Goal: Task Accomplishment & Management: Manage account settings

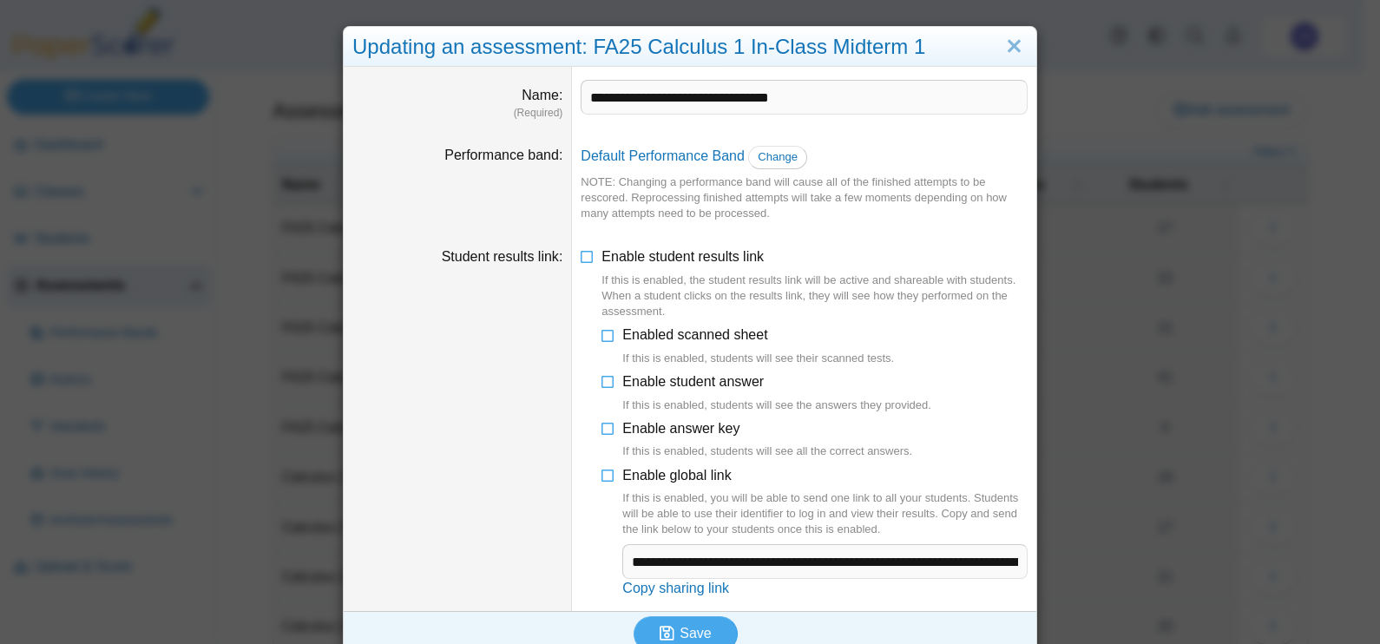
scroll to position [23, 0]
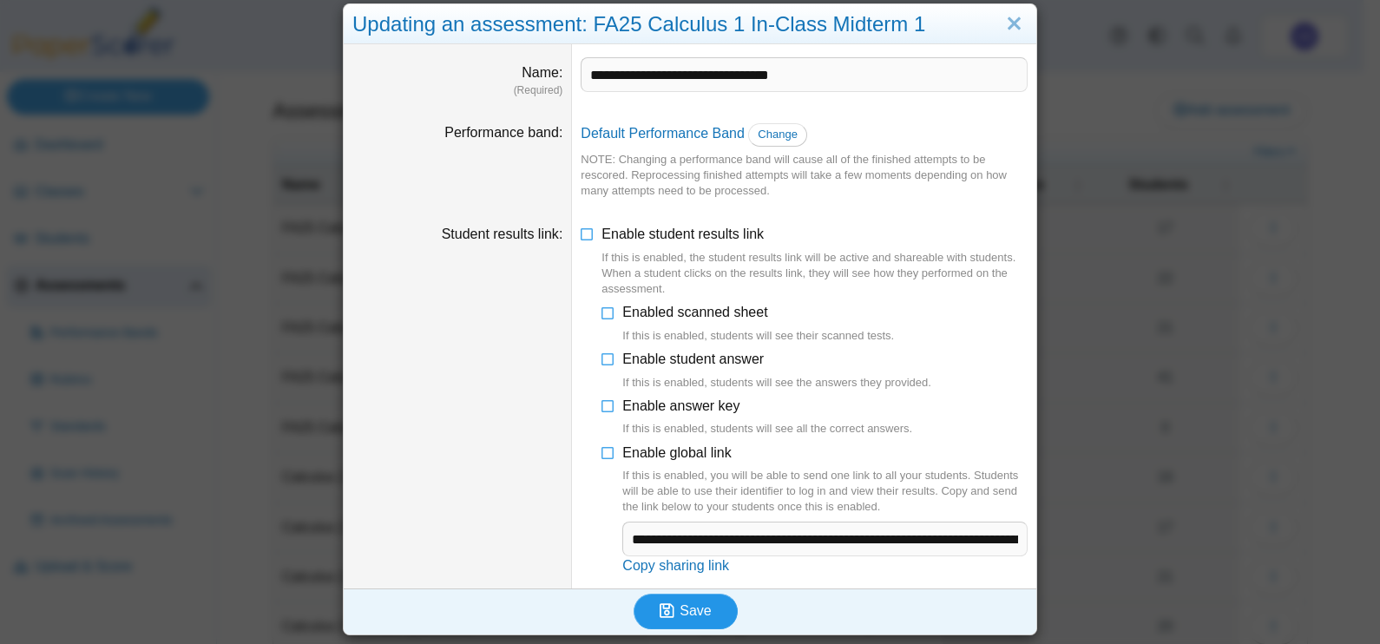
click at [680, 608] on span "Save" at bounding box center [695, 610] width 31 height 15
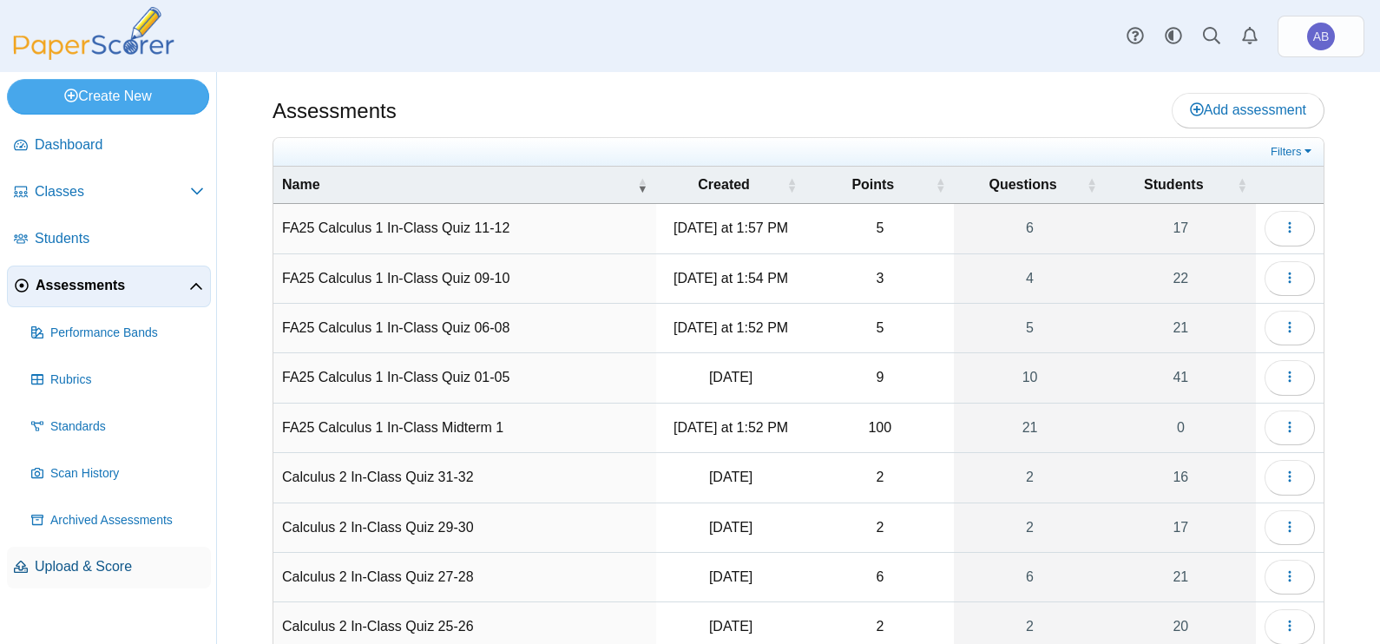
click at [62, 557] on span "Upload & Score" at bounding box center [119, 566] width 169 height 19
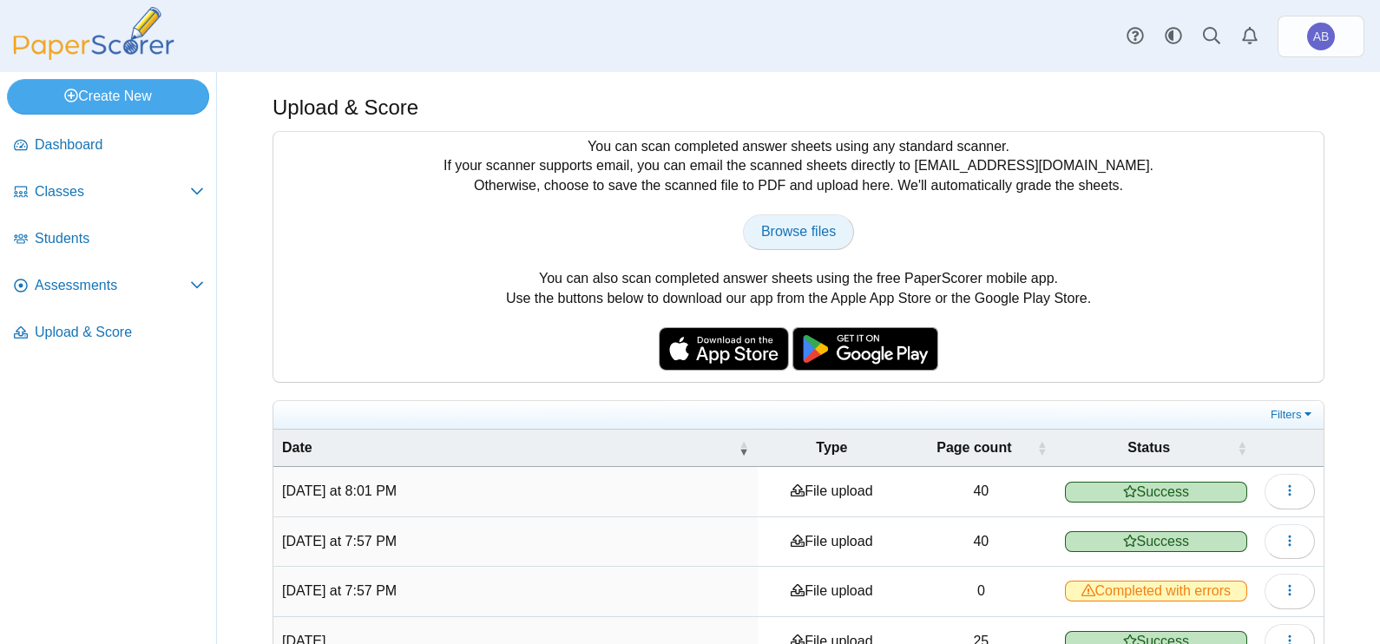
click at [790, 239] on span "Browse files" at bounding box center [798, 231] width 75 height 15
type input "**********"
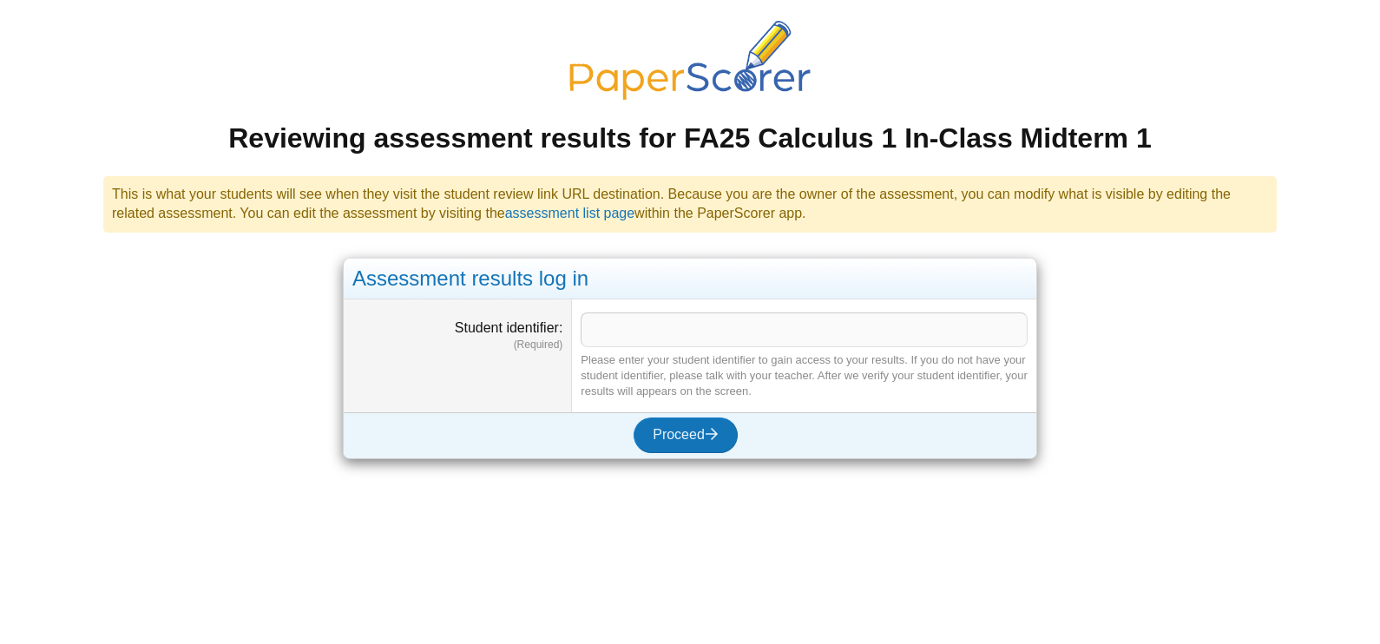
click at [623, 330] on input "Student identifier" at bounding box center [804, 329] width 447 height 35
drag, startPoint x: 1206, startPoint y: 61, endPoint x: 1203, endPoint y: 49, distance: 12.6
click at [1206, 61] on div "Reviewing assessment results for FA25 Calculus 1 In-Class Midterm 1" at bounding box center [690, 89] width 1191 height 136
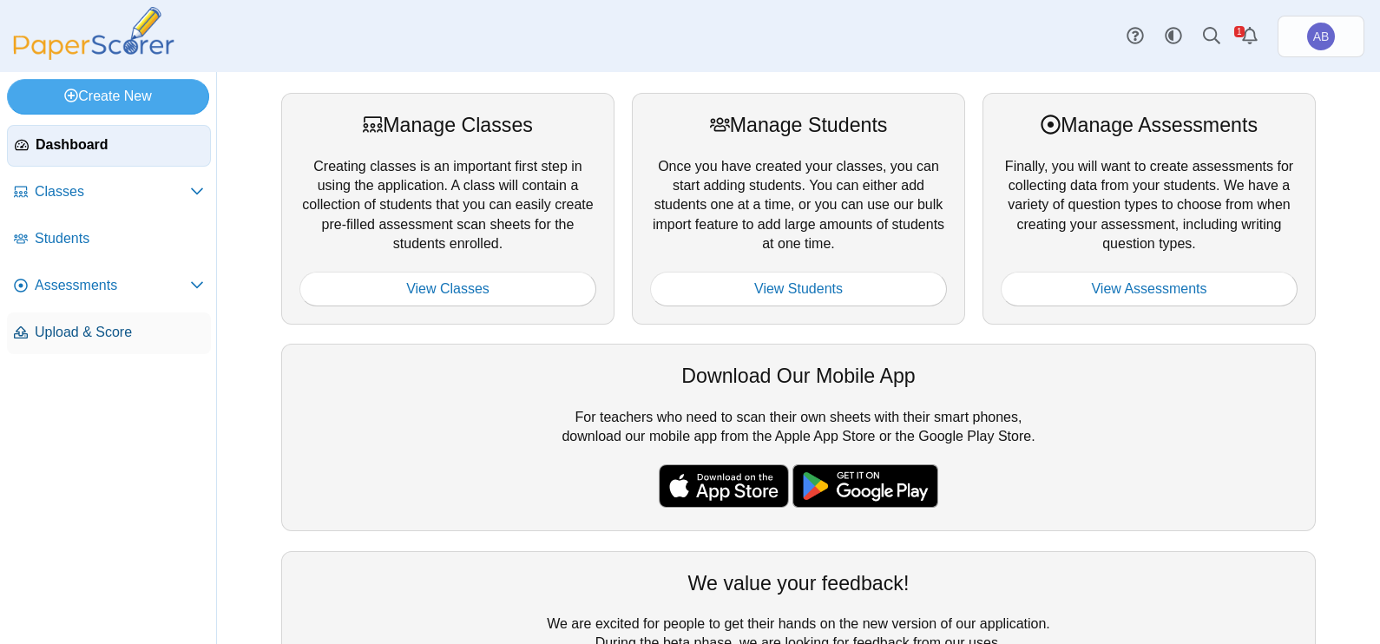
click at [76, 332] on span "Upload & Score" at bounding box center [119, 332] width 169 height 19
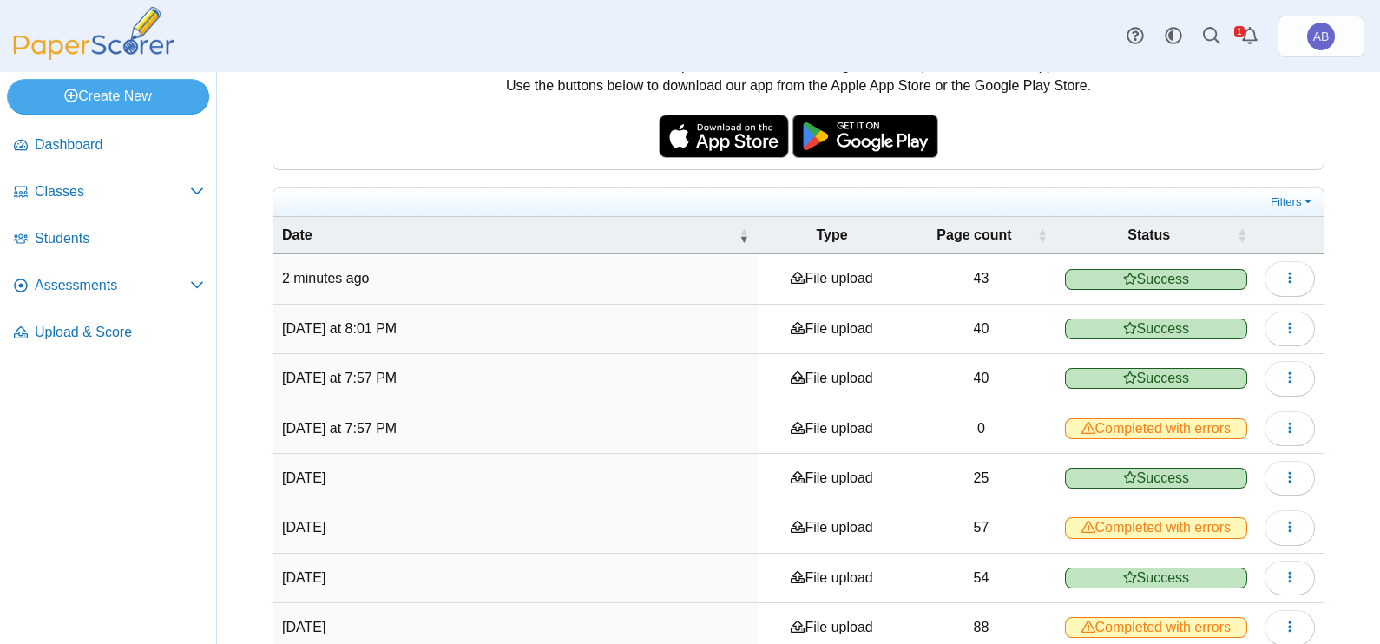
scroll to position [216, 0]
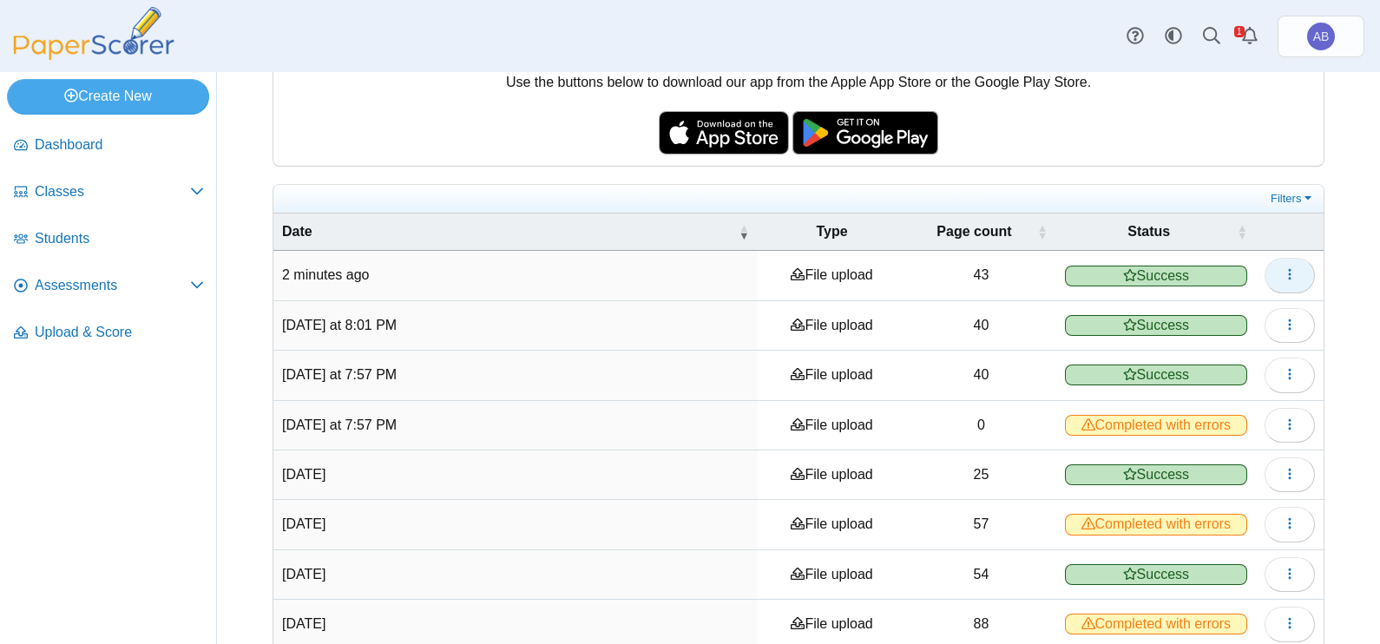
click at [1283, 279] on icon "button" at bounding box center [1290, 274] width 14 height 14
click at [1332, 261] on div "Upload & Score You can scan completed answer sheets using any standard scanner.…" at bounding box center [798, 142] width 1163 height 572
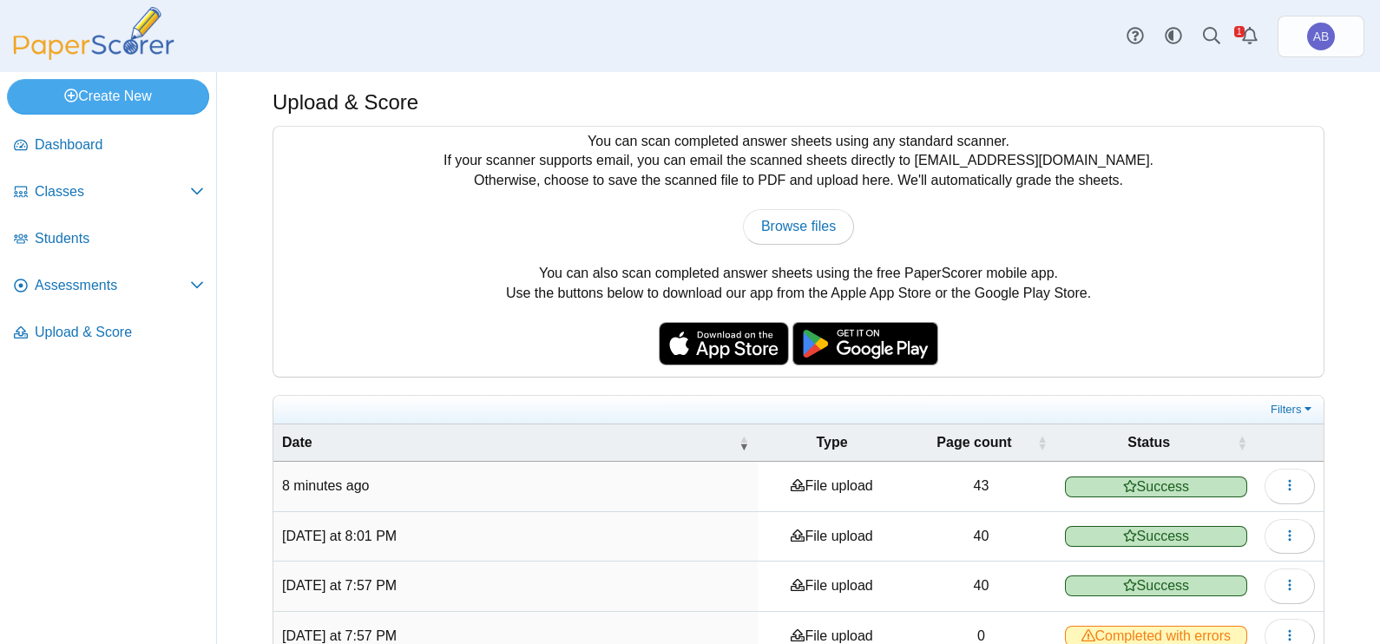
scroll to position [0, 0]
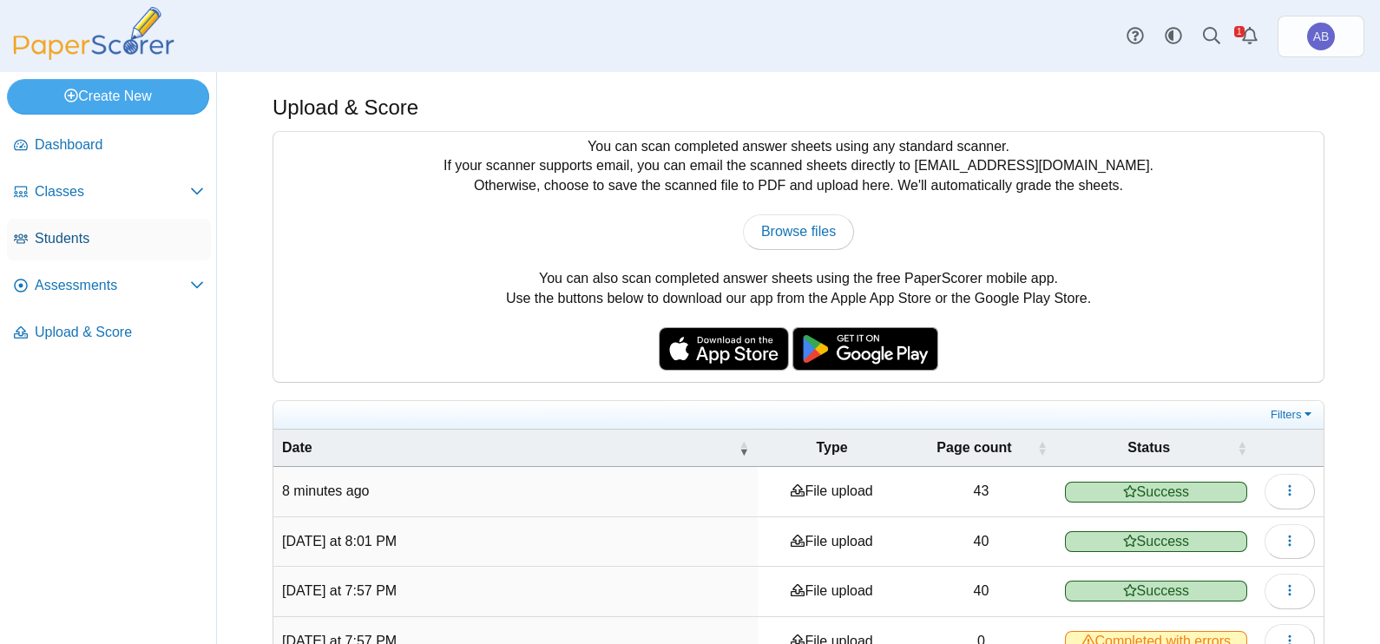
click at [58, 233] on span "Students" at bounding box center [119, 238] width 169 height 19
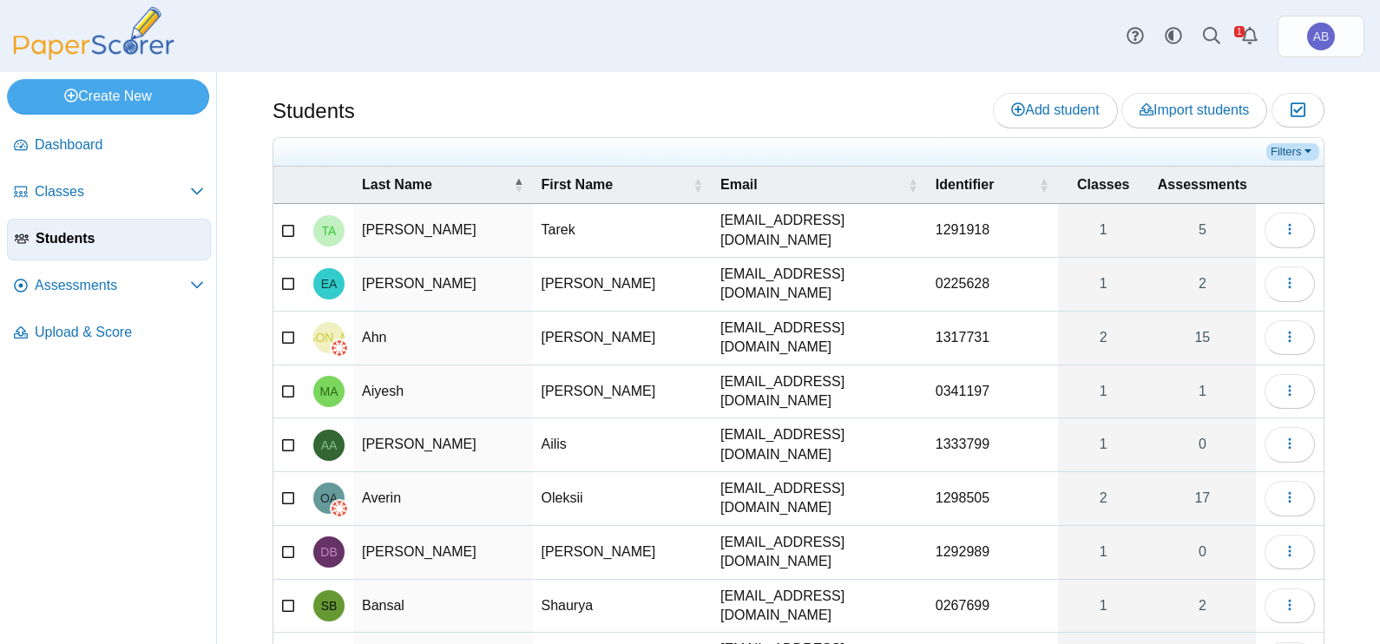
click at [1270, 148] on link "Filters" at bounding box center [1292, 151] width 53 height 17
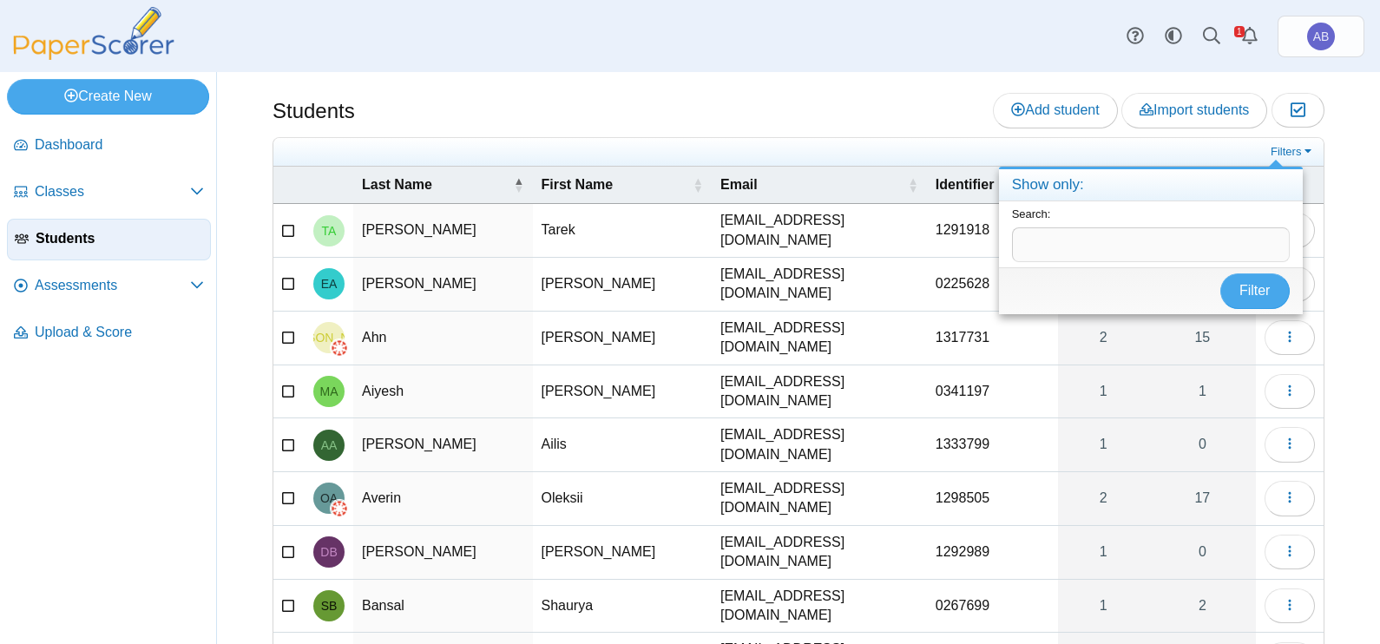
click at [1041, 236] on input "text" at bounding box center [1151, 244] width 278 height 35
type input "*****"
click at [1220, 273] on button "Filter" at bounding box center [1254, 290] width 69 height 35
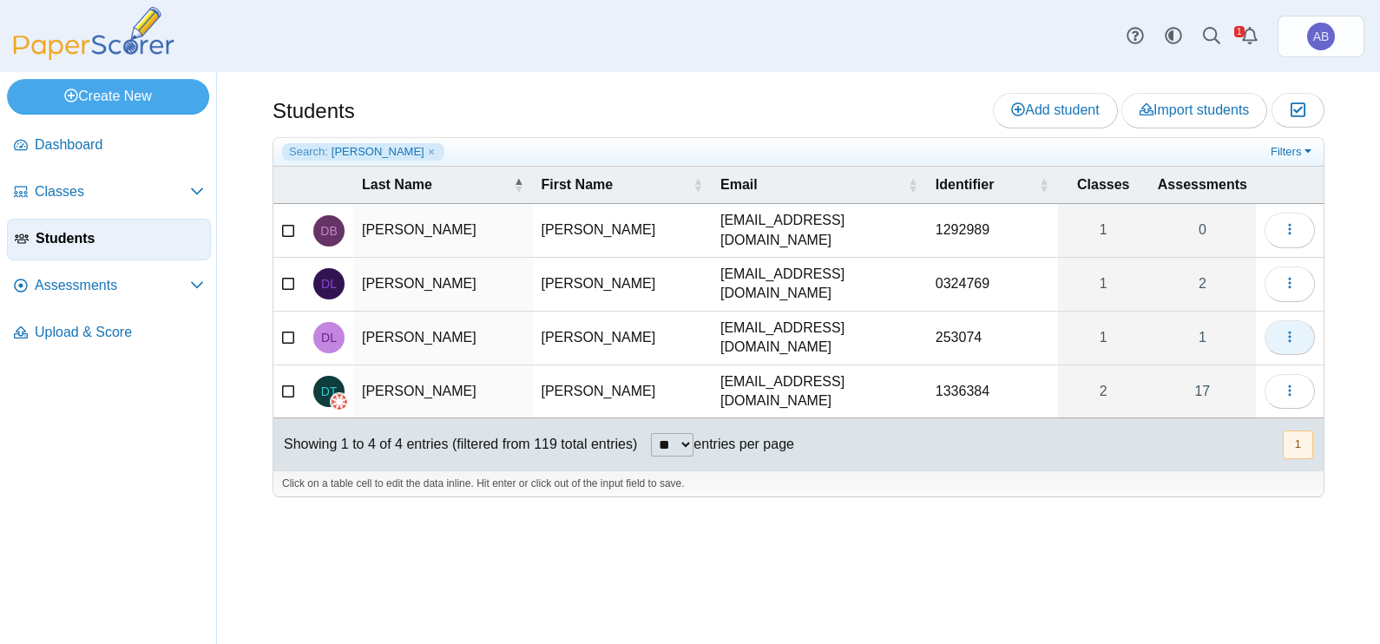
click at [1297, 330] on icon "button" at bounding box center [1290, 337] width 14 height 14
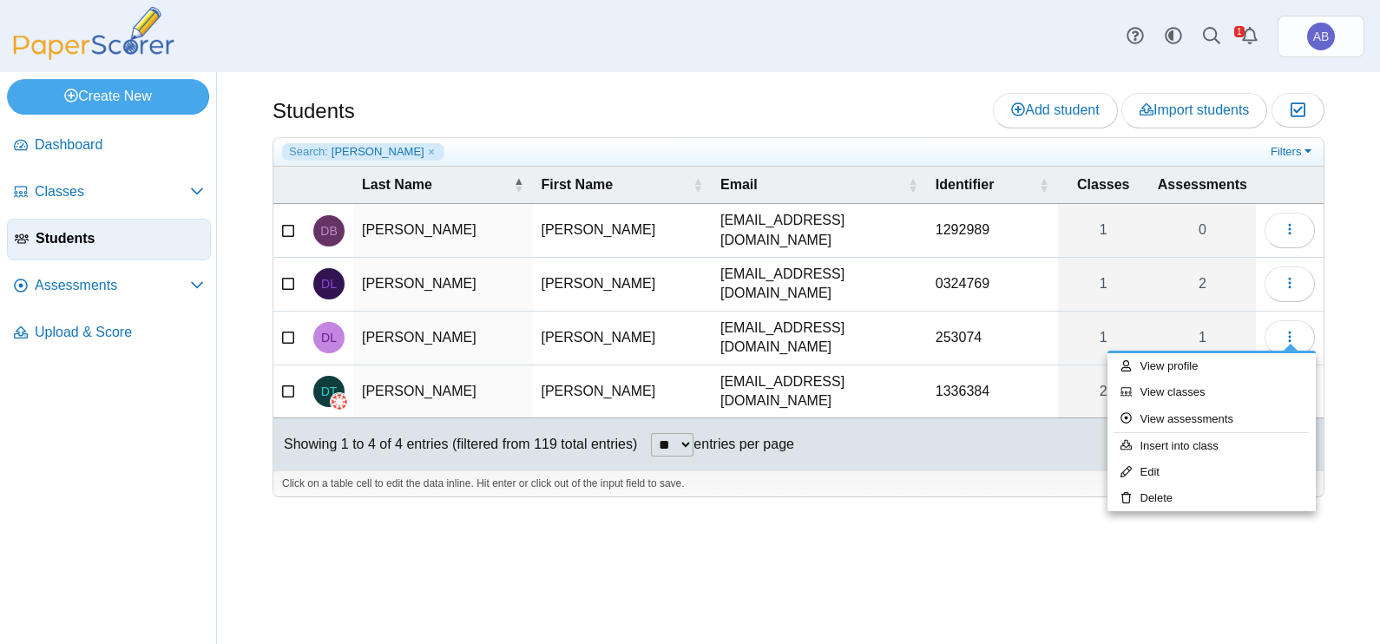
click at [943, 328] on td "253074" at bounding box center [992, 339] width 131 height 54
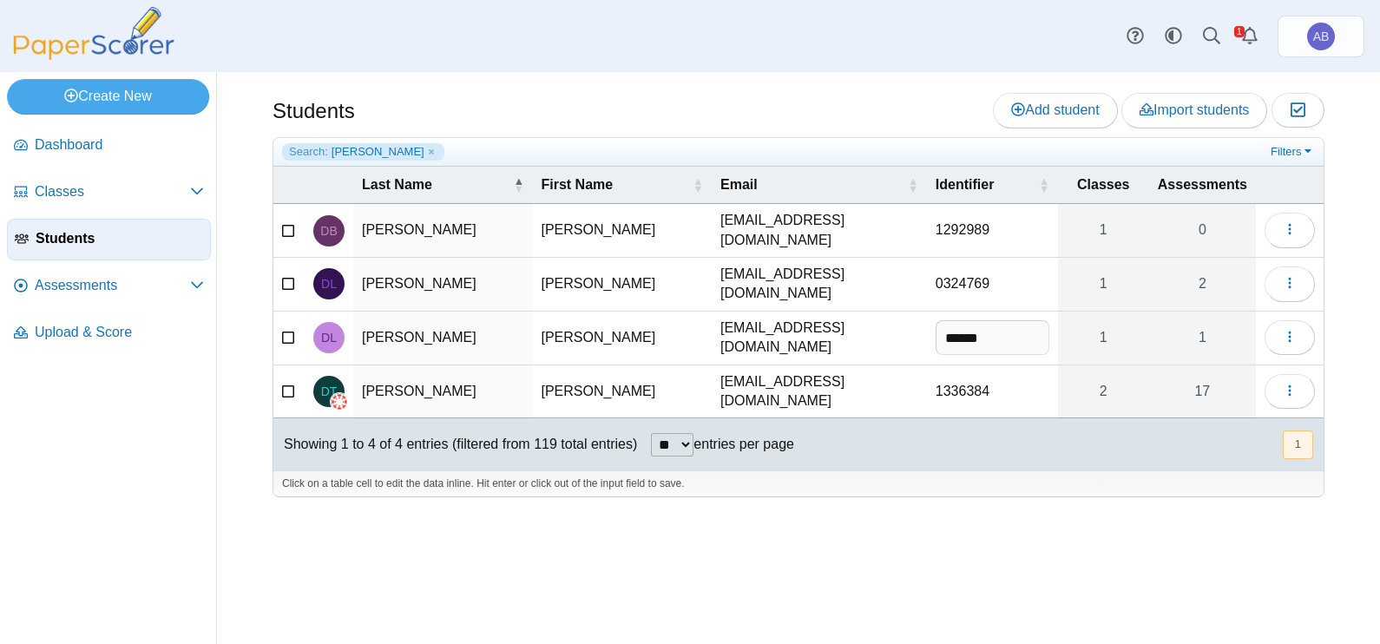
click at [936, 324] on input "******" at bounding box center [993, 337] width 114 height 35
type input "*******"
click at [934, 440] on div "Showing 1 to 4 of 4 entries (filtered from 119 total entries) ** ** ** *** entr…" at bounding box center [798, 444] width 1050 height 52
click at [1278, 326] on button "button" at bounding box center [1290, 337] width 50 height 35
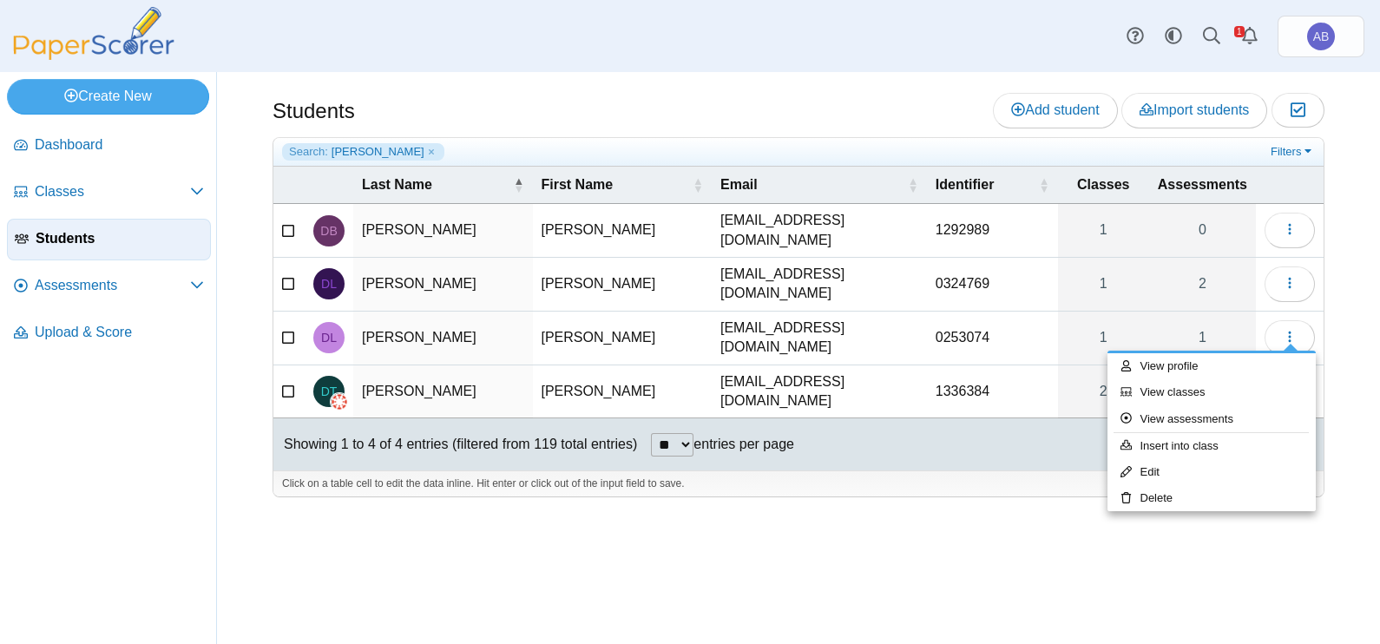
click at [982, 497] on div at bounding box center [799, 505] width 1052 height 17
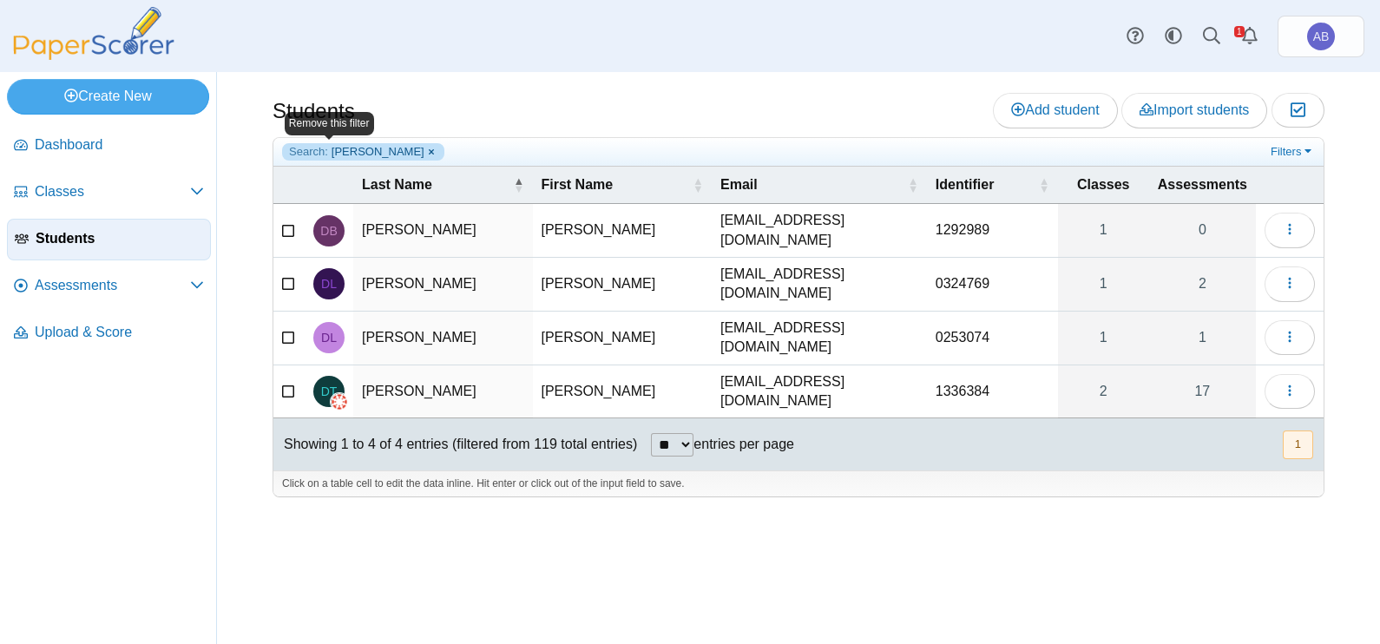
click at [366, 152] on link "Search: dylan" at bounding box center [363, 151] width 162 height 17
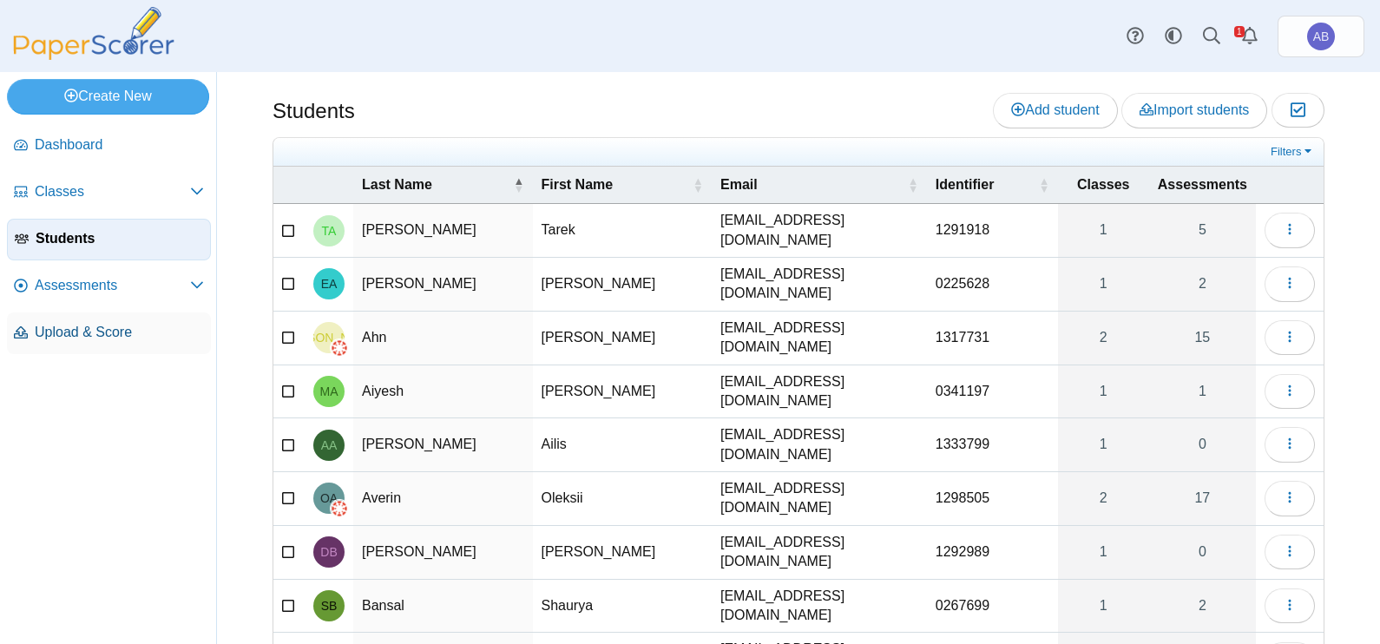
click at [93, 323] on span "Upload & Score" at bounding box center [119, 332] width 169 height 19
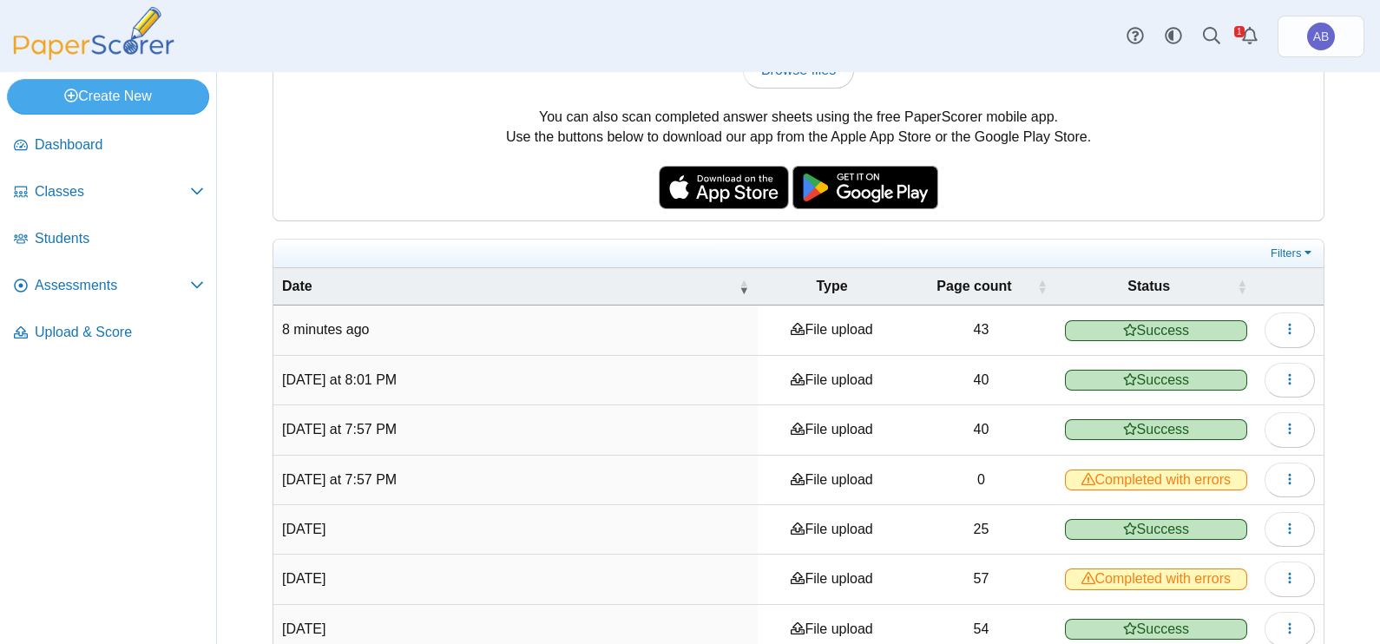
scroll to position [216, 0]
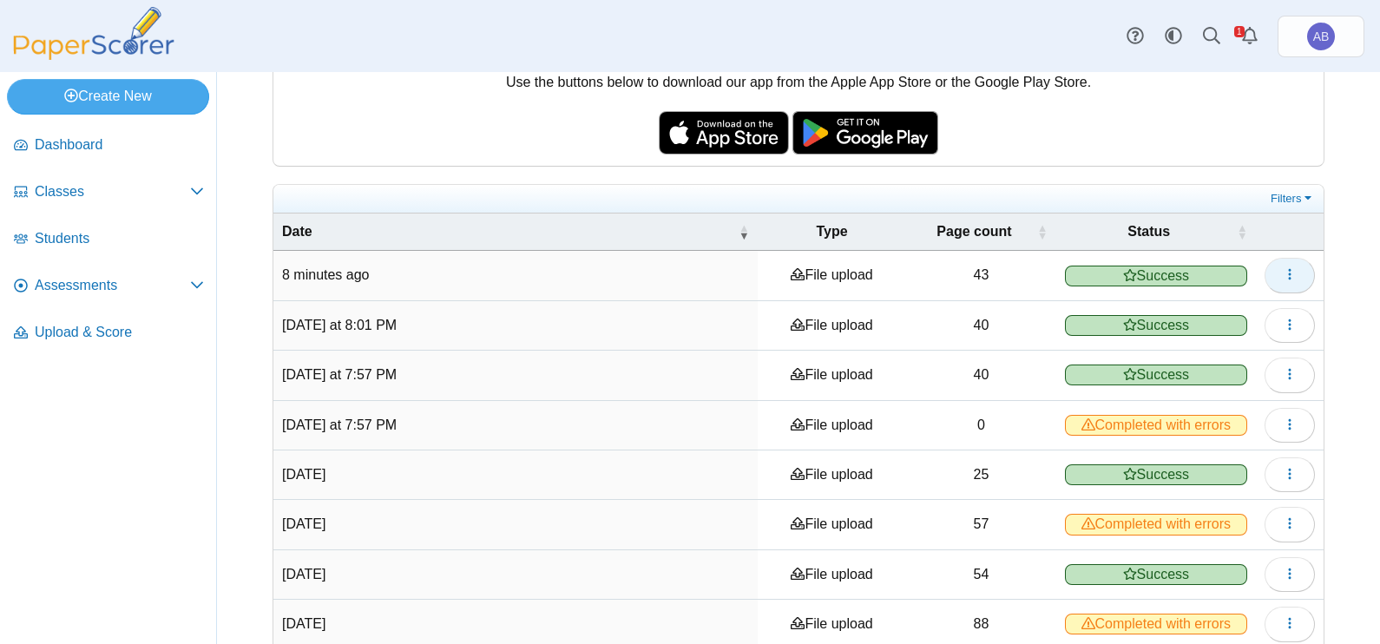
click at [1283, 273] on icon "button" at bounding box center [1290, 274] width 14 height 14
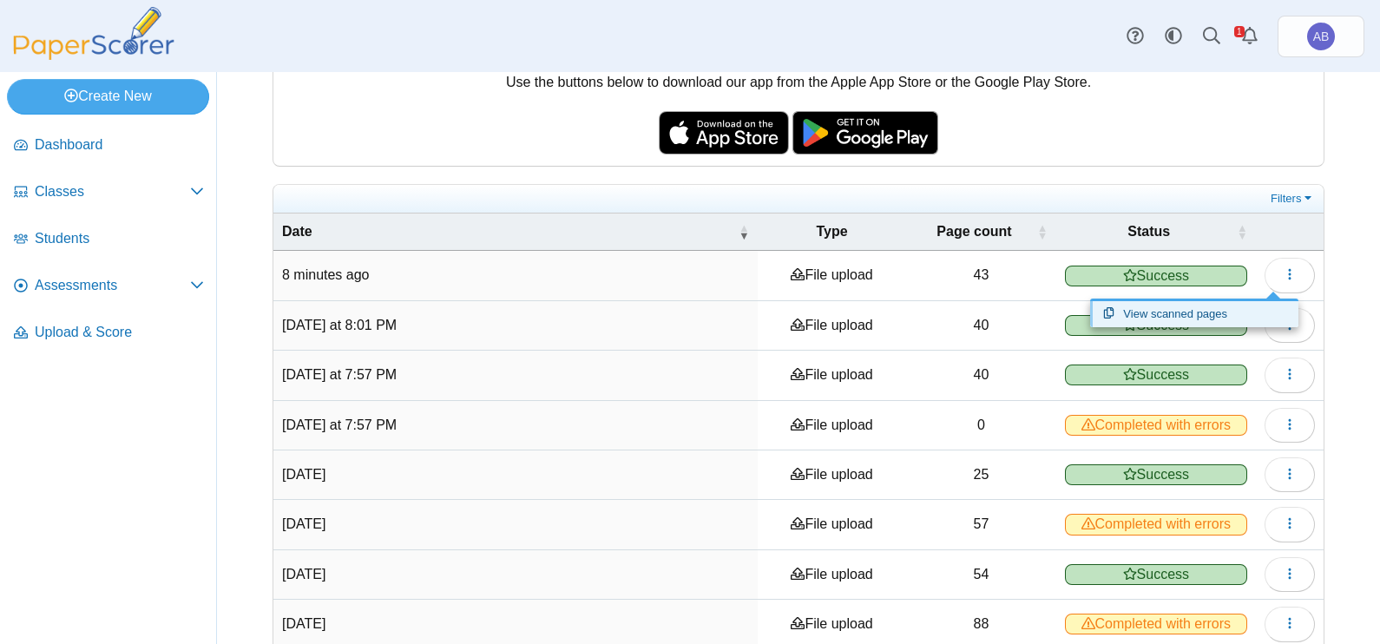
click at [1209, 310] on link "View scanned pages" at bounding box center [1194, 314] width 208 height 26
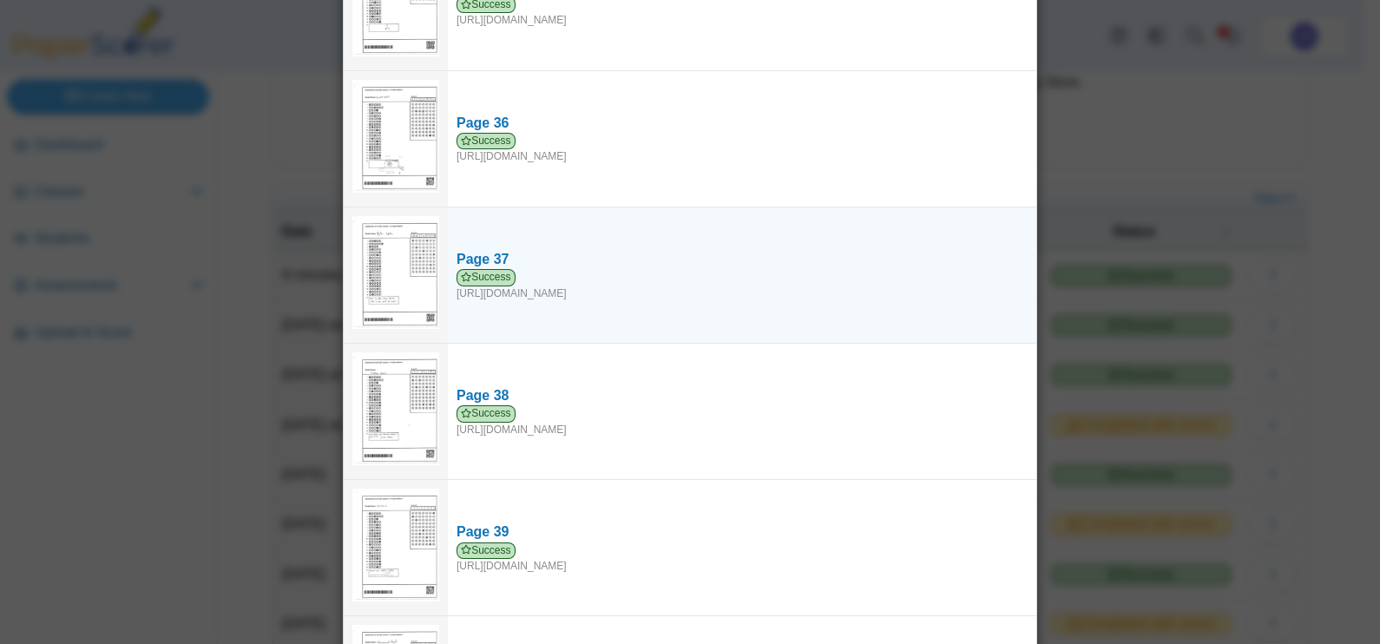
scroll to position [4777, 0]
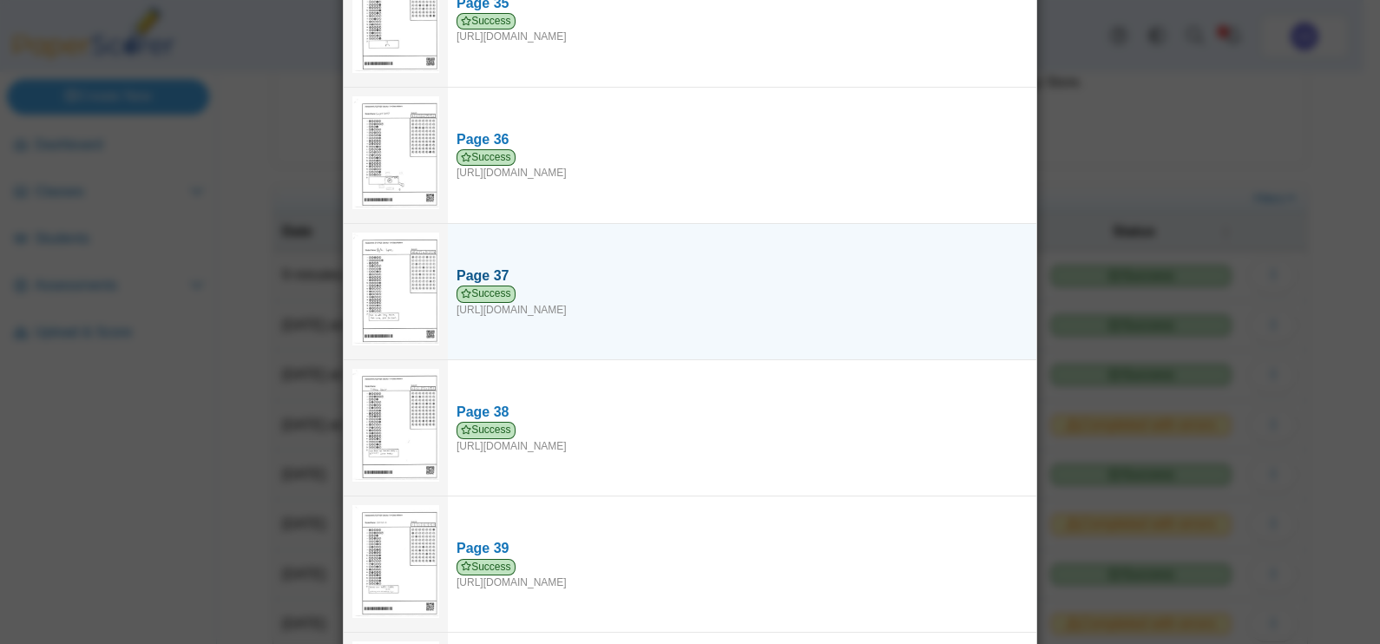
click at [522, 278] on div "Page 37" at bounding box center [742, 275] width 571 height 19
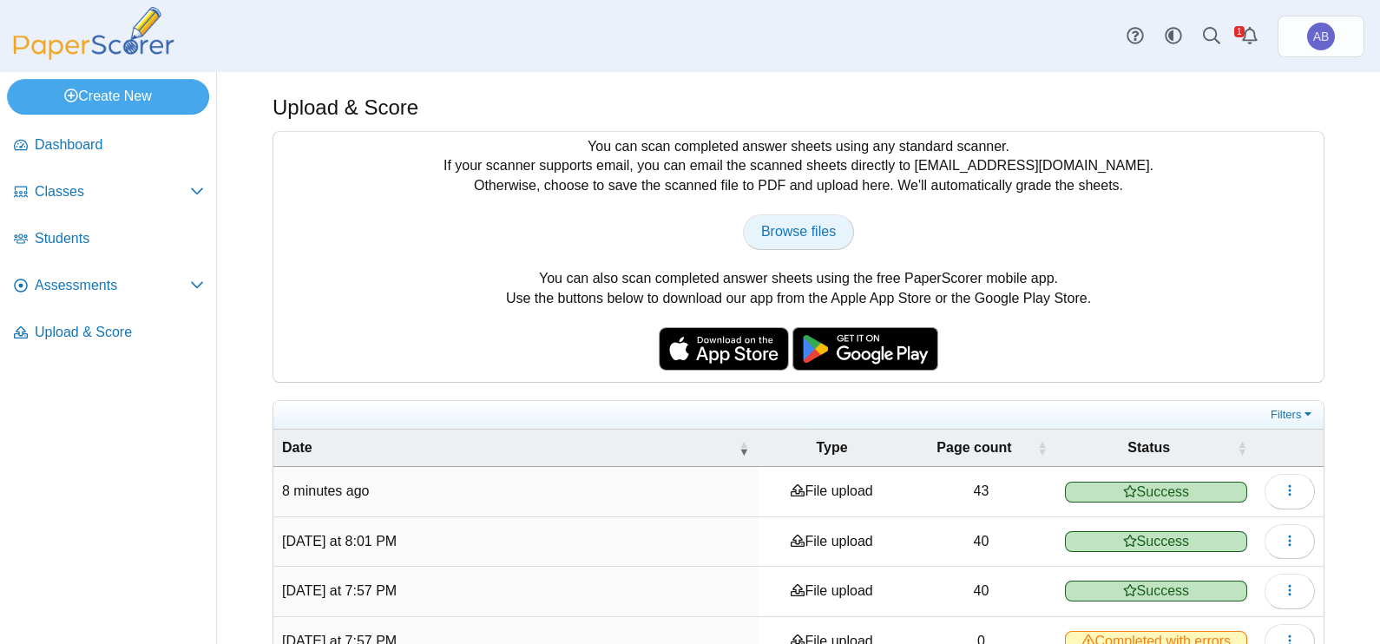
click at [808, 226] on span "Browse files" at bounding box center [798, 231] width 75 height 15
type input "**********"
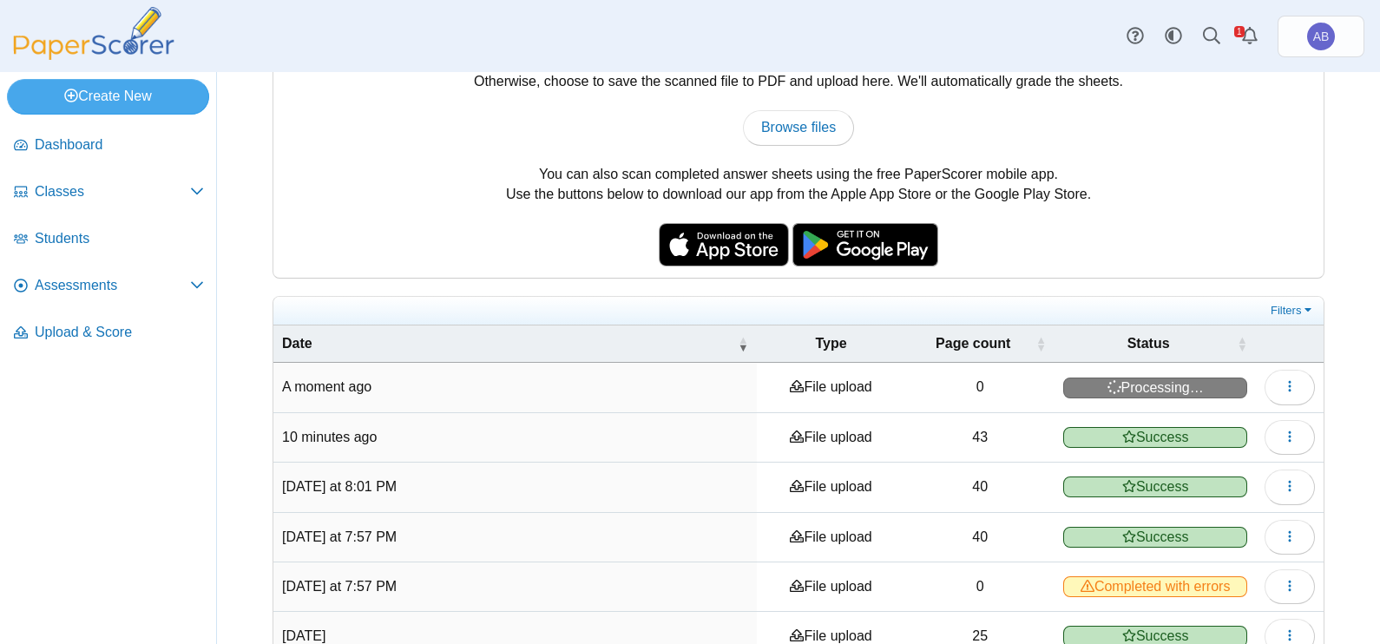
scroll to position [108, 0]
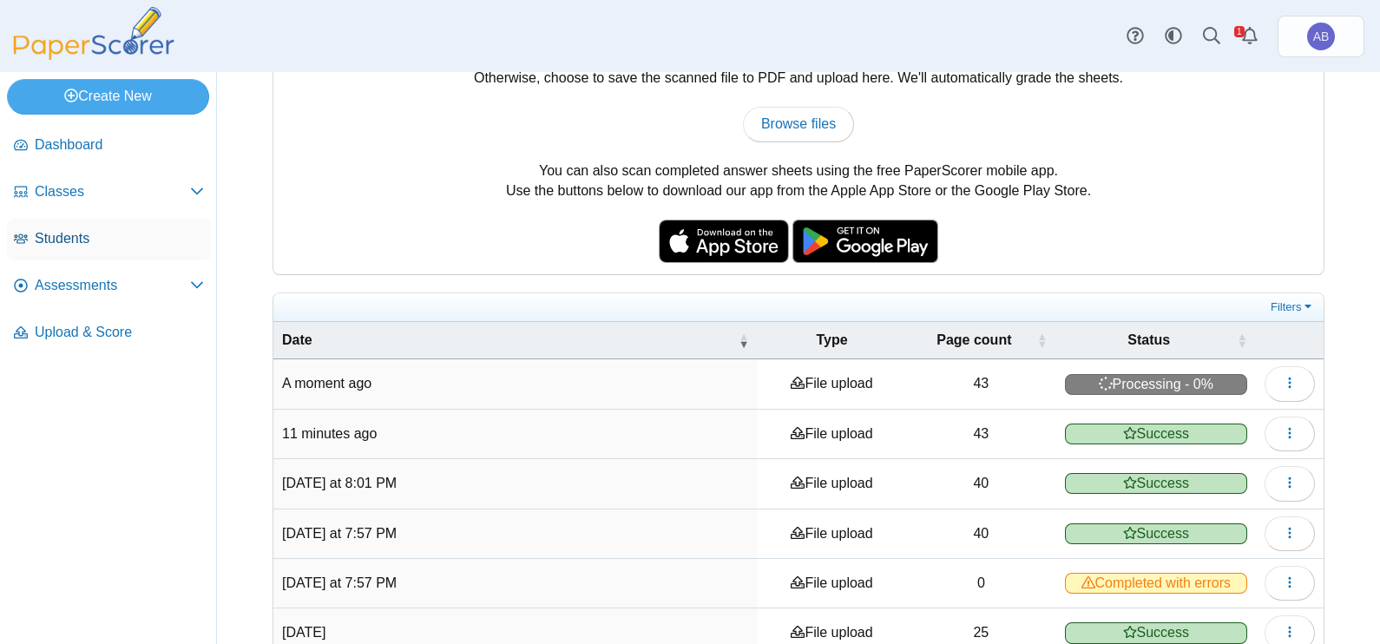
click at [61, 242] on span "Students" at bounding box center [119, 238] width 169 height 19
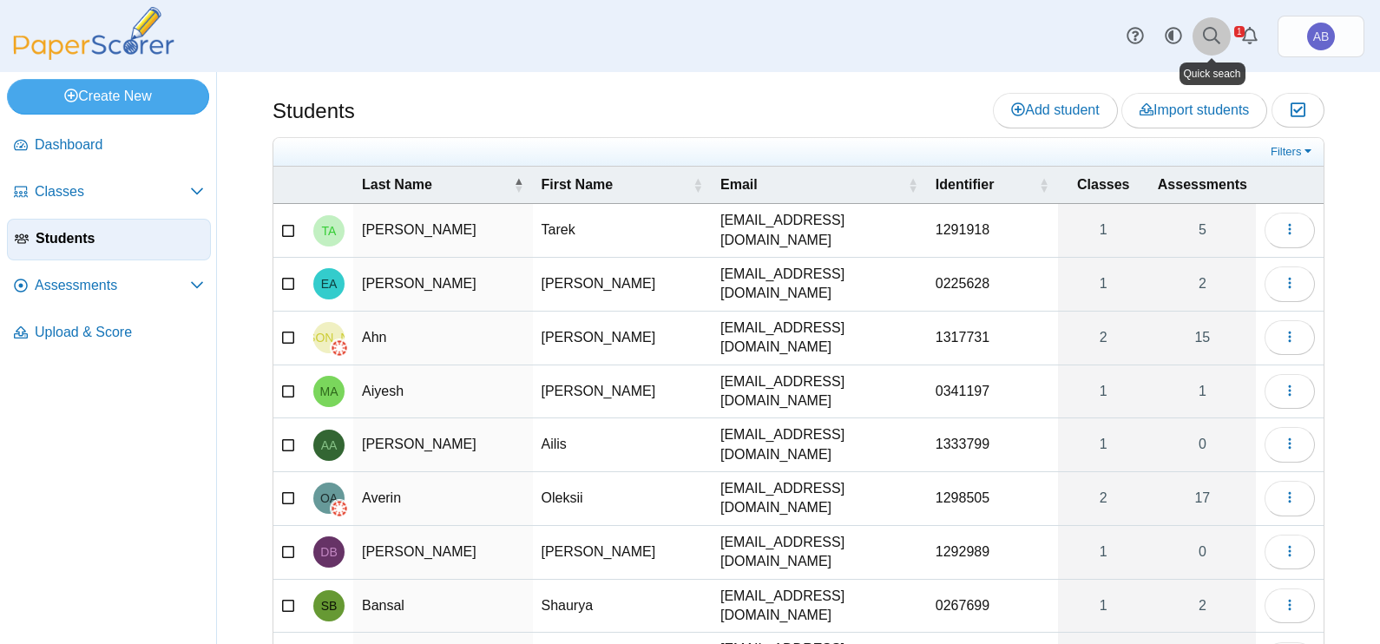
click at [1223, 39] on link at bounding box center [1212, 36] width 38 height 38
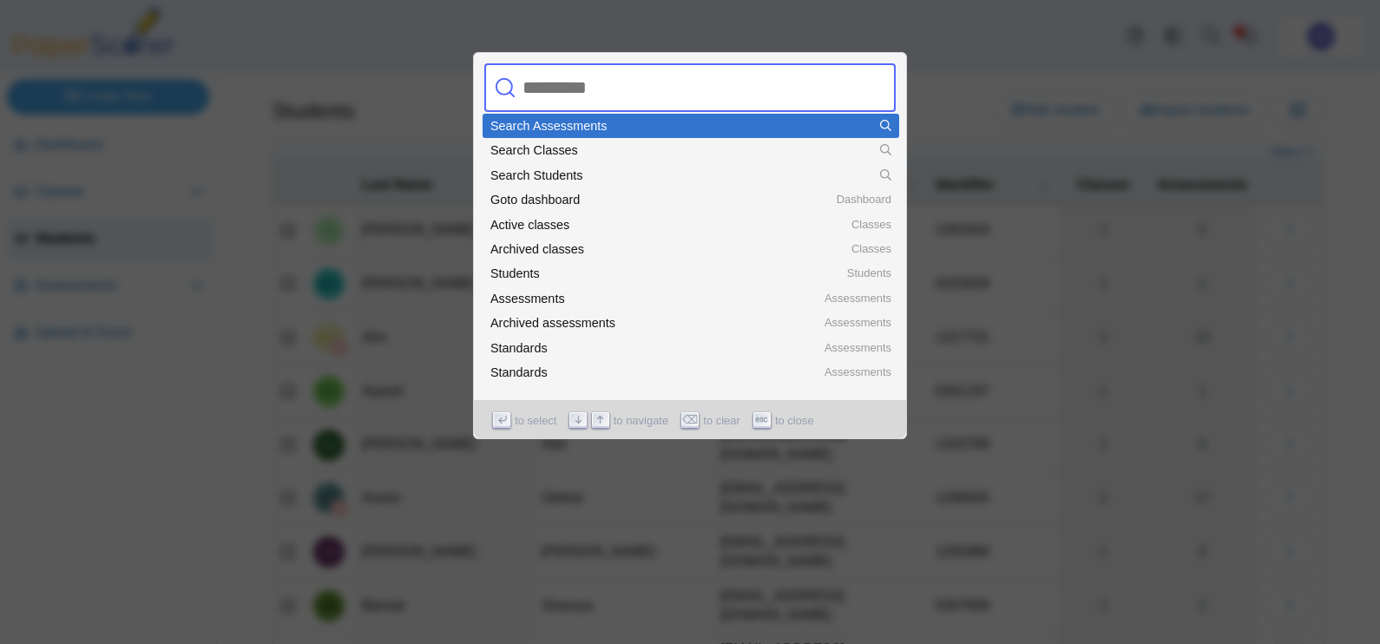
click at [981, 191] on div at bounding box center [690, 322] width 1380 height 644
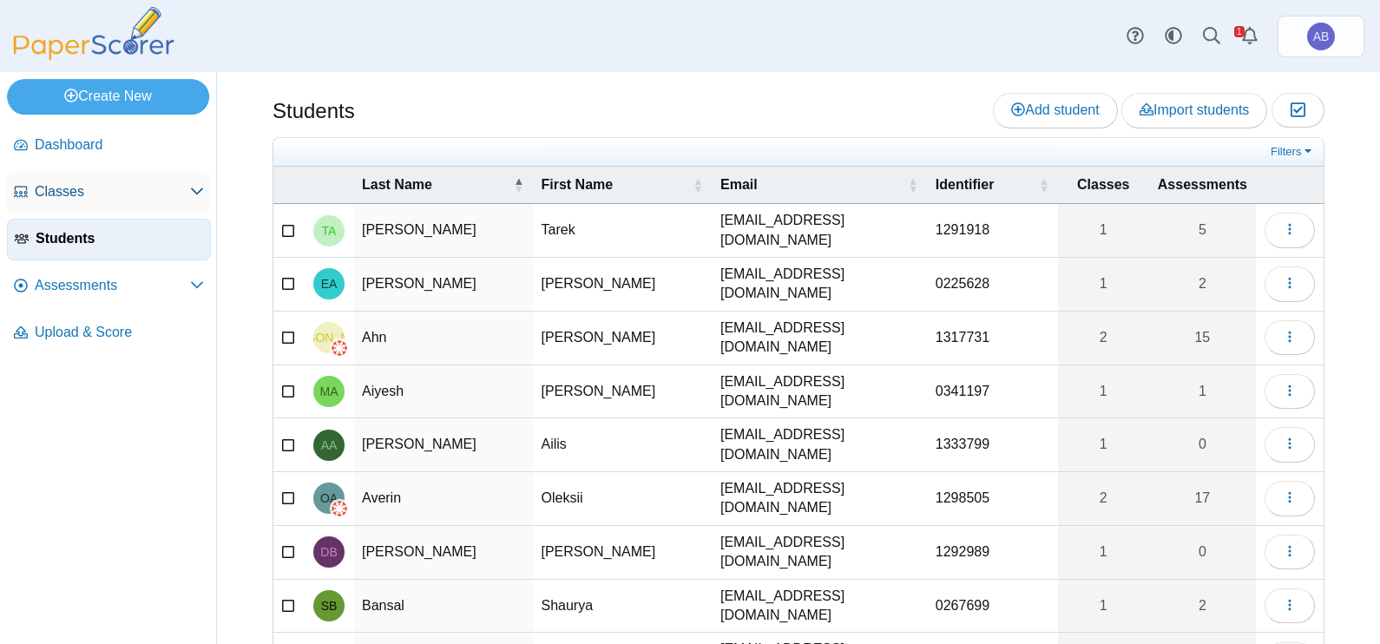
click at [70, 186] on span "Classes" at bounding box center [112, 191] width 155 height 19
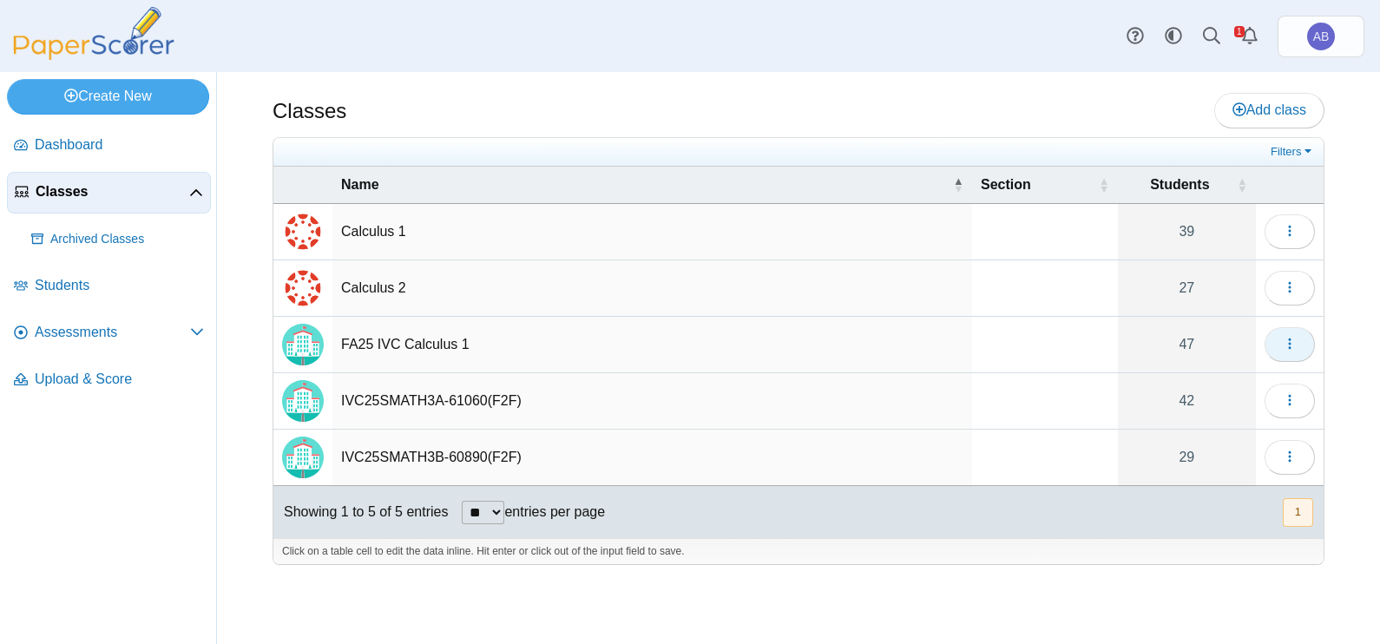
click at [1295, 339] on icon "button" at bounding box center [1290, 344] width 14 height 14
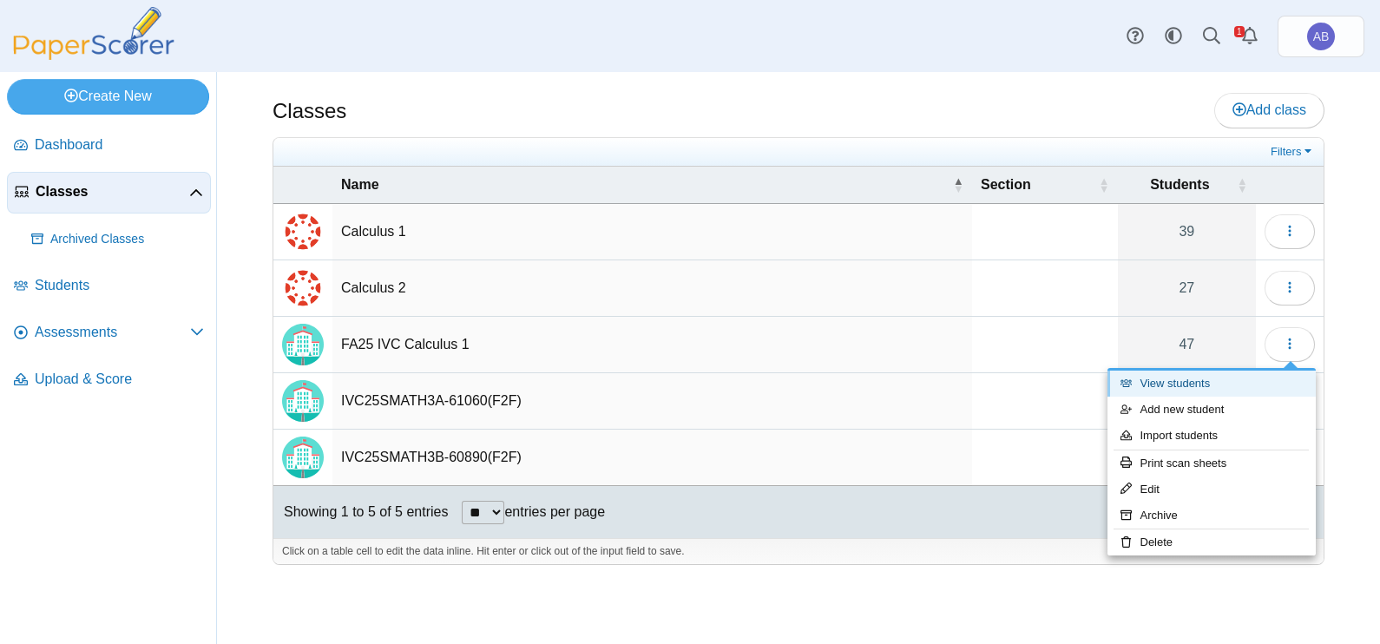
click at [1182, 387] on link "View students" at bounding box center [1212, 384] width 208 height 26
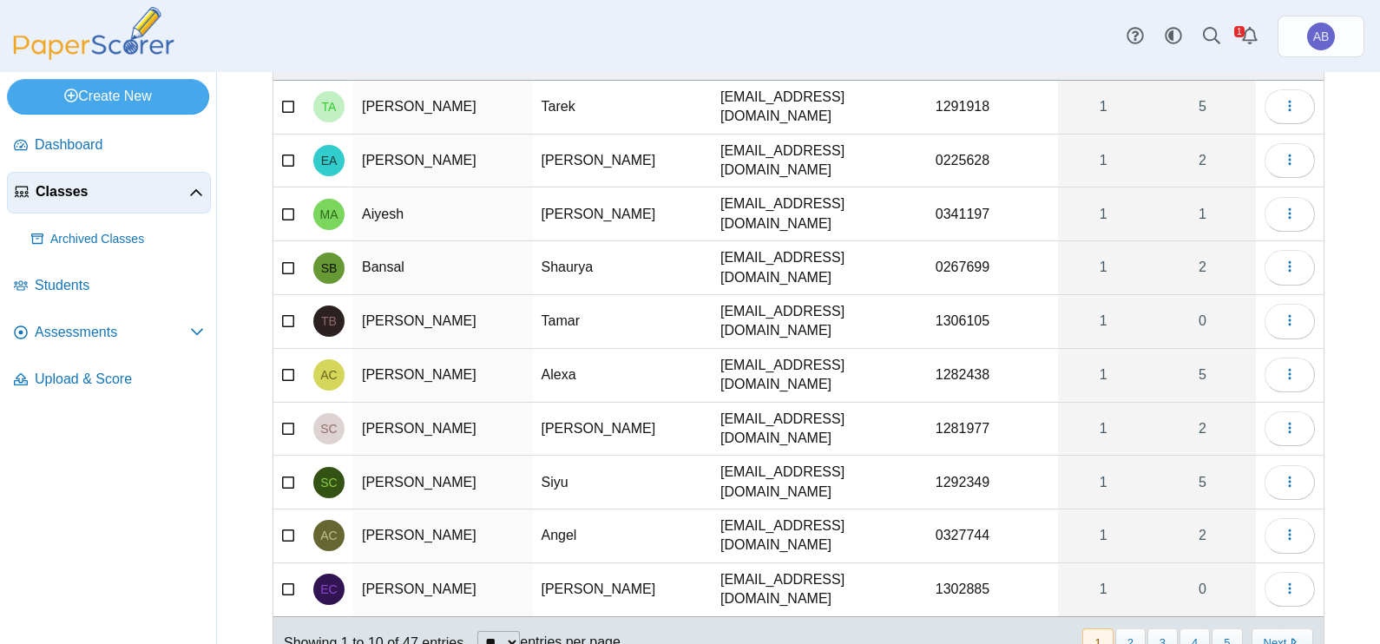
scroll to position [190, 0]
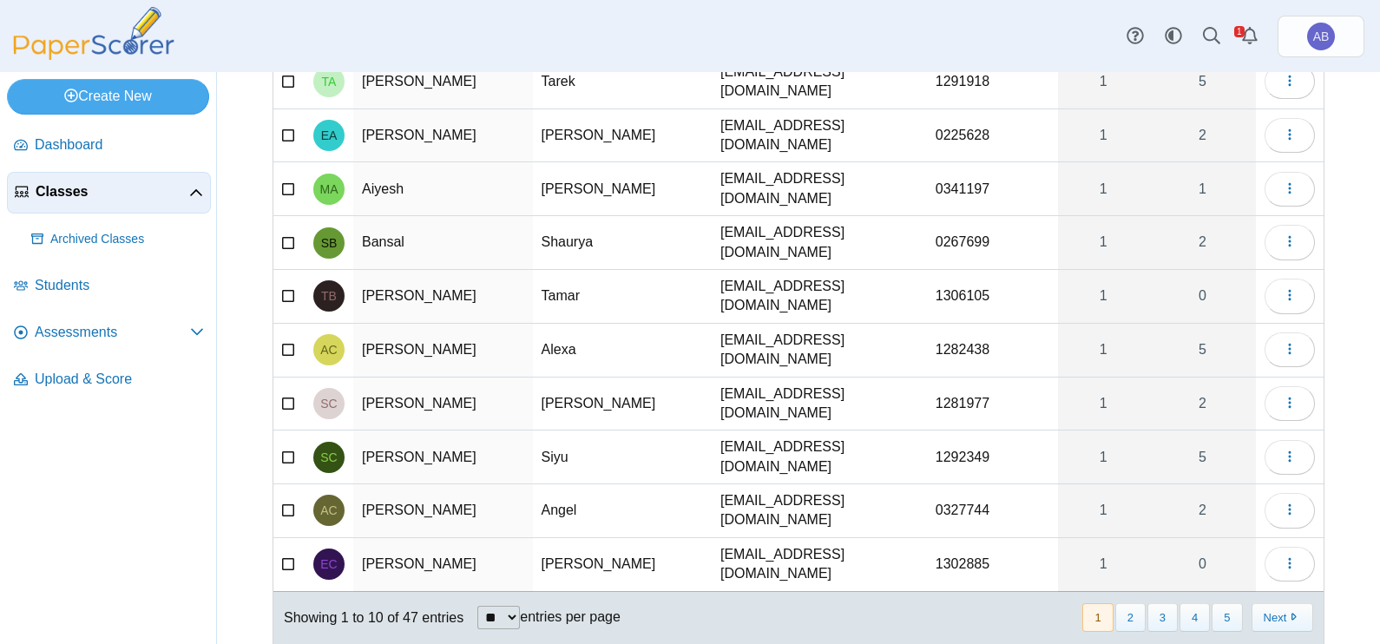
click at [508, 606] on select "** ** ** ***" at bounding box center [498, 617] width 43 height 23
select select "***"
click at [477, 606] on select "** ** ** ***" at bounding box center [498, 617] width 43 height 23
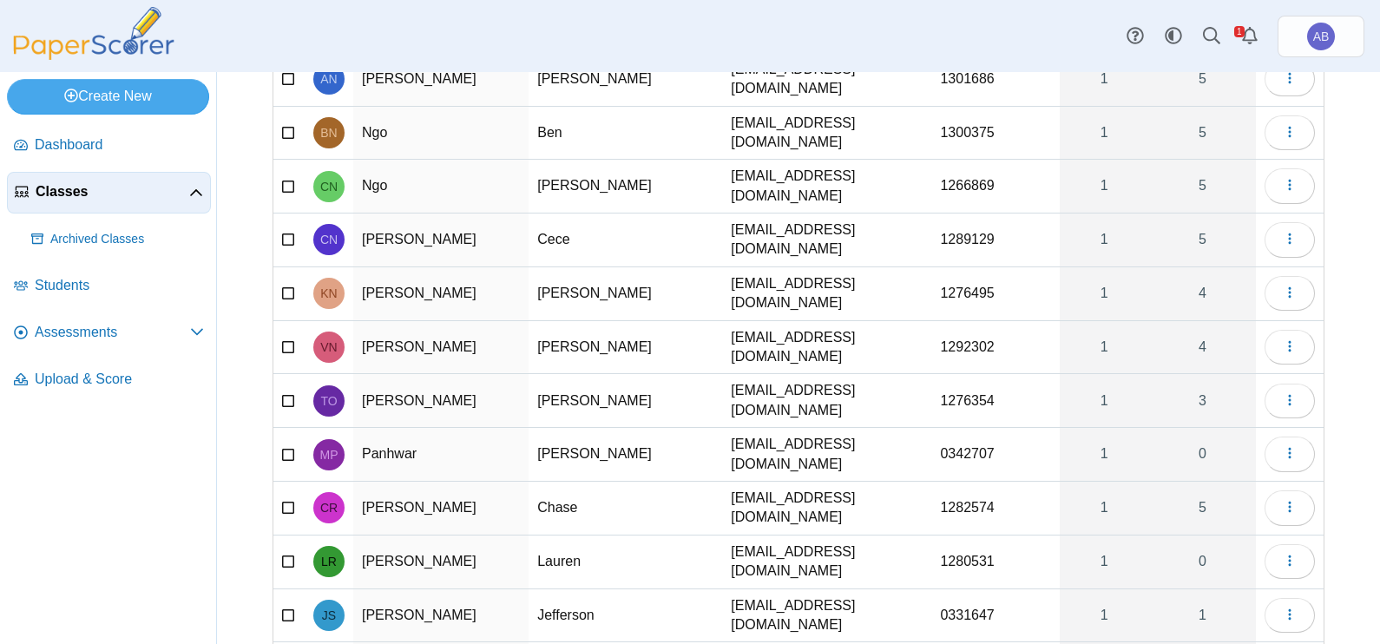
scroll to position [1691, 0]
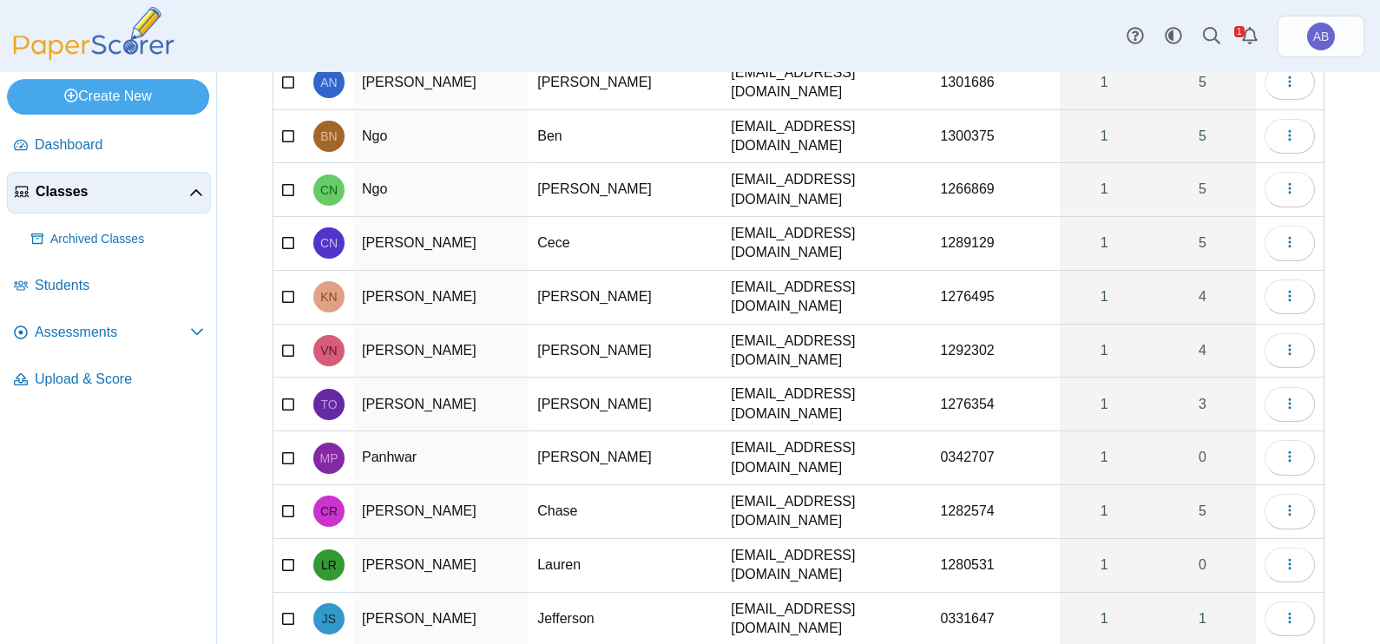
click at [937, 431] on td "0342707" at bounding box center [995, 458] width 128 height 54
click at [942, 441] on input "*******" at bounding box center [995, 458] width 110 height 35
type input "*******"
click at [875, 36] on div "Dashboard Classes Archived classes Students Assessments" at bounding box center [690, 36] width 1380 height 72
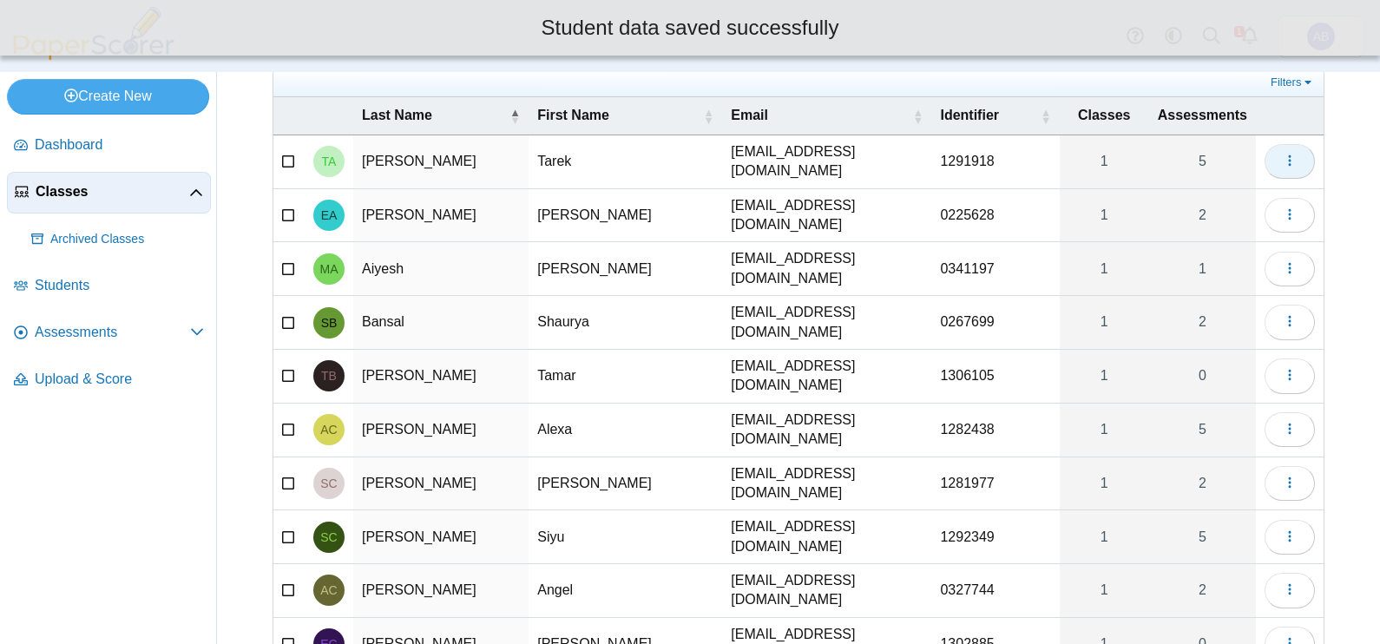
scroll to position [0, 0]
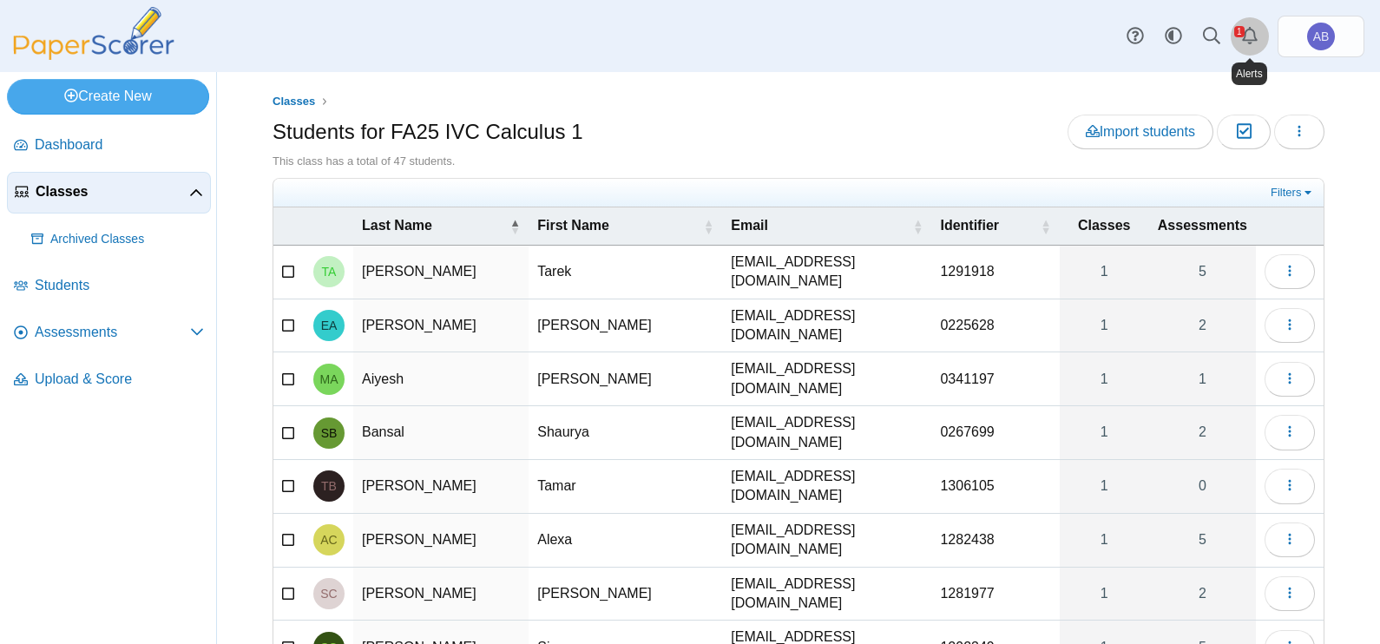
click at [1243, 31] on link "Alerts" at bounding box center [1250, 36] width 38 height 38
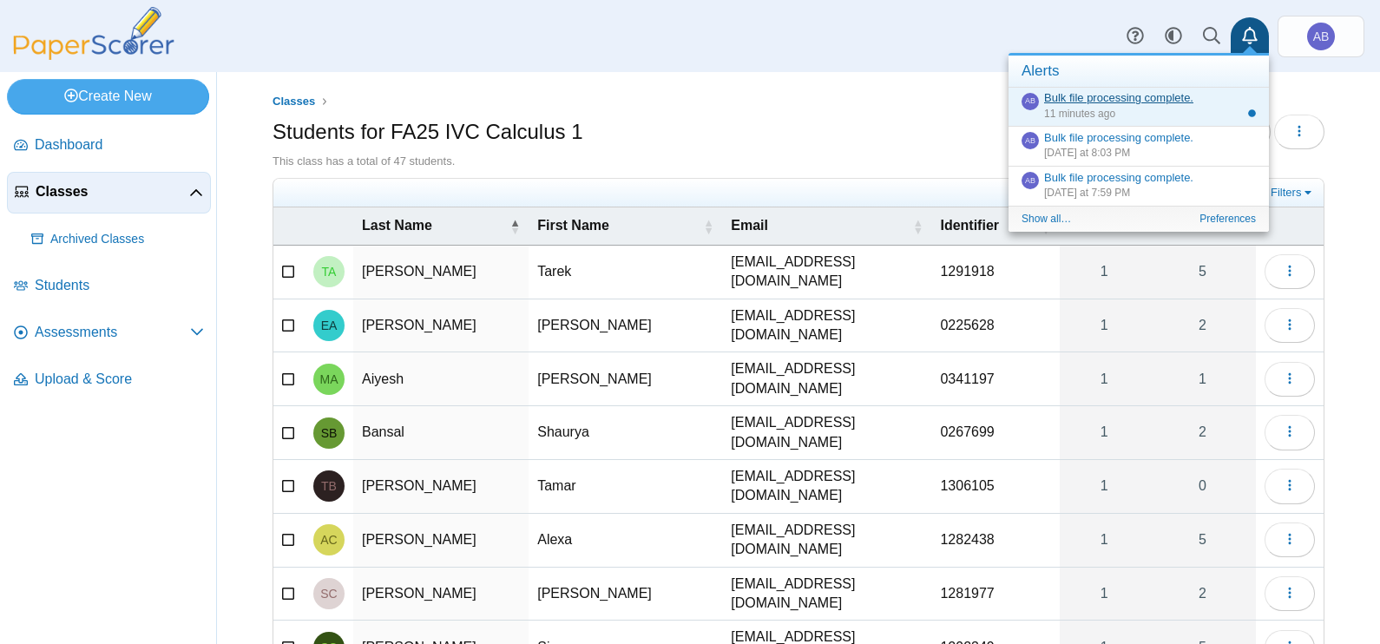
click at [1108, 95] on link "Bulk file processing complete." at bounding box center [1118, 97] width 149 height 13
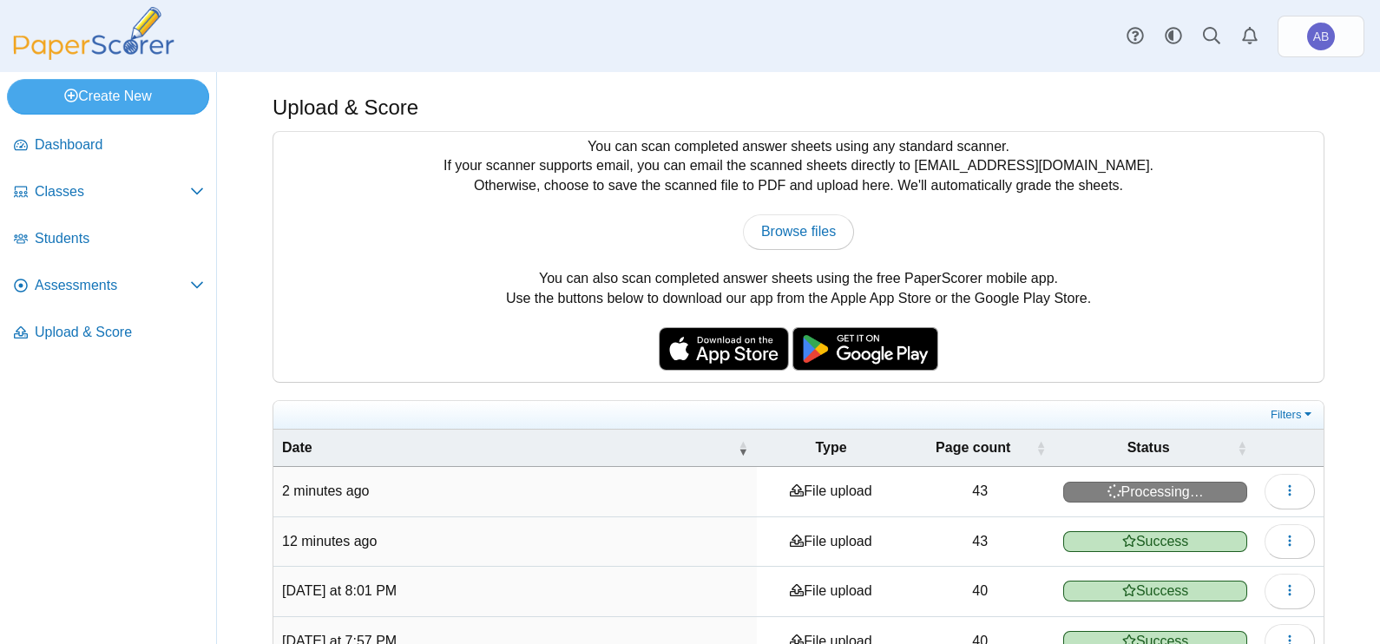
click at [736, 93] on div "Upload & Score" at bounding box center [799, 110] width 1052 height 34
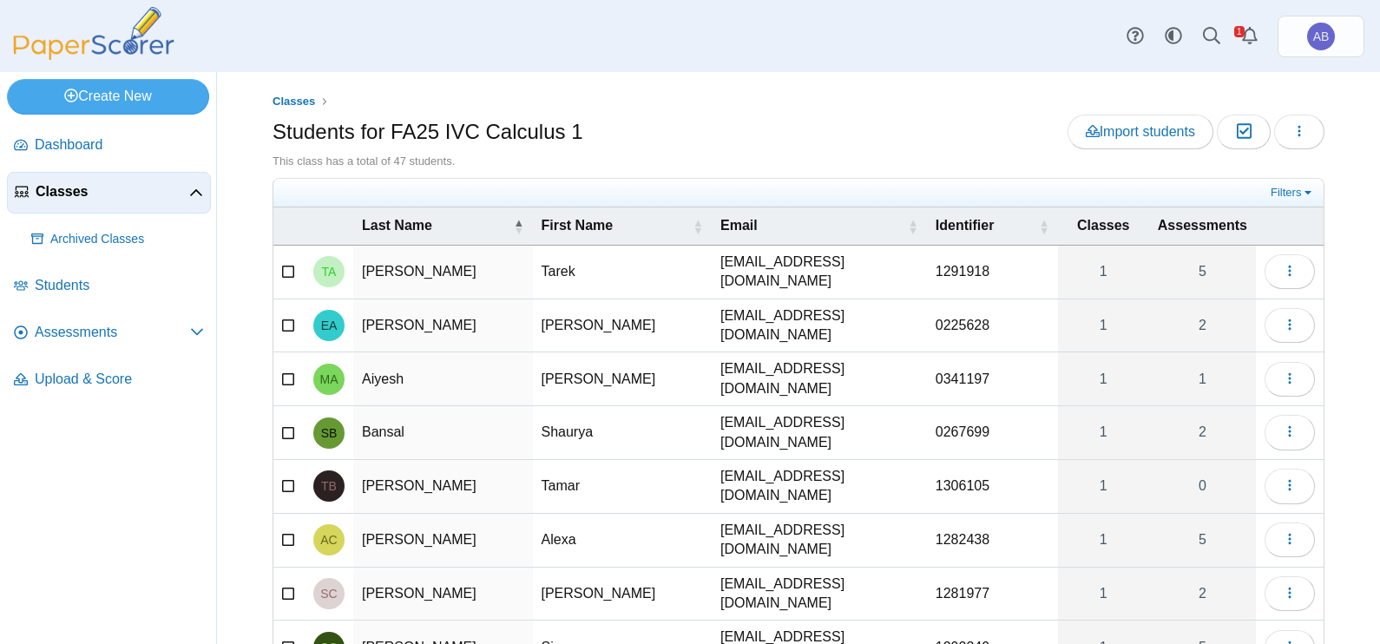
select select "***"
click at [65, 332] on span "Assessments" at bounding box center [112, 332] width 155 height 19
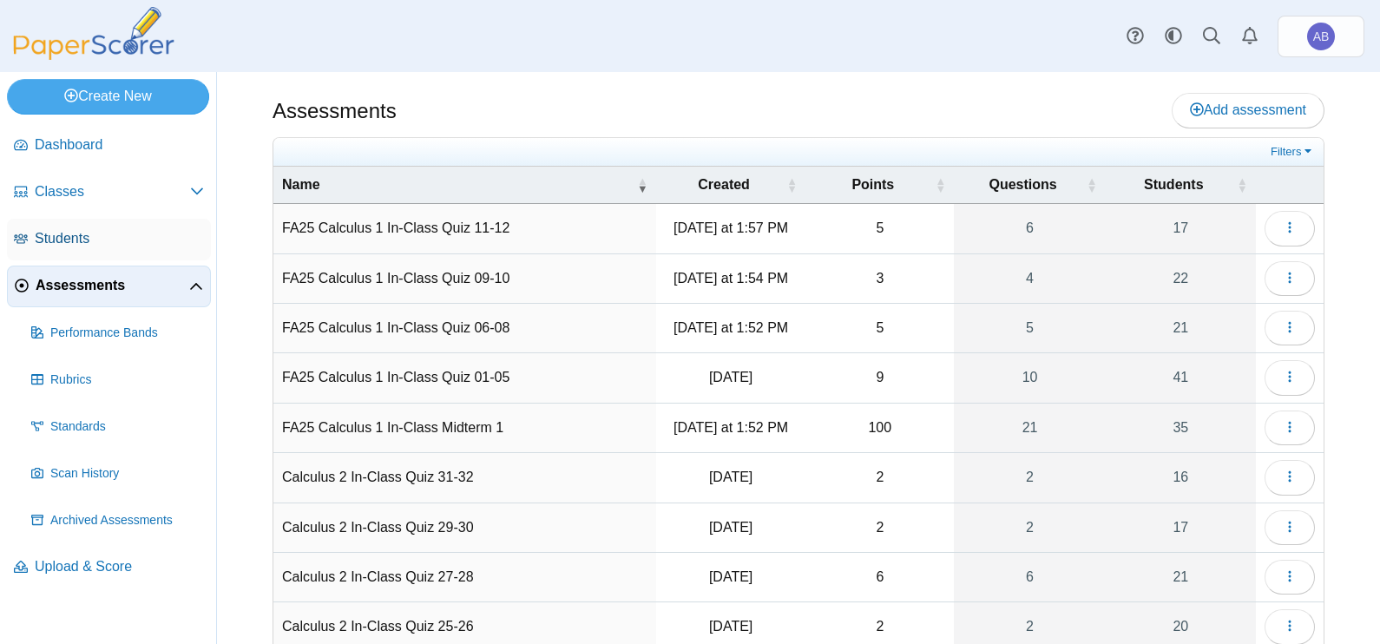
click at [60, 229] on span "Students" at bounding box center [119, 238] width 169 height 19
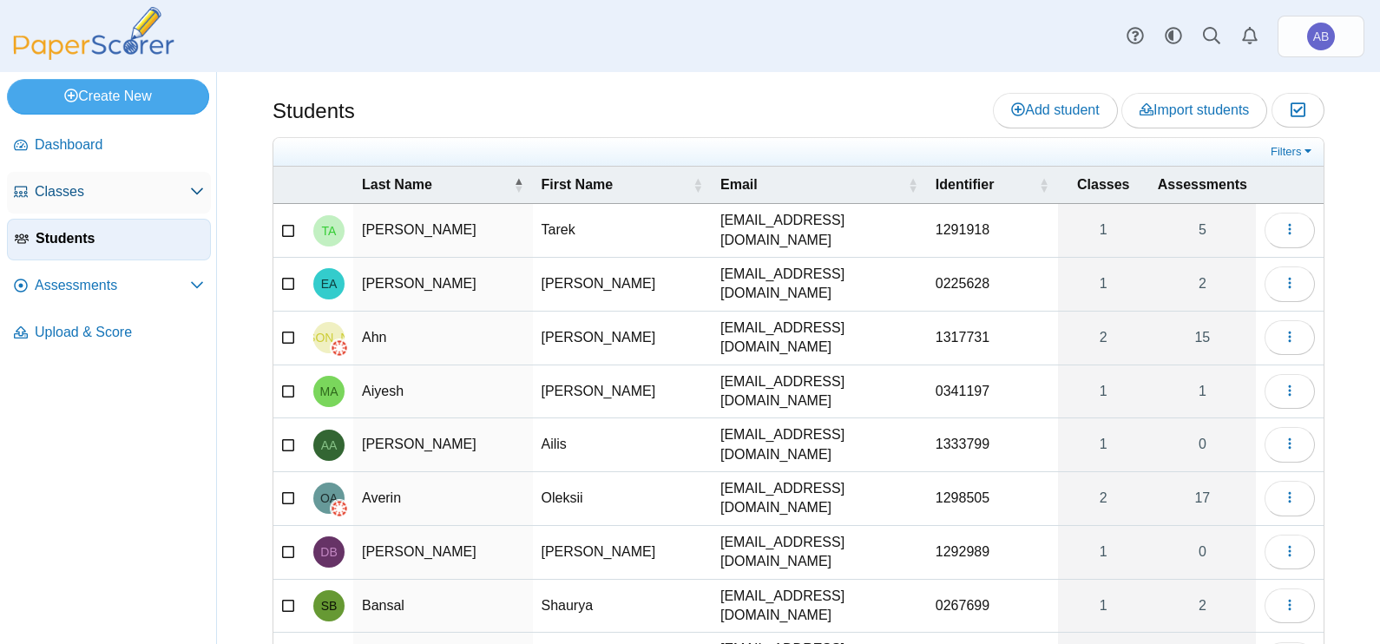
click at [59, 194] on span "Classes" at bounding box center [112, 191] width 155 height 19
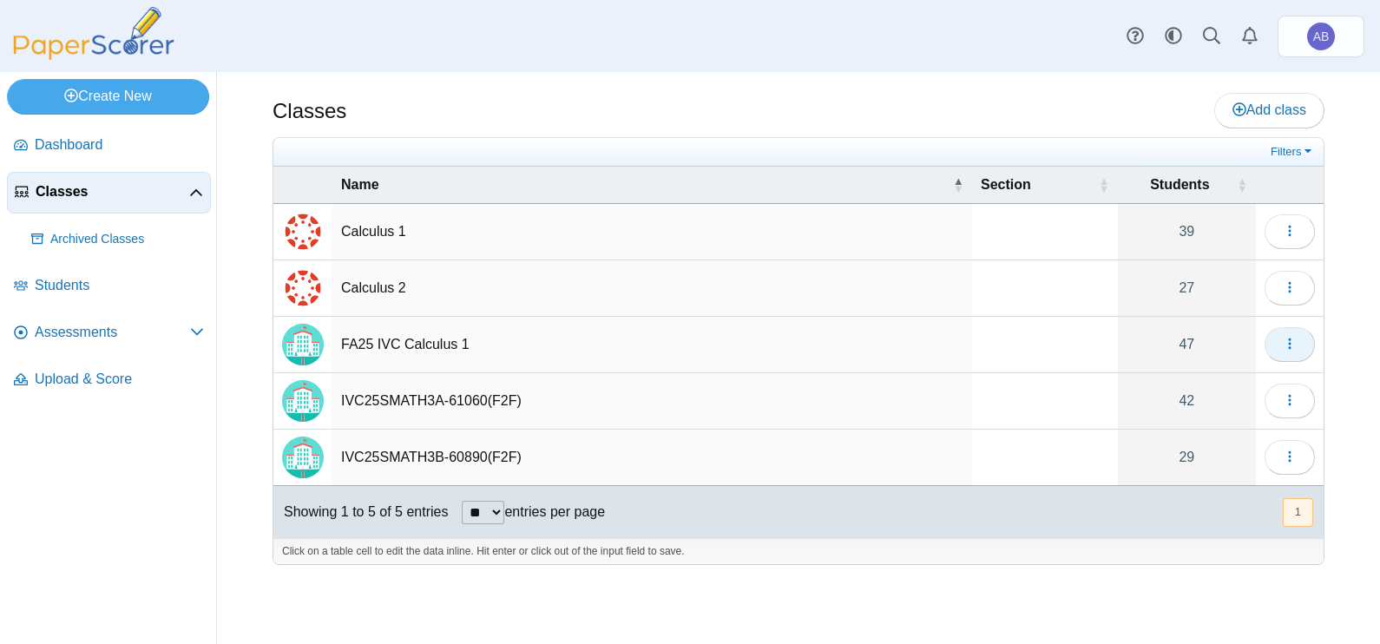
click at [1296, 345] on icon "button" at bounding box center [1290, 344] width 14 height 14
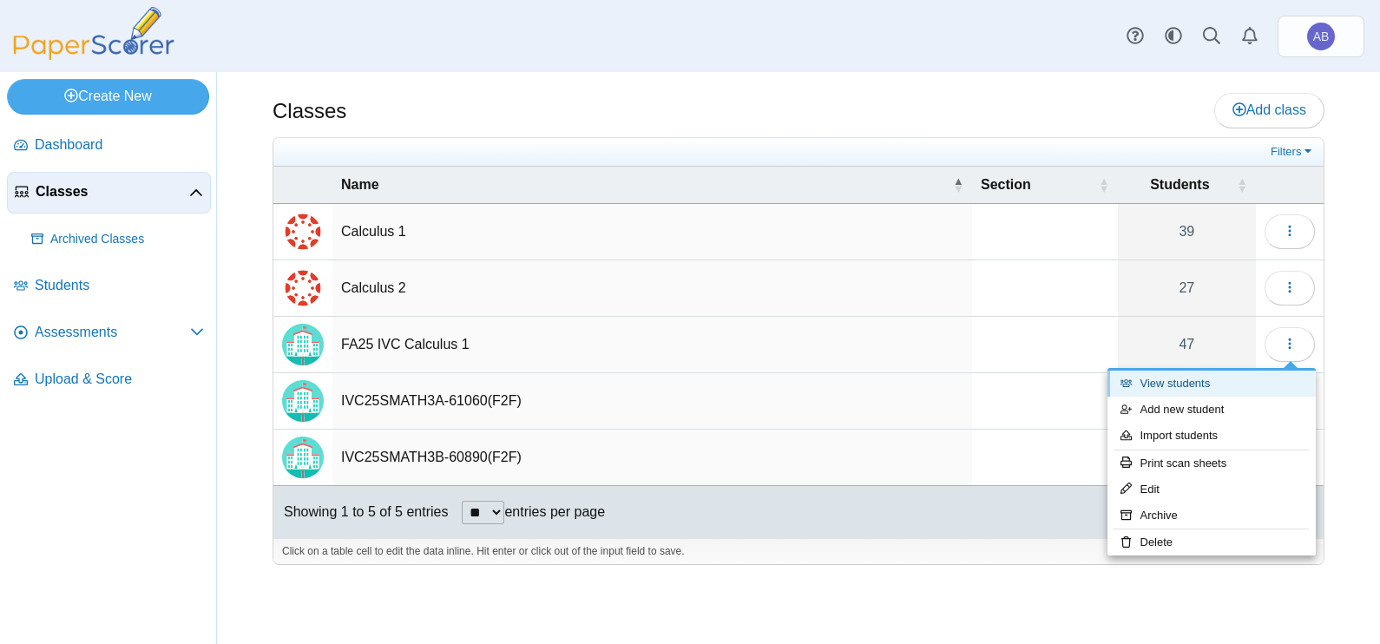
click at [1176, 385] on link "View students" at bounding box center [1212, 384] width 208 height 26
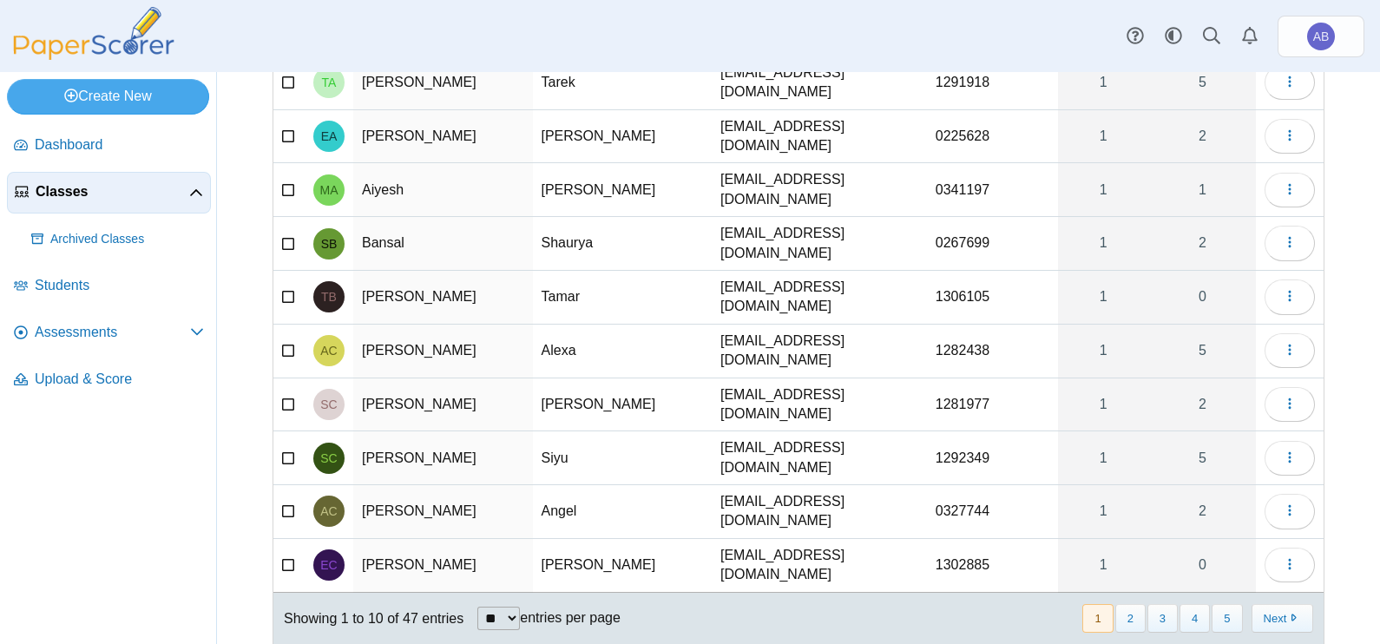
scroll to position [190, 0]
click at [520, 606] on select "** ** ** ***" at bounding box center [498, 617] width 43 height 23
select select "***"
click at [477, 606] on select "** ** ** ***" at bounding box center [498, 617] width 43 height 23
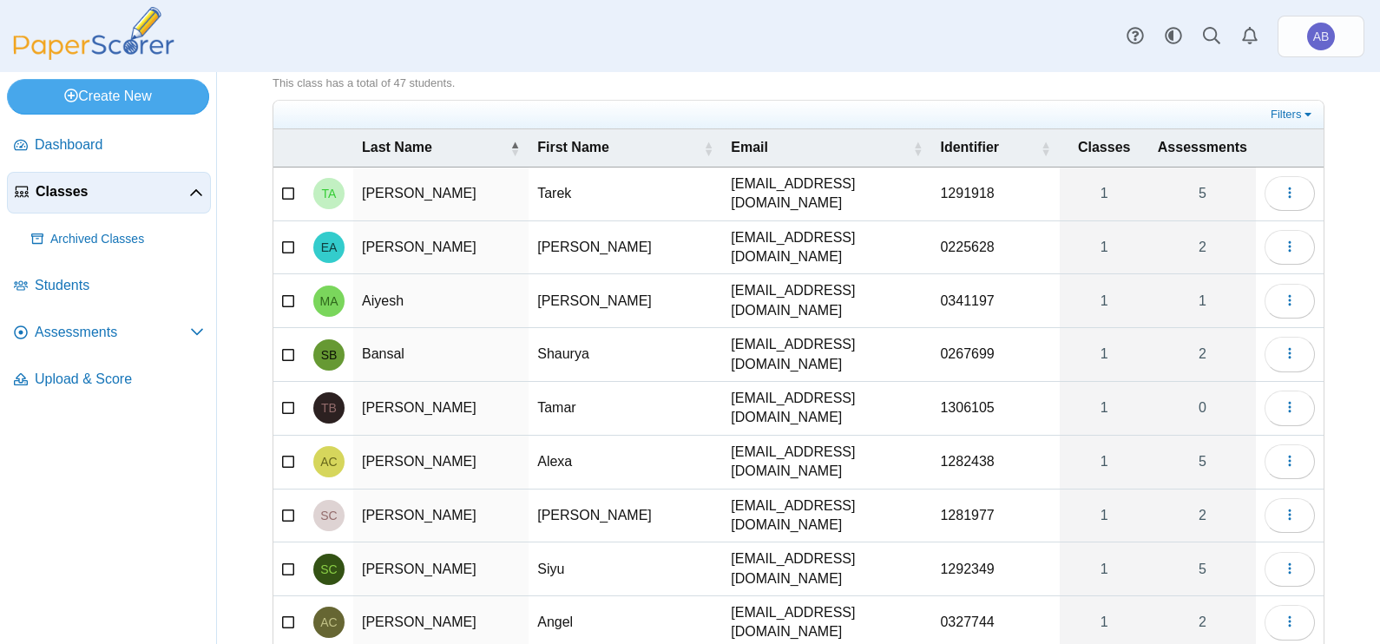
scroll to position [0, 0]
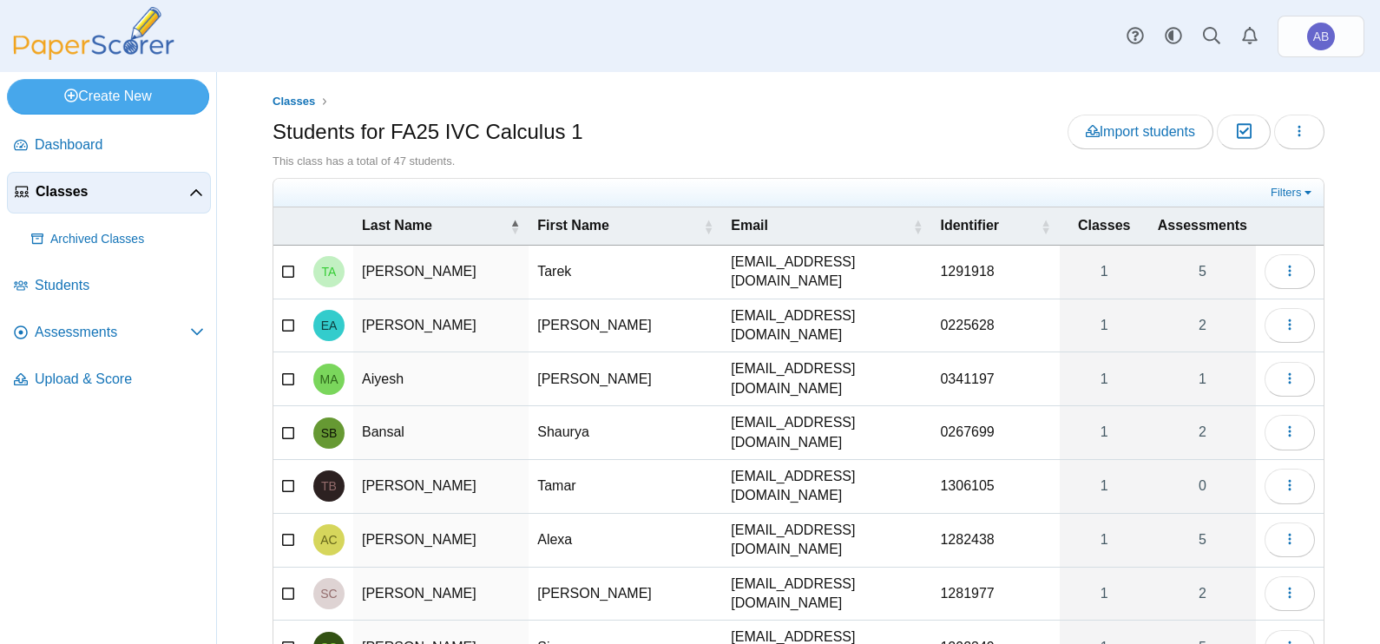
click at [969, 366] on td "0341197" at bounding box center [995, 379] width 128 height 54
click at [906, 149] on div "Students for FA25 IVC Calculus 1 Import students Moderation 0 Loading…" at bounding box center [799, 134] width 1052 height 39
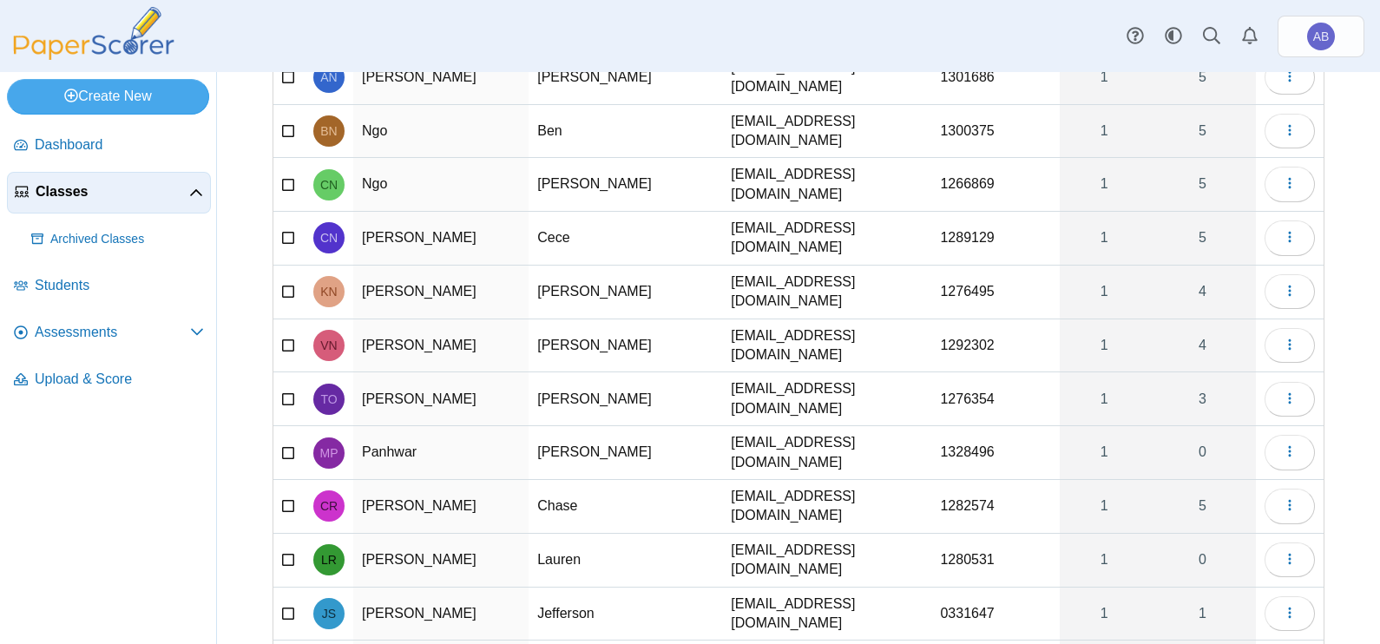
scroll to position [1691, 0]
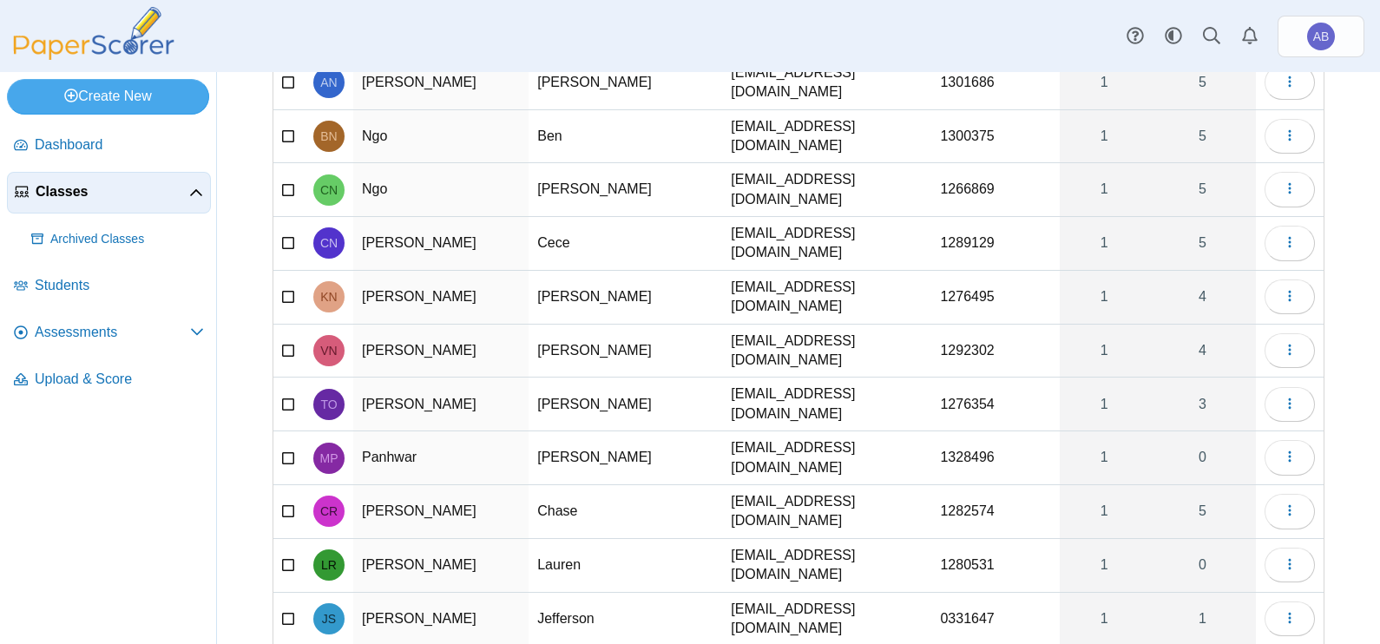
click at [973, 431] on td "1328496" at bounding box center [995, 458] width 128 height 54
click at [959, 441] on input "*******" at bounding box center [995, 458] width 110 height 35
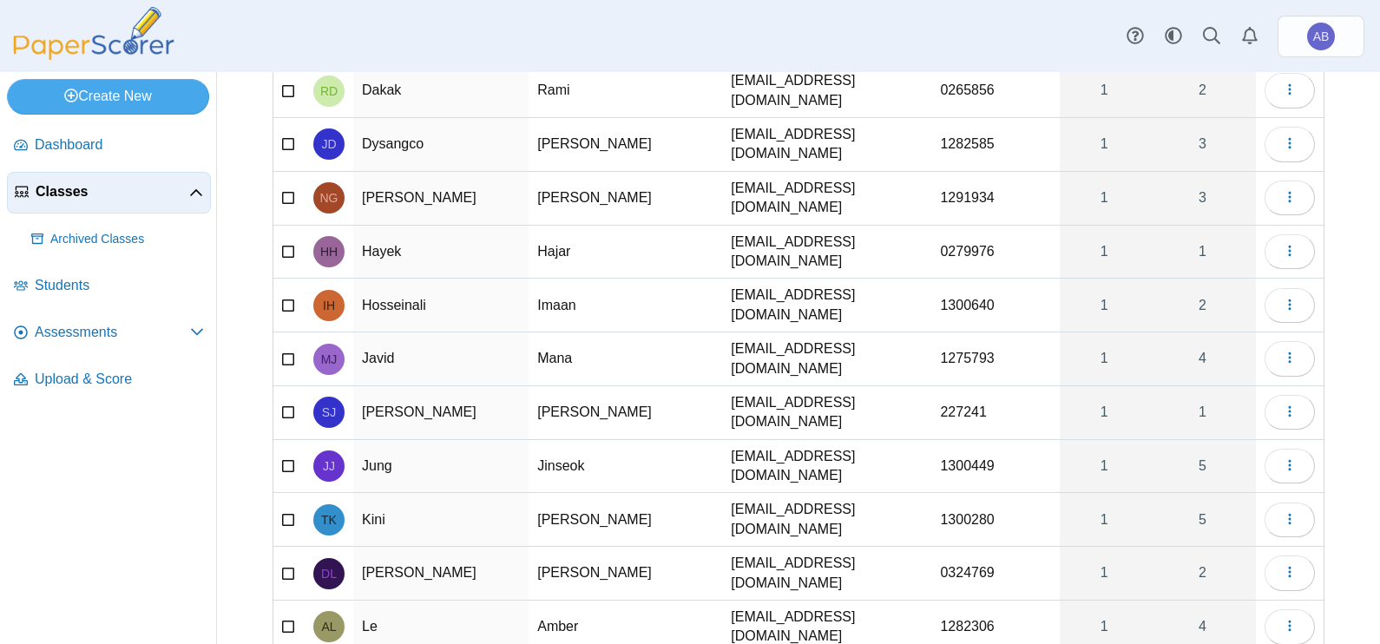
scroll to position [823, 0]
type input "*******"
click at [931, 388] on td "227241" at bounding box center [995, 415] width 128 height 54
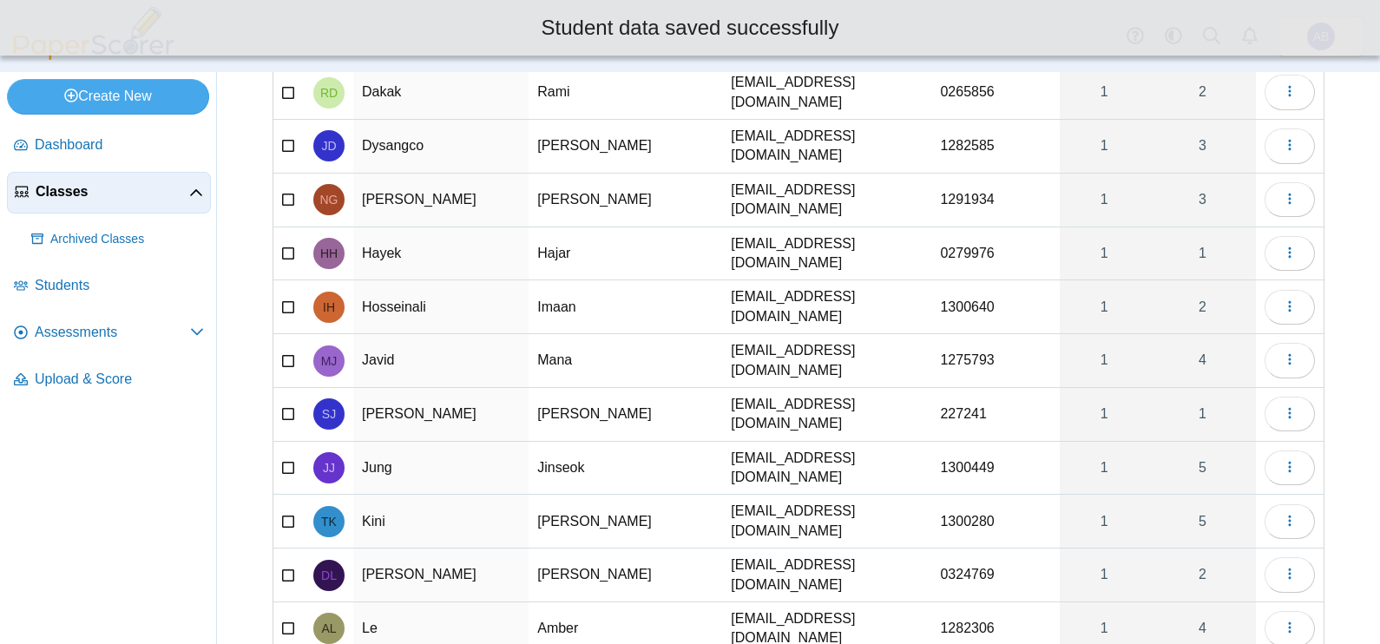
click at [931, 388] on td "227241" at bounding box center [995, 415] width 128 height 54
click at [940, 397] on input "******" at bounding box center [995, 414] width 110 height 35
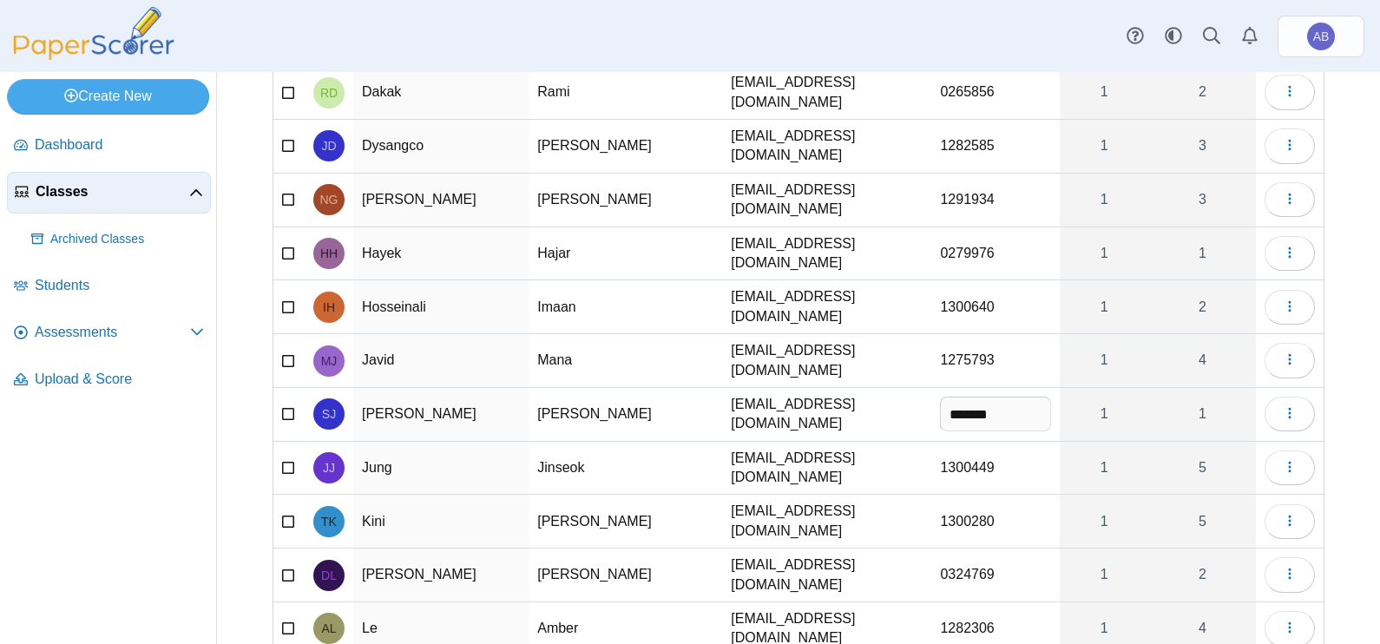
type input "*******"
click at [1338, 326] on div "Classes Students for FA25 IVC Calculus 1 Import students Moderation 0 Loading… 1" at bounding box center [798, 358] width 1163 height 572
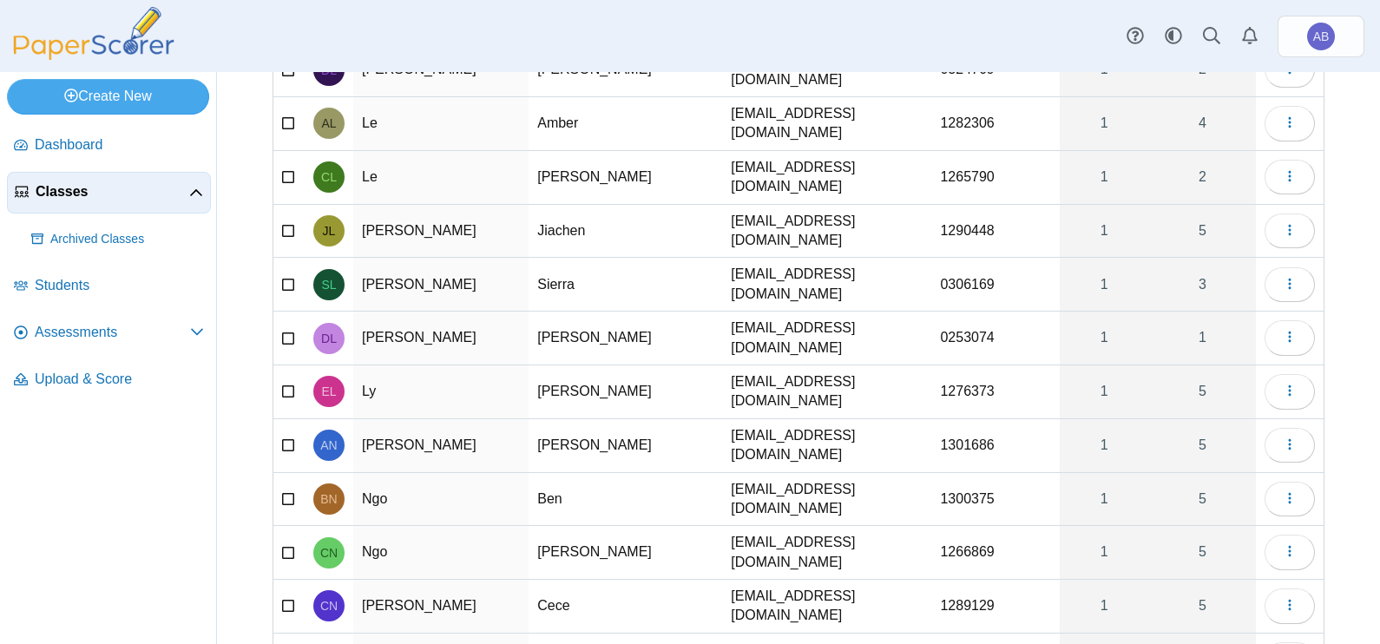
scroll to position [1365, 0]
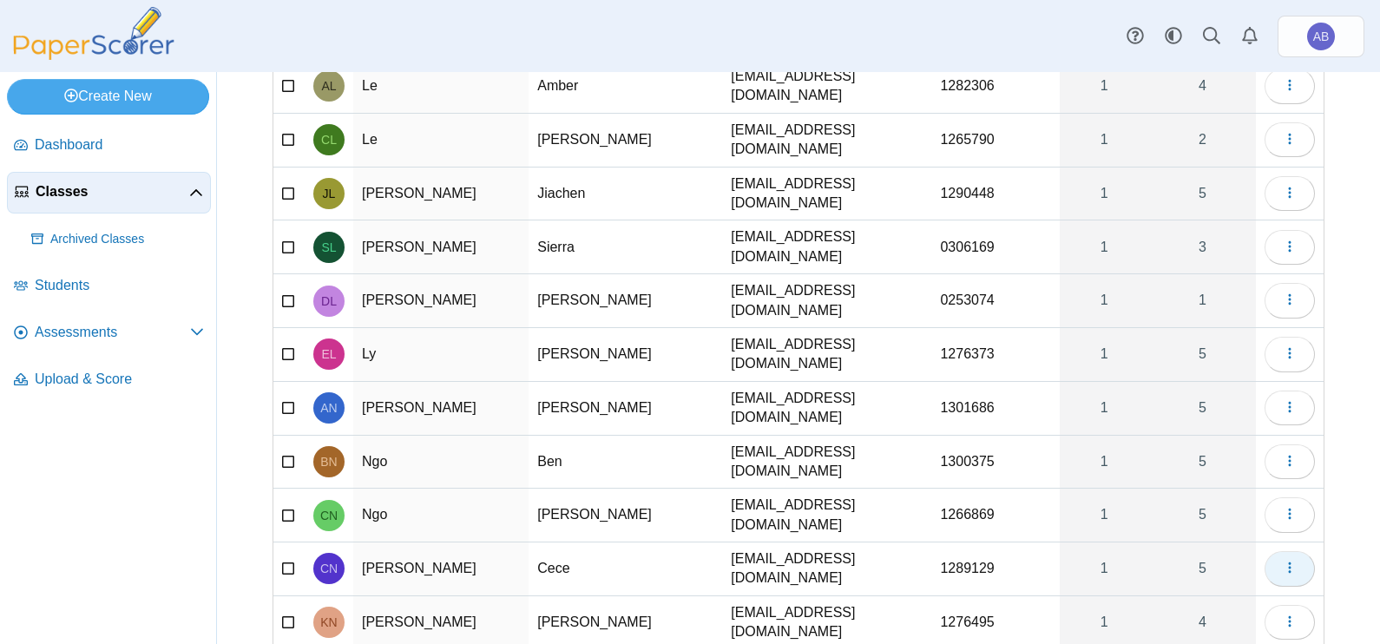
click at [1283, 561] on icon "button" at bounding box center [1290, 568] width 14 height 14
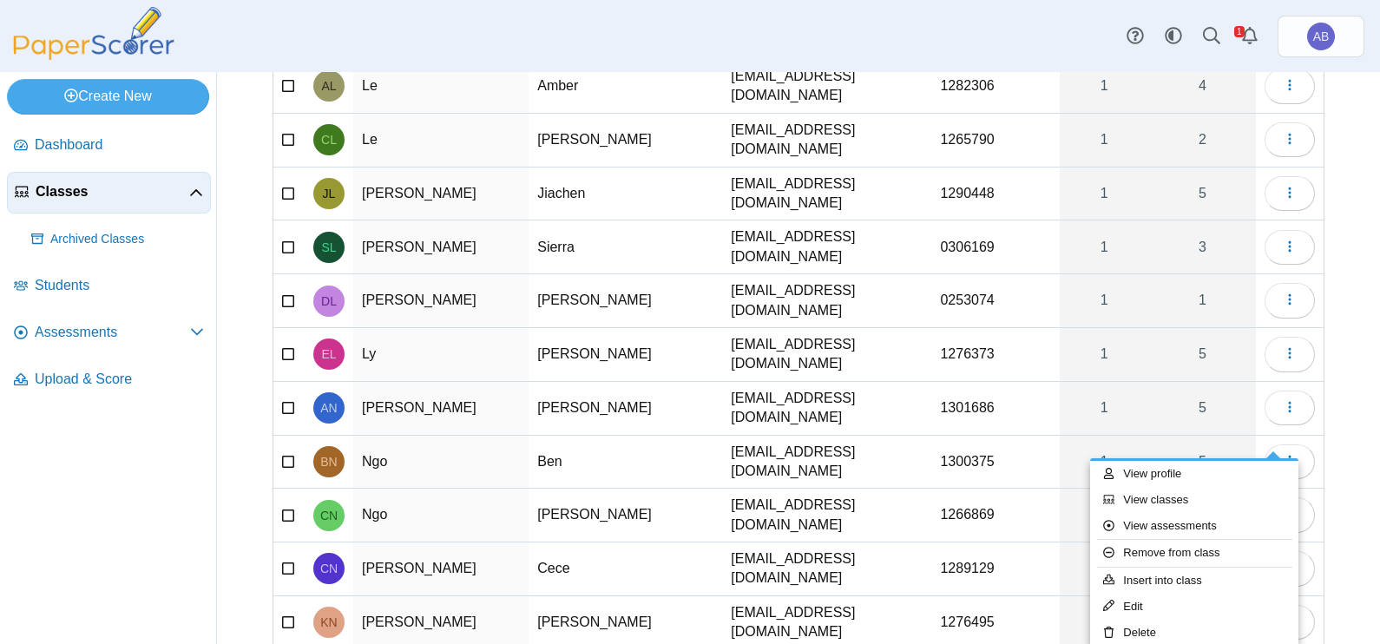
click at [1338, 423] on div "Classes Students for FA25 IVC Calculus 1 Import students Moderation 0 Loading… 1" at bounding box center [798, 358] width 1163 height 572
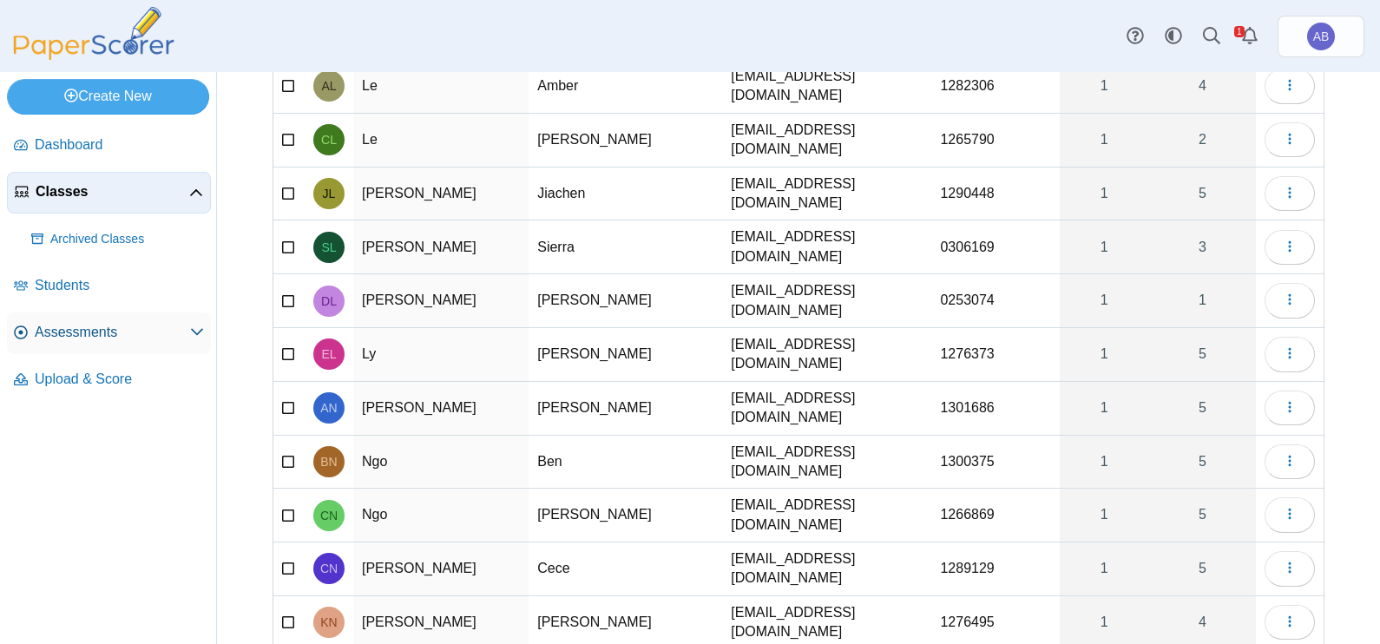
click at [65, 325] on span "Assessments" at bounding box center [112, 332] width 155 height 19
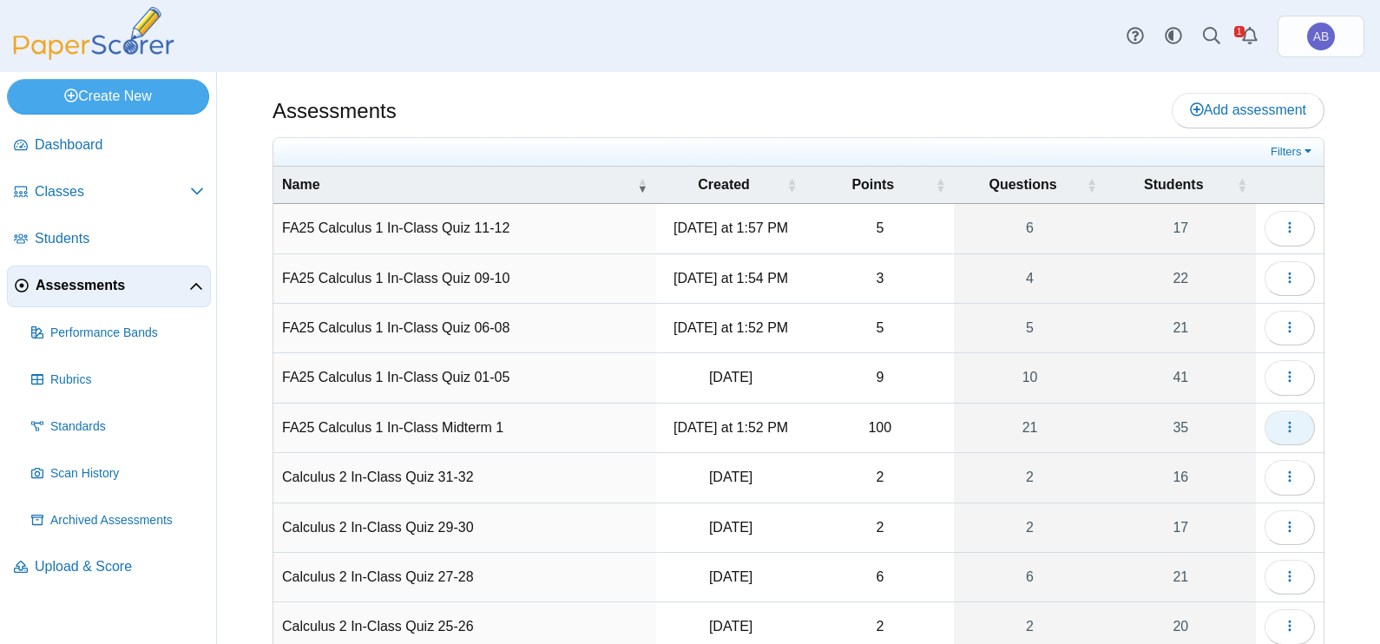
click at [1283, 424] on icon "button" at bounding box center [1290, 427] width 14 height 14
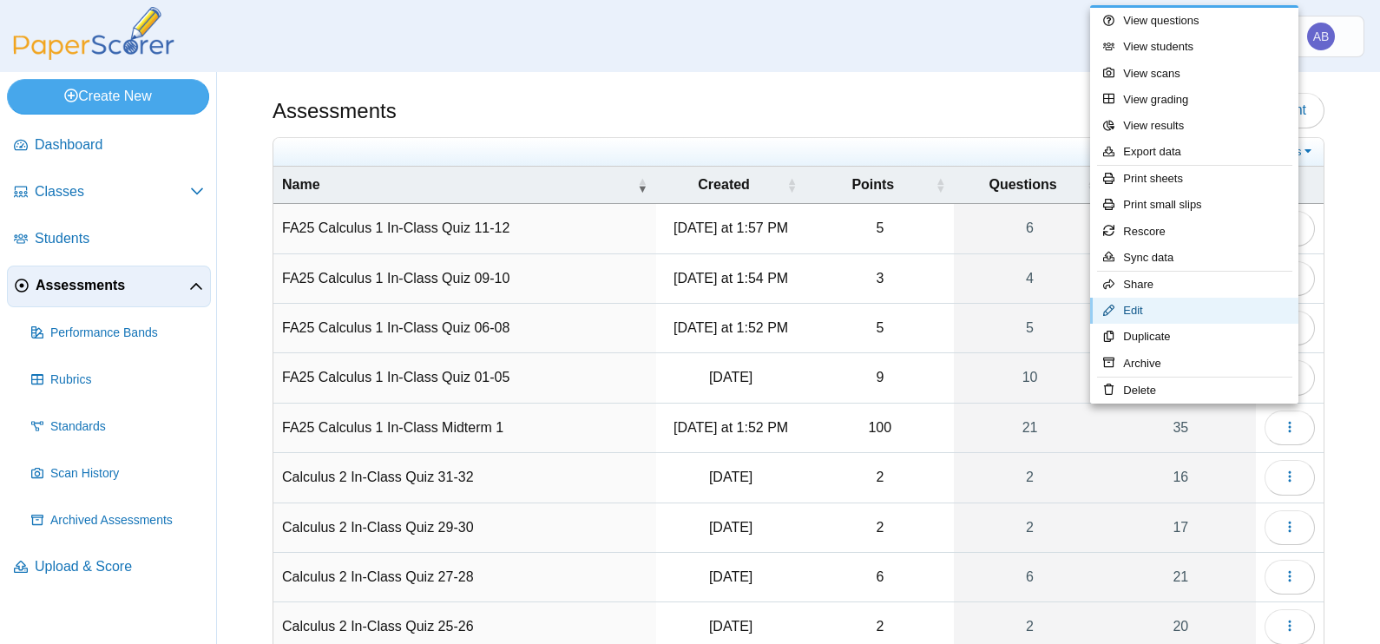
click at [1150, 308] on link "Edit" at bounding box center [1194, 311] width 208 height 26
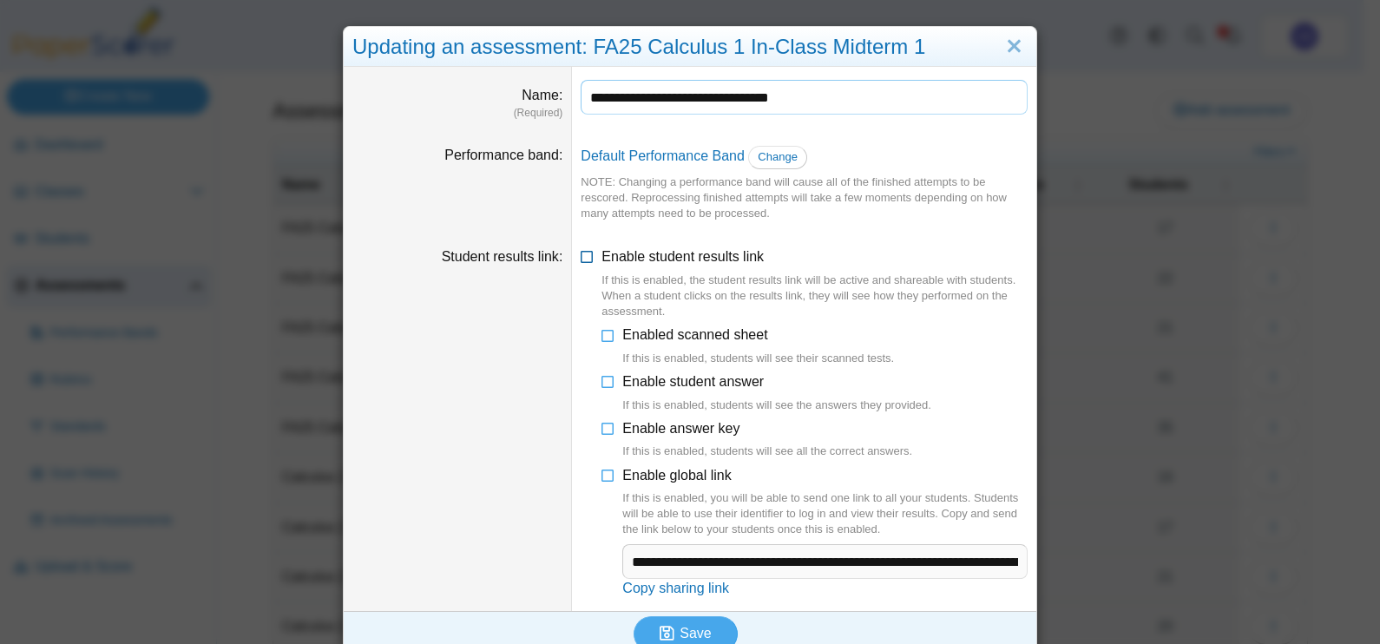
scroll to position [23, 0]
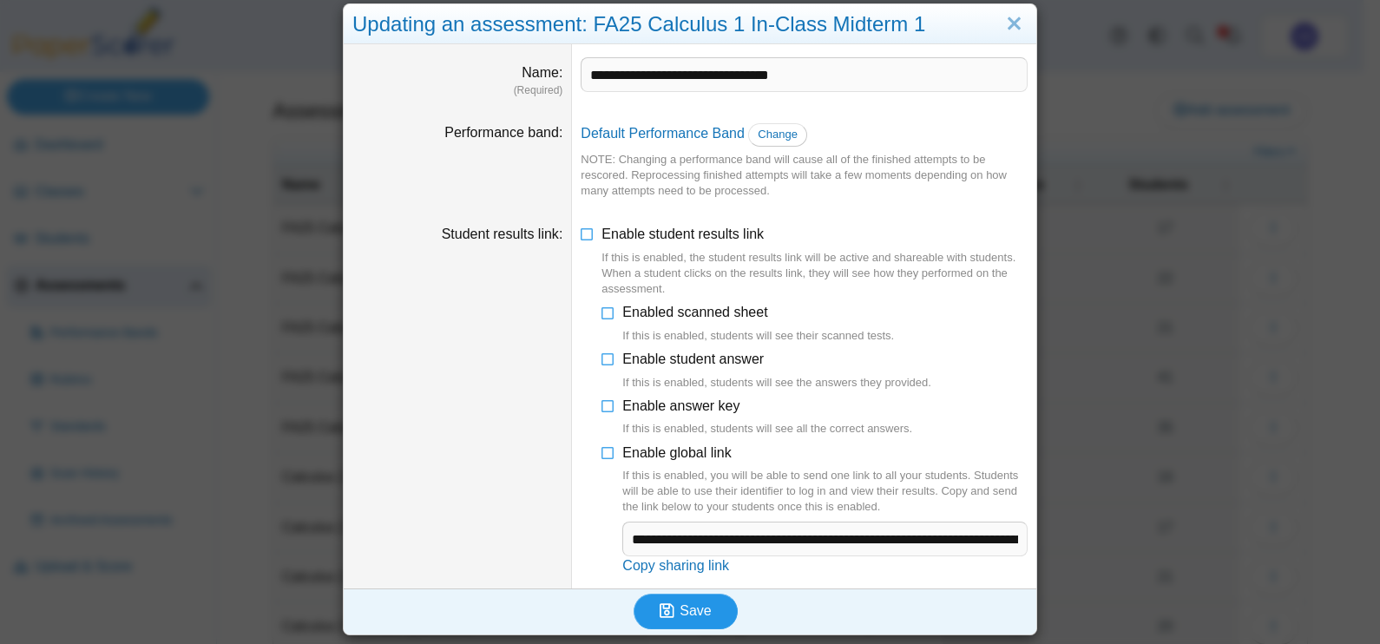
click at [703, 606] on button "Save" at bounding box center [686, 611] width 104 height 35
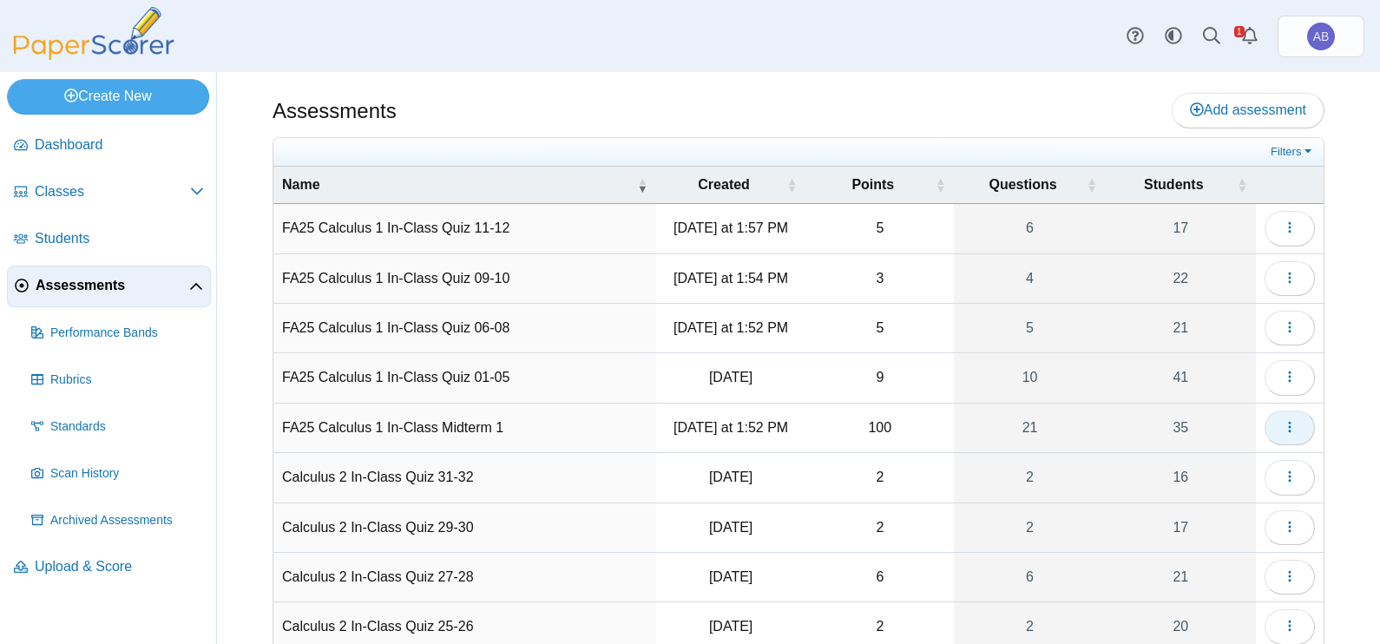
click at [1283, 422] on icon "button" at bounding box center [1290, 427] width 14 height 14
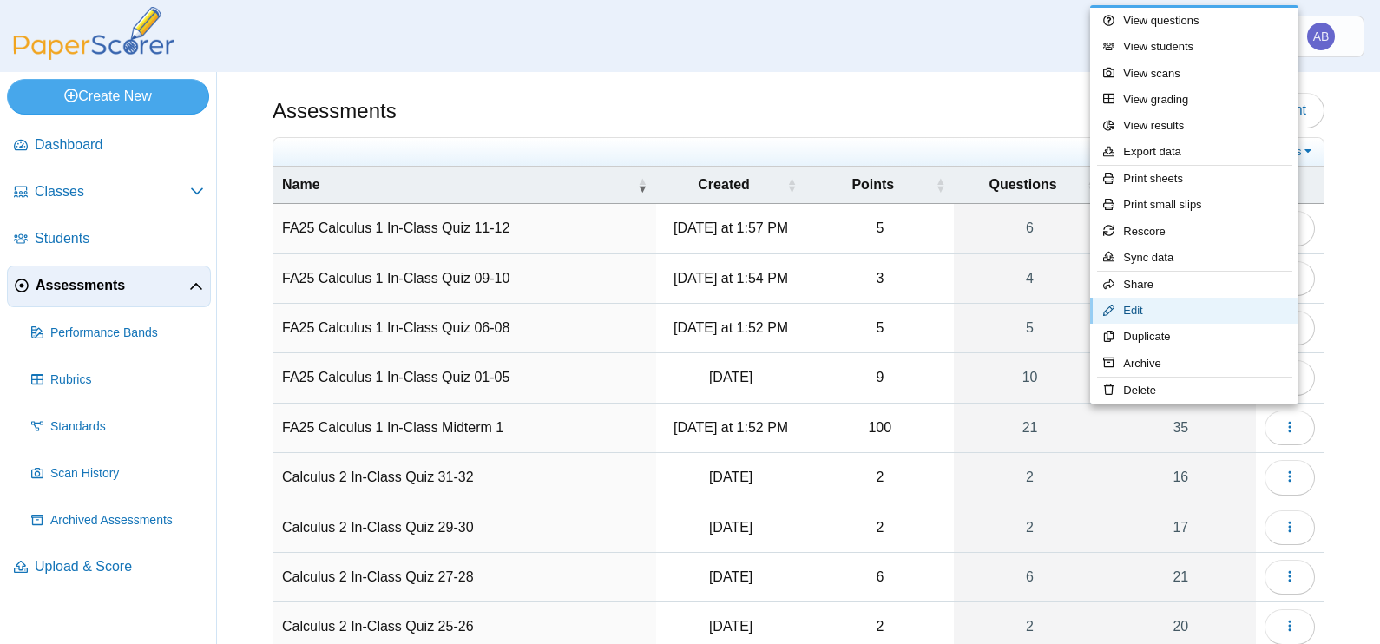
click at [1160, 304] on link "Edit" at bounding box center [1194, 311] width 208 height 26
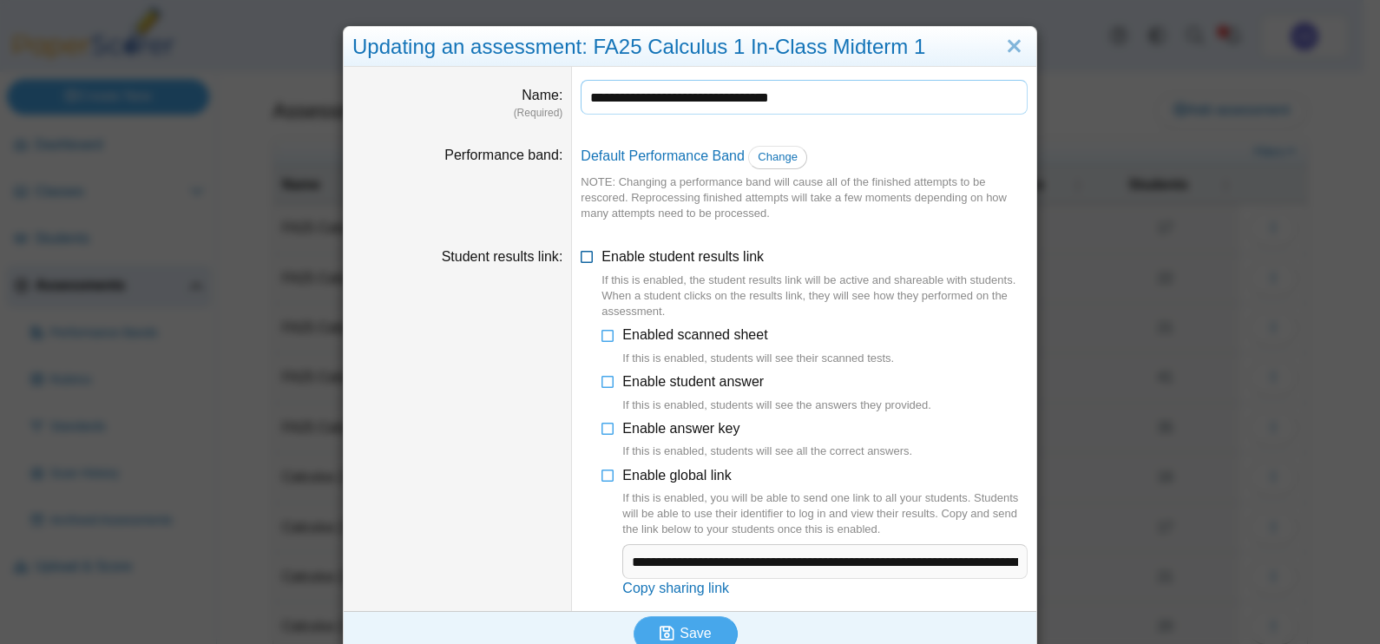
scroll to position [23, 0]
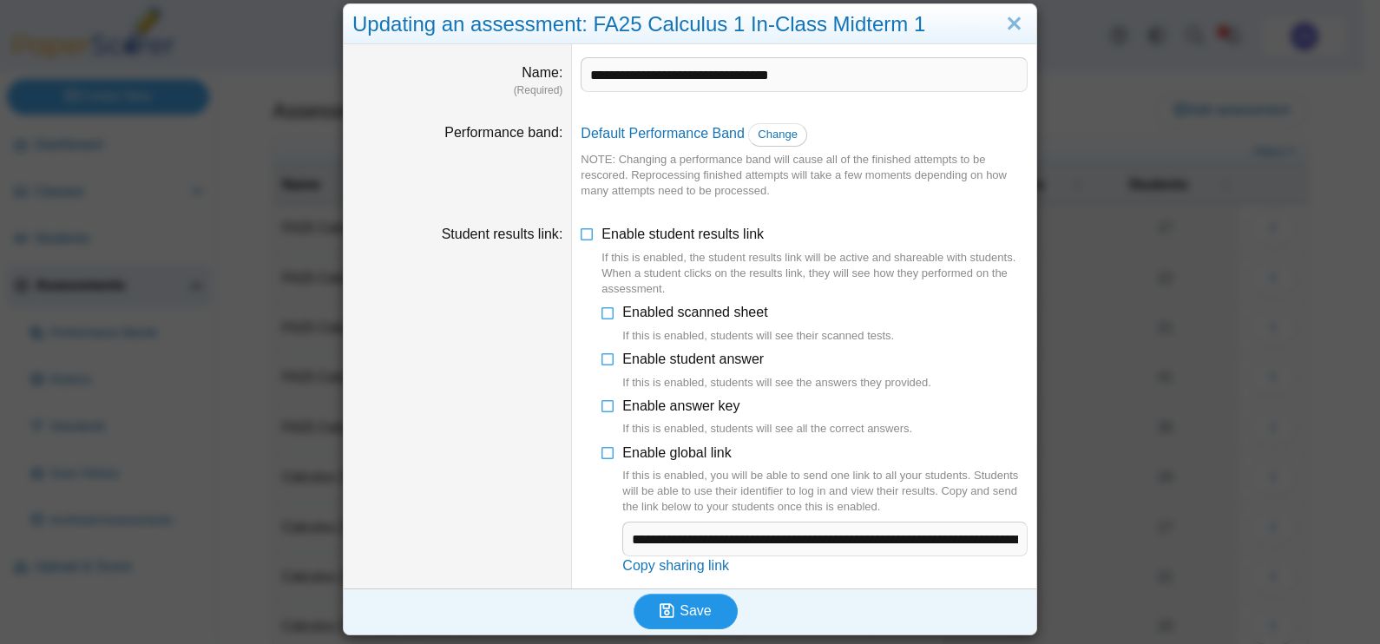
click at [661, 608] on use "submit" at bounding box center [667, 610] width 15 height 15
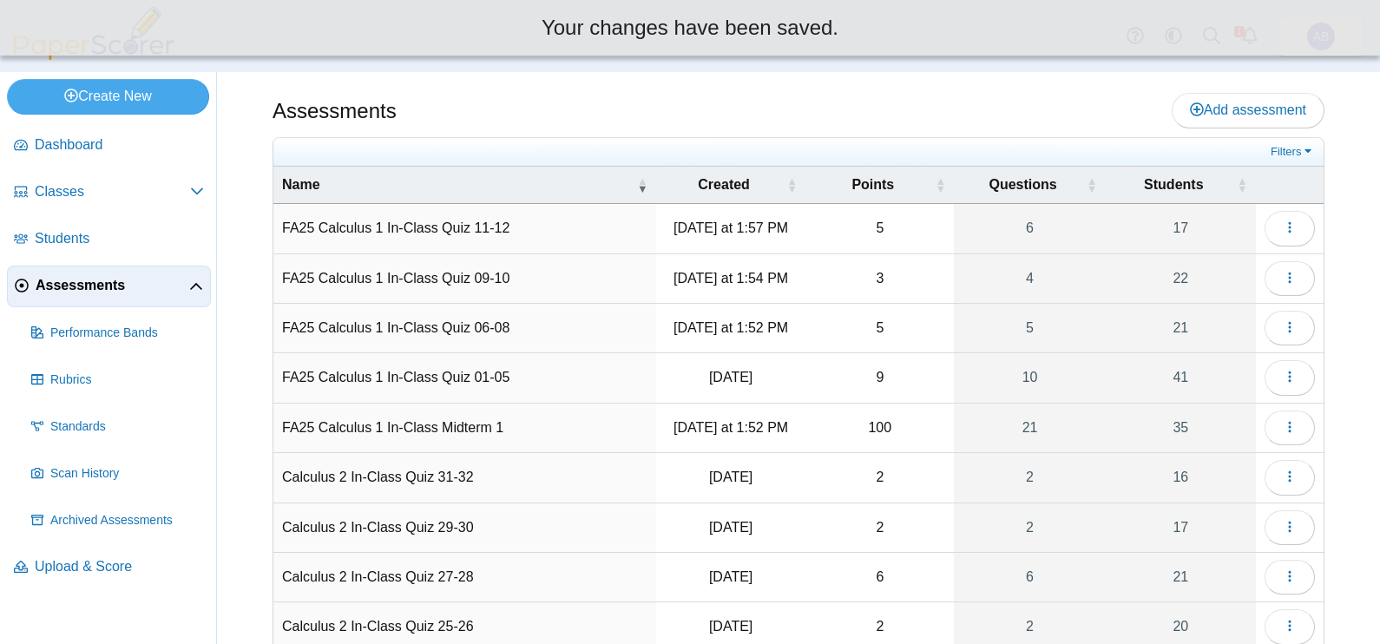
scroll to position [108, 0]
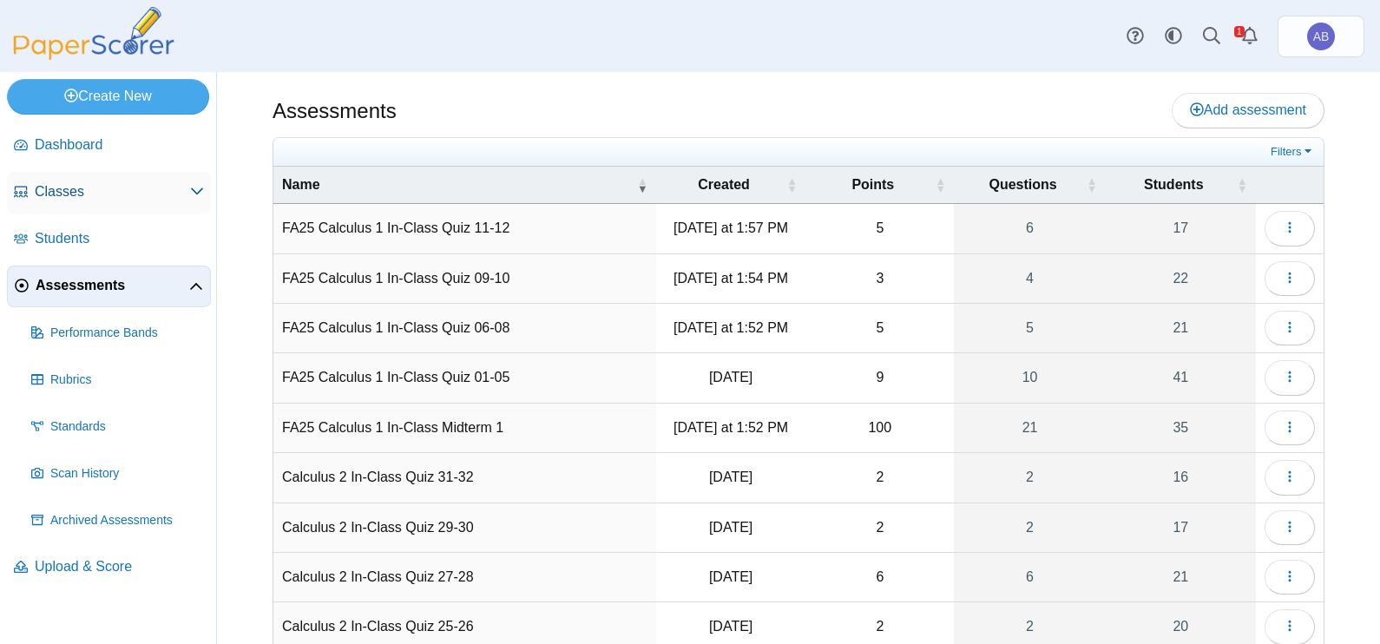
click at [61, 186] on span "Classes" at bounding box center [112, 191] width 155 height 19
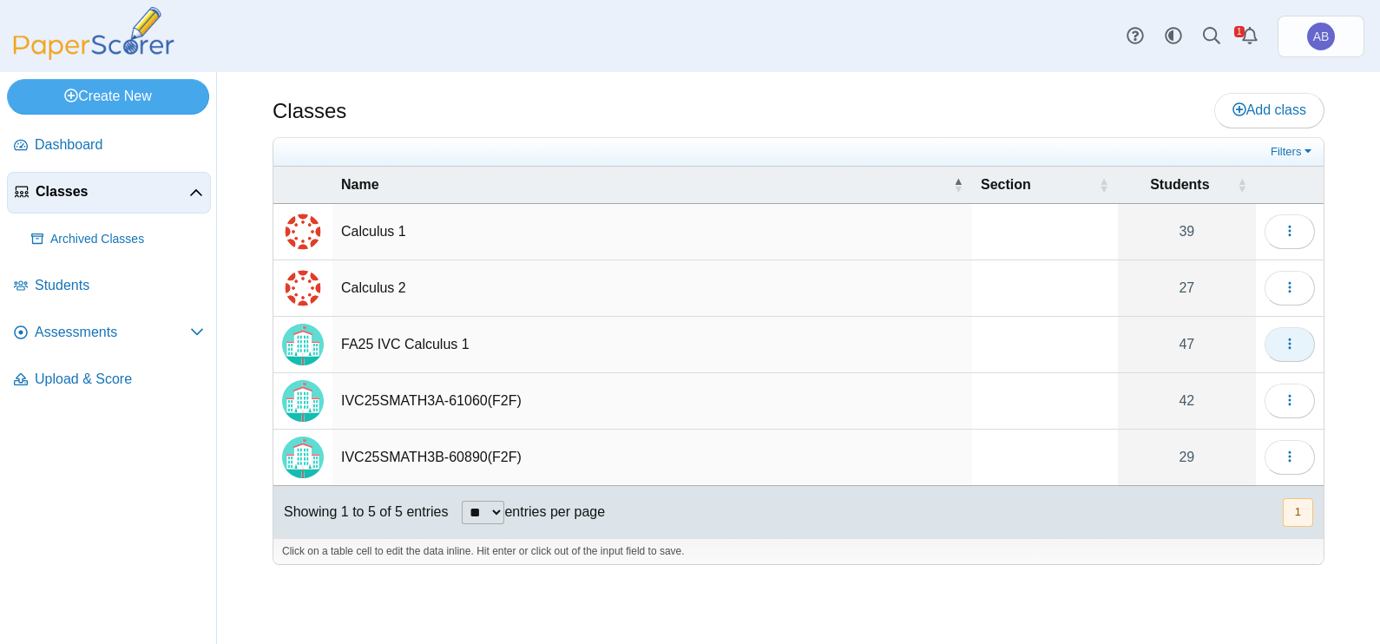
click at [1304, 352] on button "button" at bounding box center [1290, 344] width 50 height 35
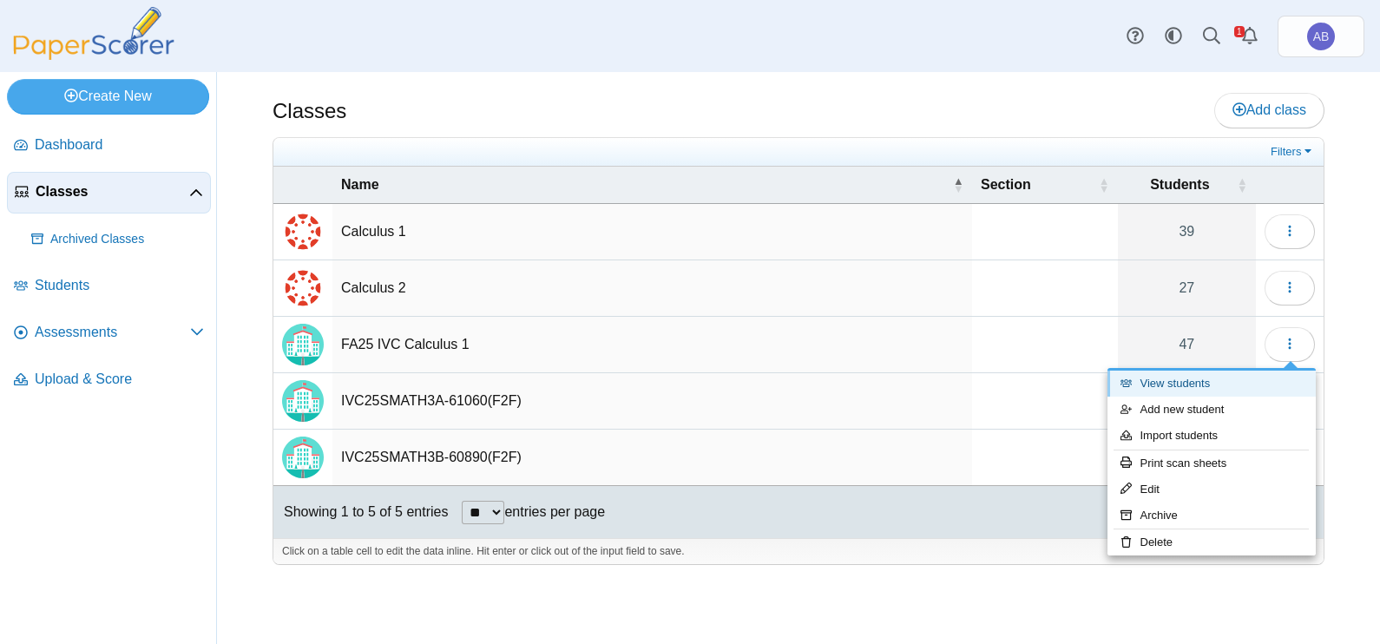
click at [1202, 382] on link "View students" at bounding box center [1212, 384] width 208 height 26
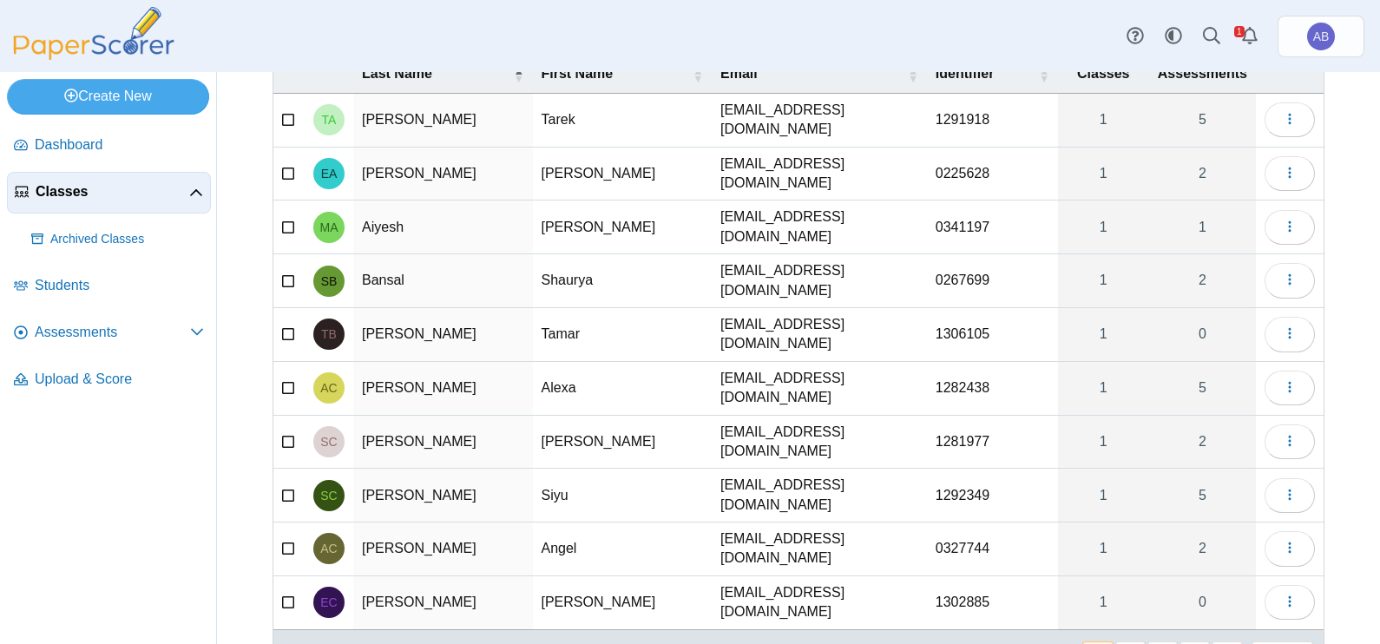
scroll to position [190, 0]
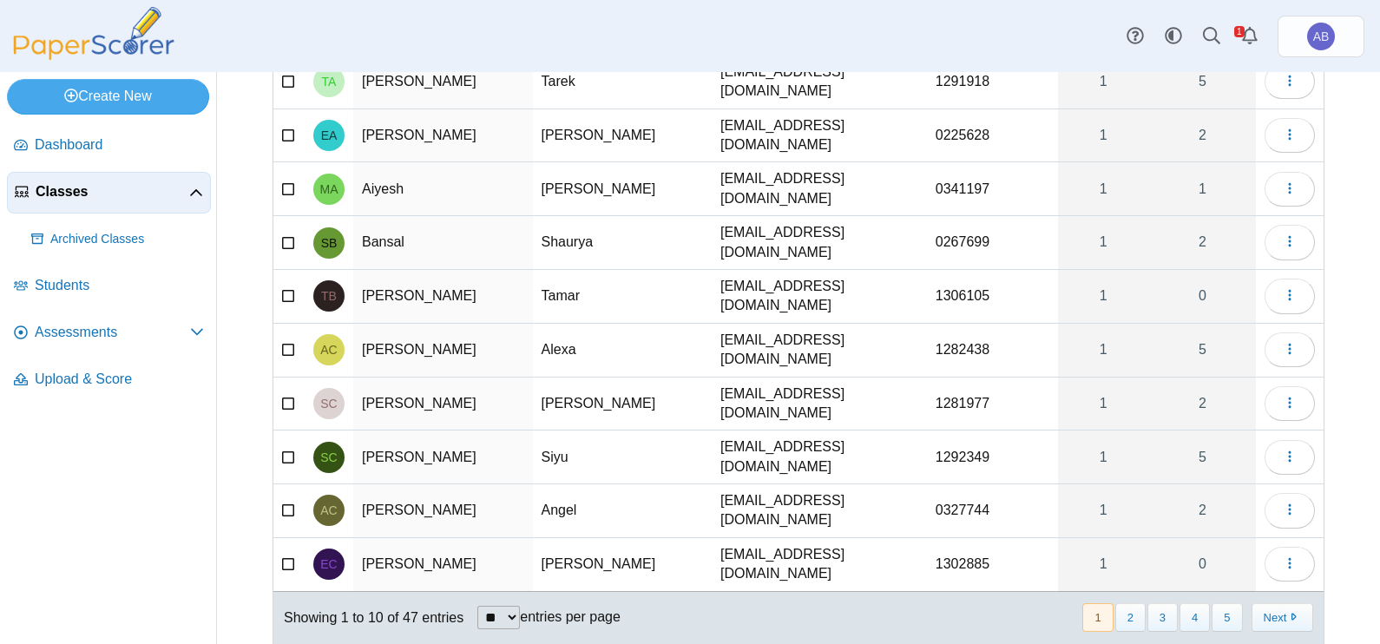
click at [503, 606] on select "** ** ** ***" at bounding box center [498, 617] width 43 height 23
select select "***"
click at [477, 606] on select "** ** ** ***" at bounding box center [498, 617] width 43 height 23
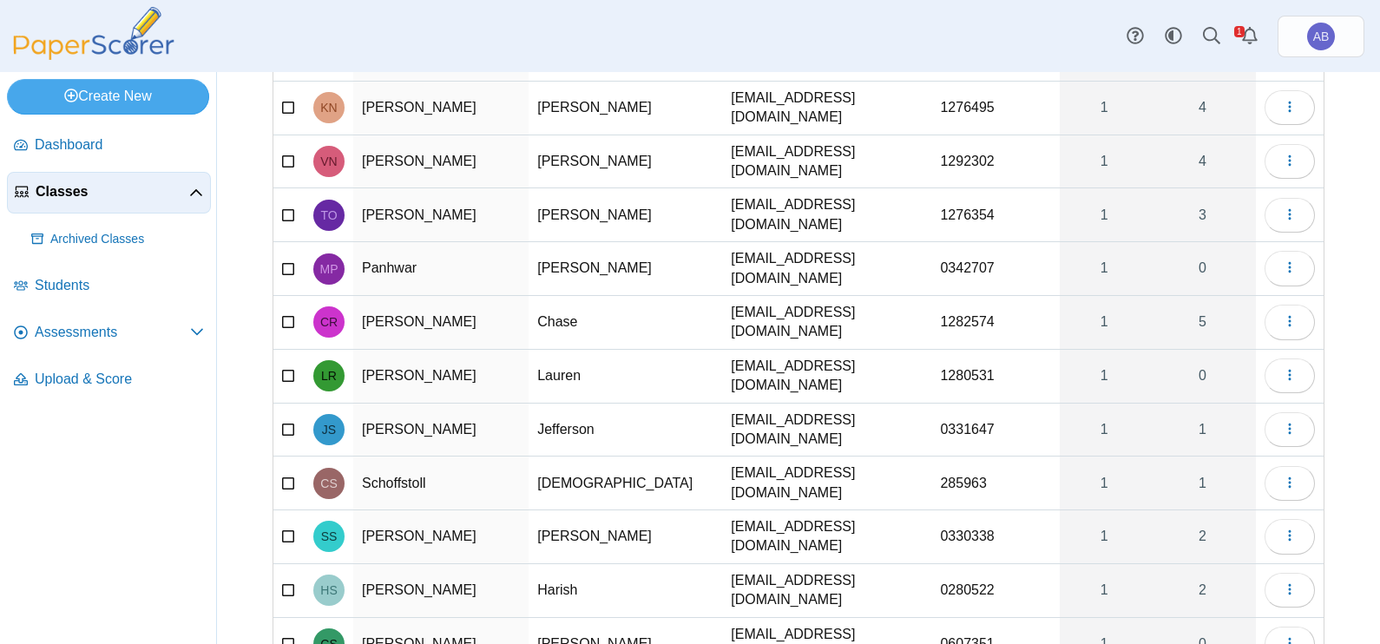
scroll to position [1926, 0]
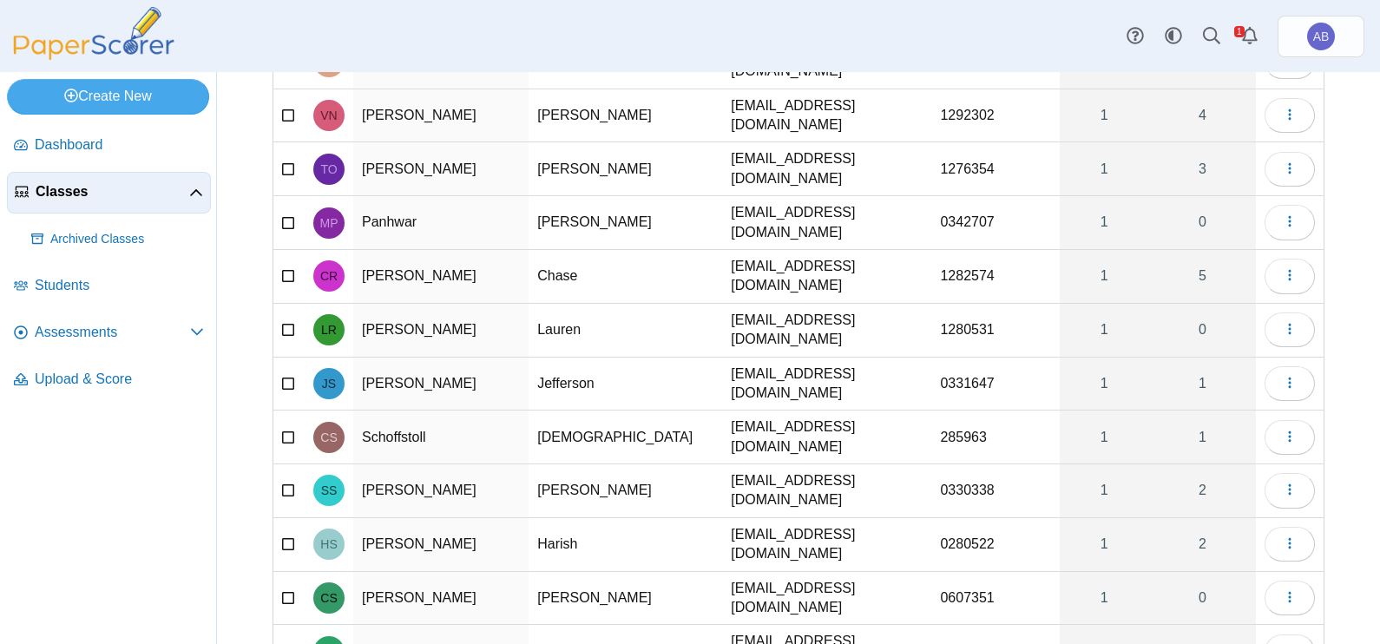
click at [955, 411] on td "285963" at bounding box center [995, 438] width 128 height 54
click at [940, 420] on input "******" at bounding box center [995, 437] width 110 height 35
type input "*******"
click at [1344, 262] on div "Classes Students for FA25 IVC Calculus 1 Import students Moderation 0 Loading… 1" at bounding box center [798, 358] width 1163 height 572
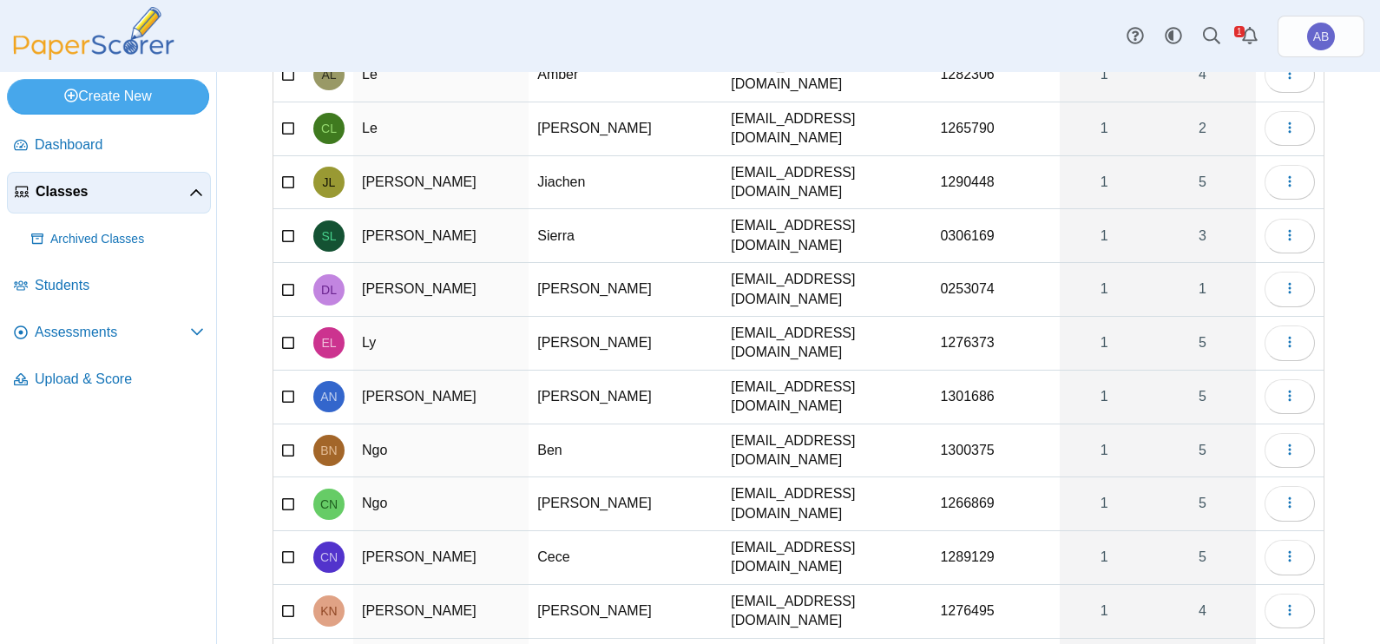
scroll to position [1058, 0]
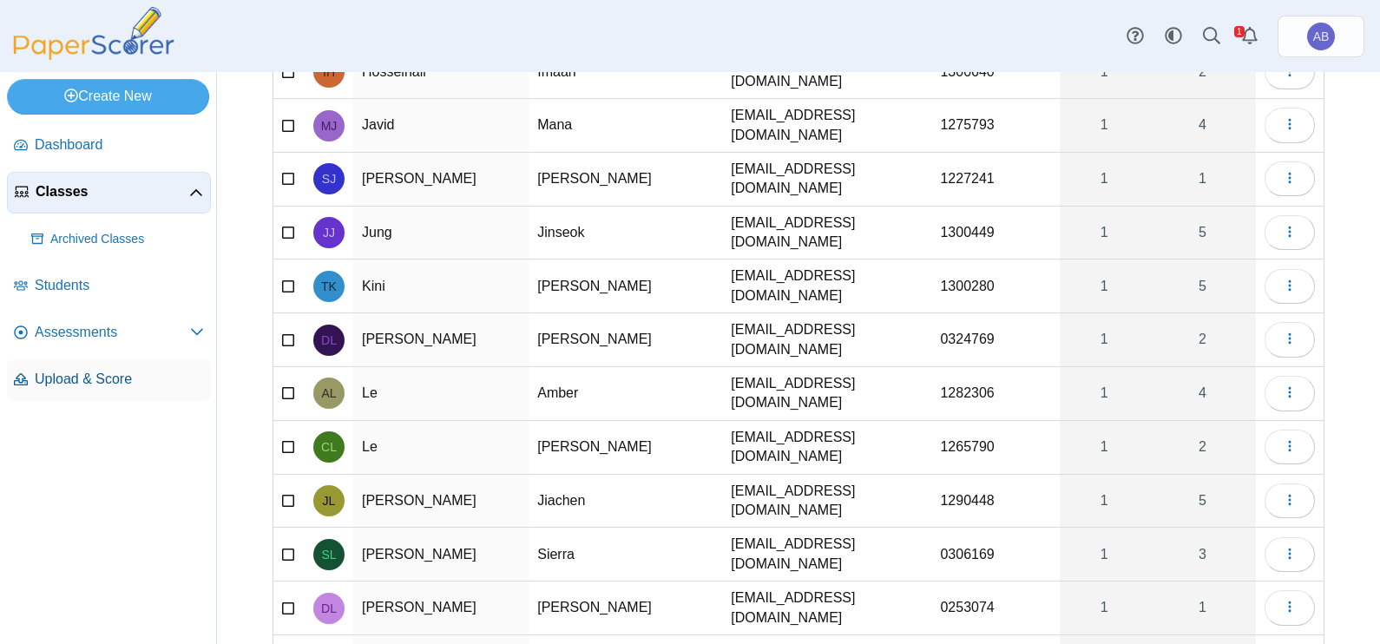
click at [42, 377] on span "Upload & Score" at bounding box center [119, 379] width 169 height 19
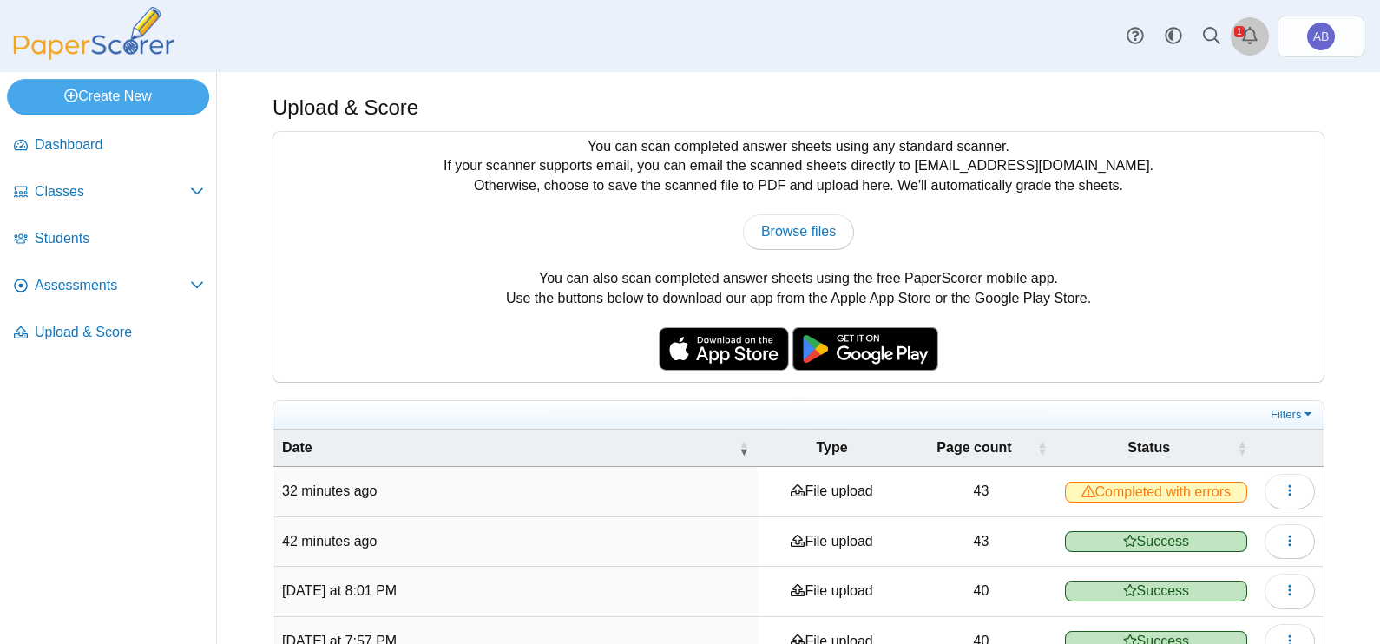
click at [1246, 30] on icon "Alerts" at bounding box center [1249, 35] width 17 height 17
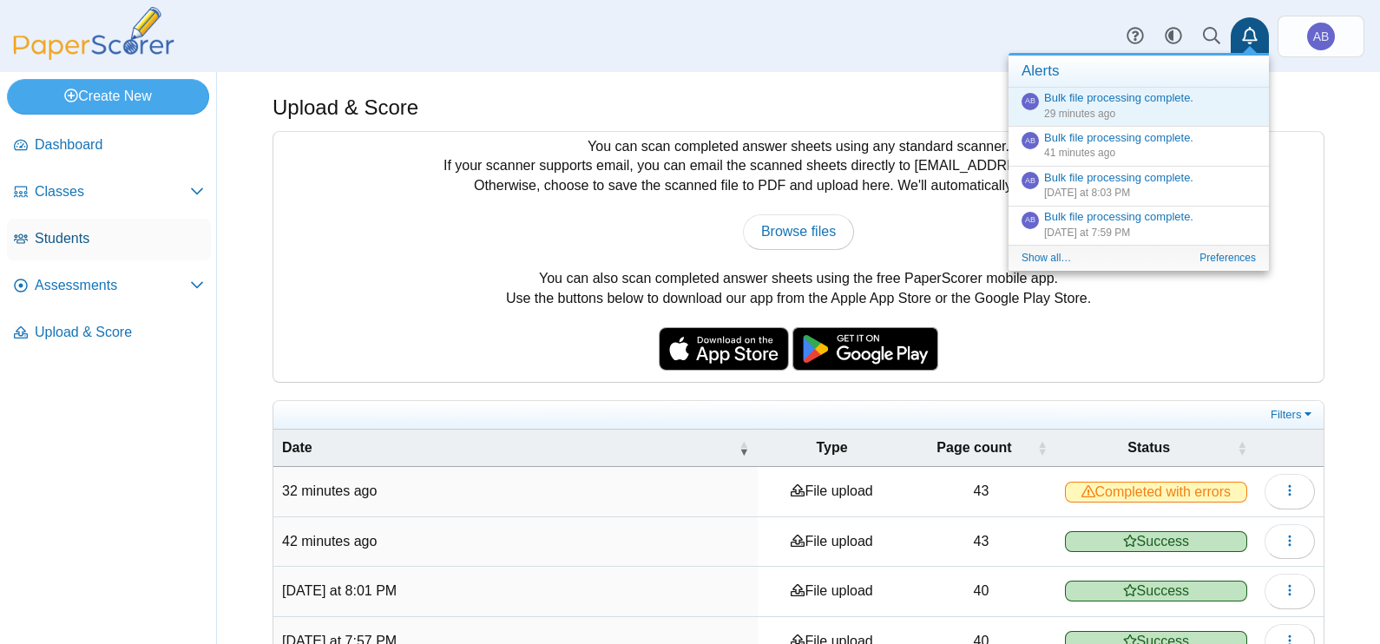
click at [58, 234] on span "Students" at bounding box center [119, 238] width 169 height 19
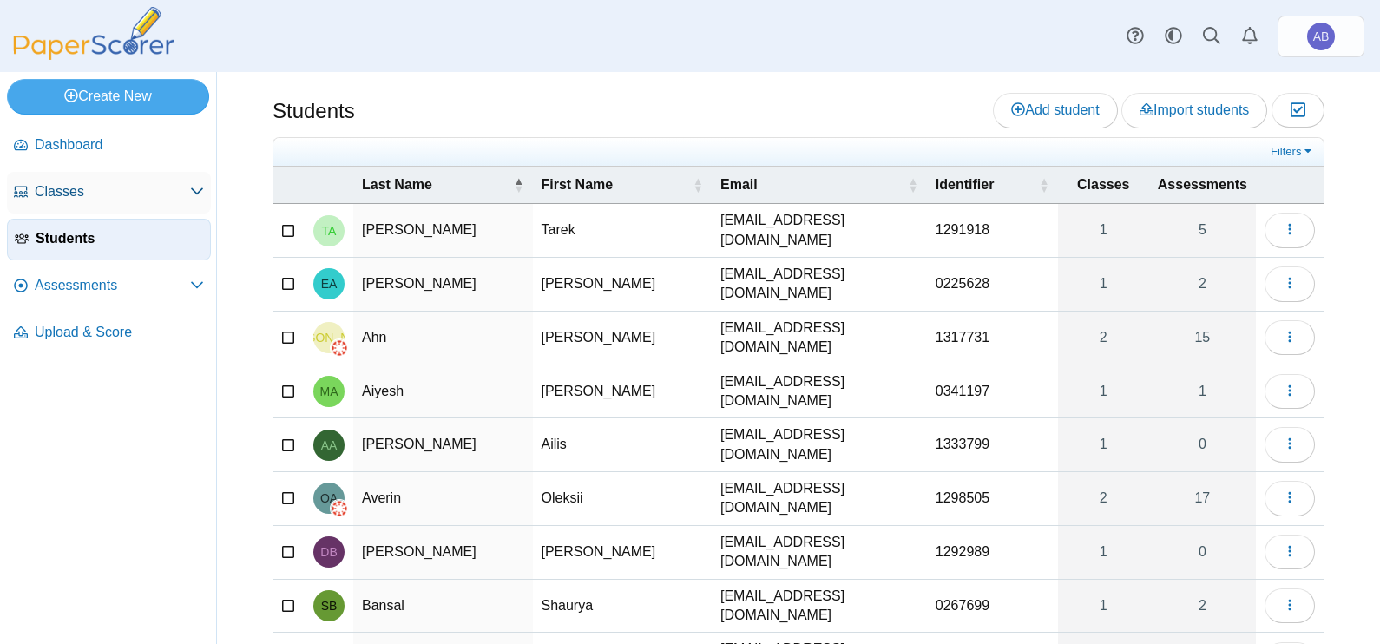
click at [53, 178] on link "Classes" at bounding box center [109, 193] width 204 height 42
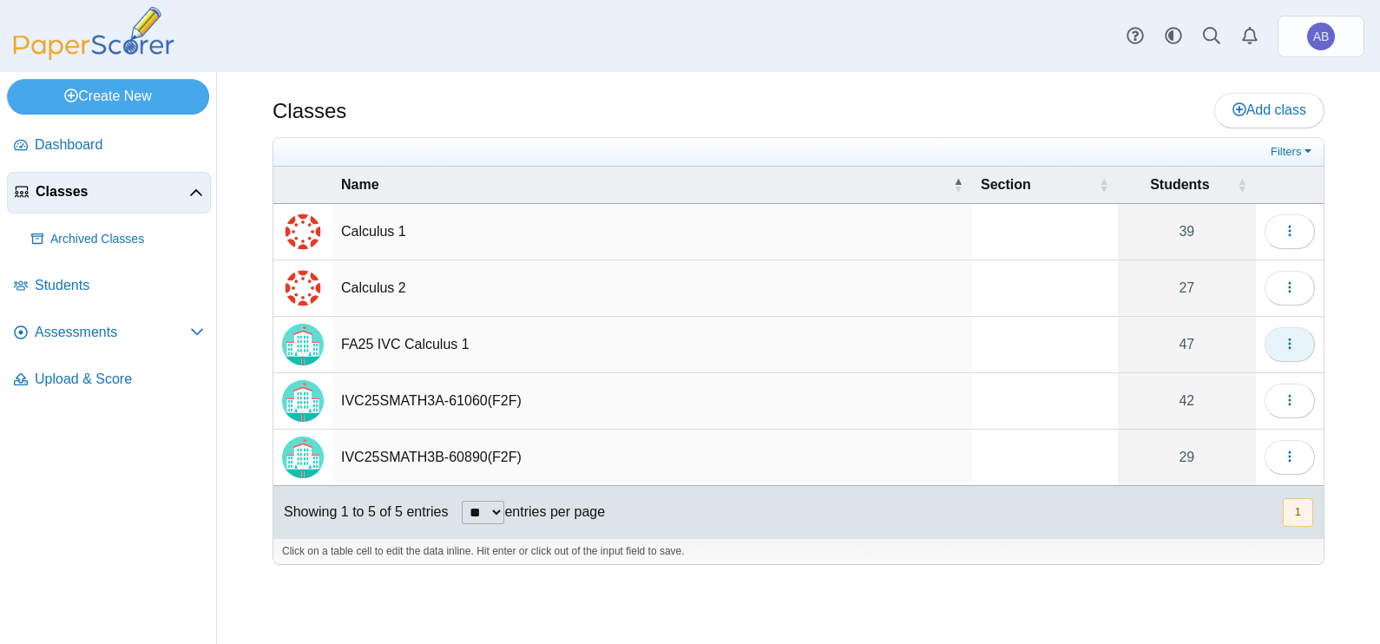
click at [1293, 342] on icon "button" at bounding box center [1290, 344] width 14 height 14
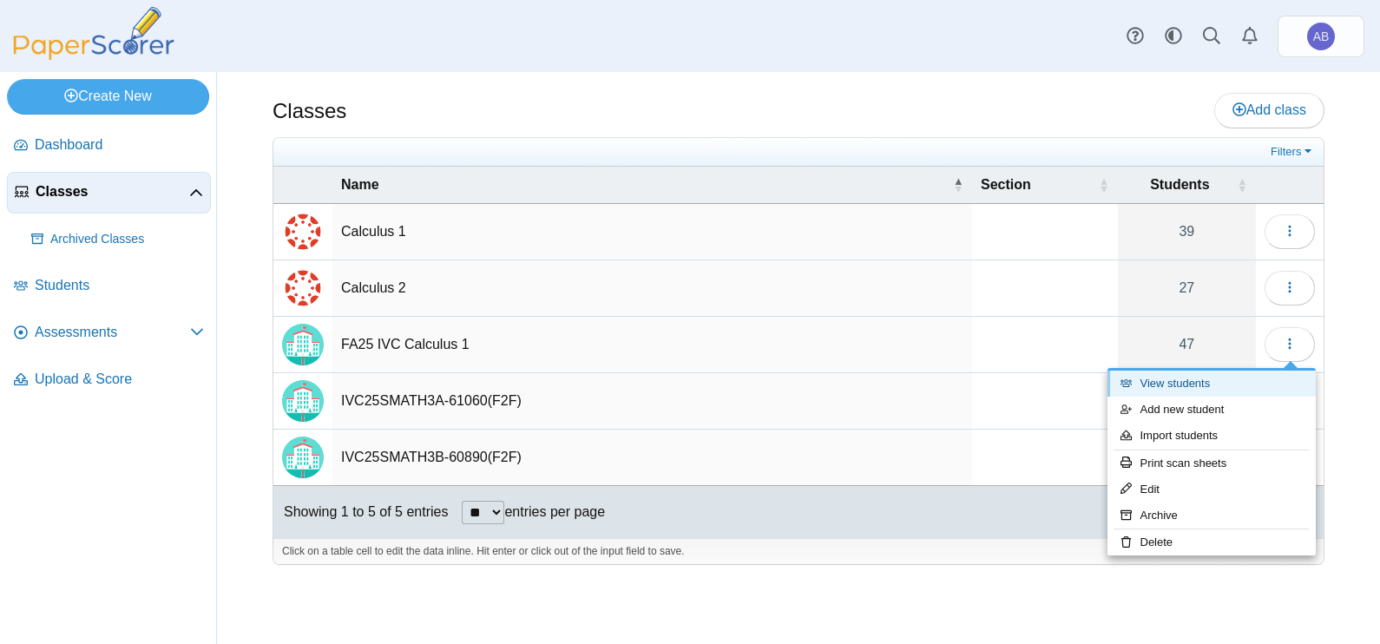
click at [1198, 383] on link "View students" at bounding box center [1212, 384] width 208 height 26
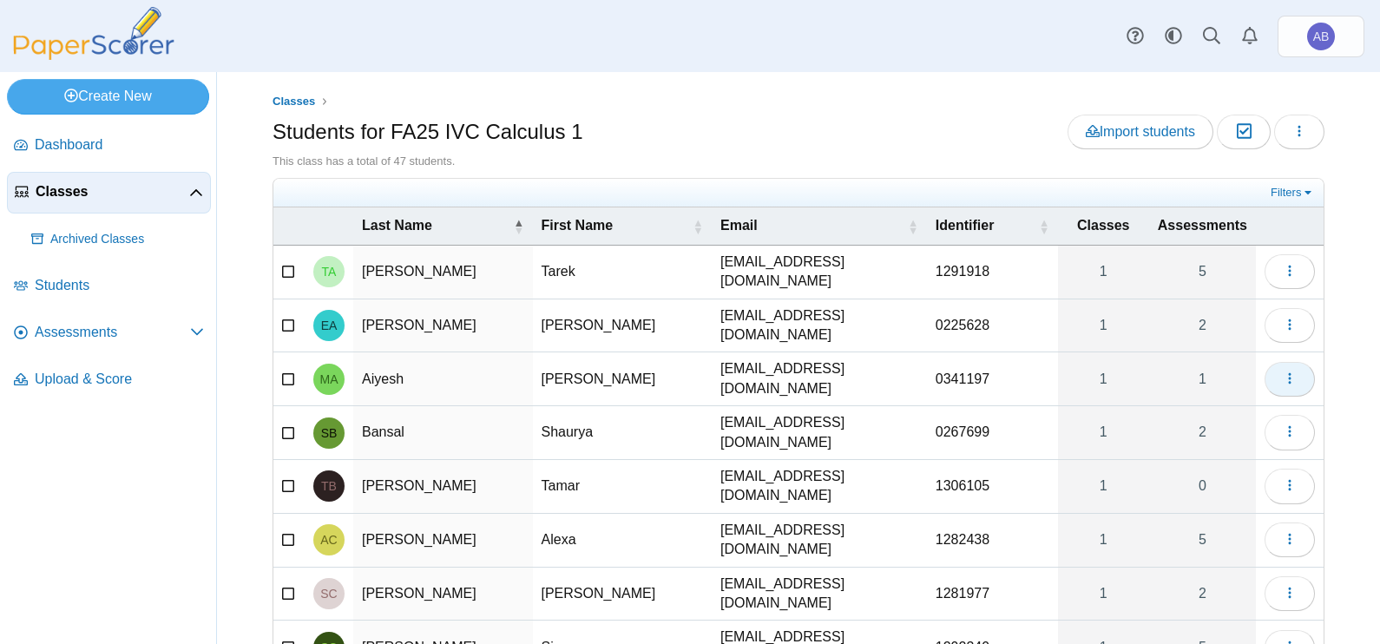
click at [1288, 372] on use "button" at bounding box center [1289, 377] width 3 height 11
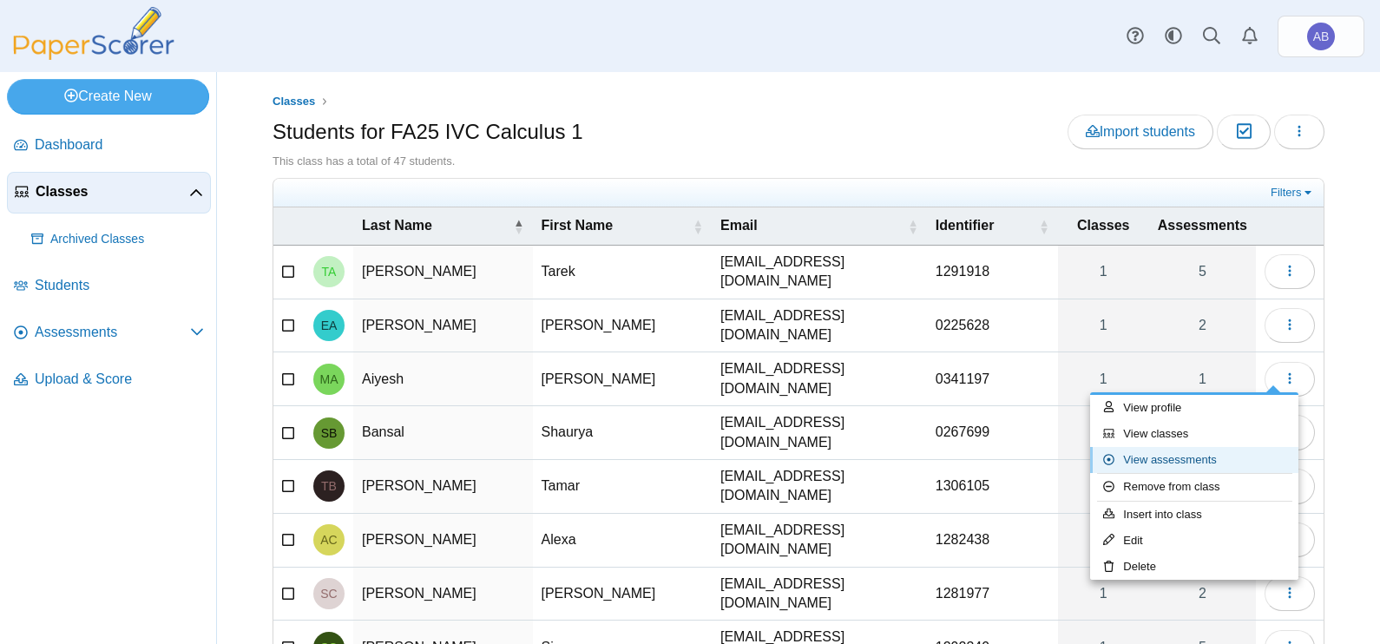
click at [1179, 459] on link "View assessments" at bounding box center [1194, 460] width 208 height 26
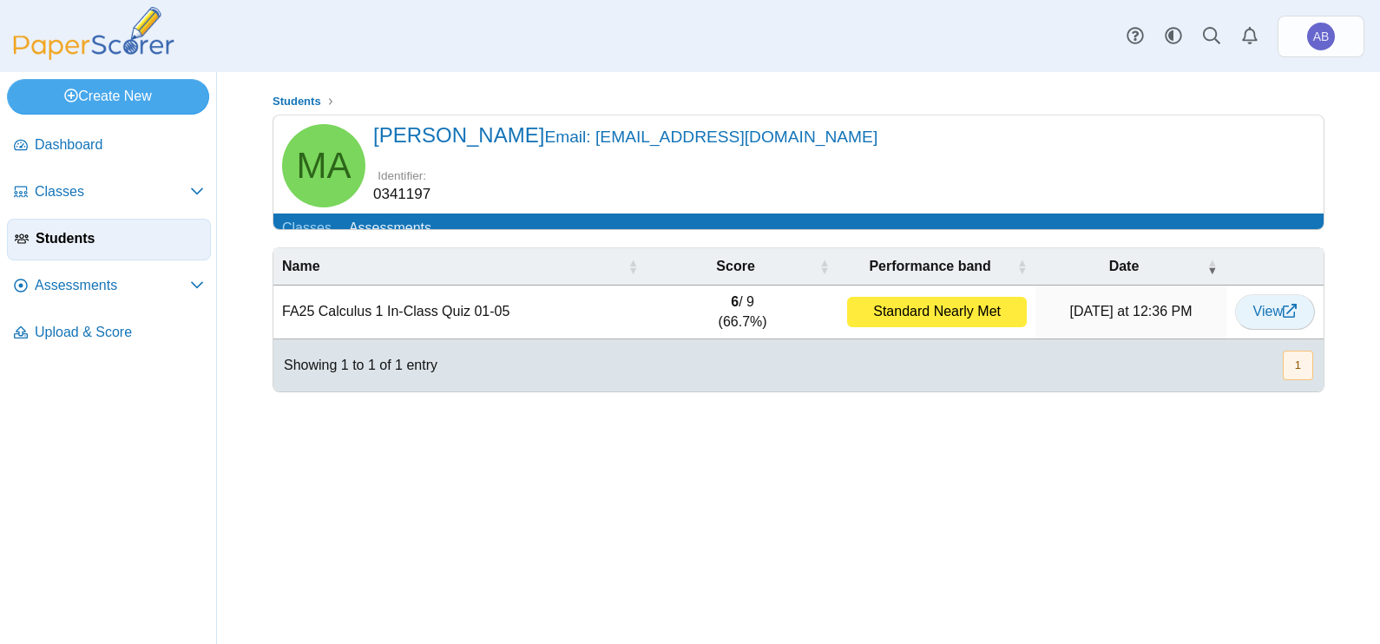
click at [1272, 319] on span "View" at bounding box center [1274, 311] width 43 height 15
click at [400, 195] on dd "0341197" at bounding box center [401, 194] width 57 height 21
click at [401, 200] on dd "0341197" at bounding box center [401, 194] width 57 height 21
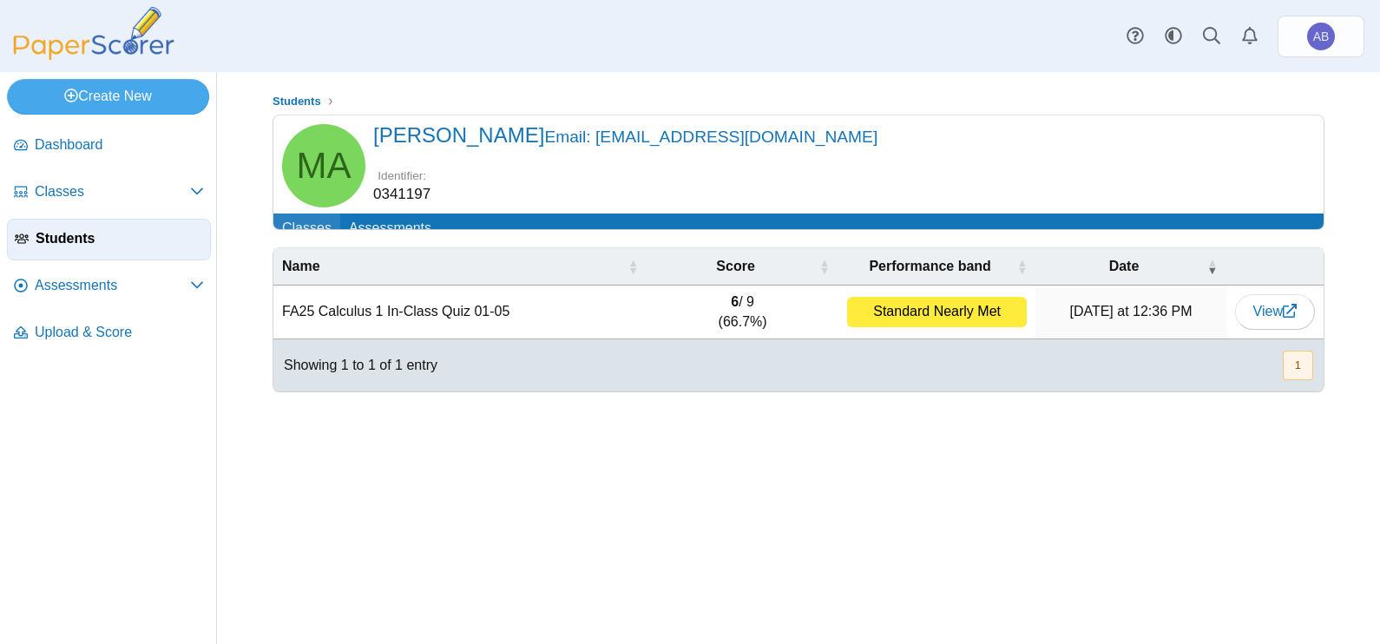
click at [299, 227] on link "Classes" at bounding box center [306, 230] width 67 height 32
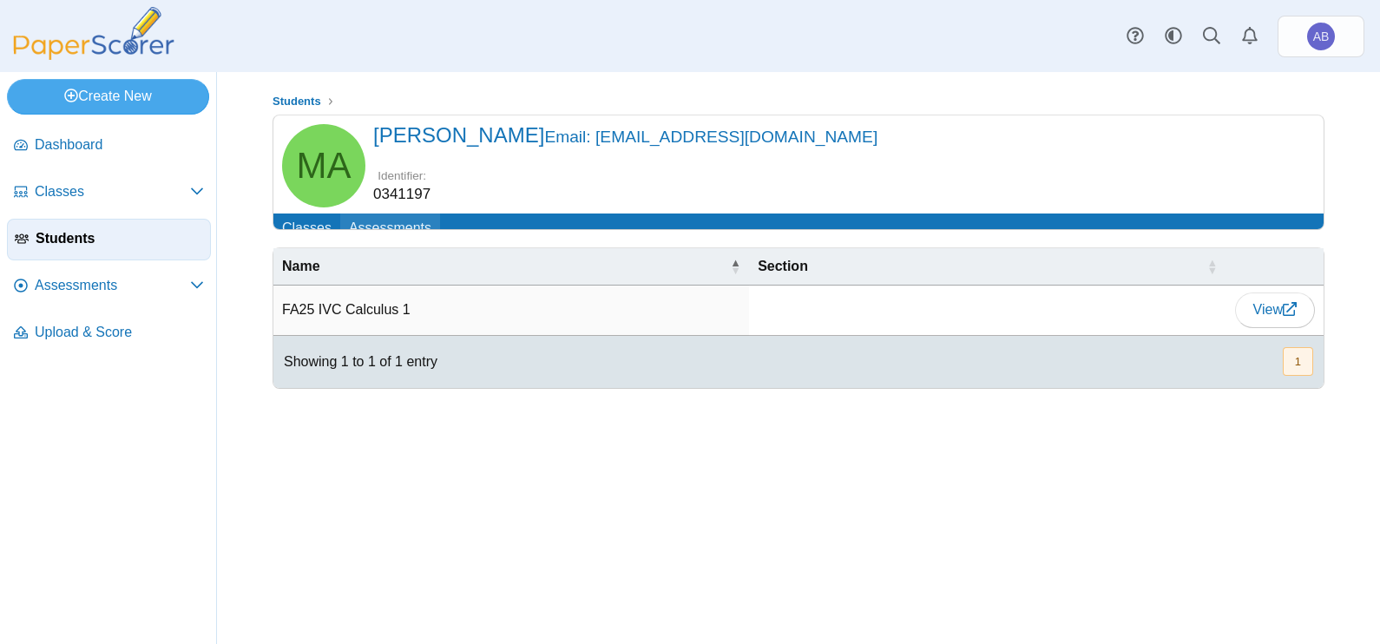
click at [386, 222] on link "Assessments" at bounding box center [390, 230] width 100 height 32
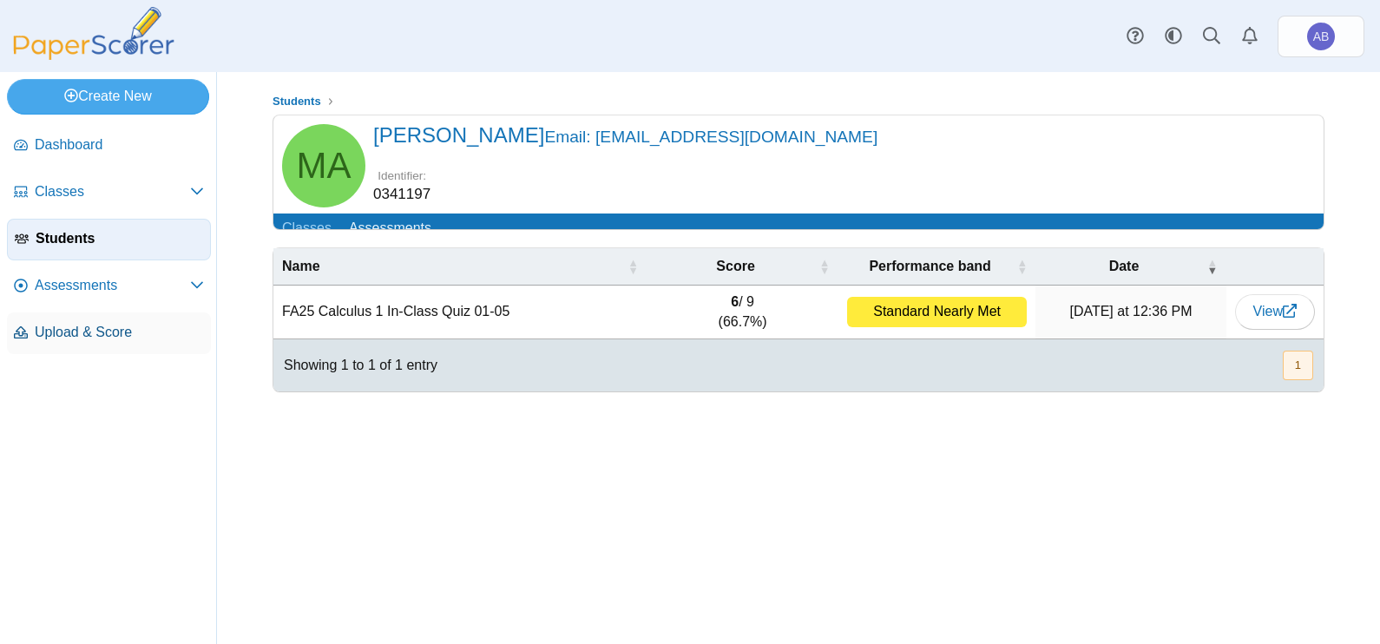
click at [69, 330] on span "Upload & Score" at bounding box center [119, 332] width 169 height 19
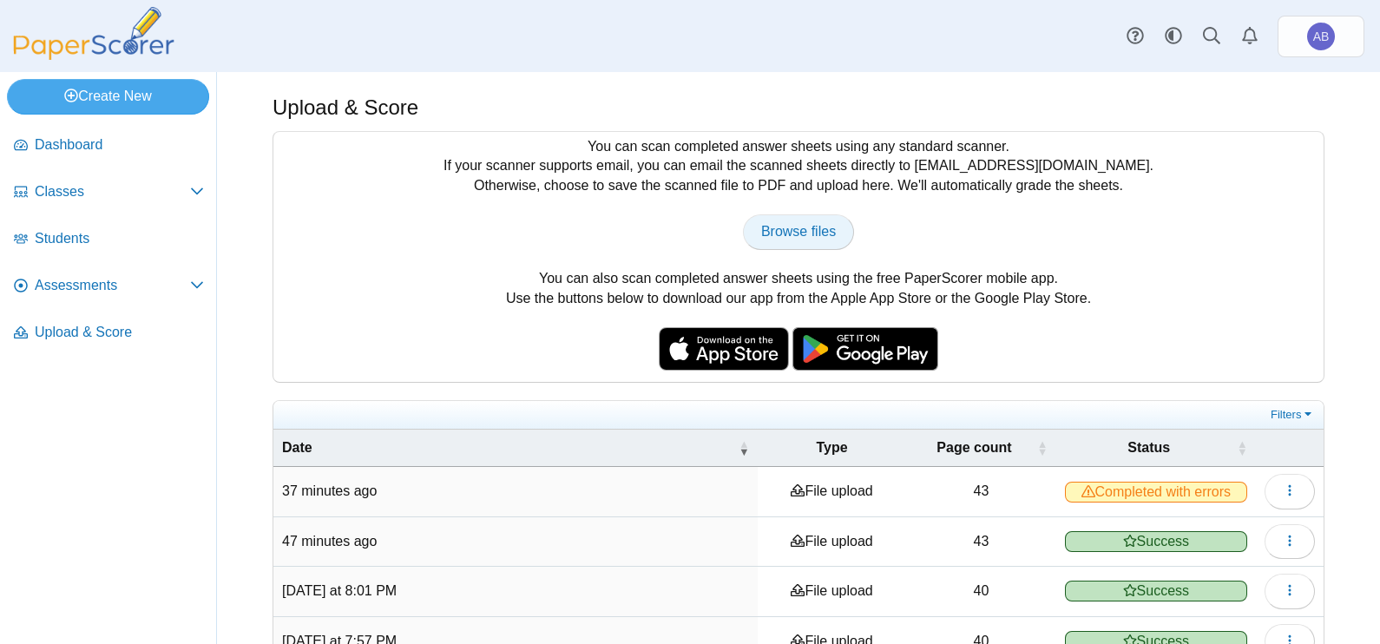
click at [800, 227] on span "Browse files" at bounding box center [798, 231] width 75 height 15
type input "**********"
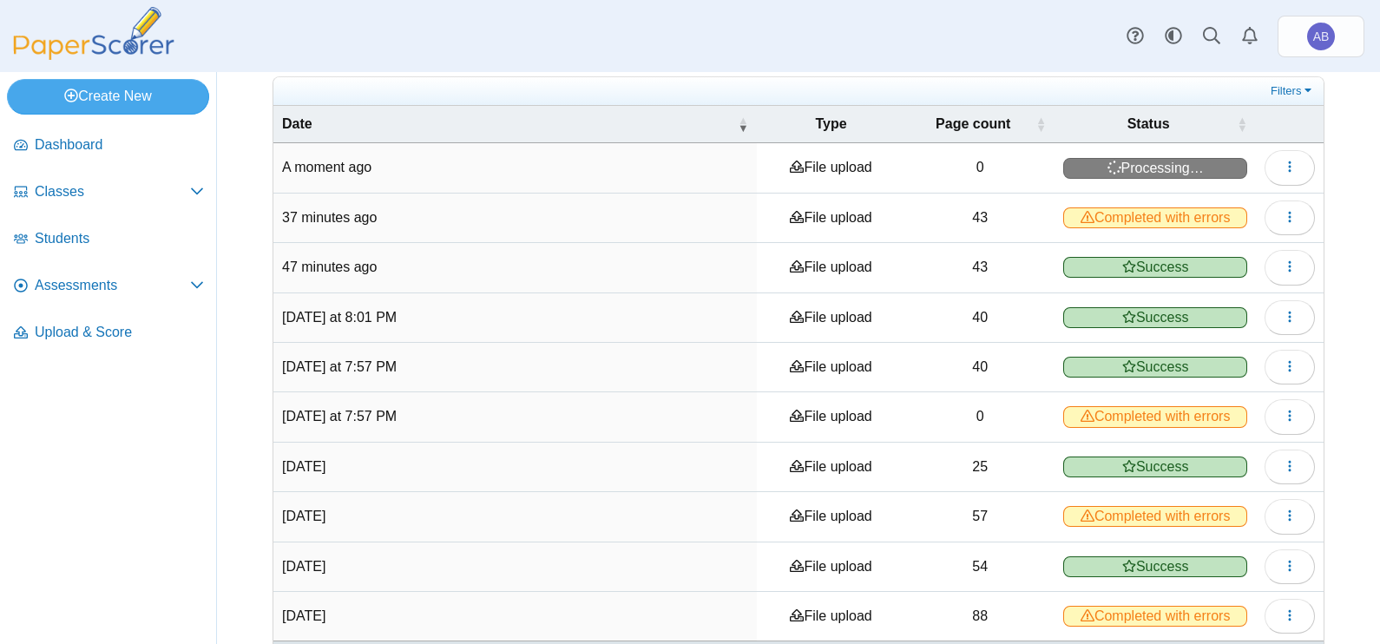
scroll to position [325, 0]
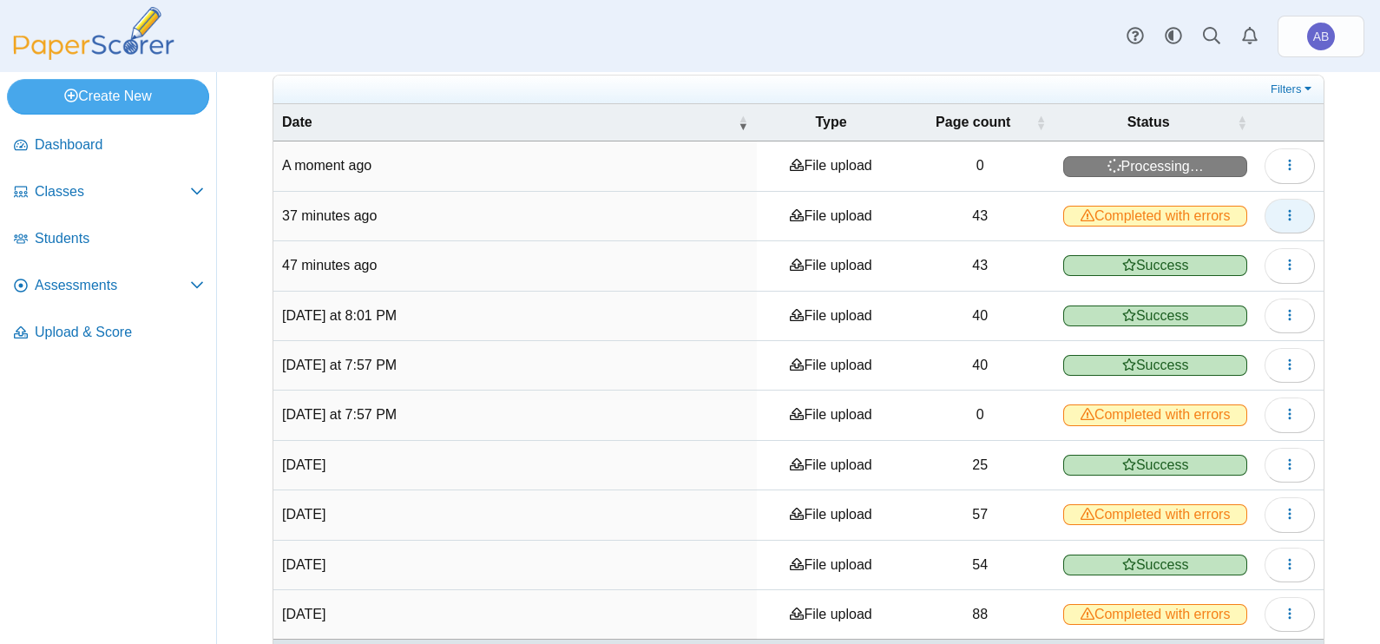
click at [1267, 214] on button "button" at bounding box center [1290, 216] width 50 height 35
click at [1202, 252] on link "View scanned pages" at bounding box center [1194, 254] width 208 height 26
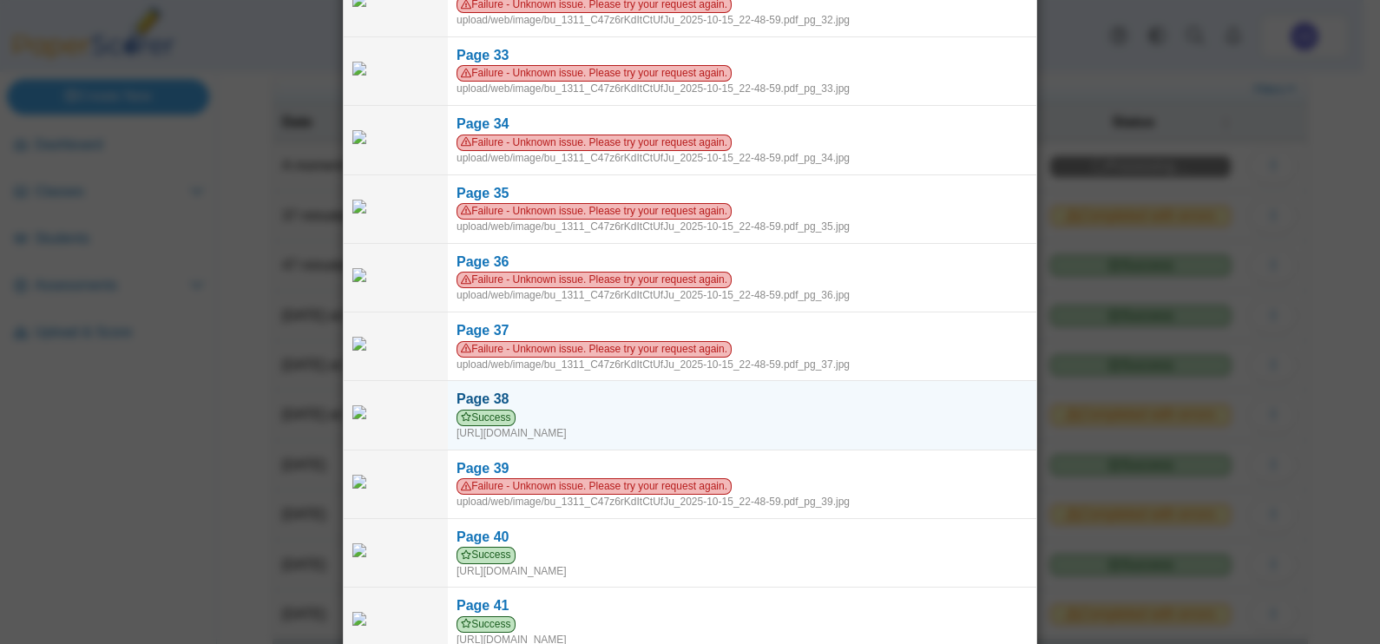
scroll to position [2398, 0]
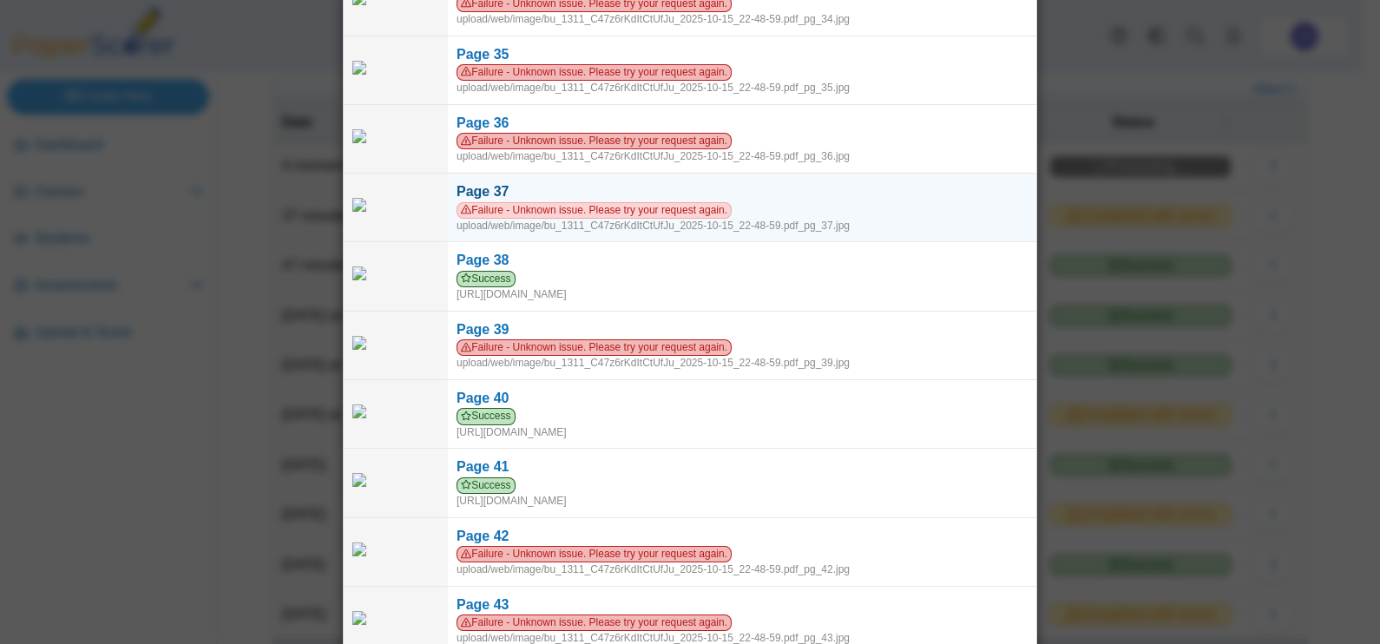
click at [624, 174] on link "Page 37 Failure - Unknown issue. Please try your request again. upload/web/imag…" at bounding box center [742, 208] width 588 height 68
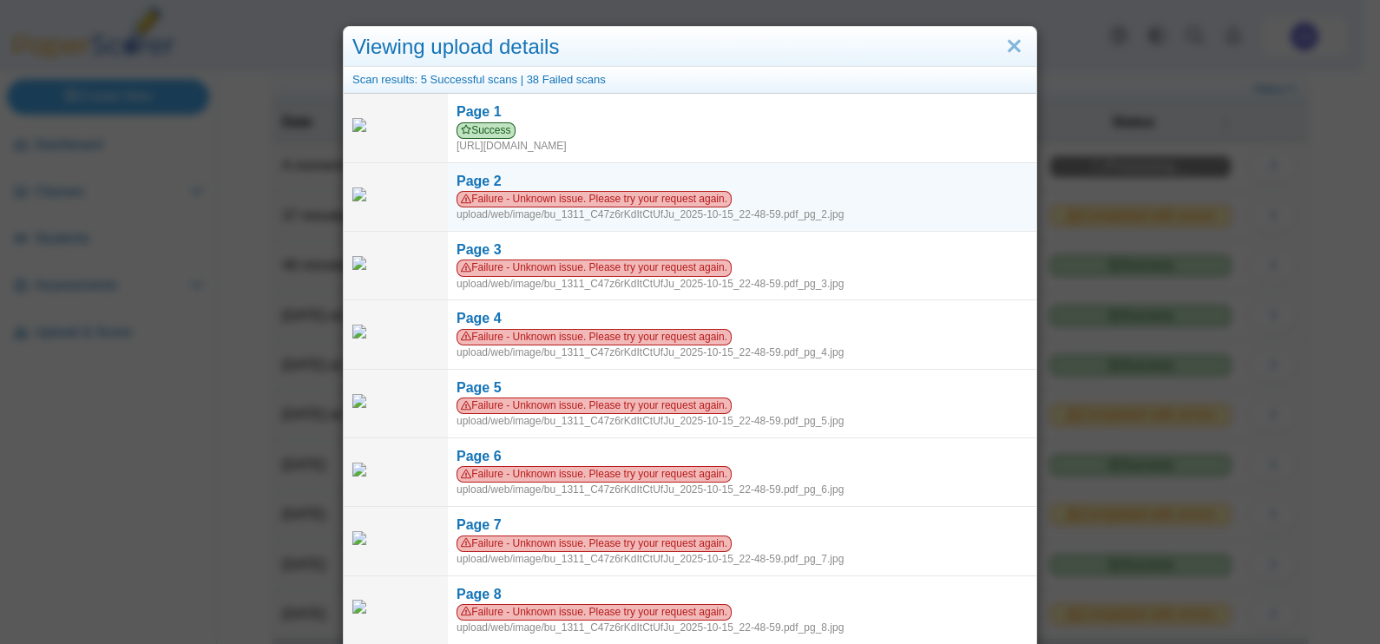
scroll to position [0, 0]
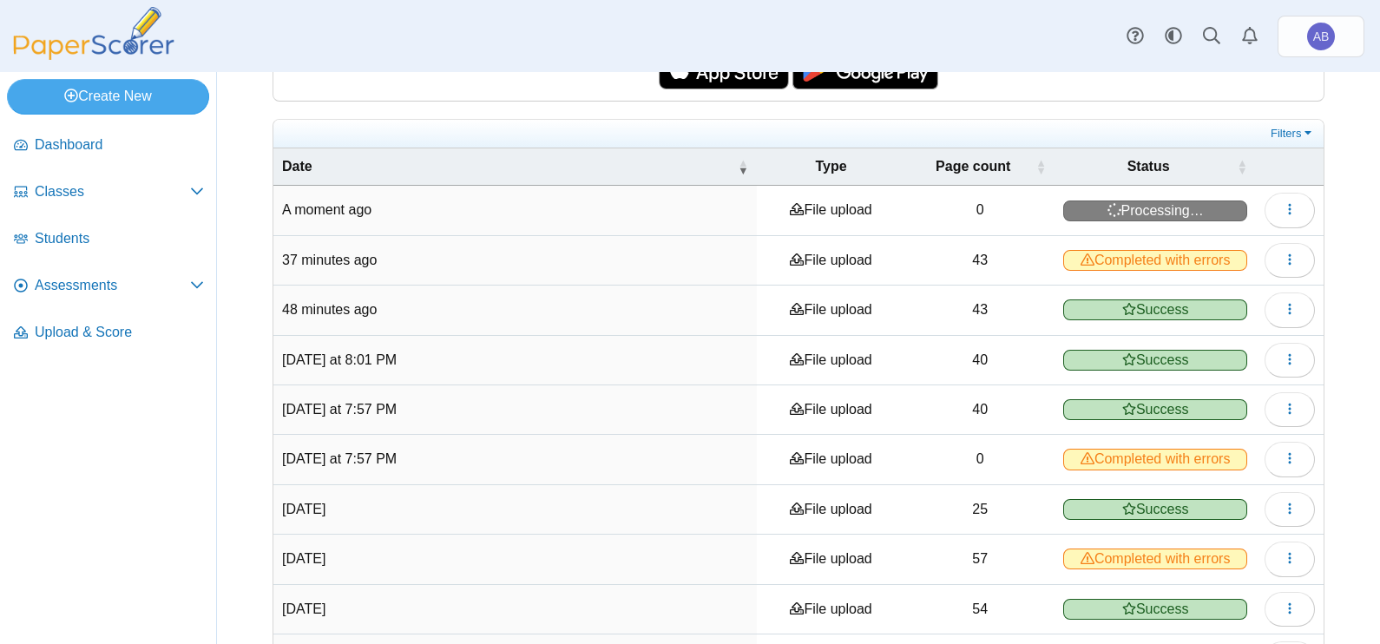
scroll to position [278, 0]
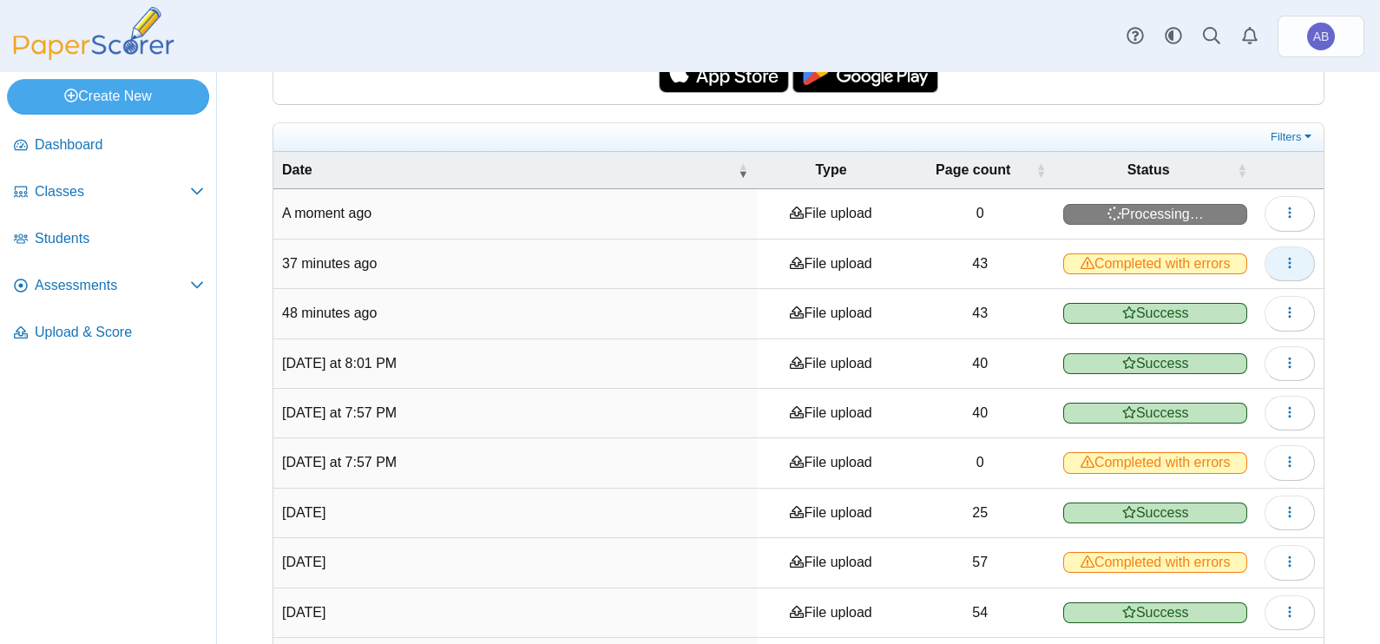
click at [1283, 263] on button "button" at bounding box center [1290, 264] width 50 height 35
click at [1221, 297] on link "View scanned pages" at bounding box center [1194, 302] width 208 height 26
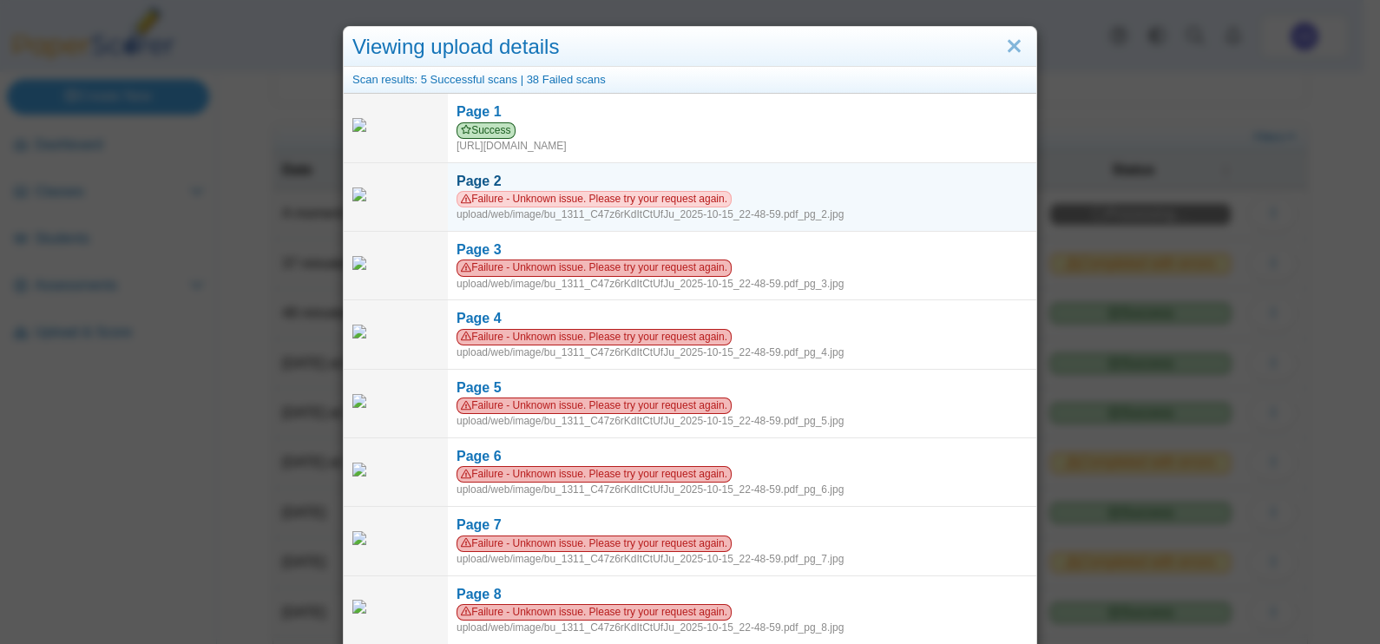
click at [598, 176] on div "Page 2" at bounding box center [742, 181] width 571 height 19
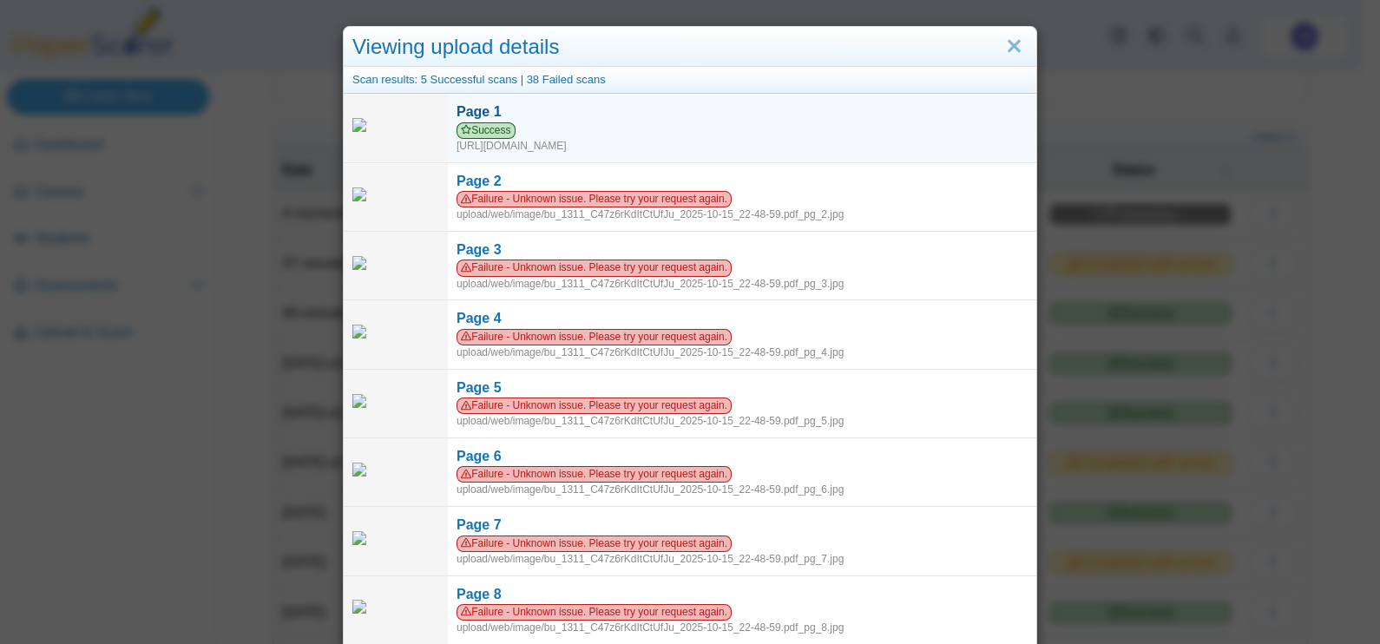
click at [846, 141] on div "Success https://forms.paperscorer.com/scans/10/5664/238932/3213487_OCTOBER_15_2…" at bounding box center [742, 137] width 571 height 31
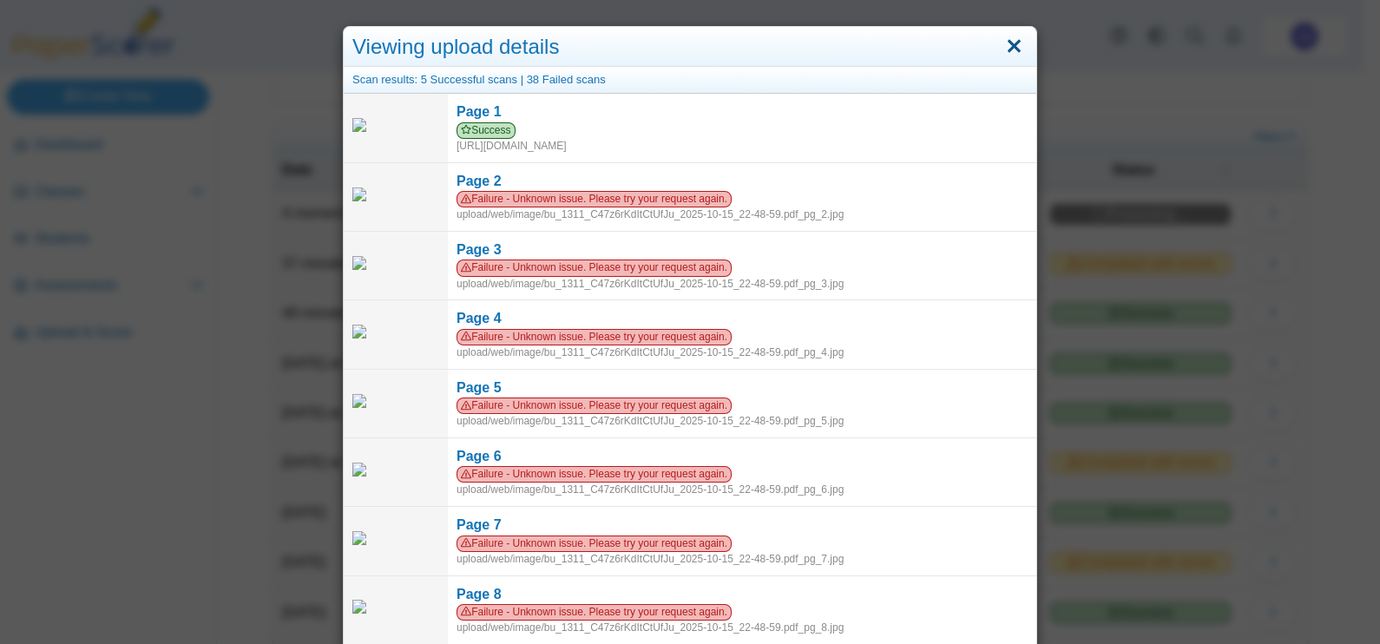
click at [1011, 47] on link "Close" at bounding box center [1014, 47] width 27 height 30
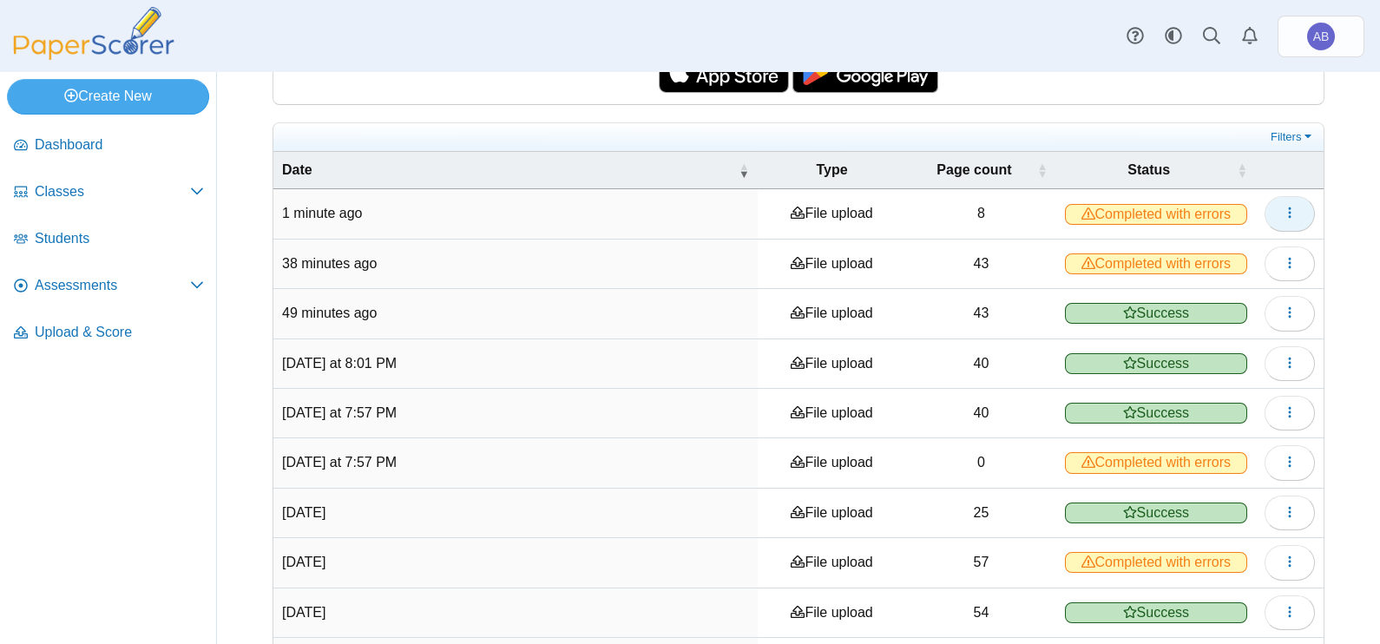
click at [1283, 212] on icon "button" at bounding box center [1290, 213] width 14 height 14
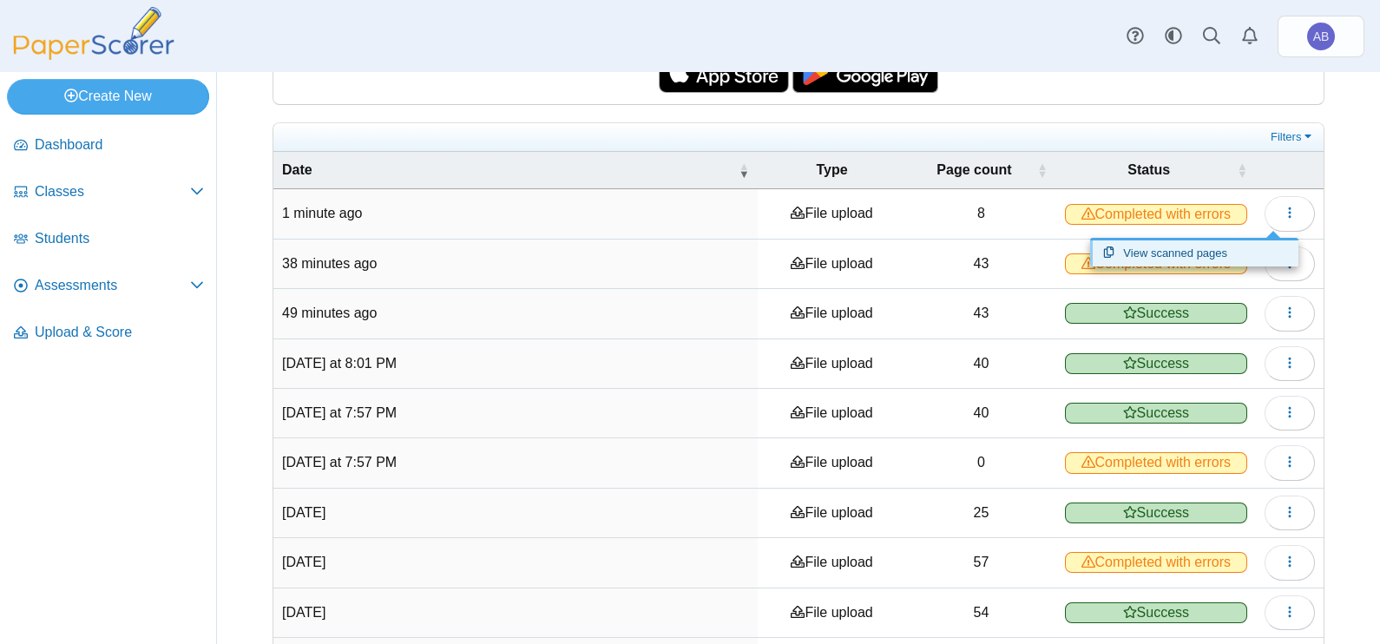
click at [1187, 247] on link "View scanned pages" at bounding box center [1194, 253] width 208 height 26
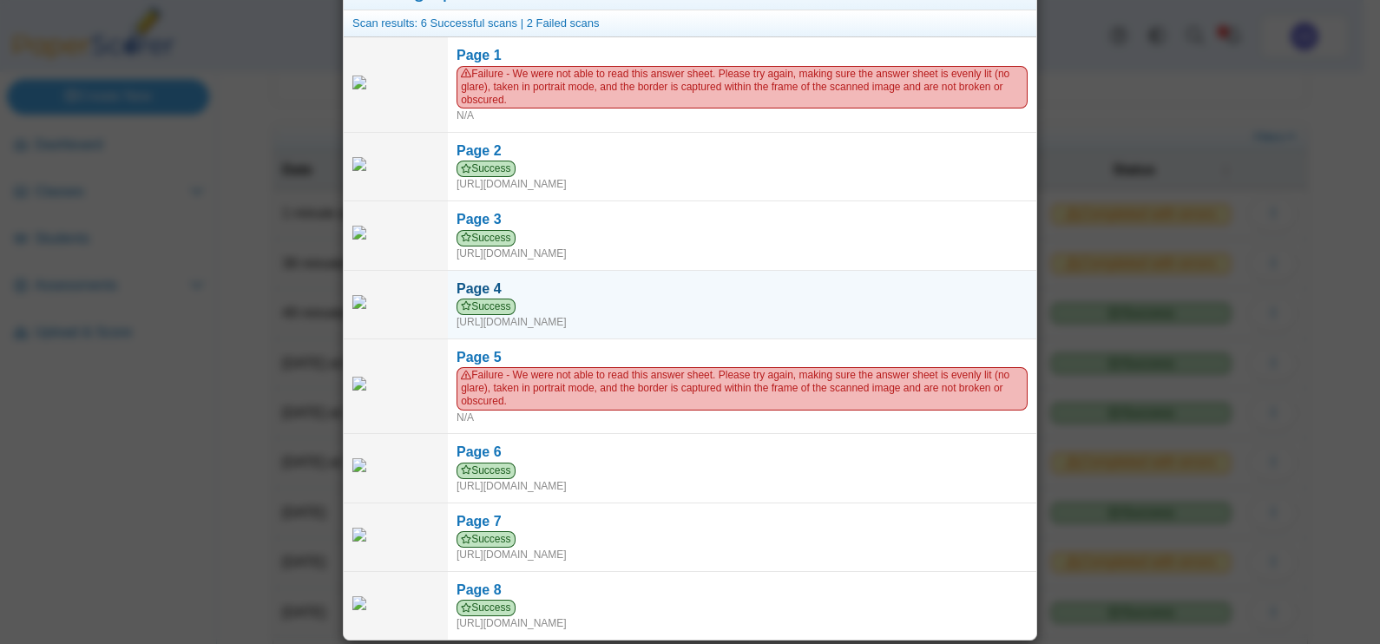
scroll to position [0, 0]
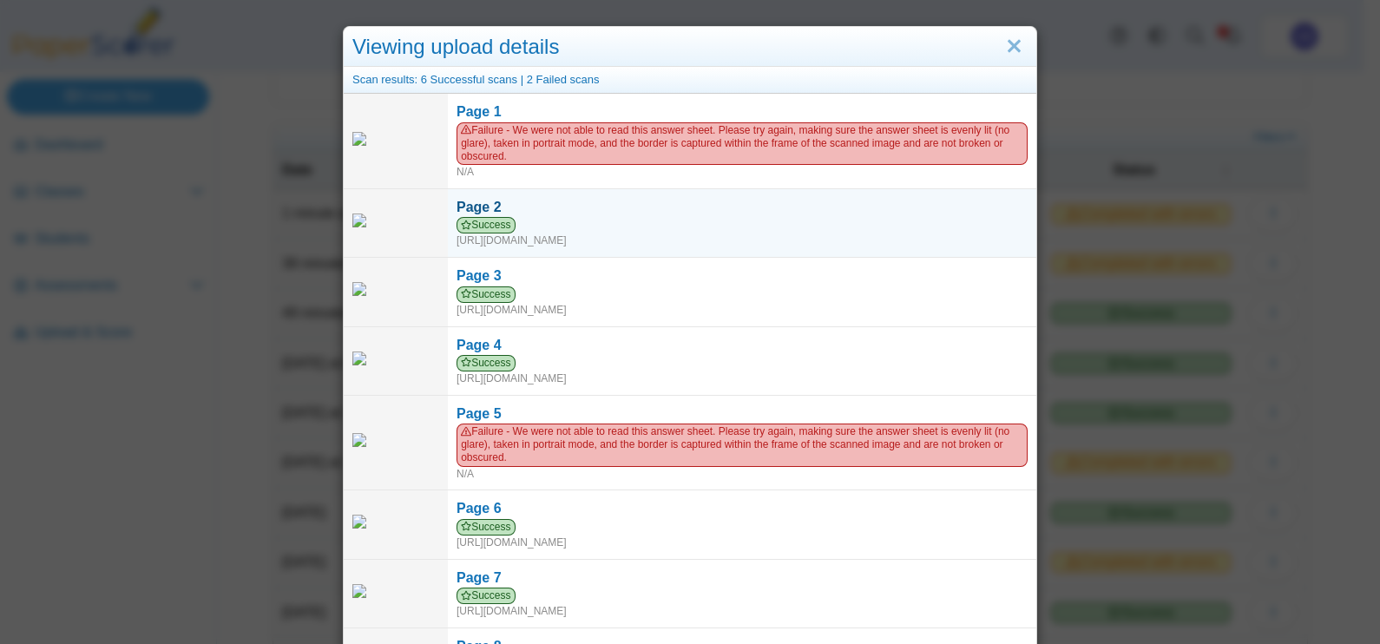
click at [563, 218] on div "Success https://forms.paperscorer.com/scans/10/5664/238932/3213561_OCTOBER_15_2…" at bounding box center [742, 232] width 571 height 31
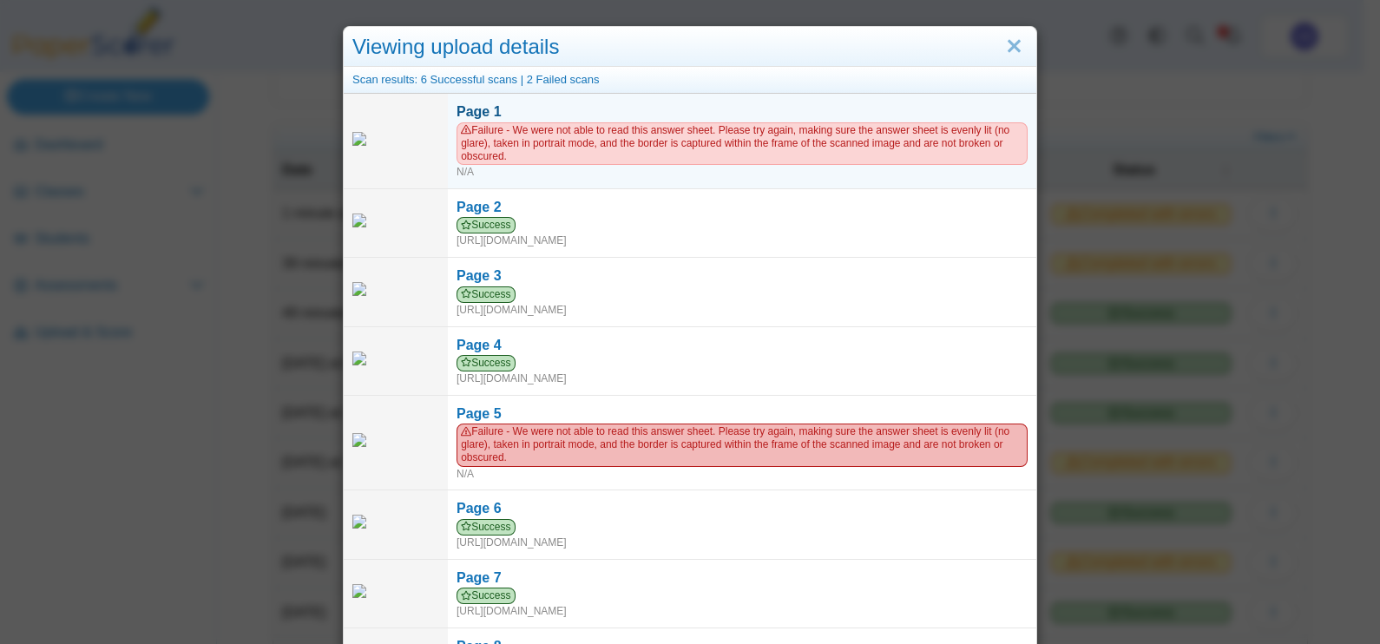
click at [743, 117] on div "Page 1" at bounding box center [742, 111] width 571 height 19
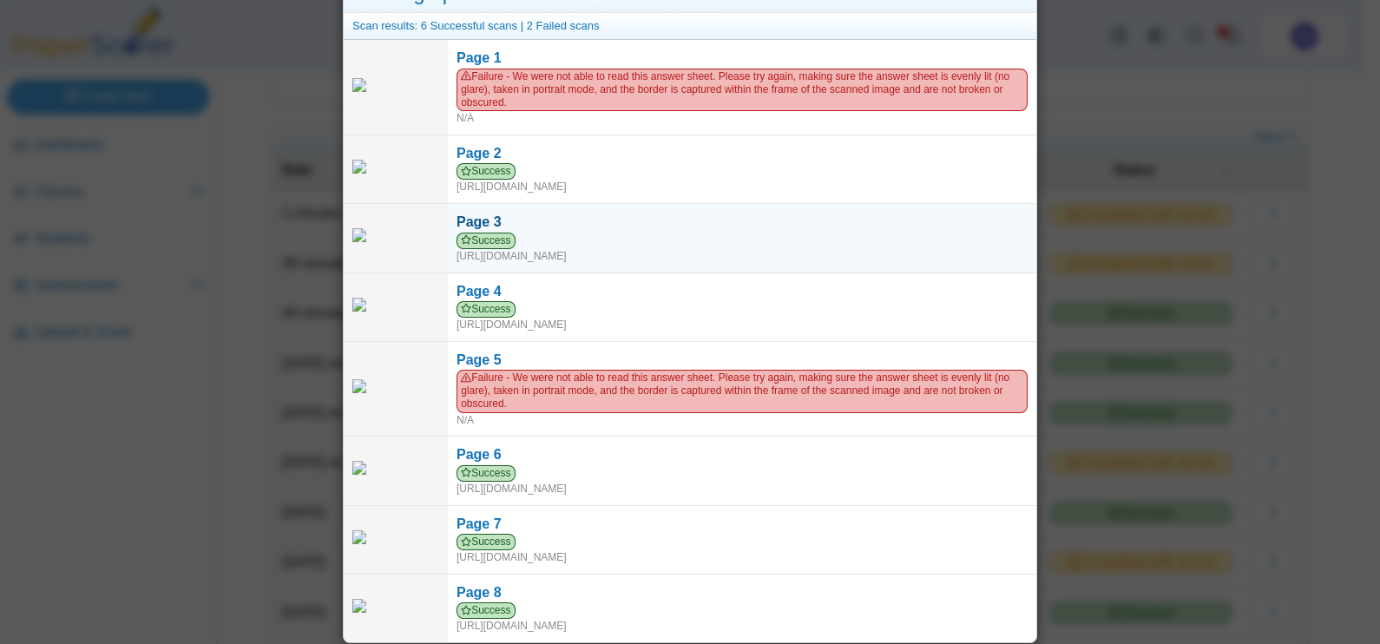
scroll to position [56, 0]
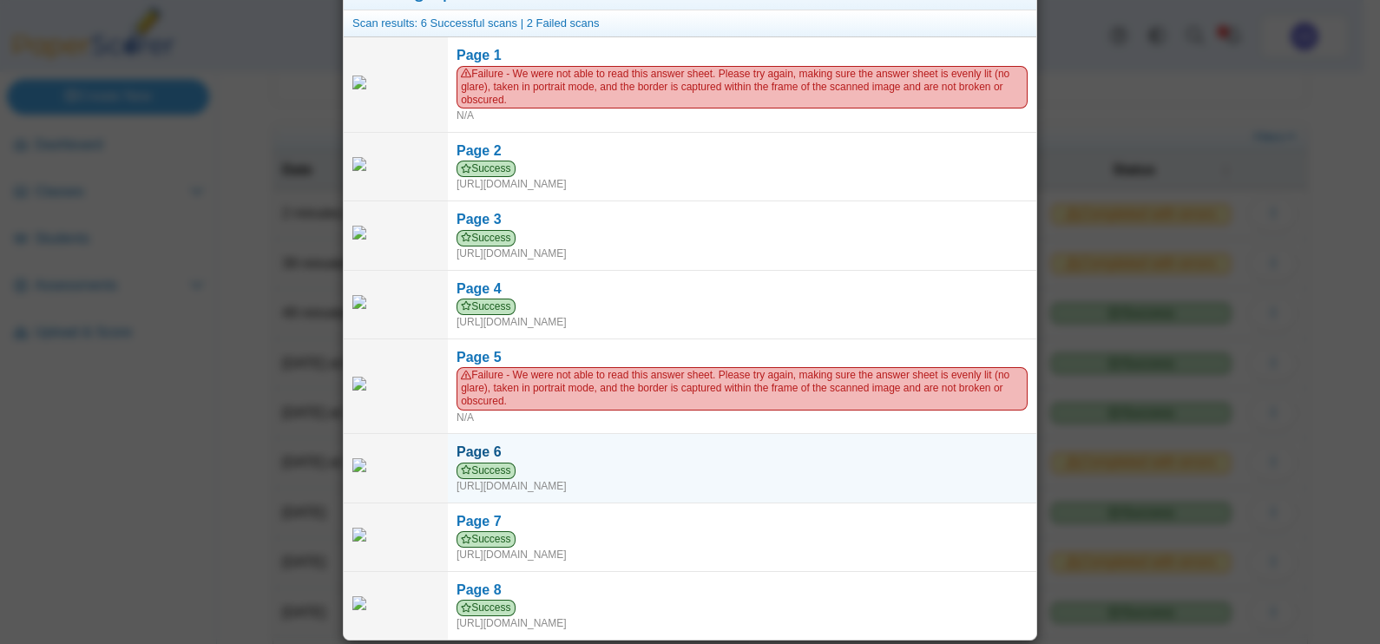
click at [662, 483] on div "Success https://forms.paperscorer.com/scans/10/5664/238932/3213524_OCTOBER_15_2…" at bounding box center [742, 478] width 571 height 31
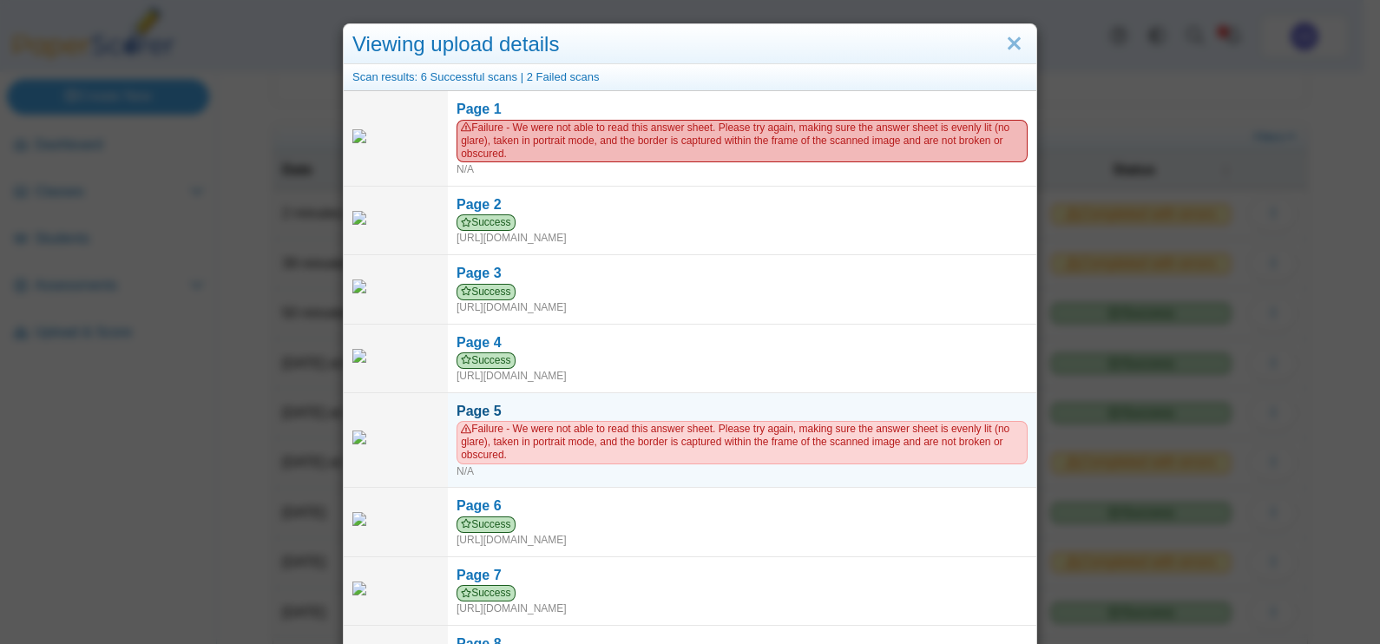
scroll to position [0, 0]
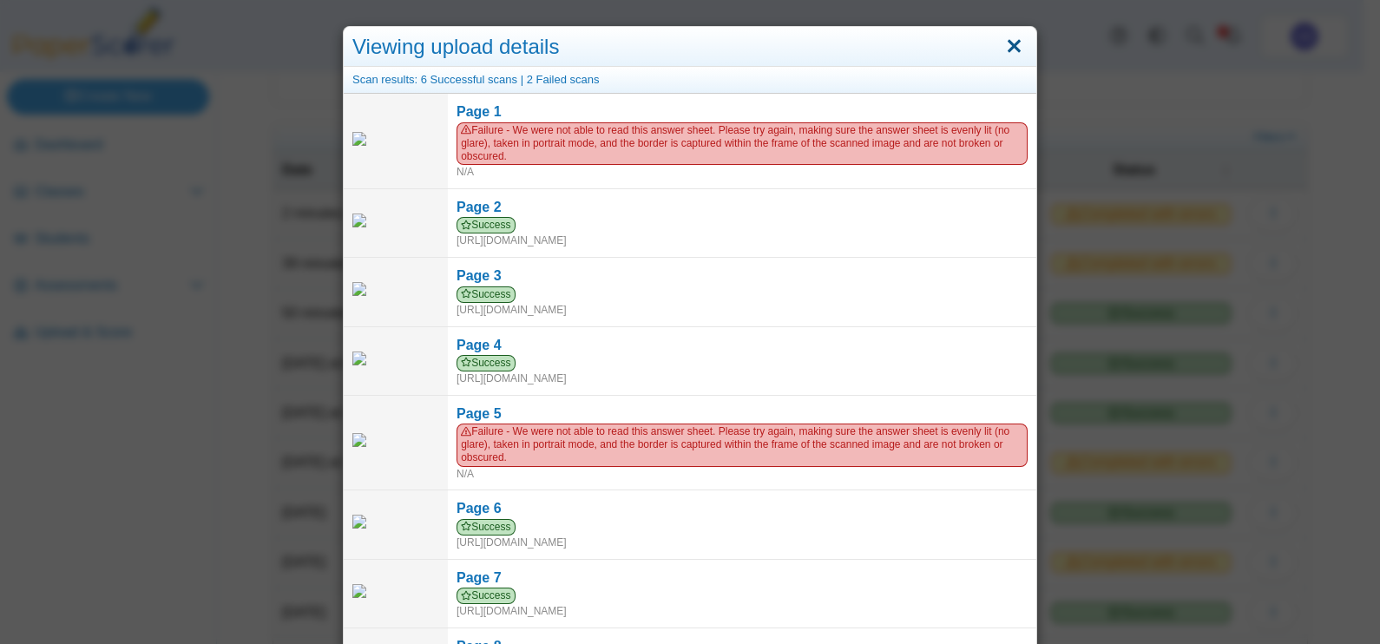
click at [1015, 40] on link "Close" at bounding box center [1014, 47] width 27 height 30
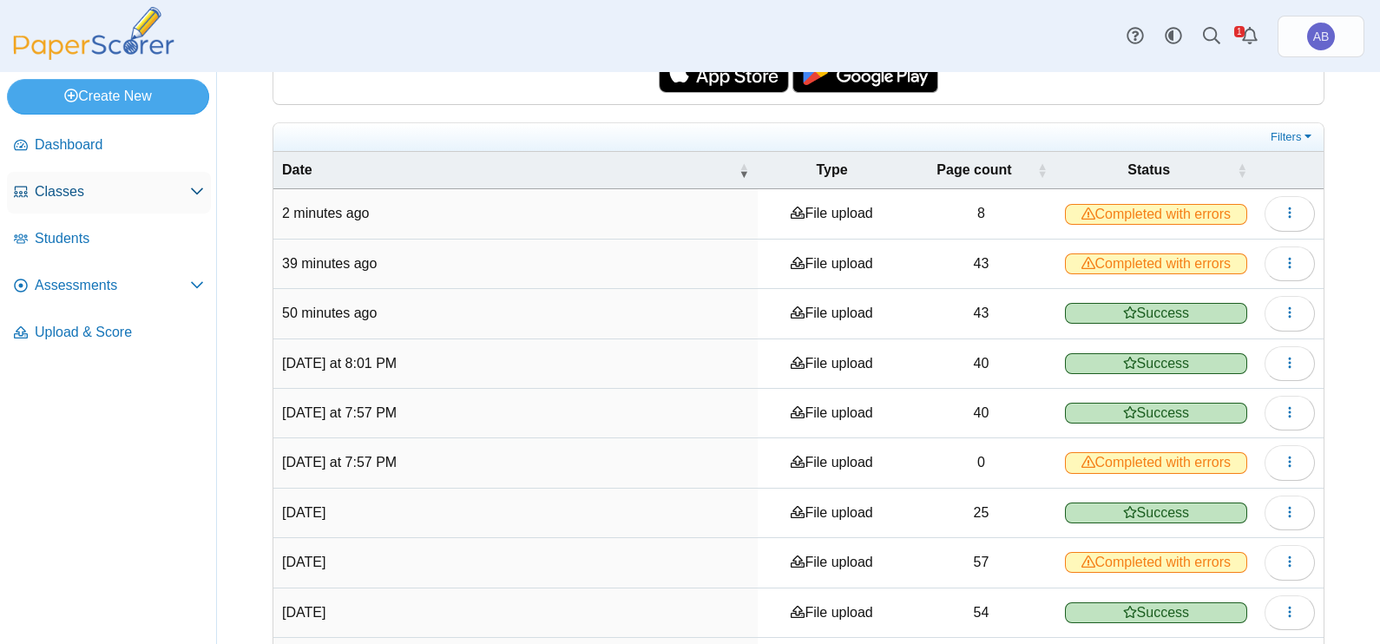
click at [96, 197] on span "Classes" at bounding box center [112, 191] width 155 height 19
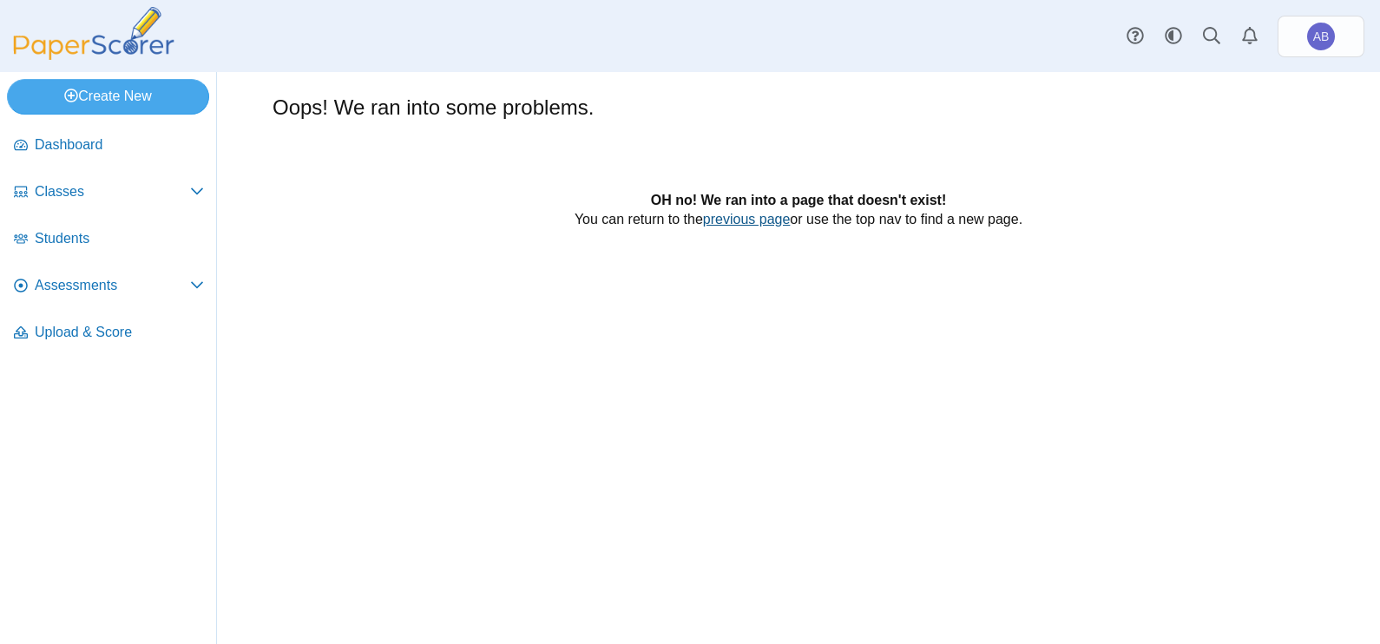
click at [746, 217] on link "previous page" at bounding box center [747, 219] width 88 height 15
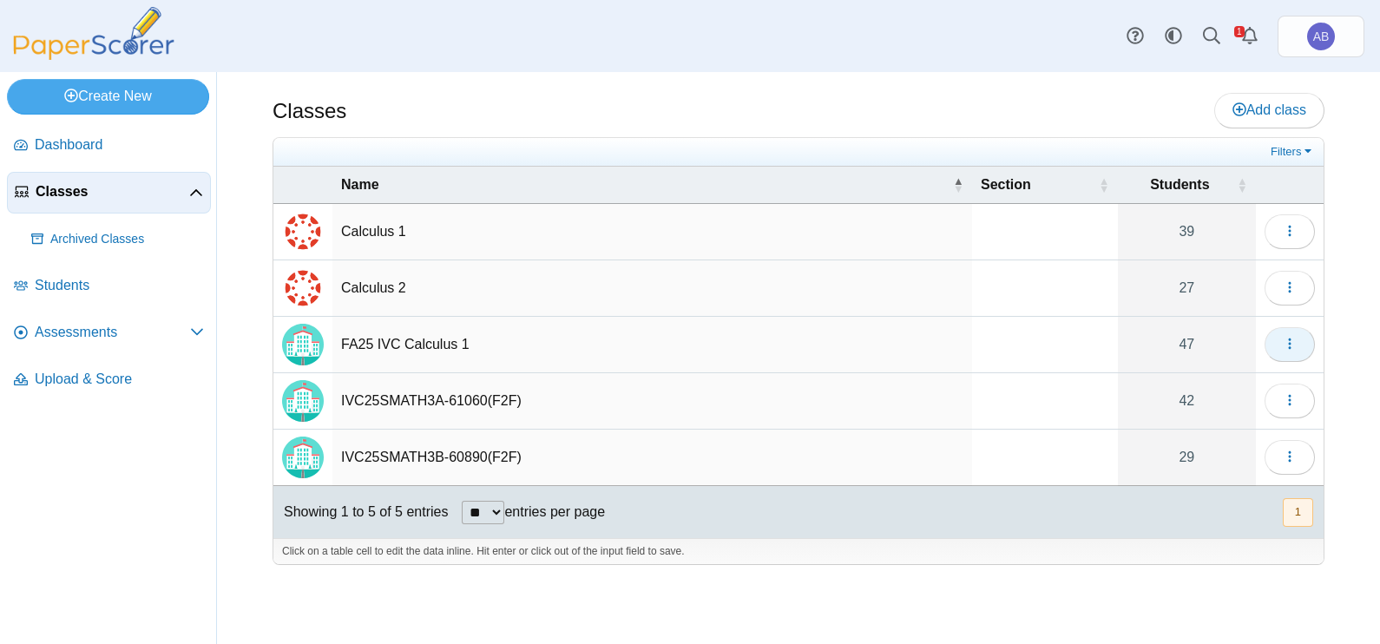
click at [1282, 338] on button "button" at bounding box center [1290, 344] width 50 height 35
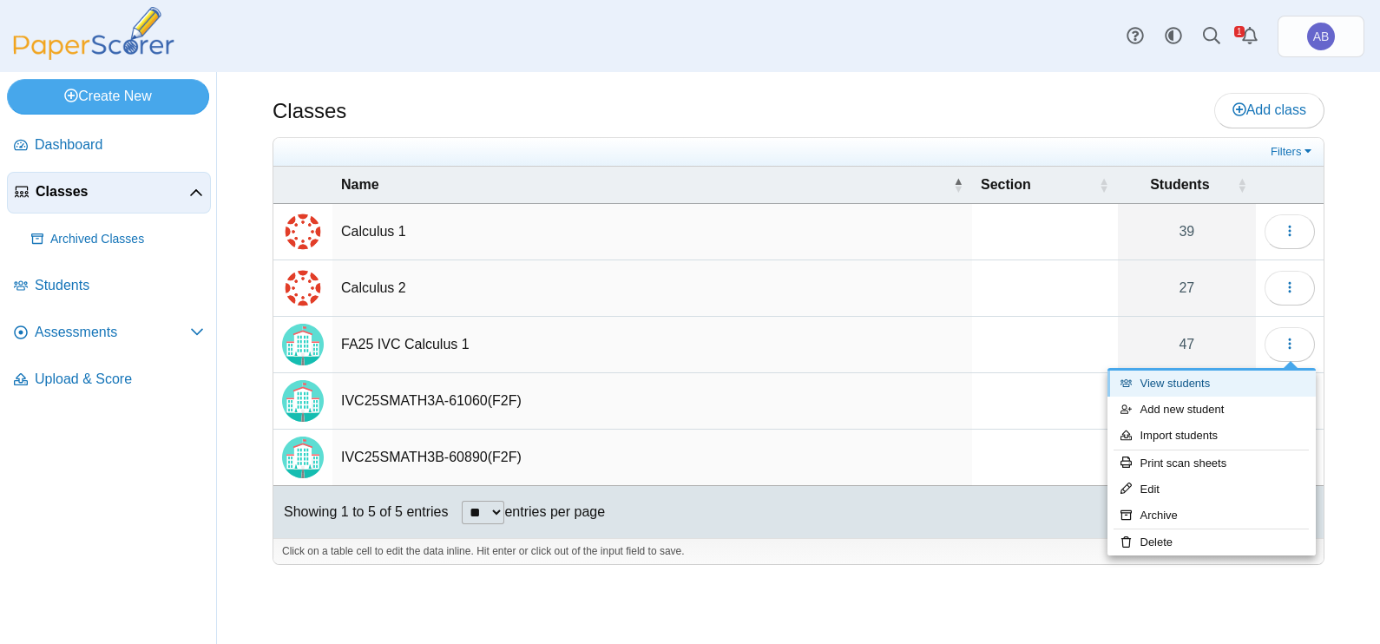
click at [1201, 386] on link "View students" at bounding box center [1212, 384] width 208 height 26
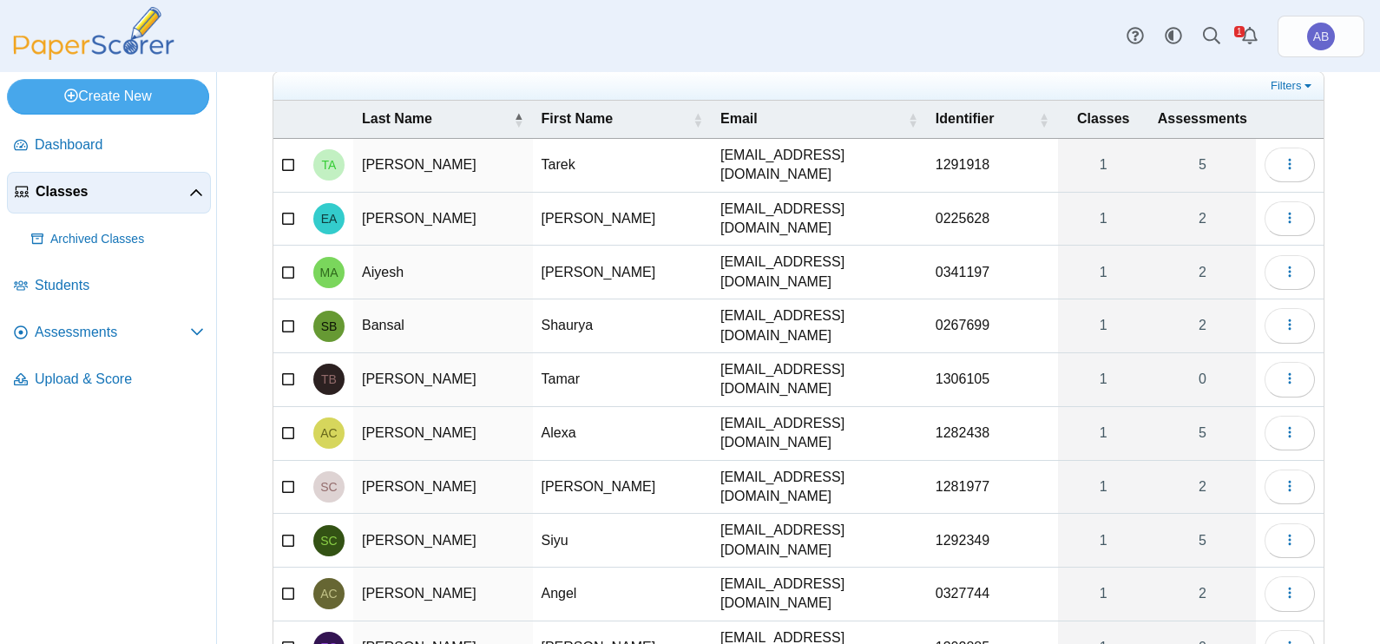
scroll to position [108, 0]
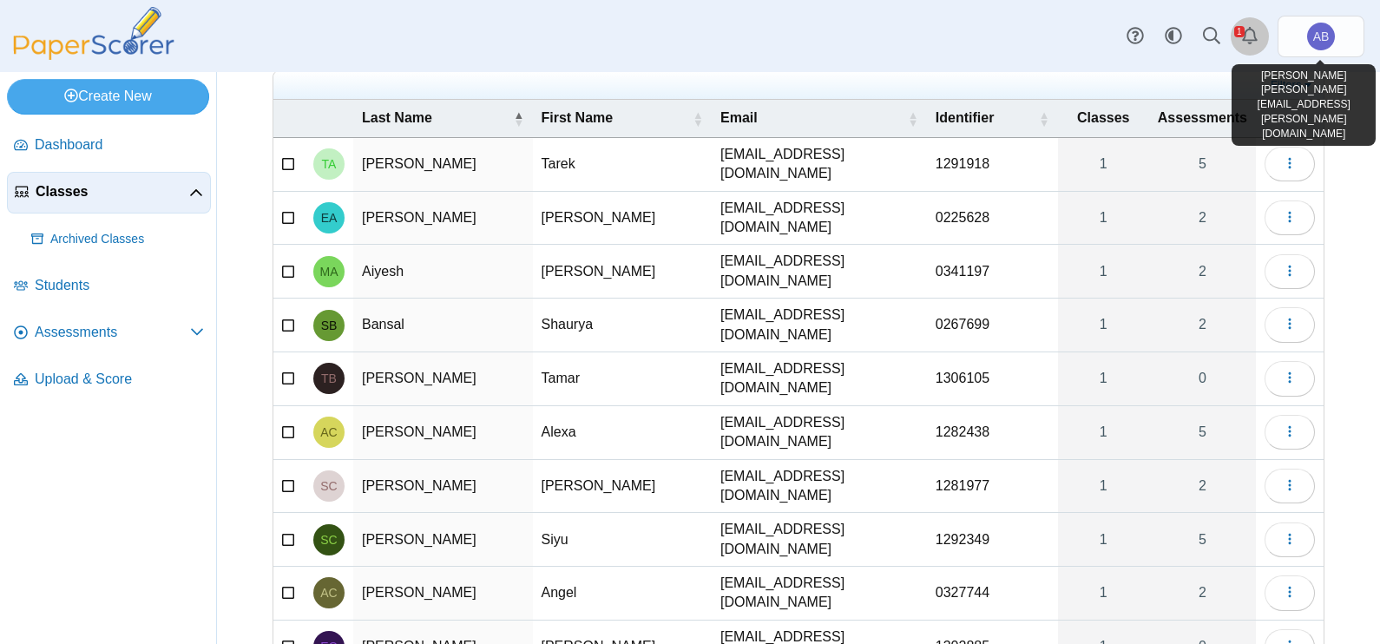
click at [1239, 31] on link "Alerts" at bounding box center [1250, 36] width 38 height 38
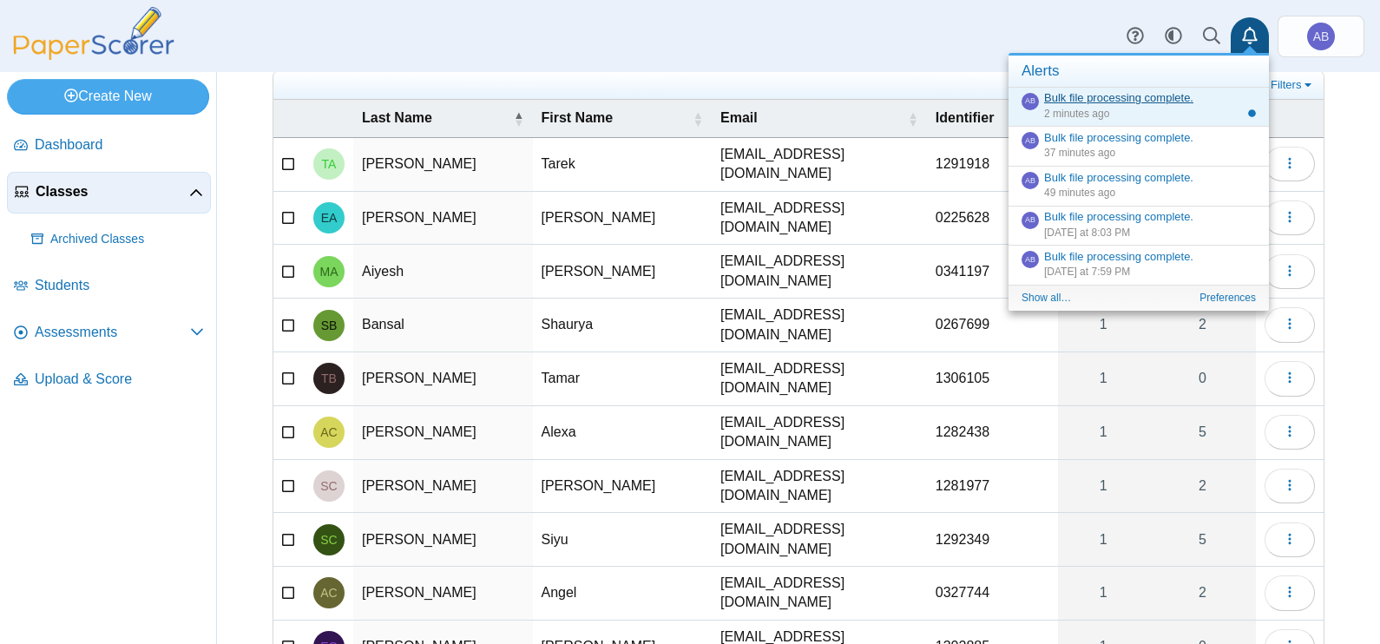
click at [1092, 95] on link "Bulk file processing complete." at bounding box center [1118, 97] width 149 height 13
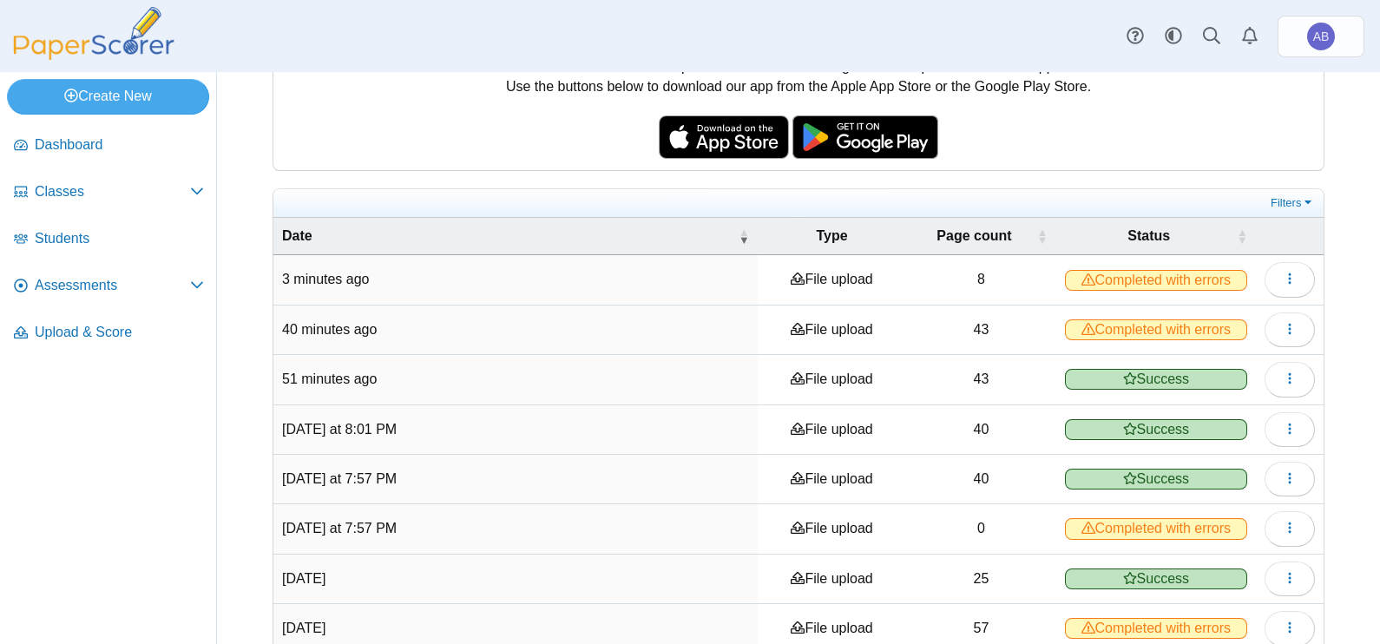
scroll to position [216, 0]
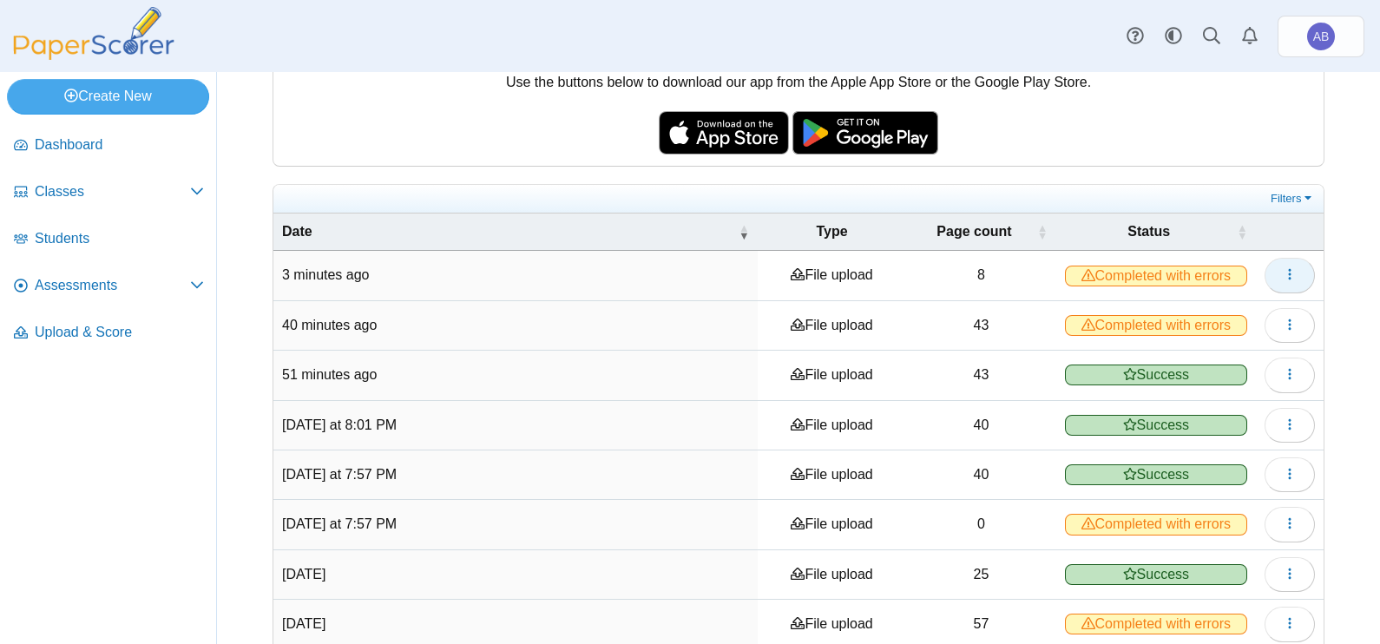
click at [1265, 279] on button "button" at bounding box center [1290, 275] width 50 height 35
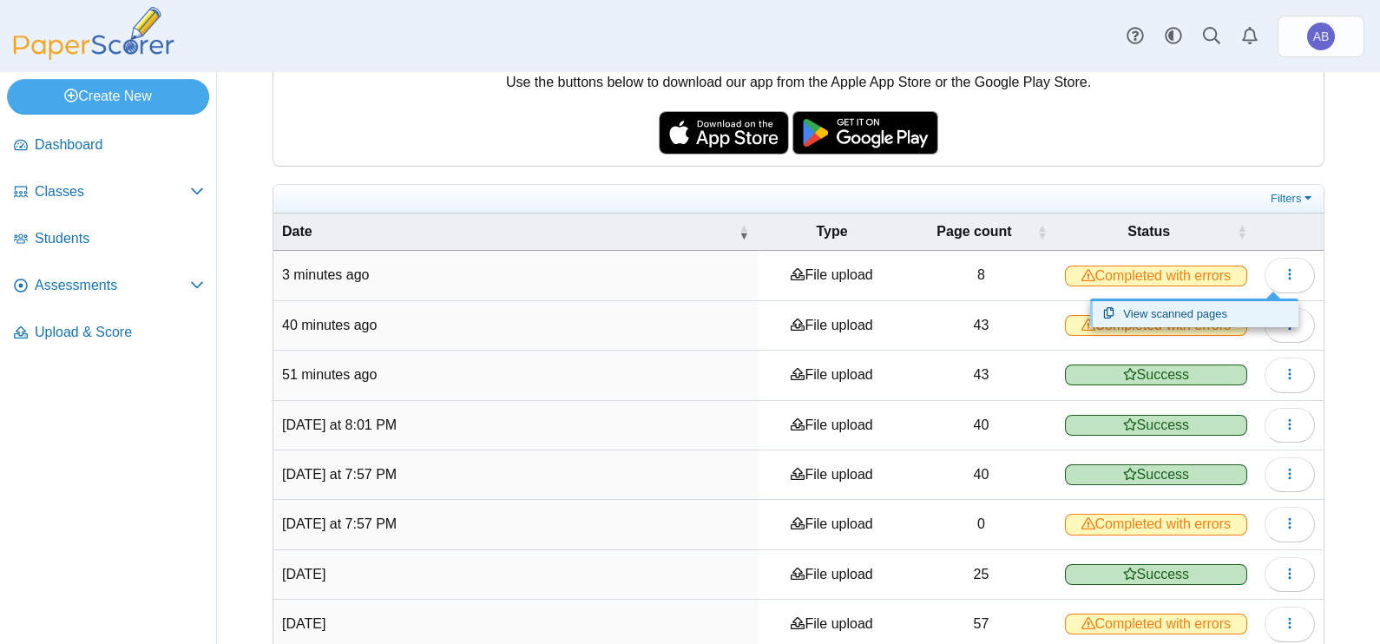
click at [1213, 314] on link "View scanned pages" at bounding box center [1194, 314] width 208 height 26
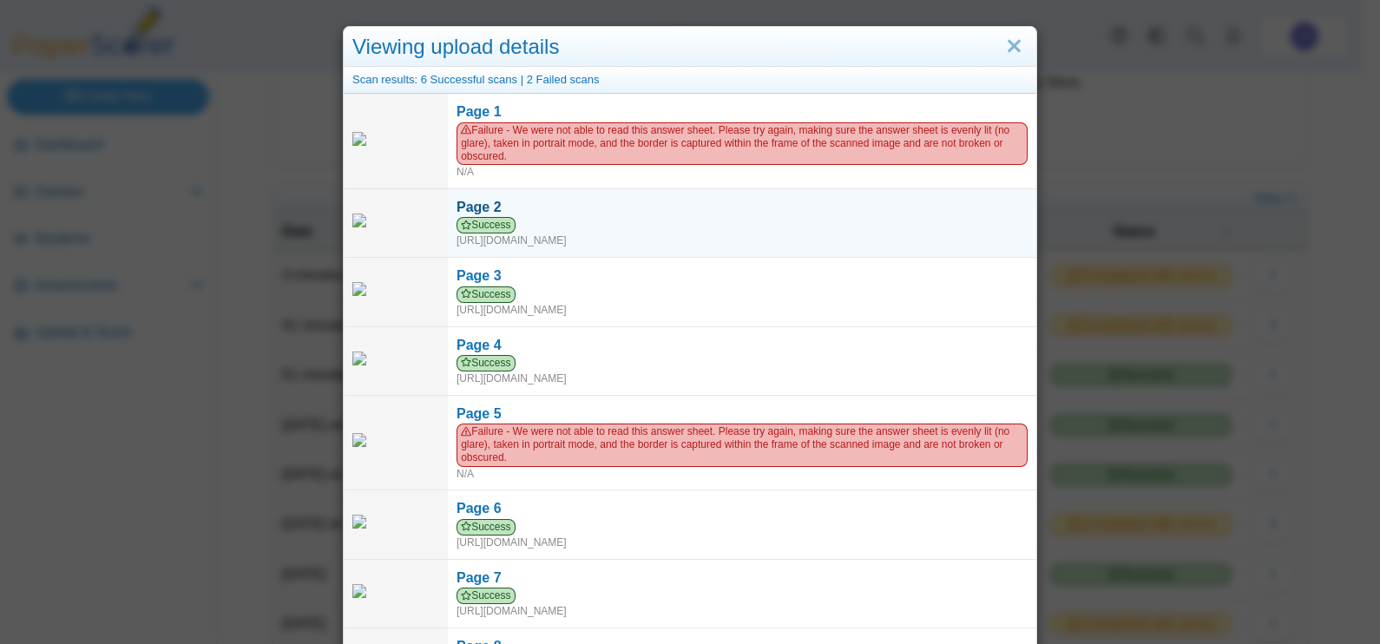
click at [562, 210] on div "Page 2" at bounding box center [742, 207] width 571 height 19
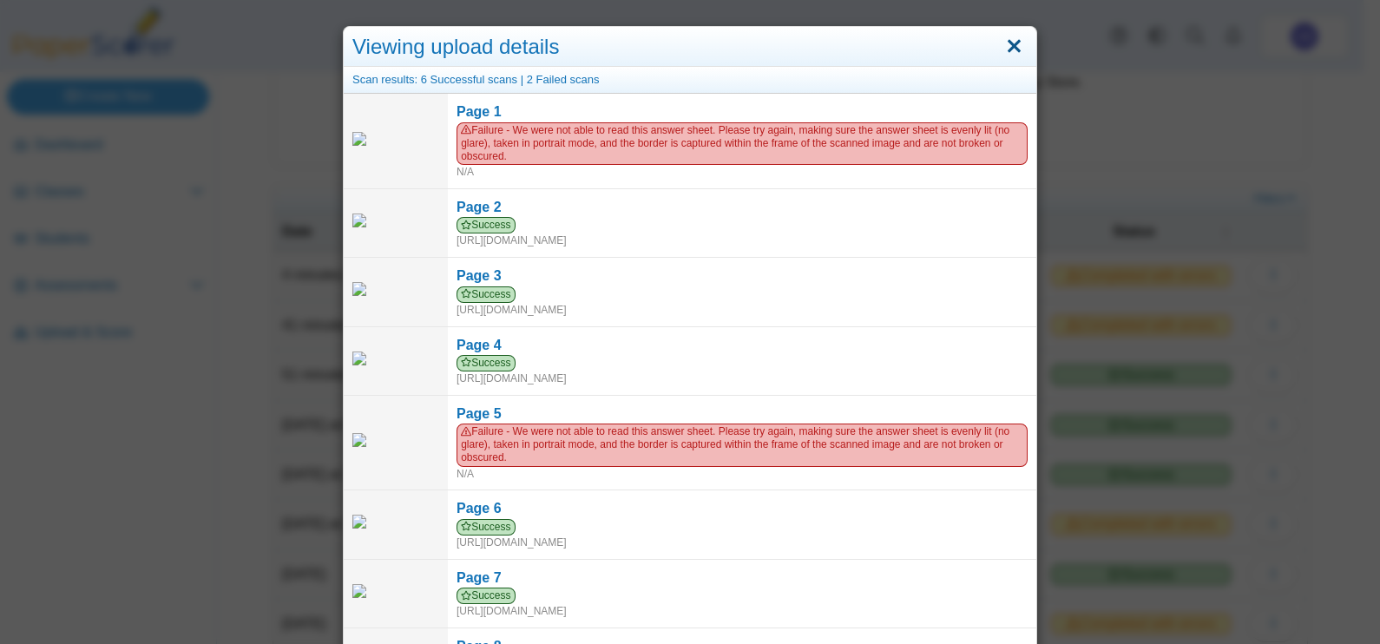
click at [1009, 39] on link "Close" at bounding box center [1014, 47] width 27 height 30
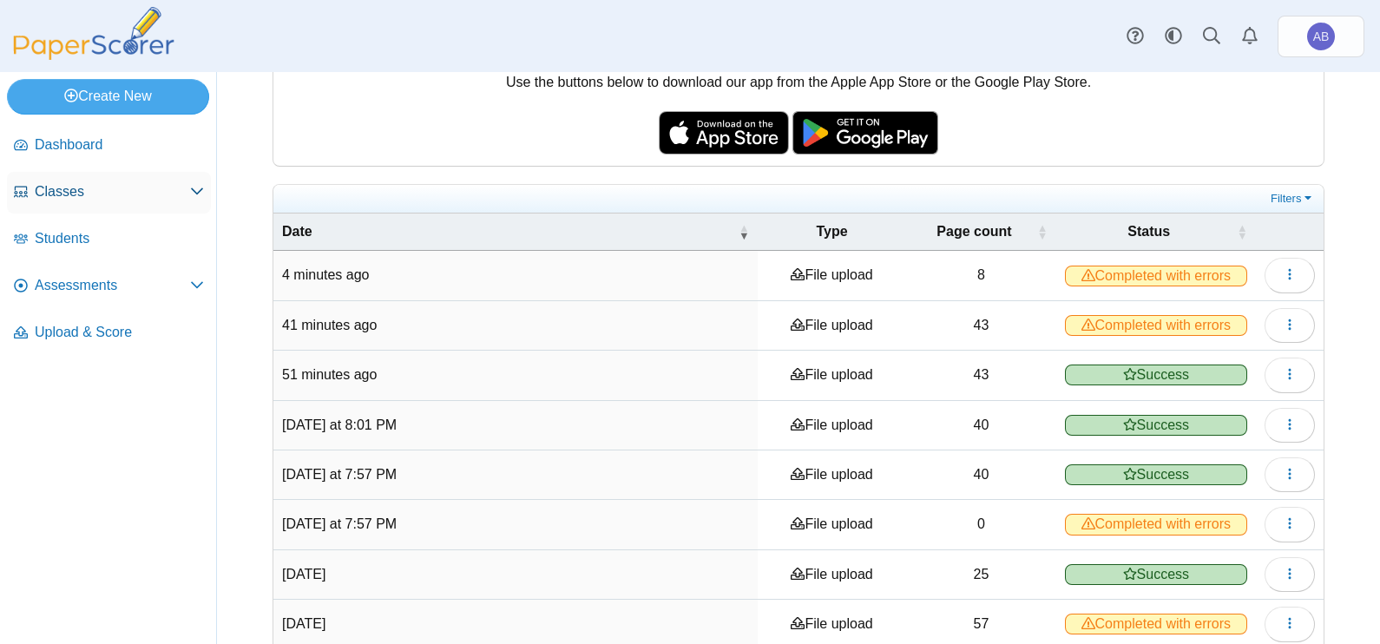
click at [64, 189] on span "Classes" at bounding box center [112, 191] width 155 height 19
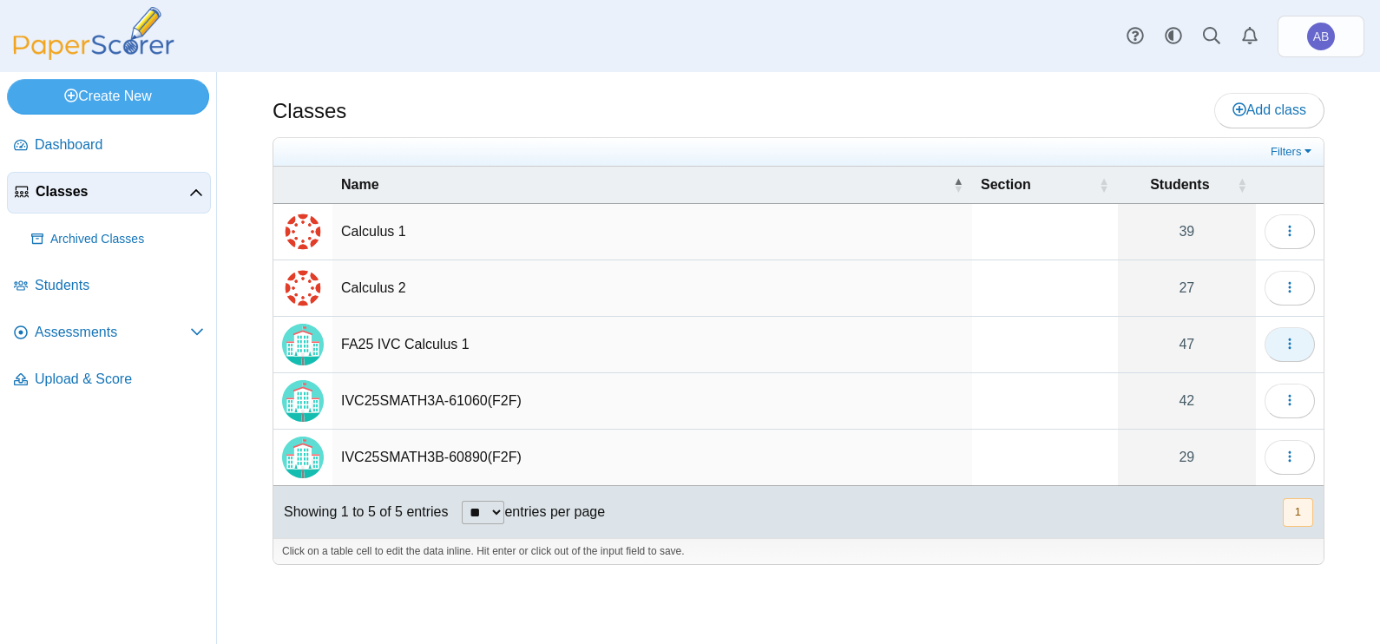
click at [1298, 341] on button "button" at bounding box center [1290, 344] width 50 height 35
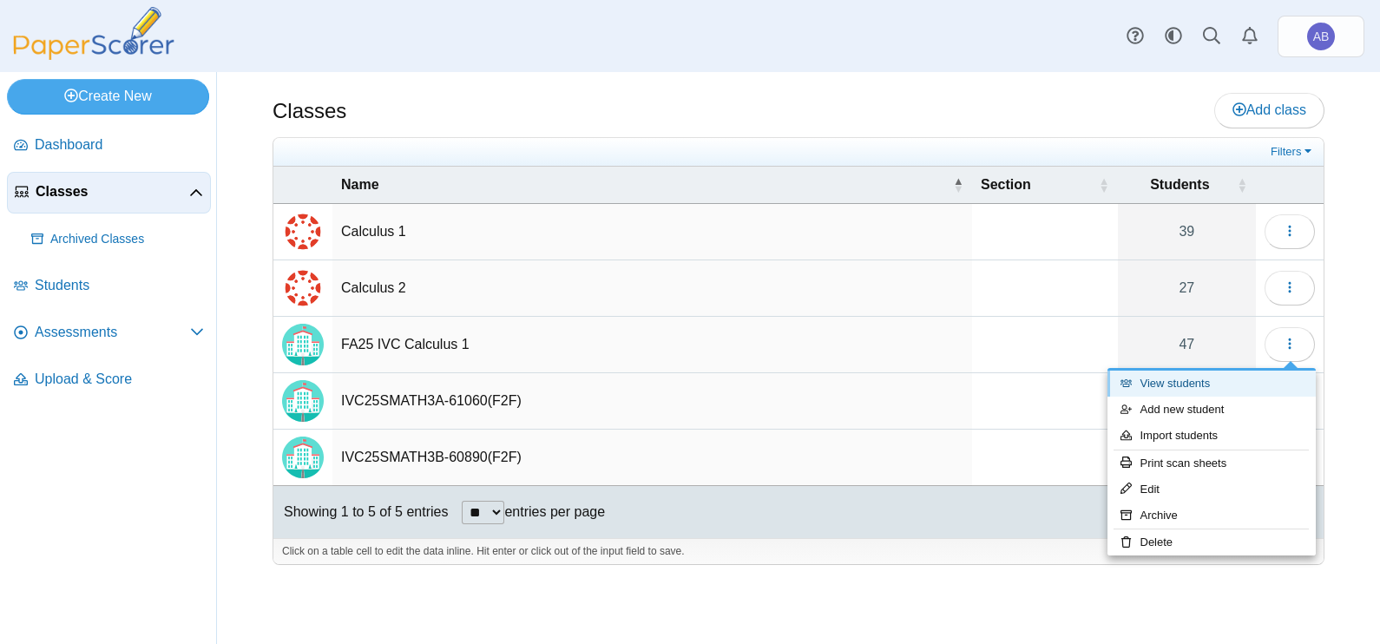
click at [1189, 386] on link "View students" at bounding box center [1212, 384] width 208 height 26
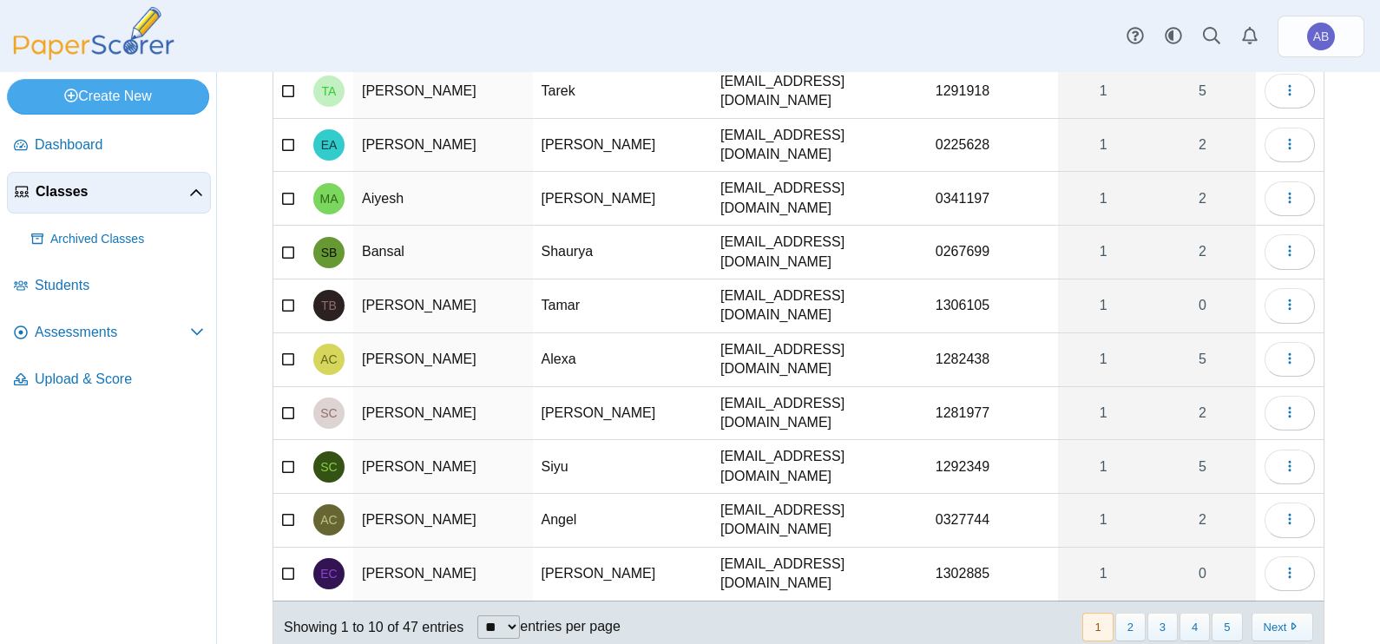
scroll to position [190, 0]
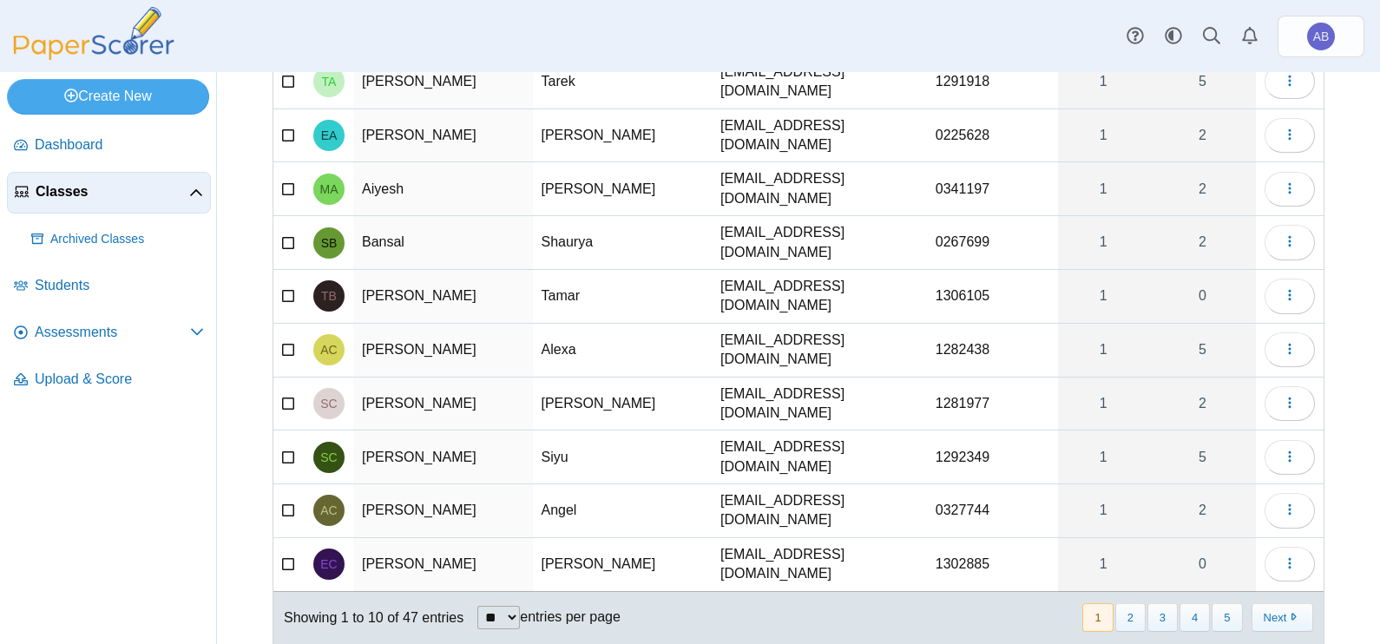
click at [507, 606] on select "** ** ** ***" at bounding box center [498, 617] width 43 height 23
select select "***"
click at [477, 606] on select "** ** ** ***" at bounding box center [498, 617] width 43 height 23
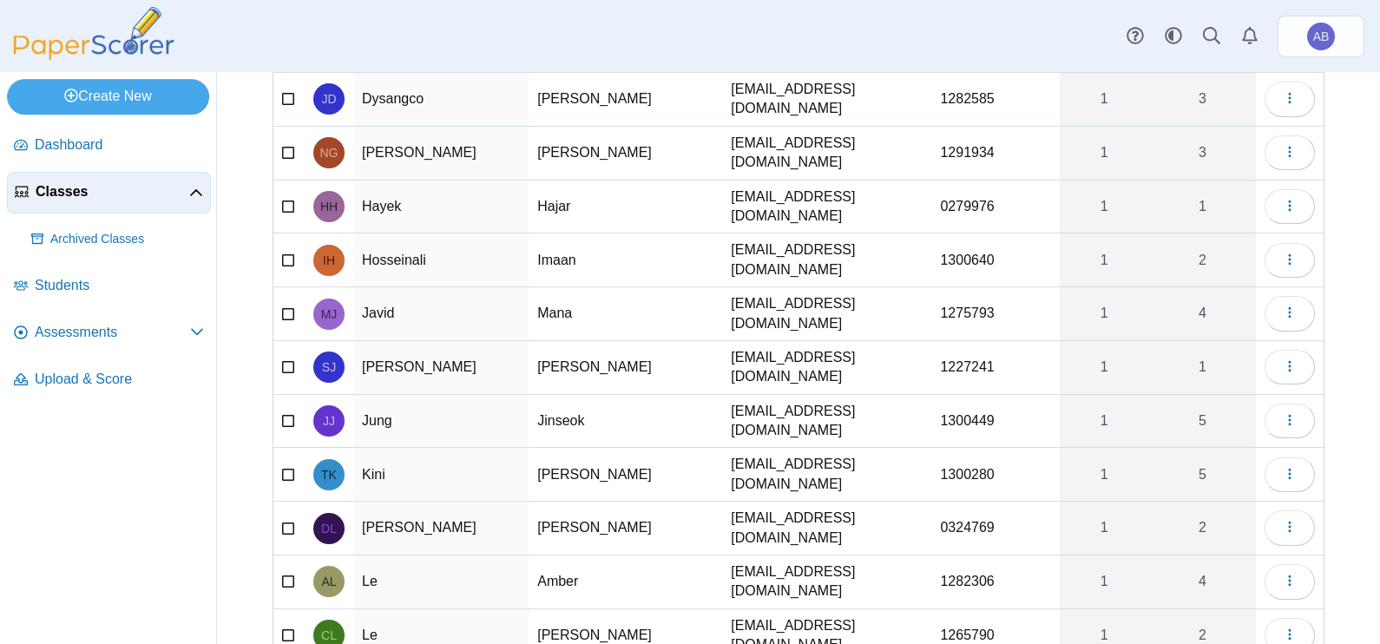
scroll to position [841, 0]
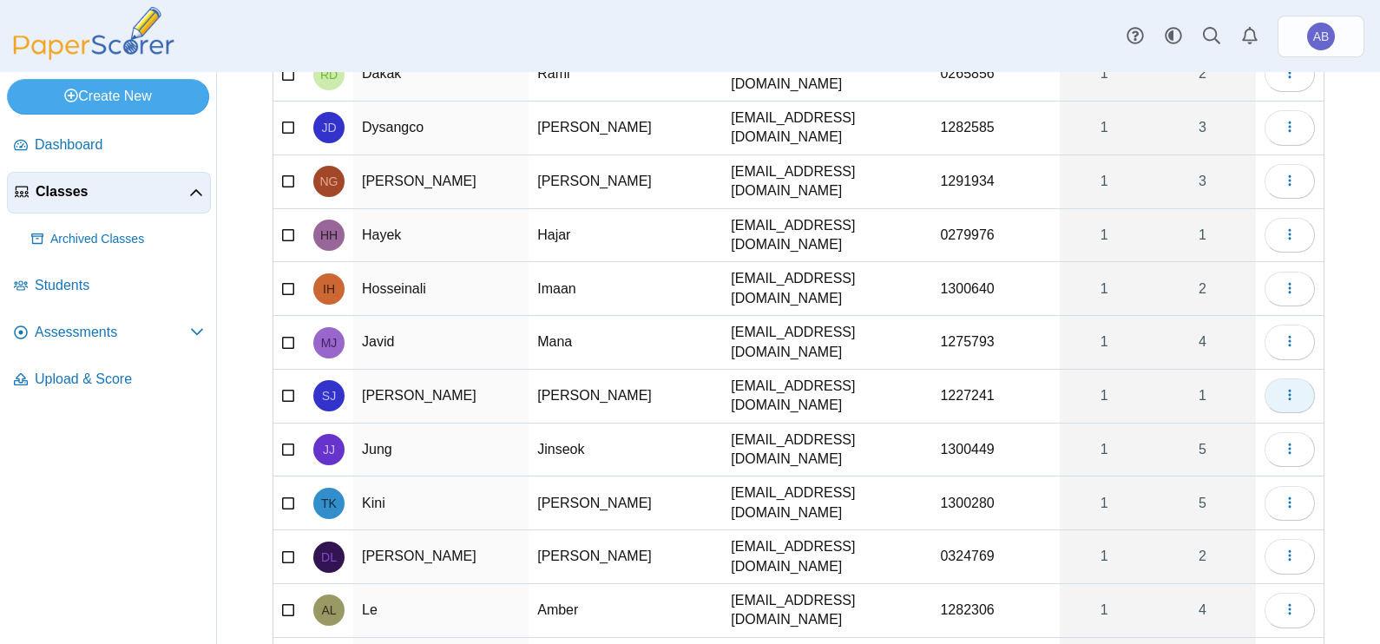
click at [1283, 388] on icon "button" at bounding box center [1290, 395] width 14 height 14
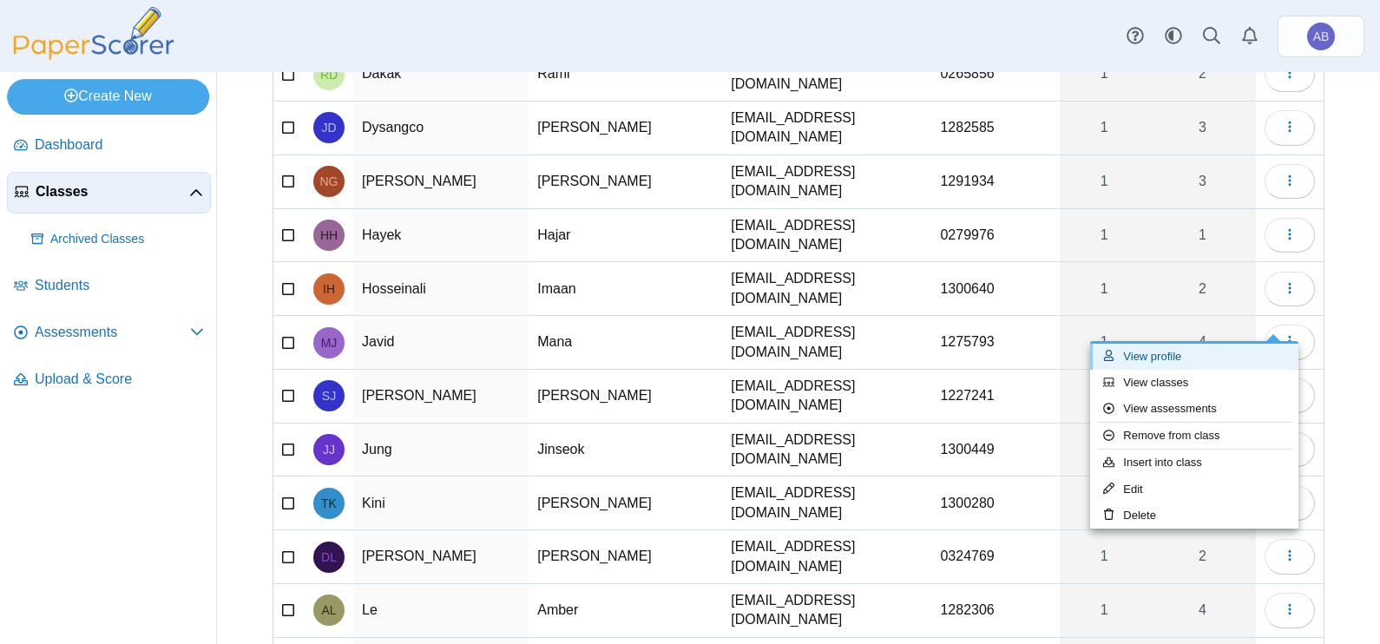
click at [1175, 360] on link "View profile" at bounding box center [1194, 357] width 208 height 26
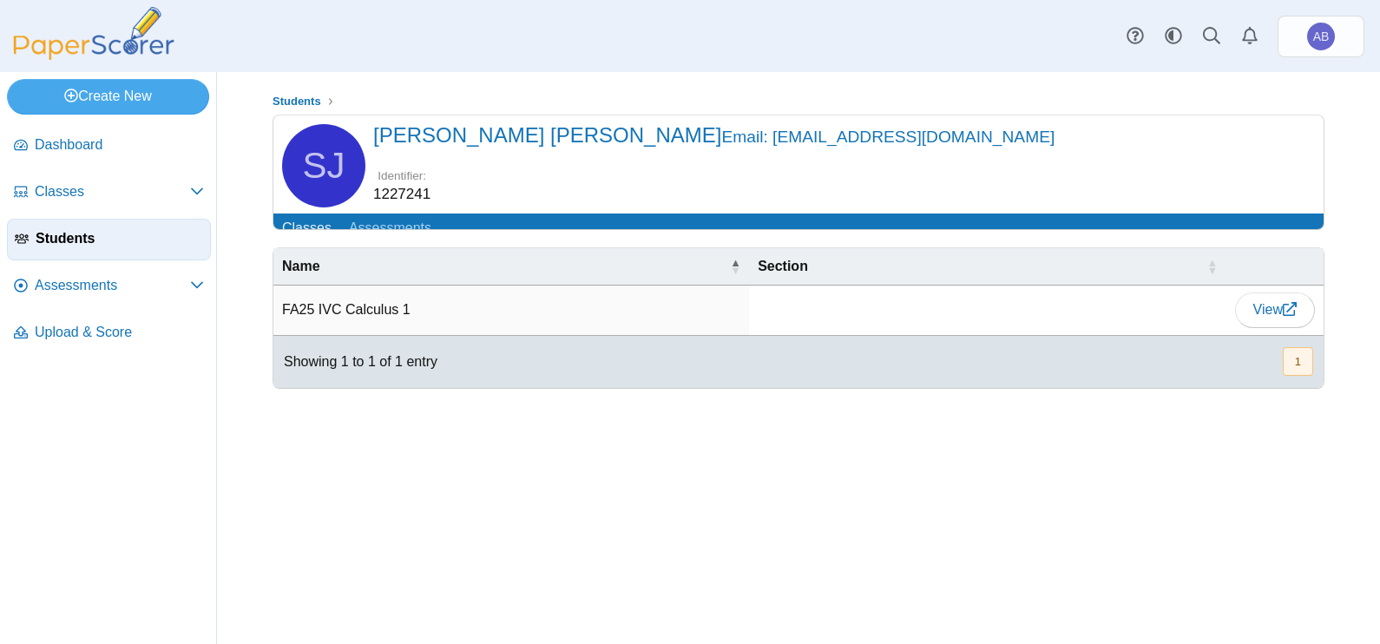
click at [486, 229] on h2 "Classes Assessments" at bounding box center [798, 222] width 1050 height 16
click at [376, 224] on link "Assessments" at bounding box center [390, 230] width 100 height 32
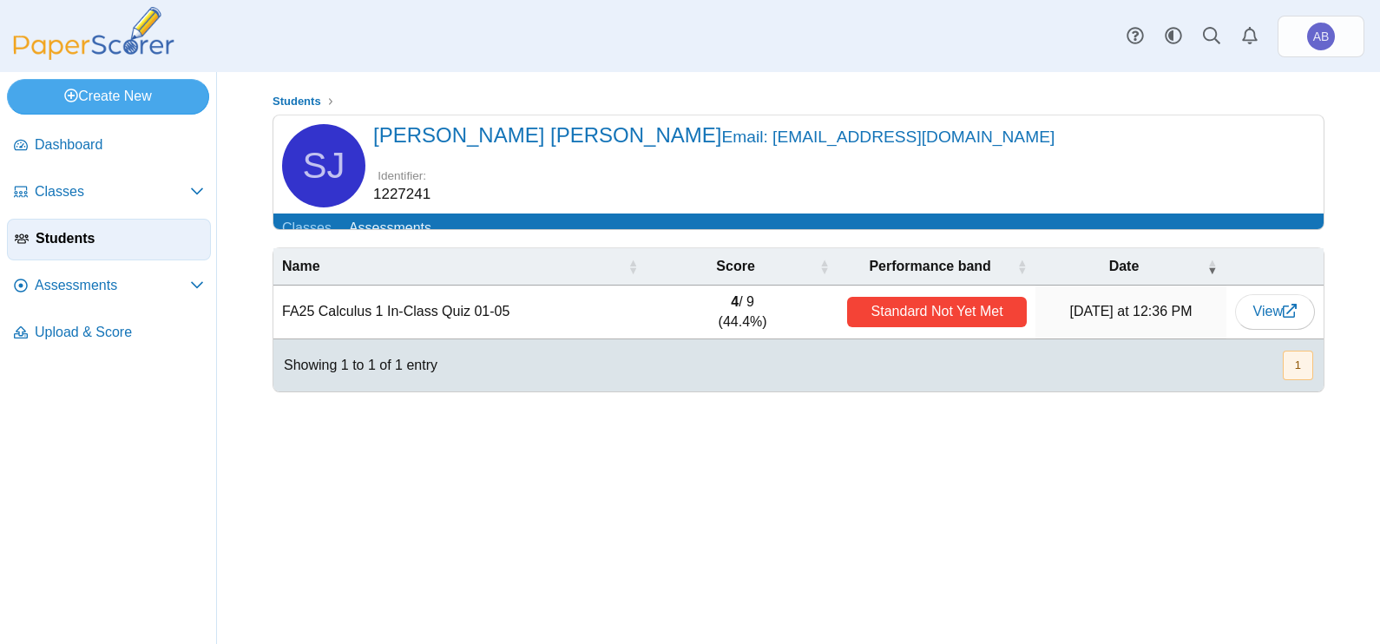
click at [381, 189] on dd "1227241" at bounding box center [401, 194] width 57 height 21
click at [375, 195] on dd "1227241" at bounding box center [401, 194] width 57 height 21
drag, startPoint x: 375, startPoint y: 195, endPoint x: 561, endPoint y: 182, distance: 186.2
click at [561, 182] on div "Identifier: 1227241" at bounding box center [846, 189] width 946 height 42
click at [394, 184] on dd "1227241" at bounding box center [401, 194] width 57 height 21
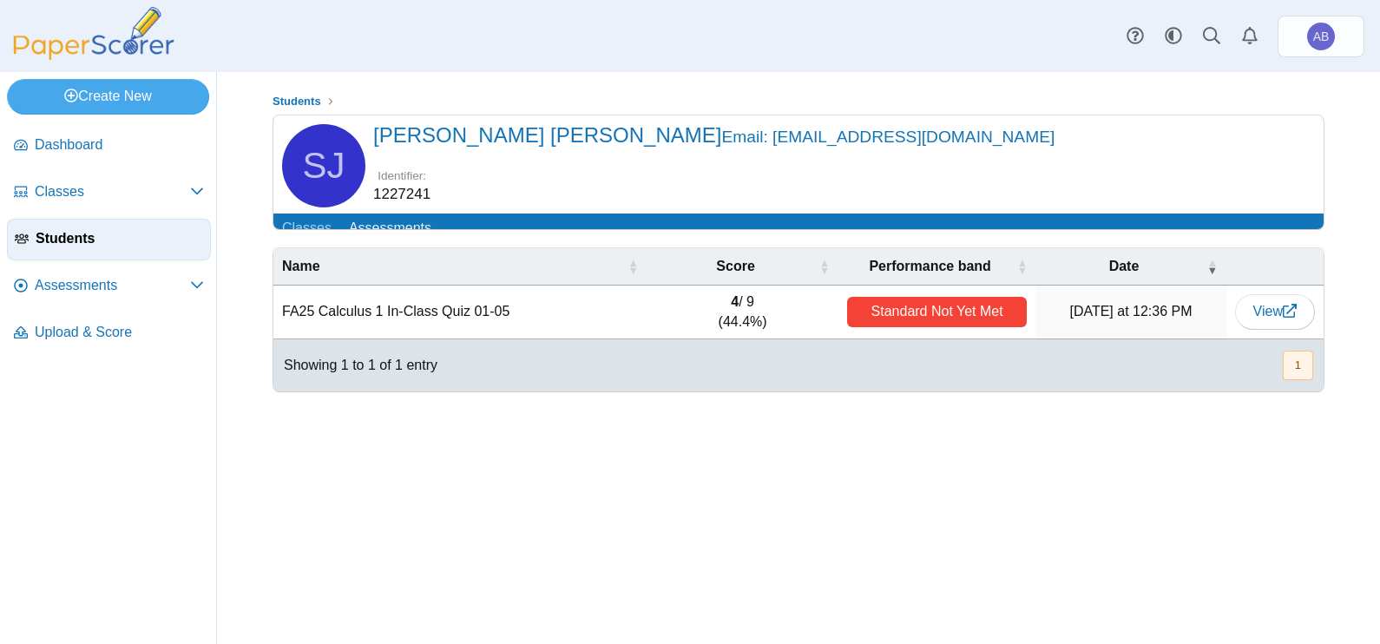
click at [69, 234] on span "Students" at bounding box center [120, 238] width 168 height 19
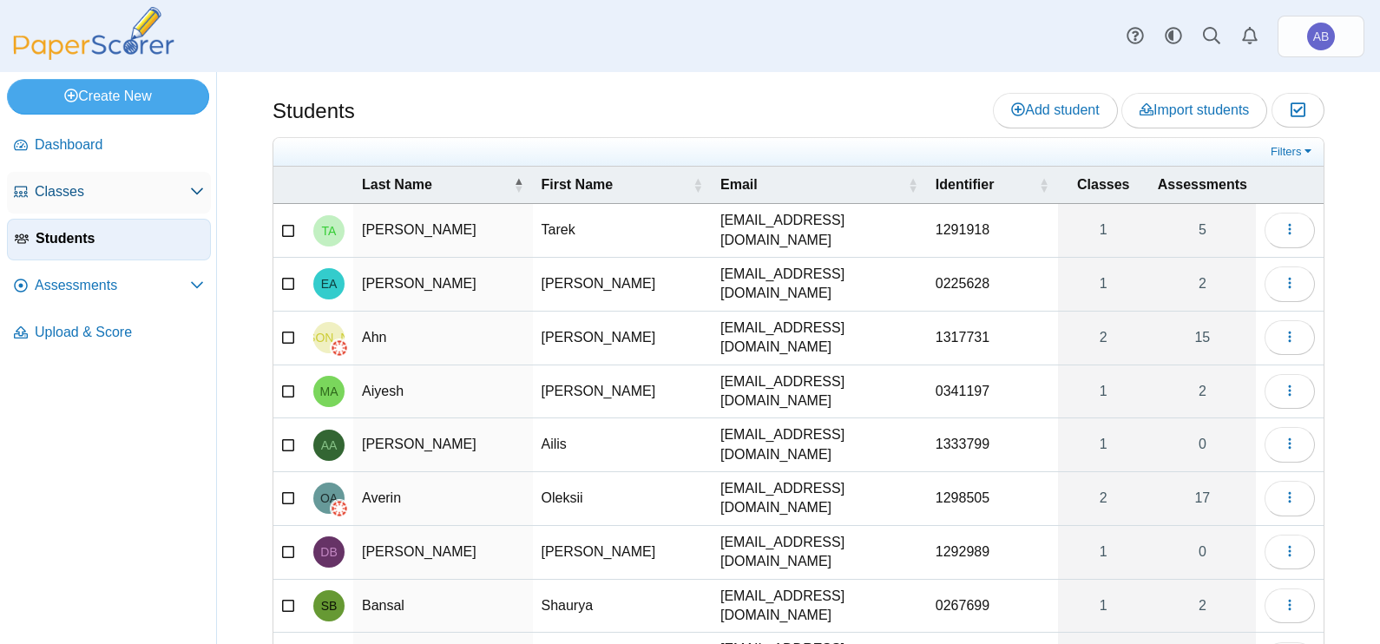
click at [66, 187] on span "Classes" at bounding box center [112, 191] width 155 height 19
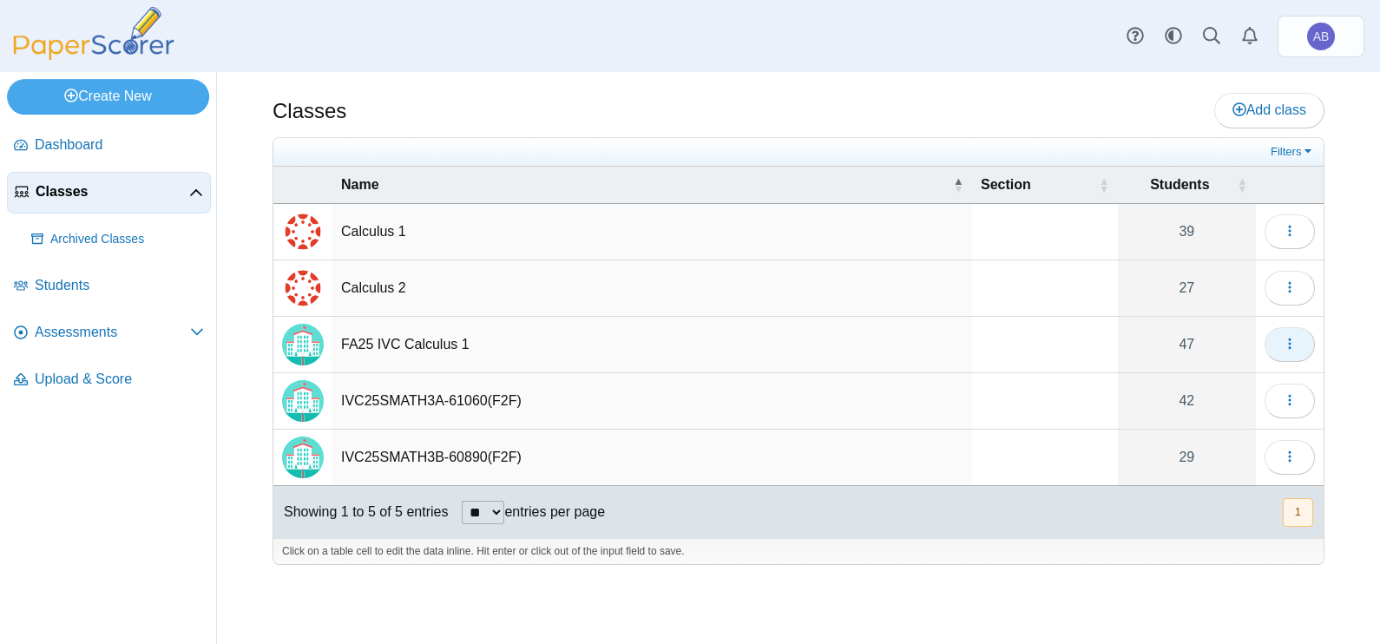
click at [1279, 339] on button "button" at bounding box center [1290, 344] width 50 height 35
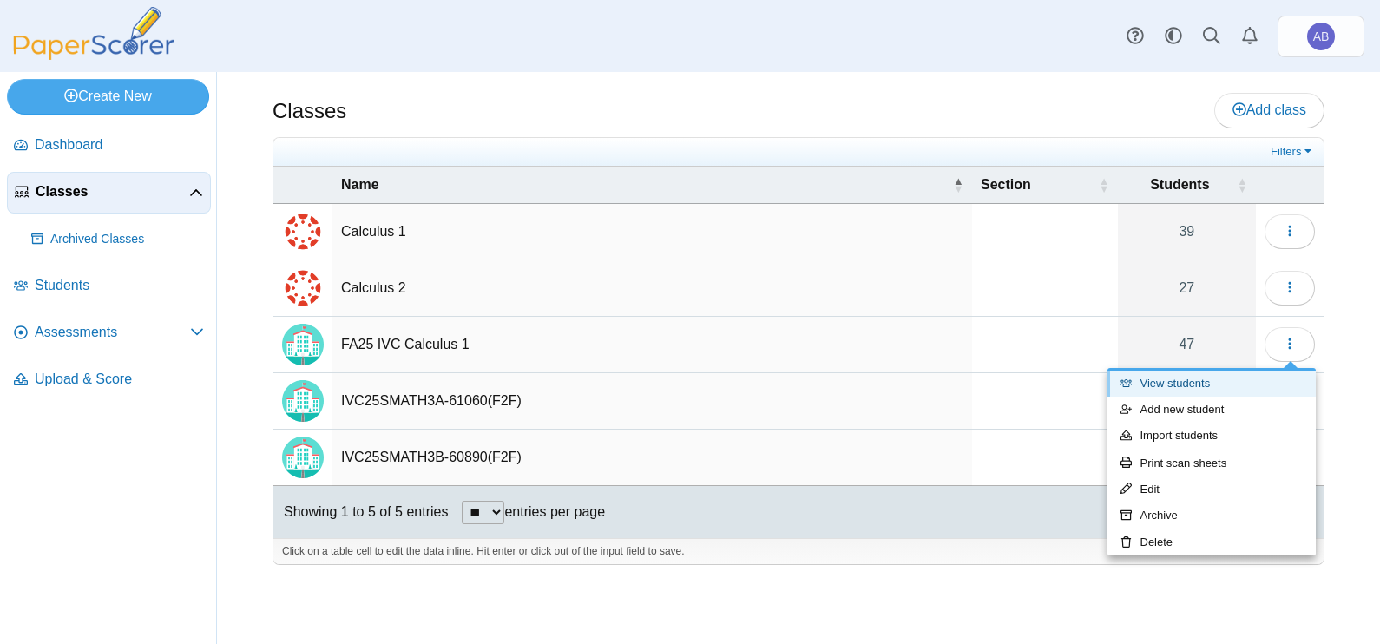
click at [1181, 378] on link "View students" at bounding box center [1212, 384] width 208 height 26
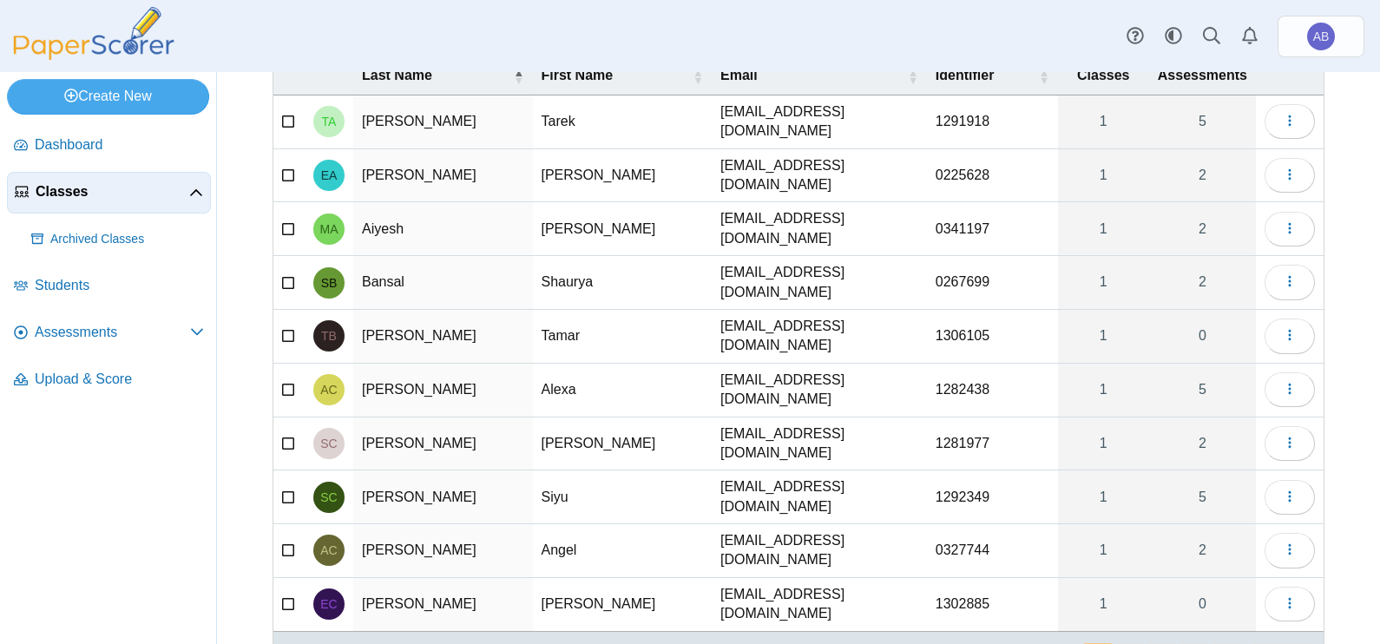
scroll to position [190, 0]
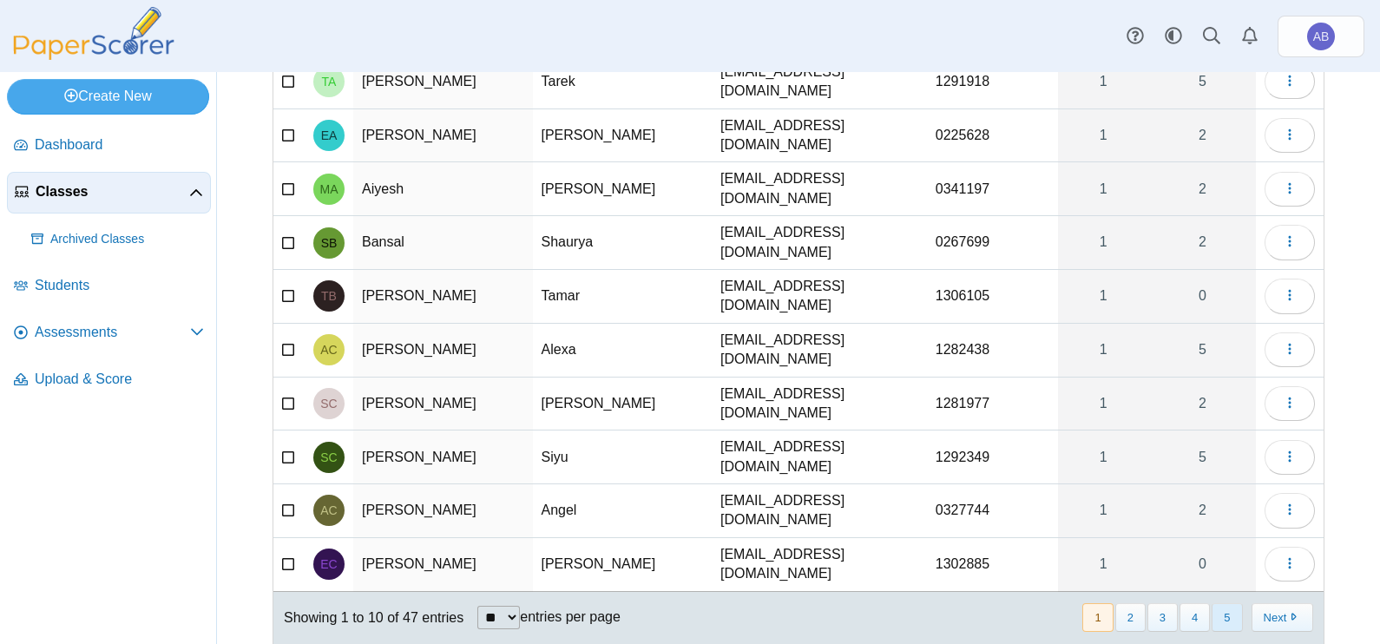
click at [1212, 603] on button "5" at bounding box center [1227, 617] width 30 height 29
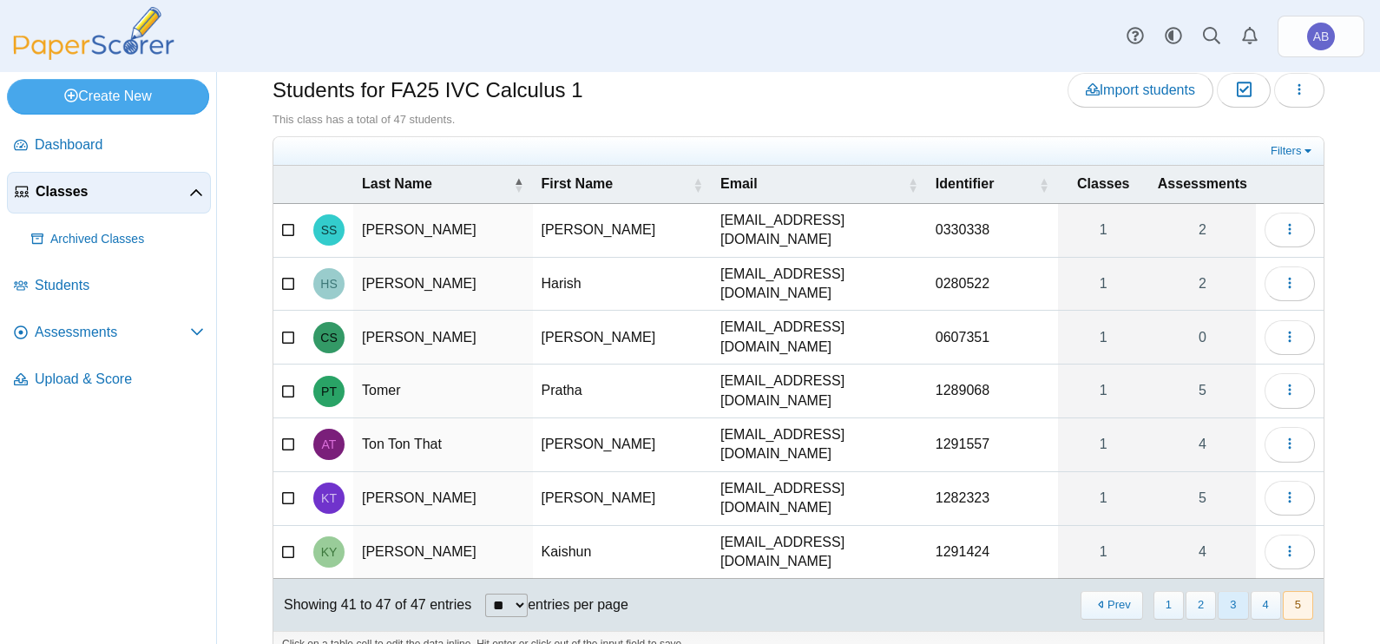
click at [1218, 591] on button "3" at bounding box center [1233, 605] width 30 height 29
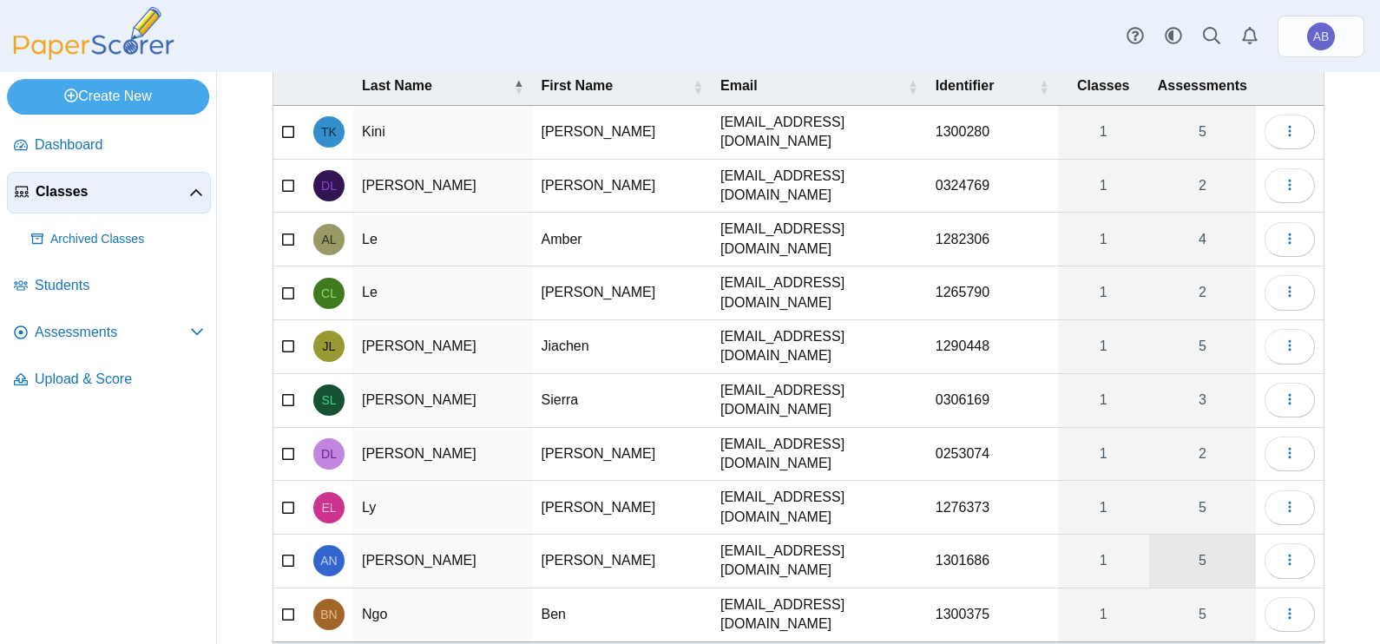
scroll to position [190, 0]
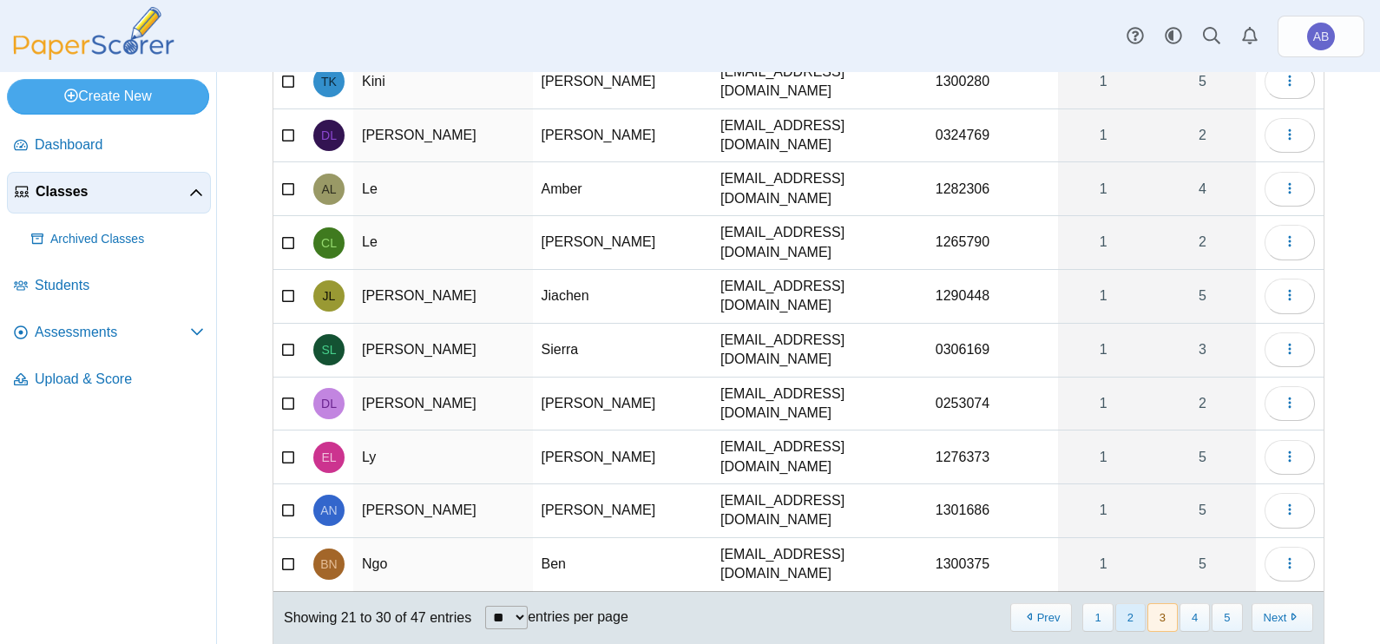
click at [1124, 603] on button "2" at bounding box center [1130, 617] width 30 height 29
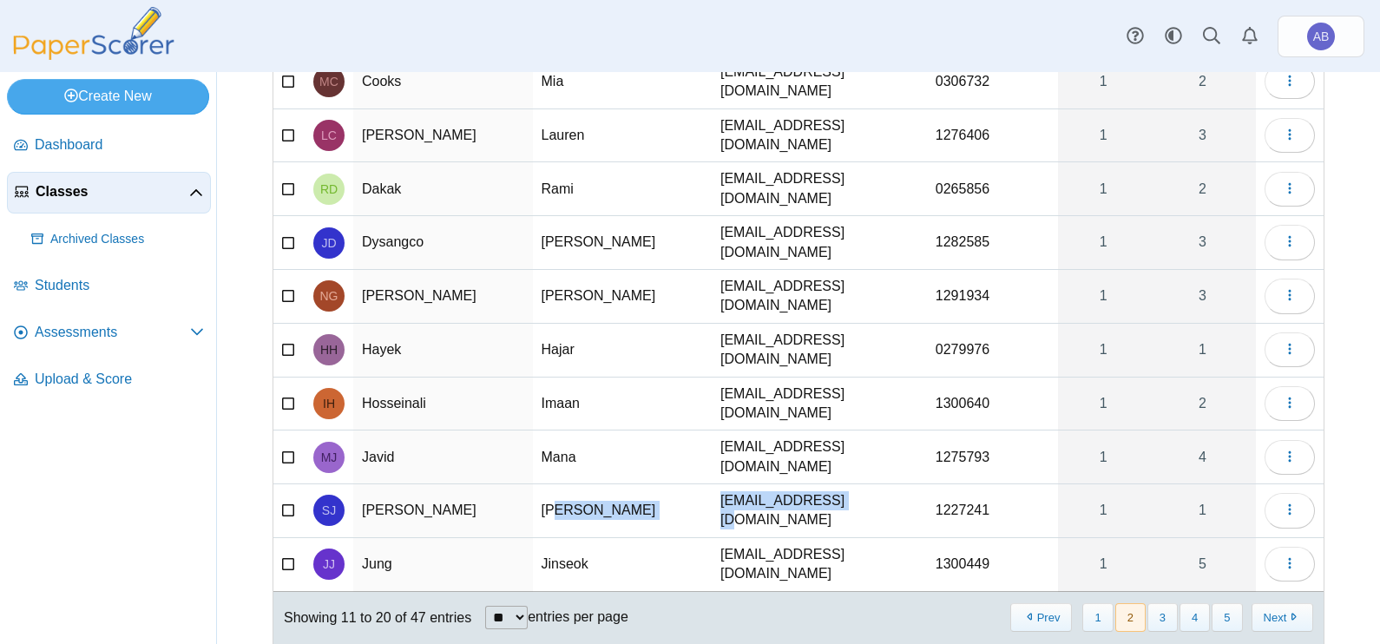
drag, startPoint x: 549, startPoint y: 482, endPoint x: 911, endPoint y: 467, distance: 362.2
click at [911, 484] on tr "SJ Jones Sawyer sjones111@ivc.edu 1227241 1 1 Loading…" at bounding box center [798, 511] width 1050 height 54
drag, startPoint x: 911, startPoint y: 467, endPoint x: 929, endPoint y: 460, distance: 18.7
click at [929, 484] on td "1227241" at bounding box center [992, 511] width 131 height 54
drag, startPoint x: 934, startPoint y: 472, endPoint x: 914, endPoint y: 484, distance: 23.4
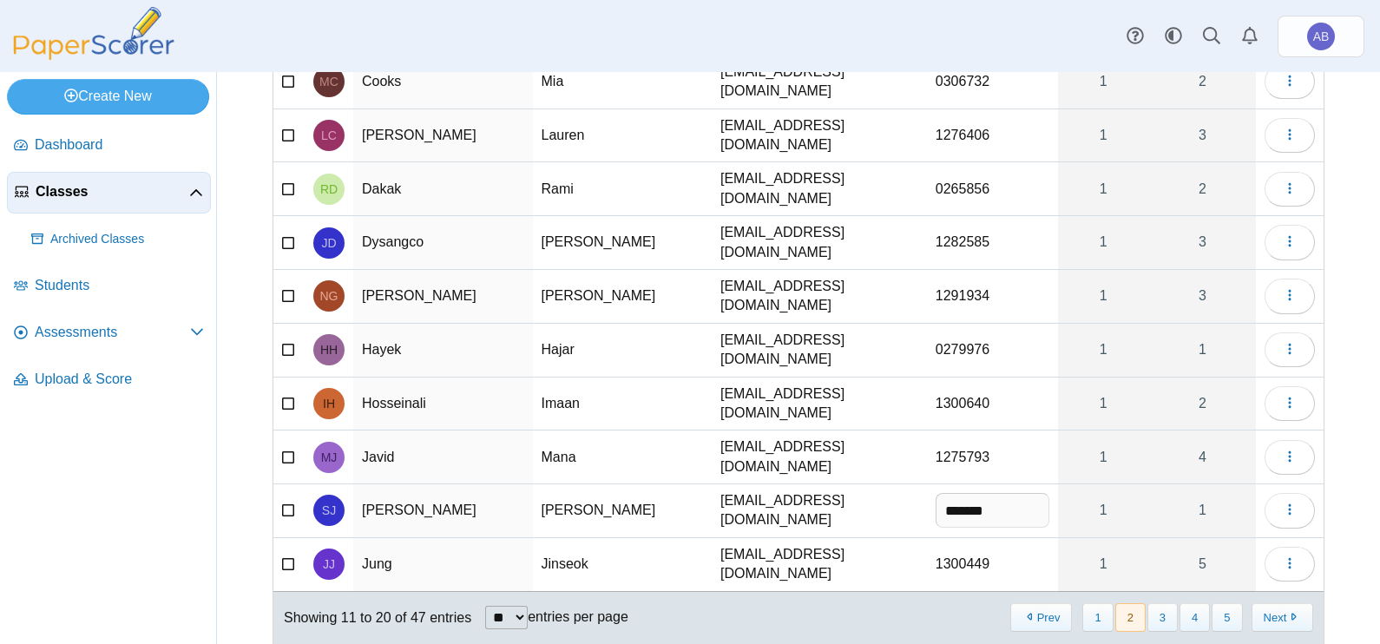
click at [927, 484] on td "******* Multiple values The selected items contain different values for this in…" at bounding box center [992, 511] width 131 height 54
type input "*******"
click at [1058, 484] on link "1" at bounding box center [1103, 510] width 91 height 53
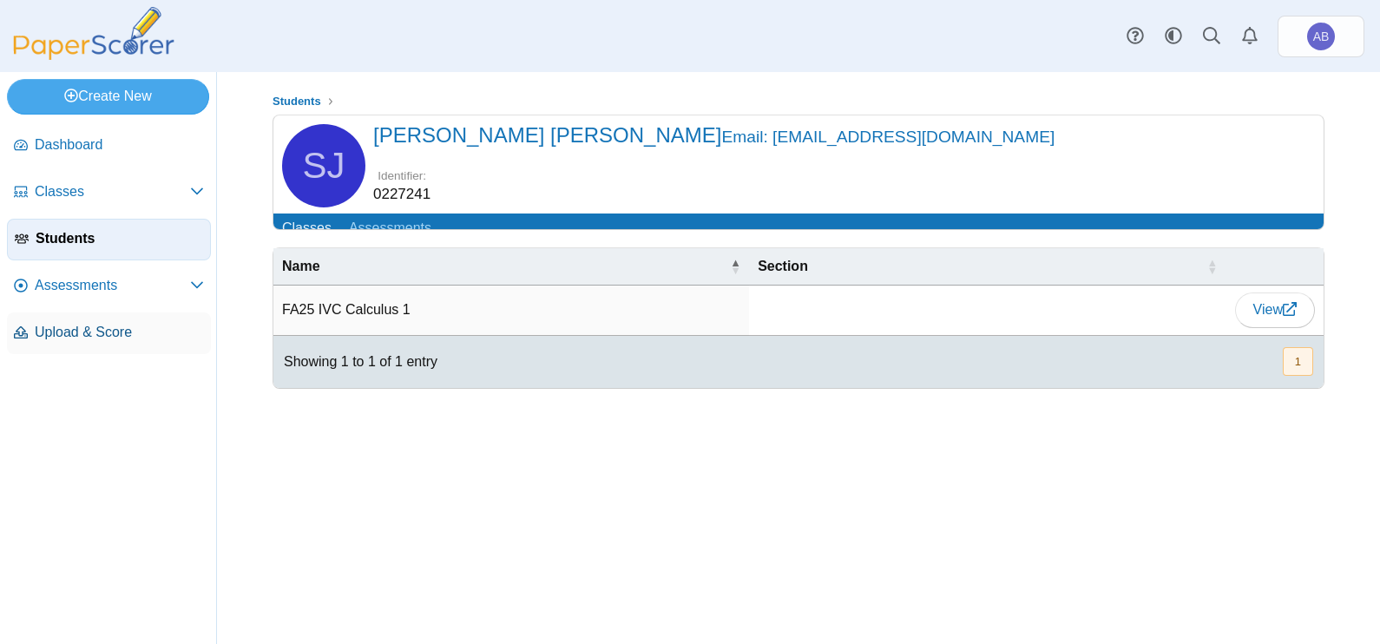
click at [63, 332] on span "Upload & Score" at bounding box center [119, 332] width 169 height 19
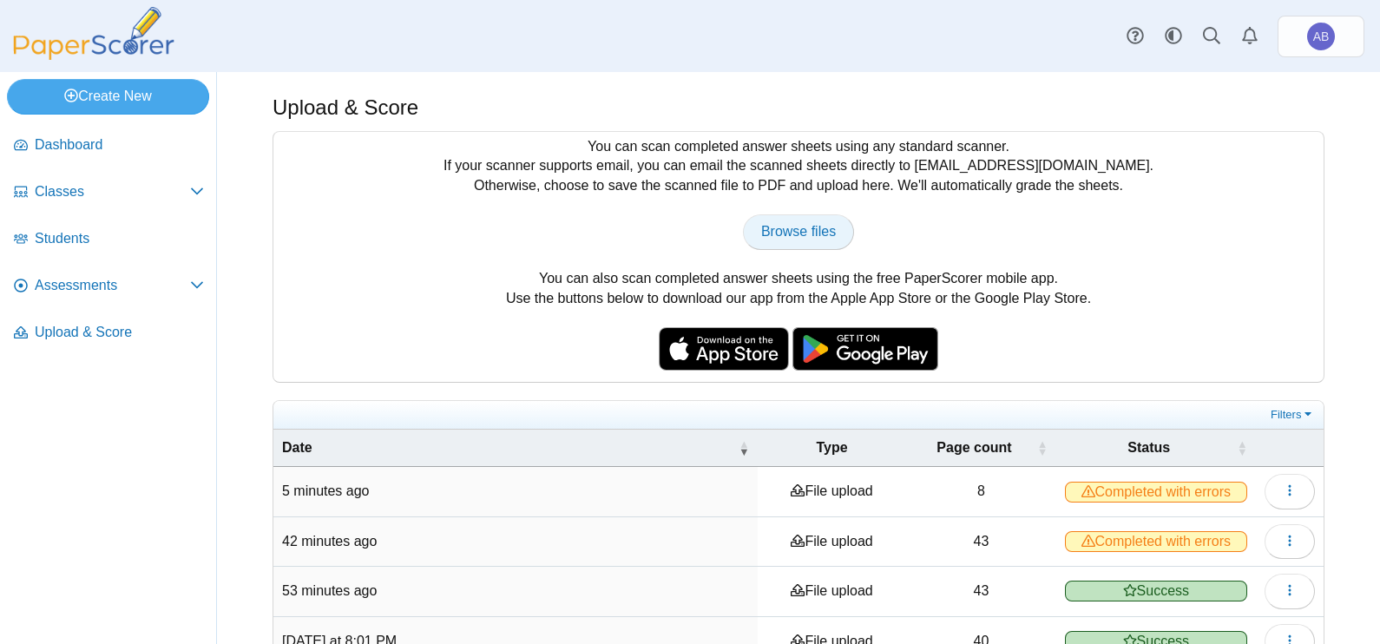
click at [781, 228] on span "Browse files" at bounding box center [798, 231] width 75 height 15
type input "**********"
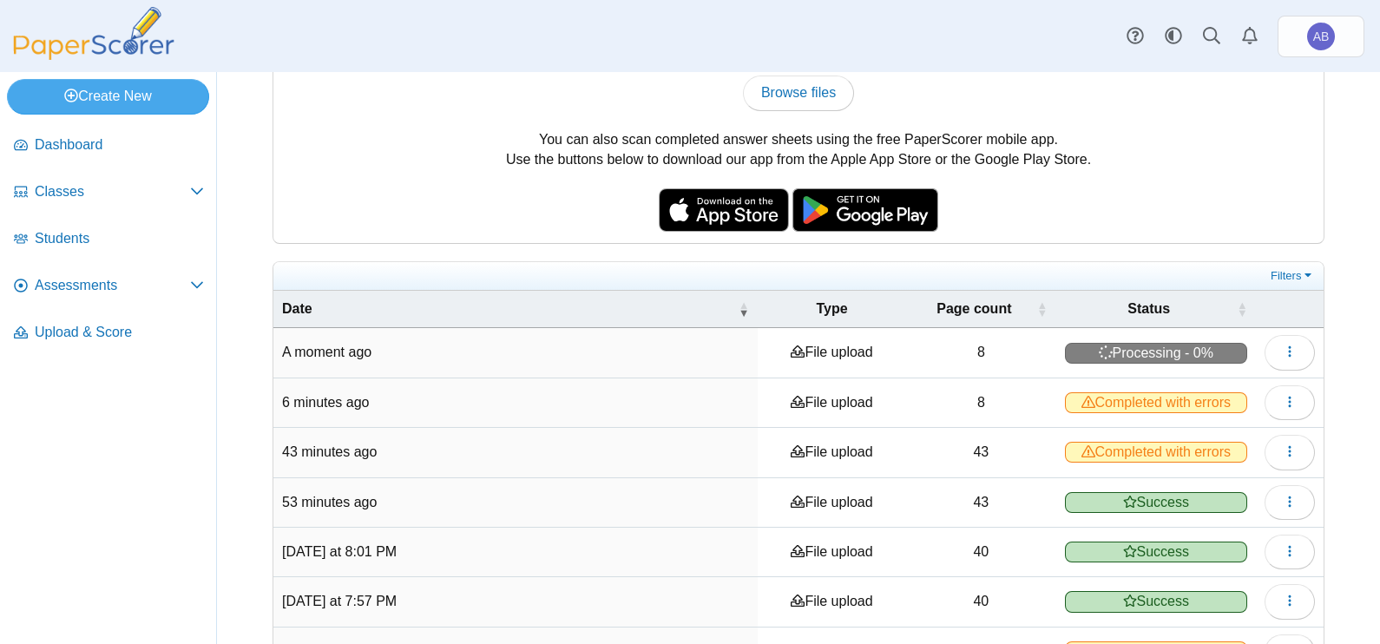
scroll to position [108, 0]
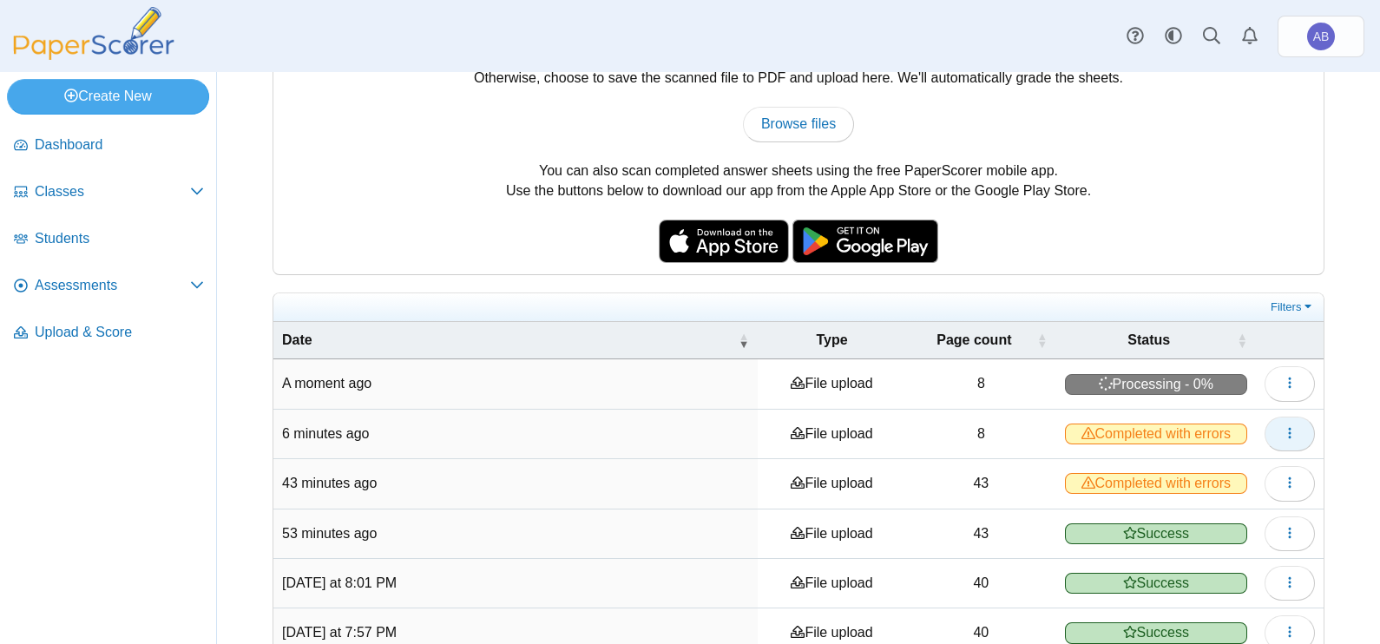
click at [1283, 432] on icon "button" at bounding box center [1290, 433] width 14 height 14
click at [1183, 433] on span "Completed with errors" at bounding box center [1156, 434] width 182 height 21
click at [1189, 475] on span "Completed with errors" at bounding box center [1156, 483] width 182 height 21
drag, startPoint x: 1267, startPoint y: 424, endPoint x: 1241, endPoint y: 440, distance: 30.8
click at [1283, 426] on icon "button" at bounding box center [1290, 433] width 14 height 14
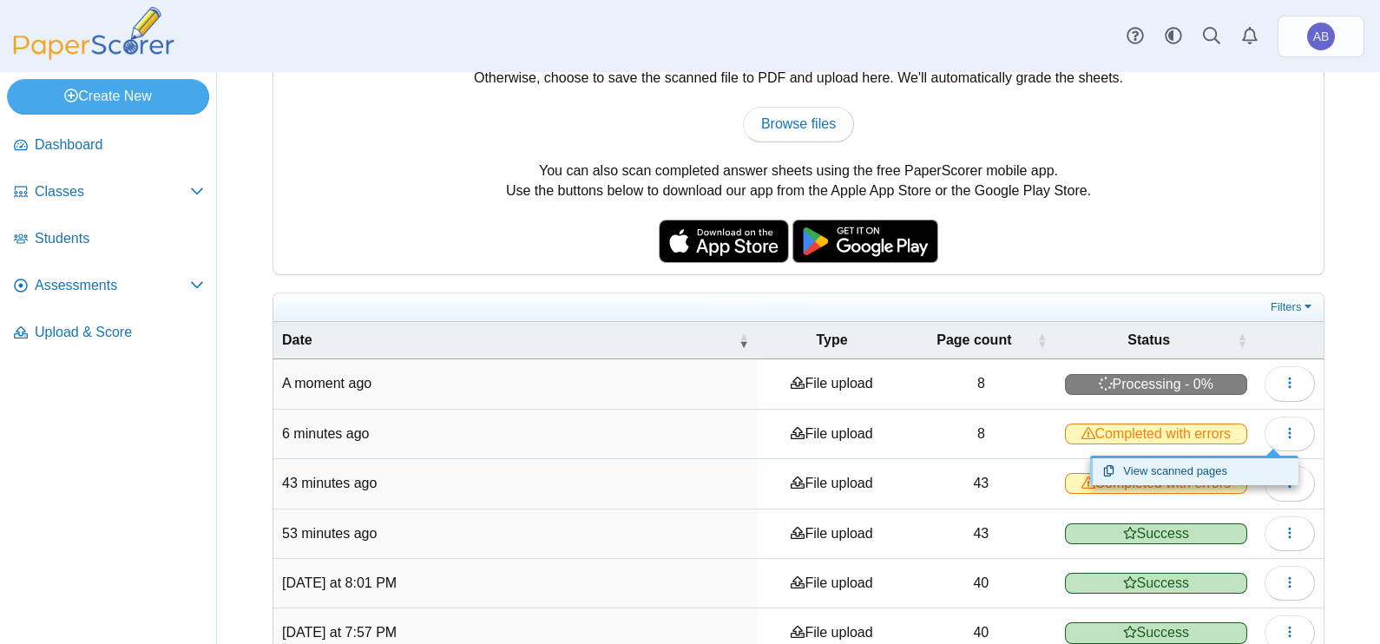
click at [1198, 466] on link "View scanned pages" at bounding box center [1194, 471] width 208 height 26
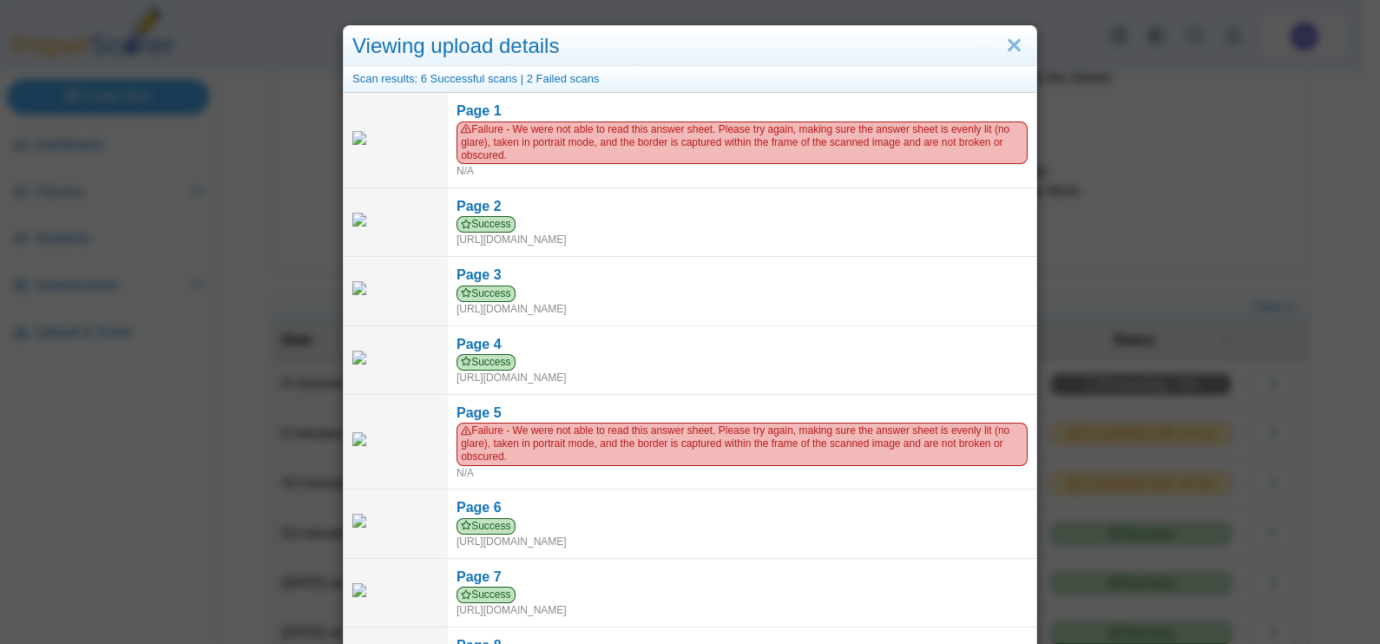
scroll to position [0, 0]
click at [1001, 44] on link "Close" at bounding box center [1014, 47] width 27 height 30
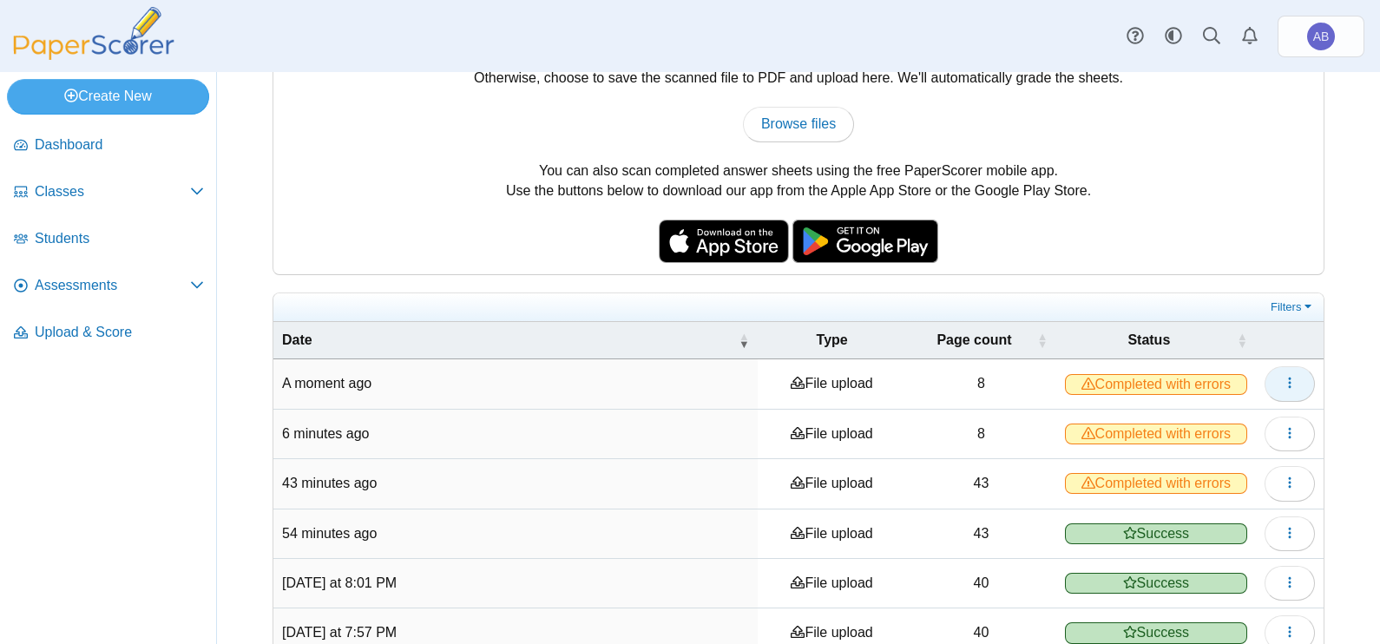
click at [1276, 391] on button "button" at bounding box center [1290, 383] width 50 height 35
click at [1127, 415] on link "View scanned pages" at bounding box center [1194, 423] width 208 height 26
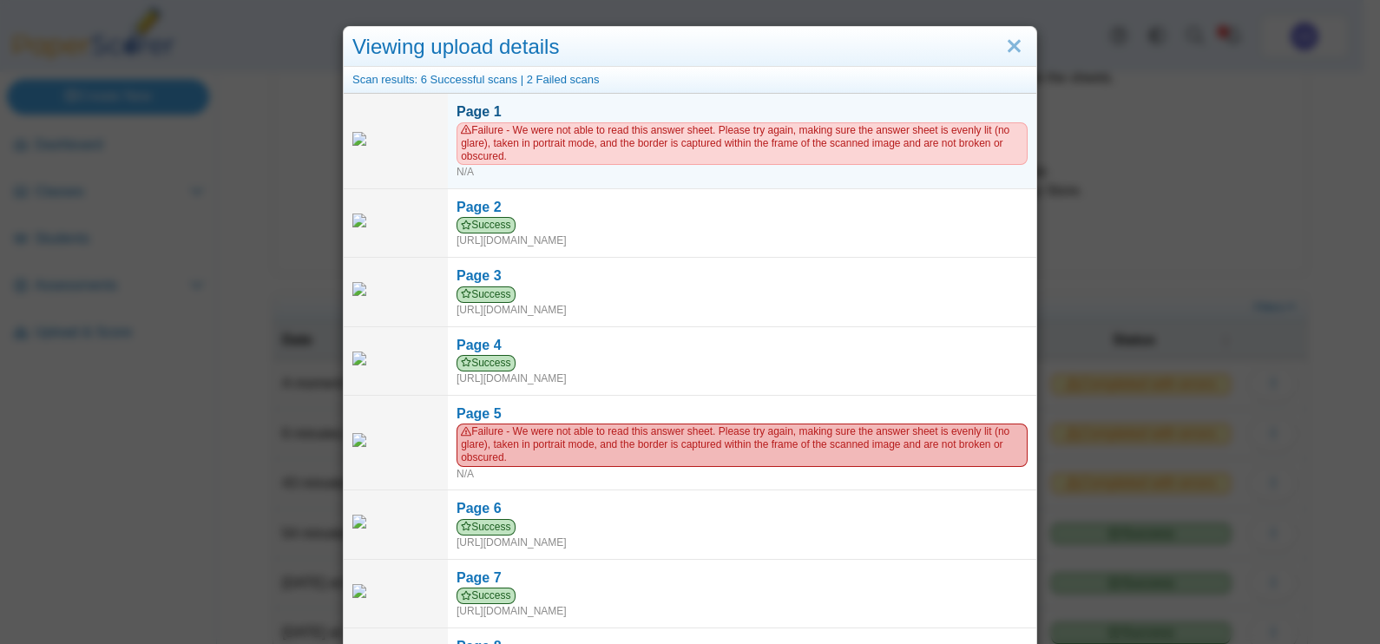
click at [626, 124] on span "Failure - We were not able to read this answer sheet. Please try again, making …" at bounding box center [742, 143] width 571 height 43
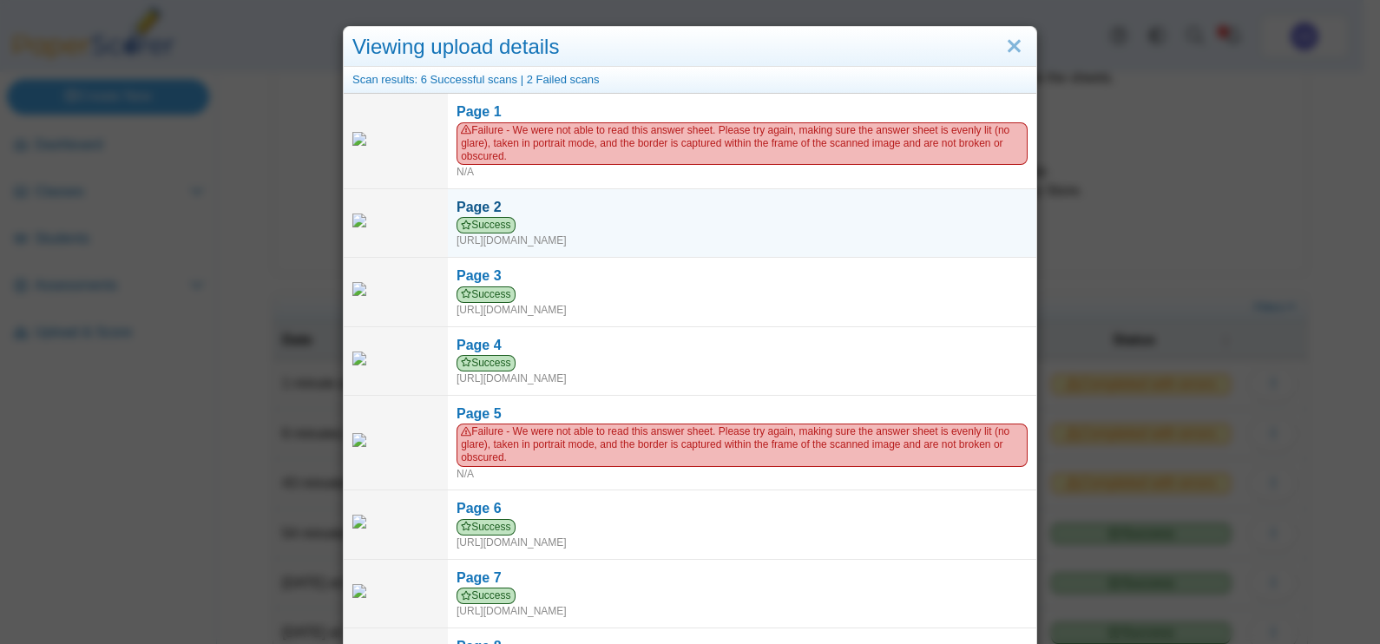
click at [778, 230] on div "Success https://forms.paperscorer.com/scans/10/5664/238932/3213561_OCTOBER_15_2…" at bounding box center [742, 232] width 571 height 31
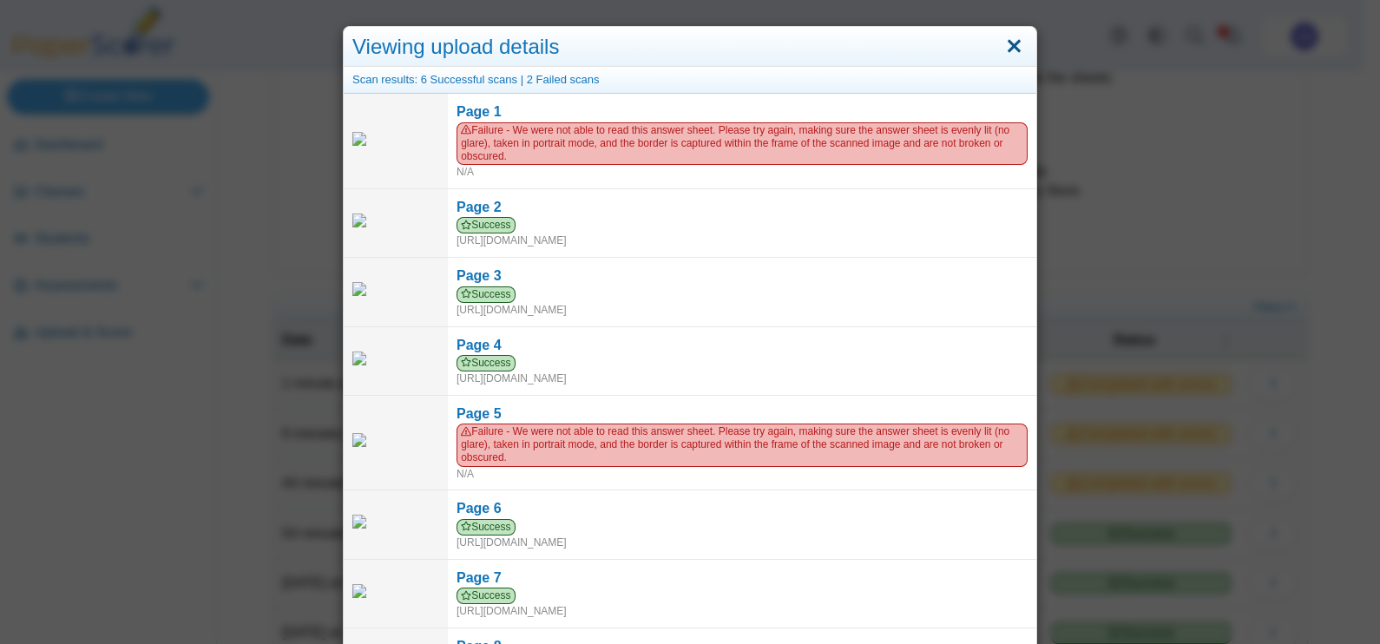
click at [1003, 42] on link "Close" at bounding box center [1014, 47] width 27 height 30
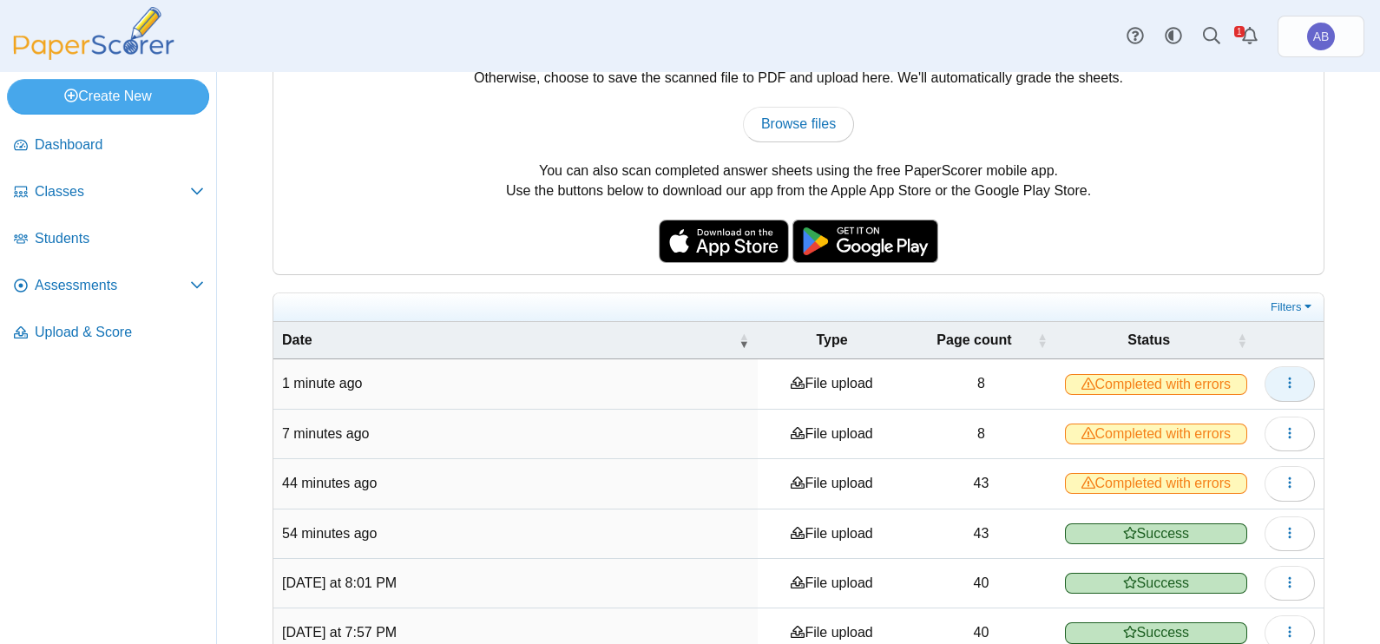
click at [1265, 379] on button "button" at bounding box center [1290, 383] width 50 height 35
click at [1198, 424] on link "View scanned pages" at bounding box center [1194, 423] width 208 height 26
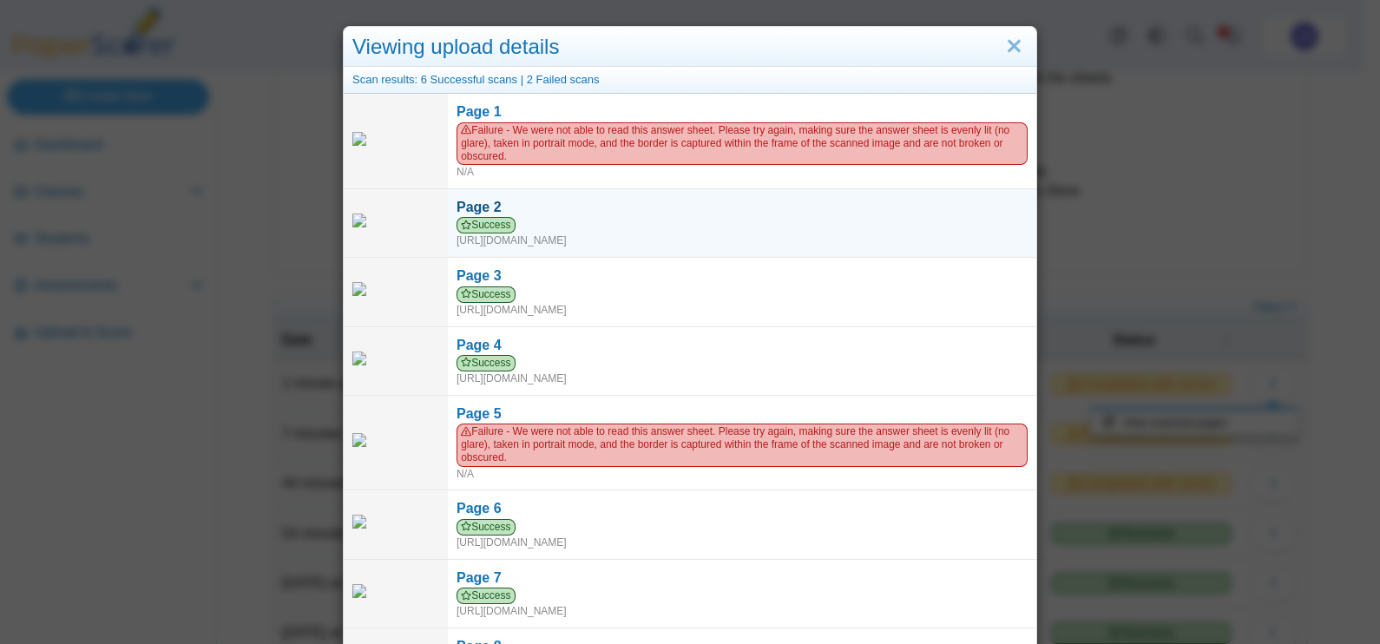
click at [578, 218] on div "Success https://forms.paperscorer.com/scans/10/5664/238932/3213561_OCTOBER_15_2…" at bounding box center [742, 232] width 571 height 31
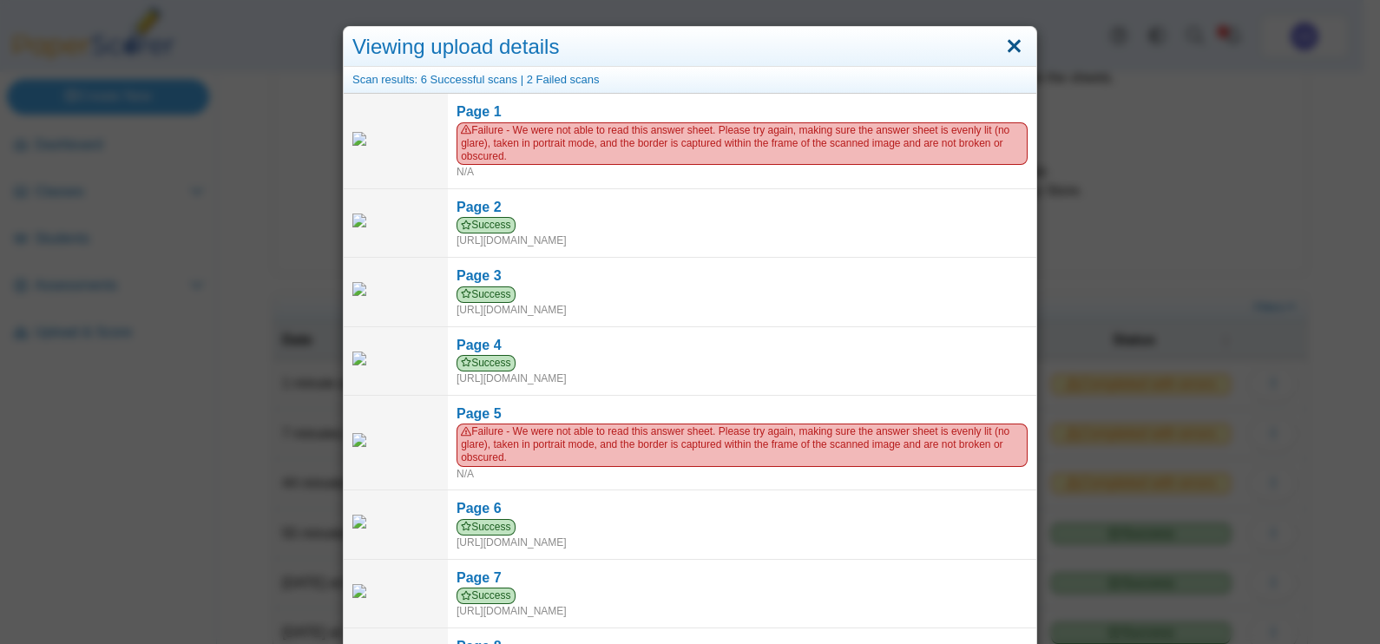
click at [1008, 45] on link "Close" at bounding box center [1014, 47] width 27 height 30
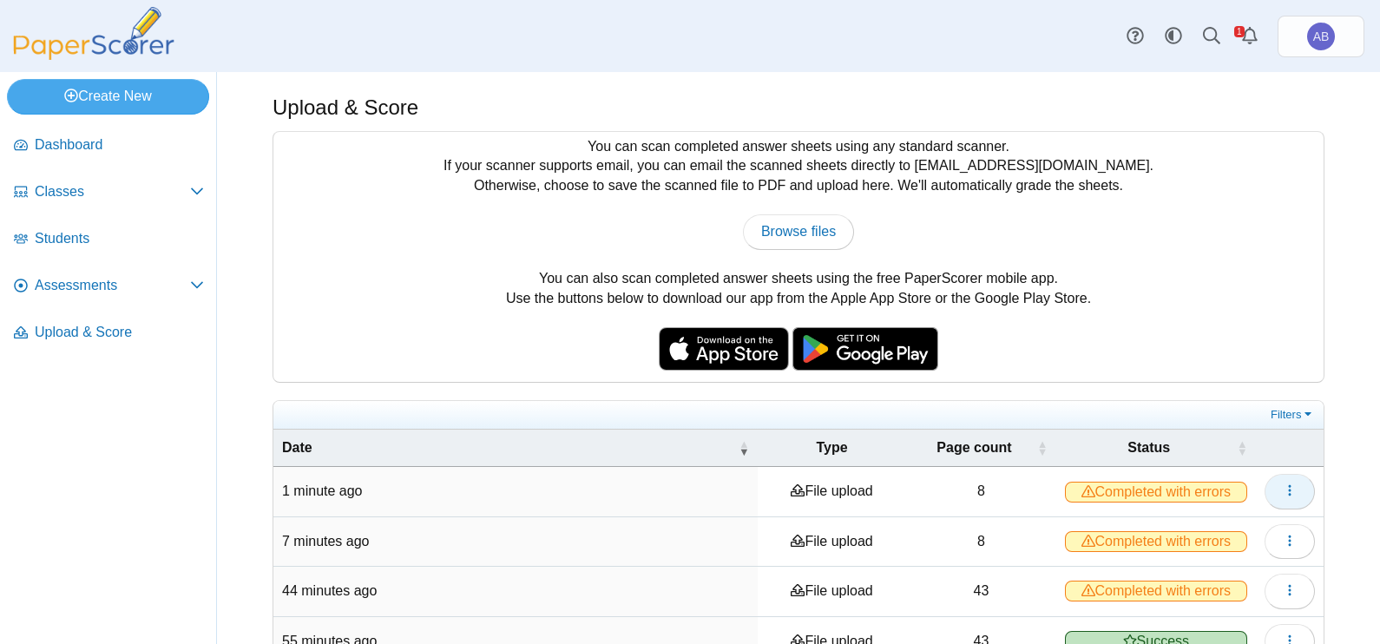
click at [1266, 489] on button "button" at bounding box center [1290, 491] width 50 height 35
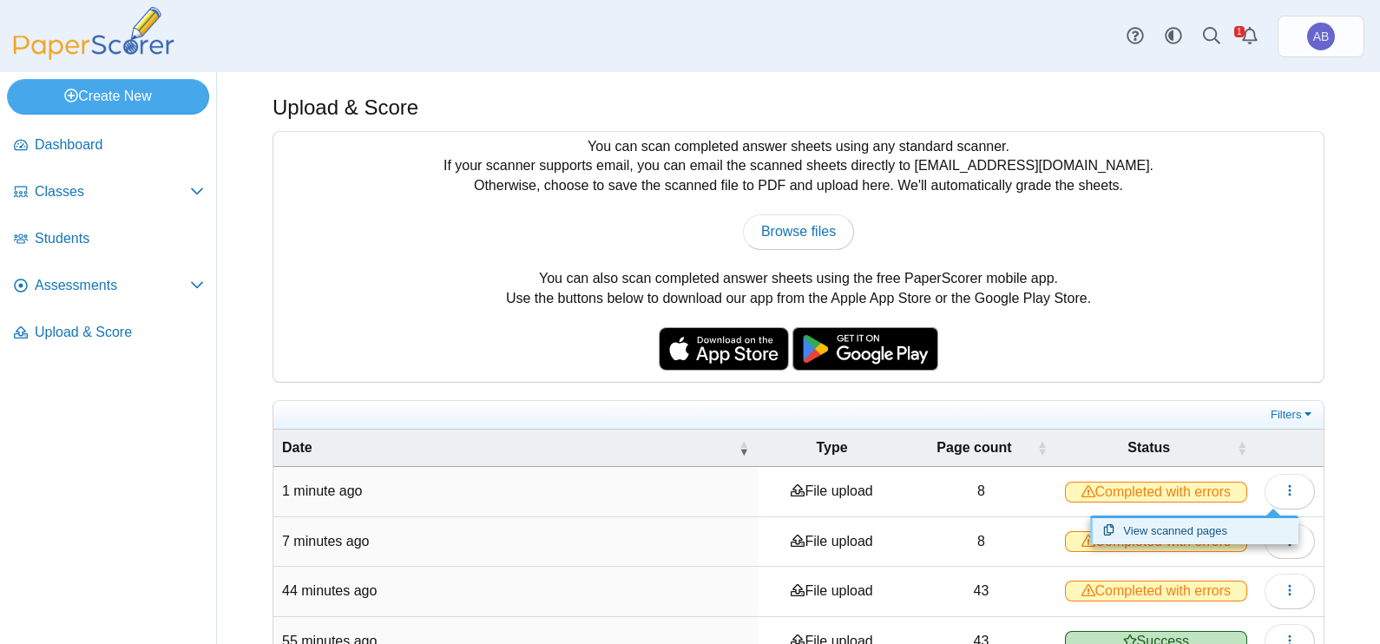
click at [1213, 529] on link "View scanned pages" at bounding box center [1194, 531] width 208 height 26
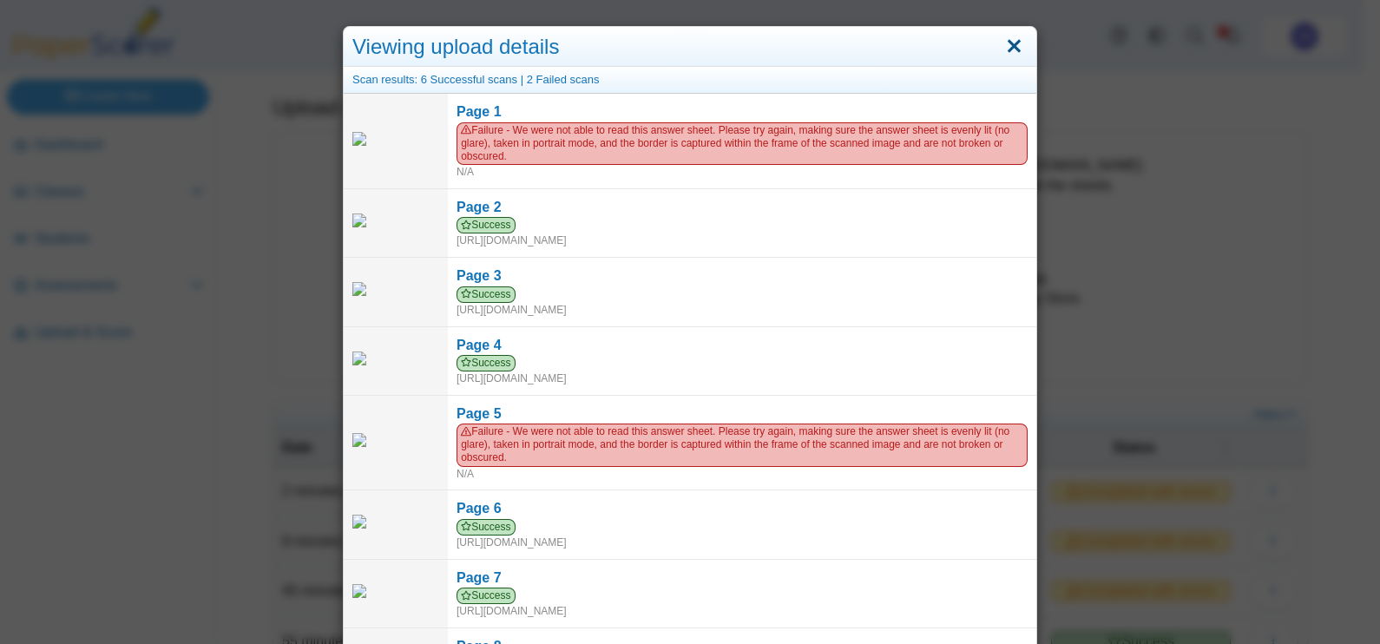
click at [1006, 46] on link "Close" at bounding box center [1014, 47] width 27 height 30
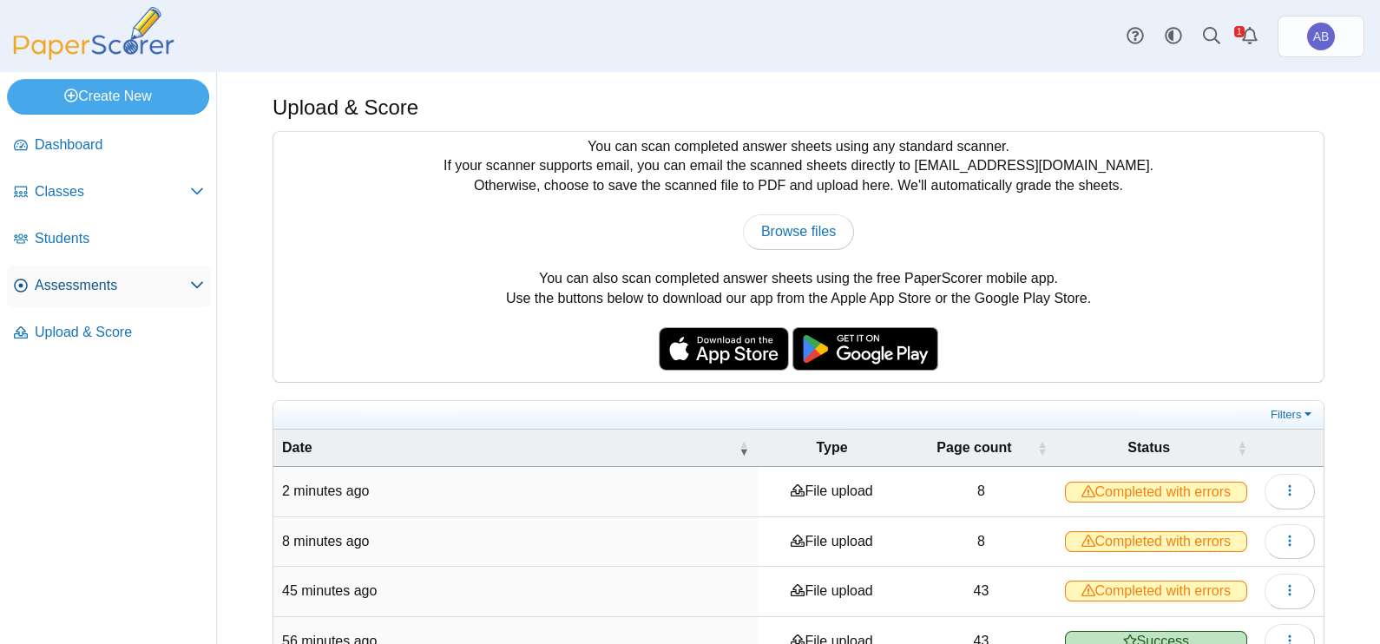
click at [55, 291] on span "Assessments" at bounding box center [112, 285] width 155 height 19
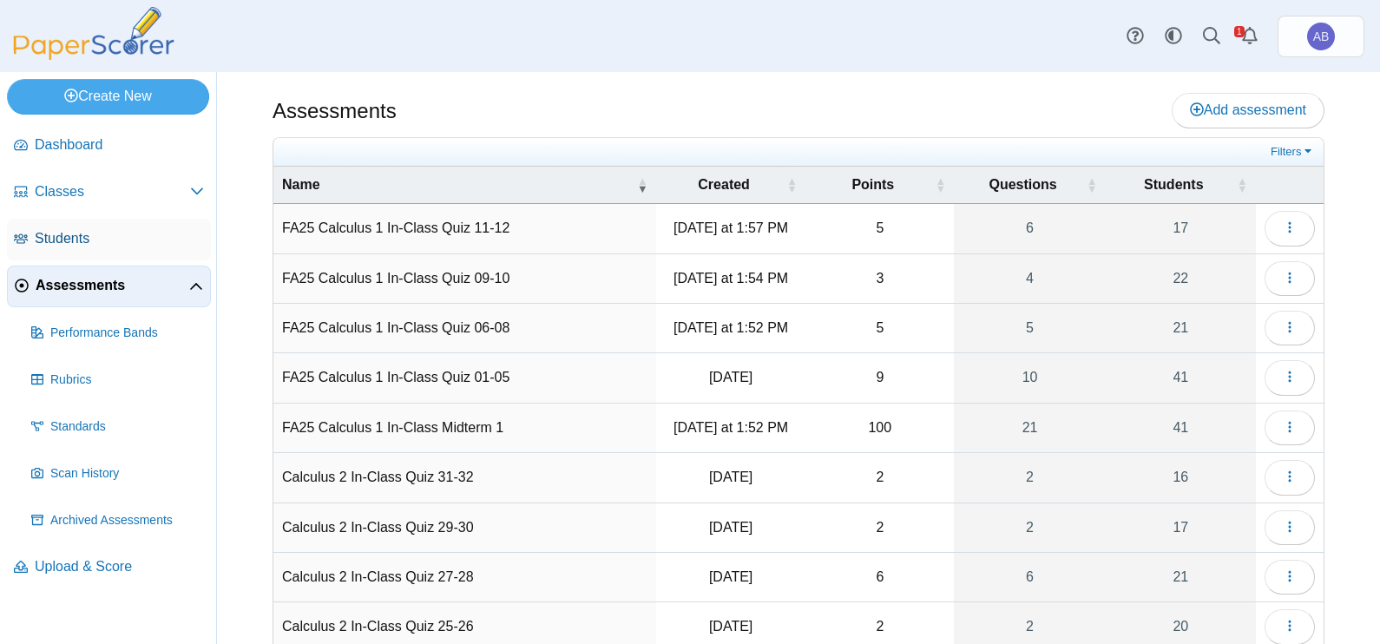
click at [61, 230] on span "Students" at bounding box center [119, 238] width 169 height 19
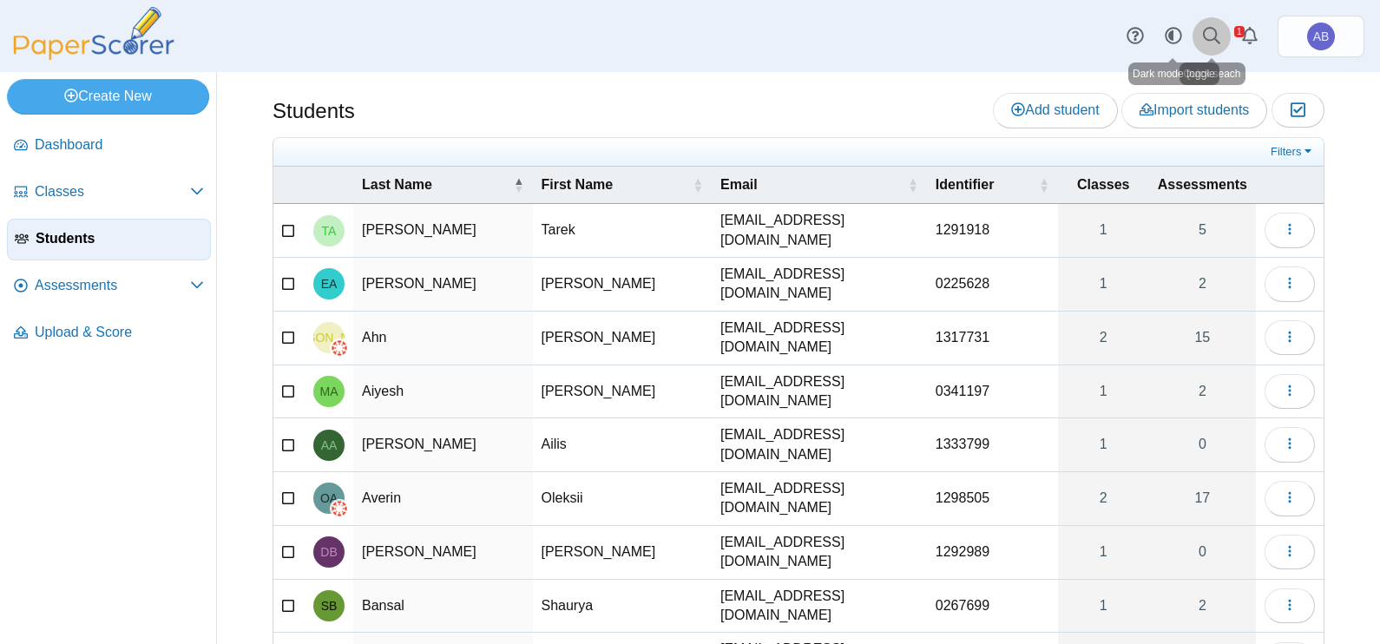
click at [1205, 31] on use at bounding box center [1211, 35] width 17 height 17
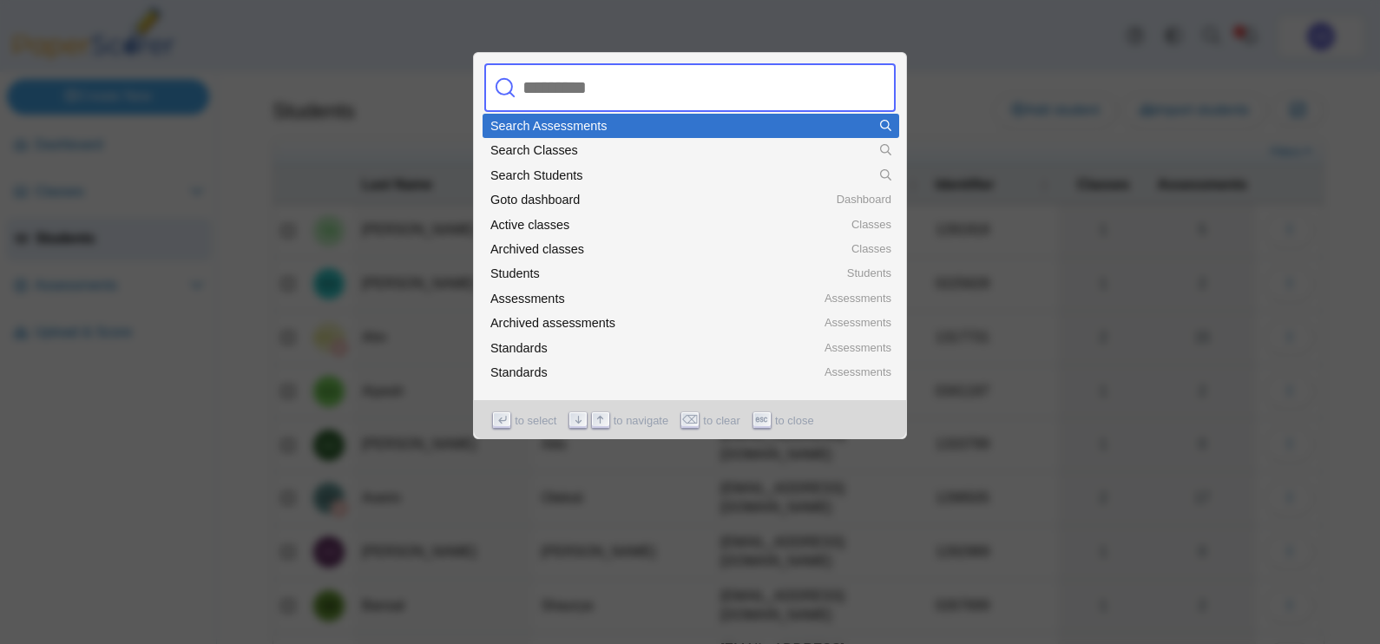
click at [593, 89] on input "text" at bounding box center [672, 87] width 312 height 49
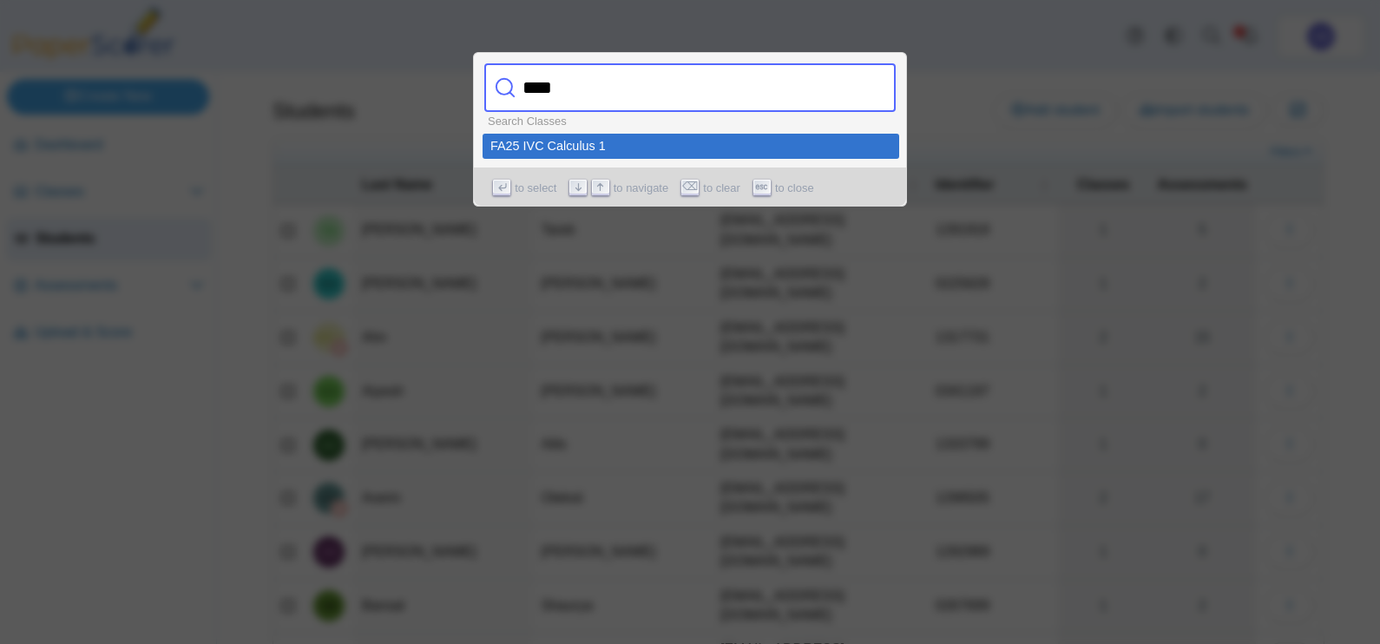
type input "****"
click at [600, 142] on div "FA25 IVC Calculus 1" at bounding box center [690, 146] width 401 height 12
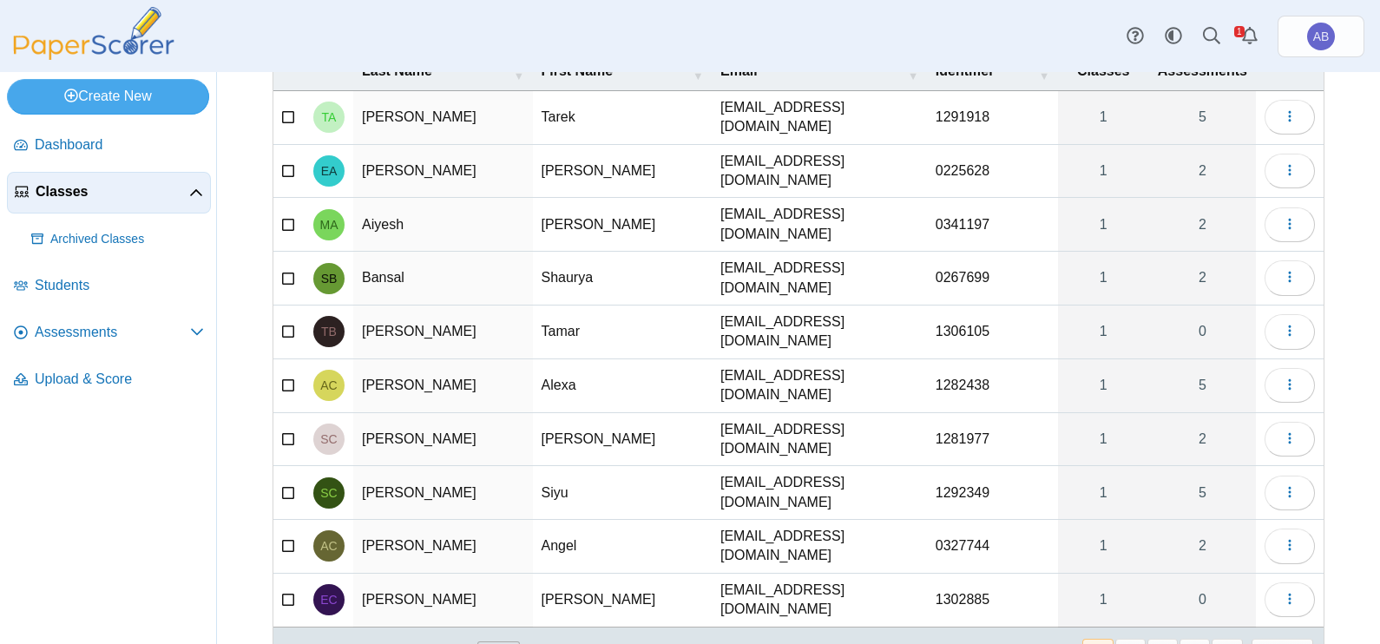
scroll to position [190, 0]
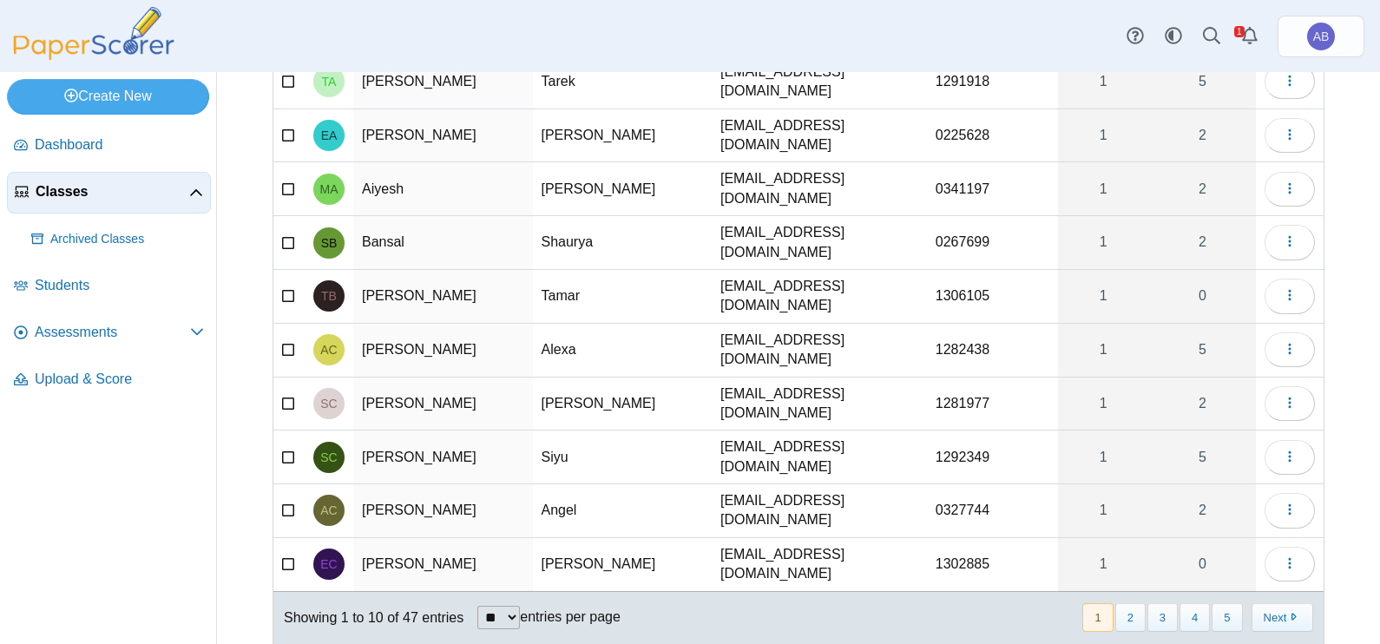
click at [495, 606] on select "** ** ** ***" at bounding box center [498, 617] width 43 height 23
select select "**"
click at [477, 606] on select "** ** ** ***" at bounding box center [498, 617] width 43 height 23
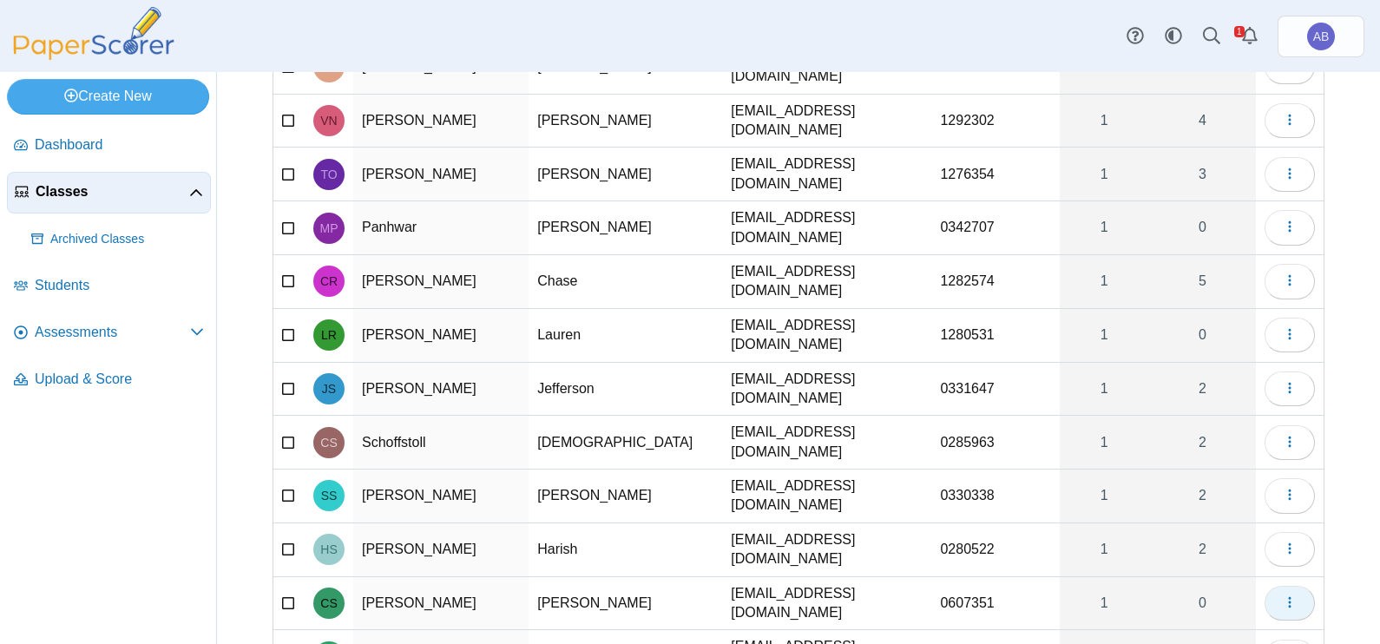
scroll to position [1799, 0]
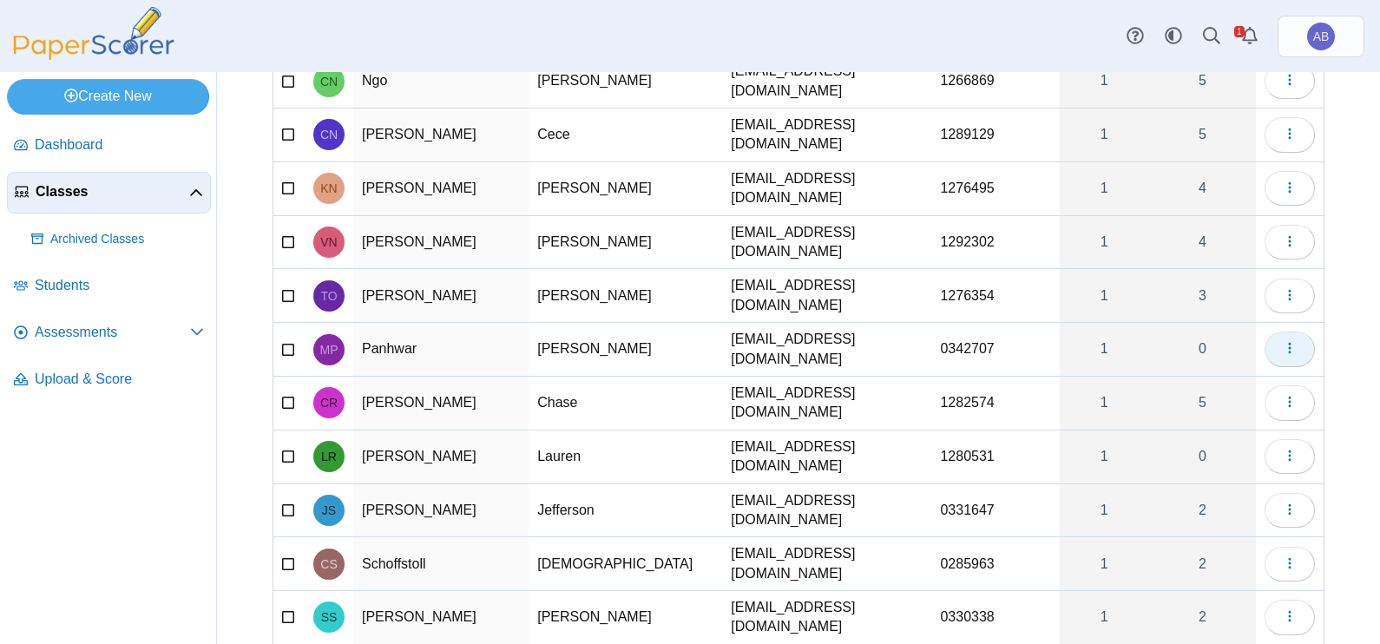
click at [1283, 341] on icon "button" at bounding box center [1290, 348] width 14 height 14
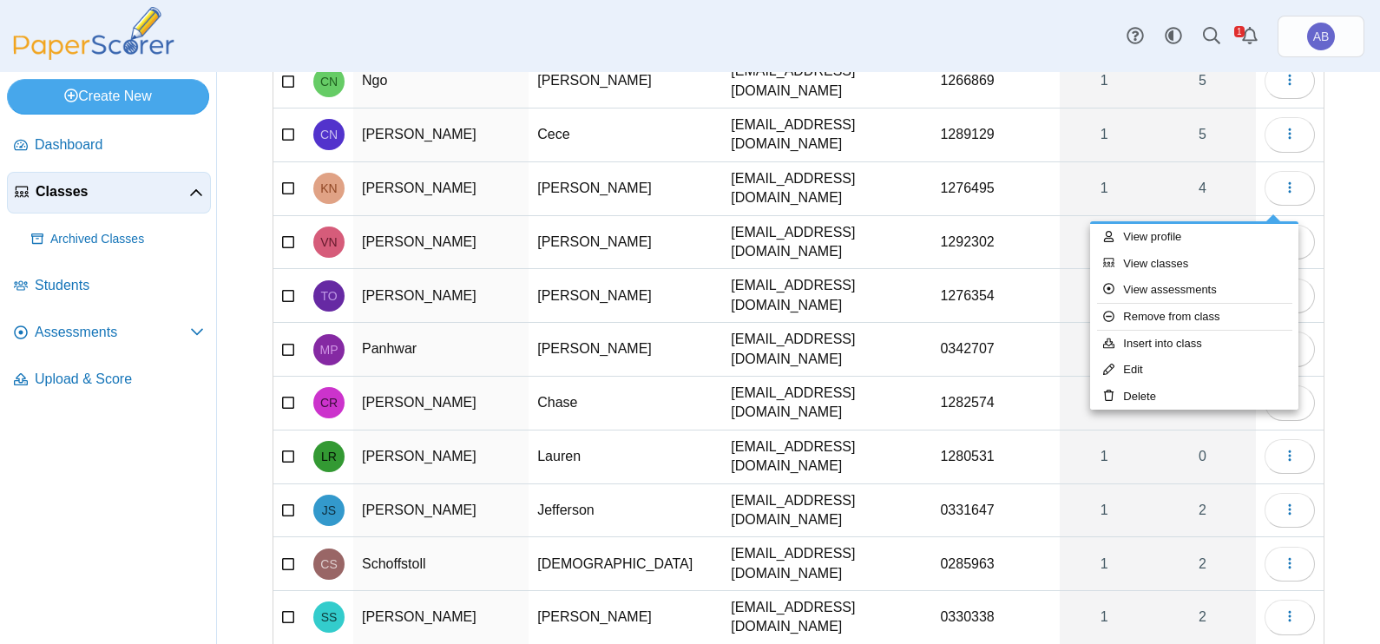
click at [1351, 199] on div "Classes Students for FA25 IVC Calculus 1 Import students Moderation 0 Loading… 1" at bounding box center [798, 358] width 1163 height 572
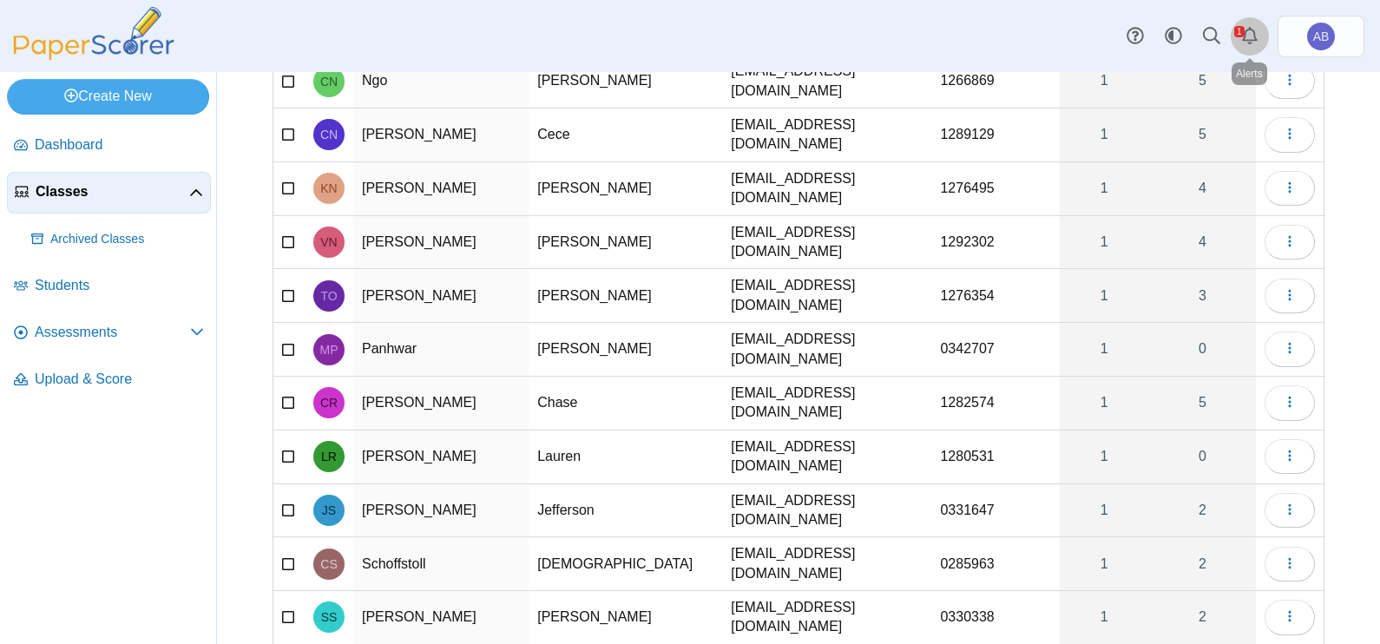
click at [1256, 31] on icon "Alerts" at bounding box center [1249, 35] width 17 height 17
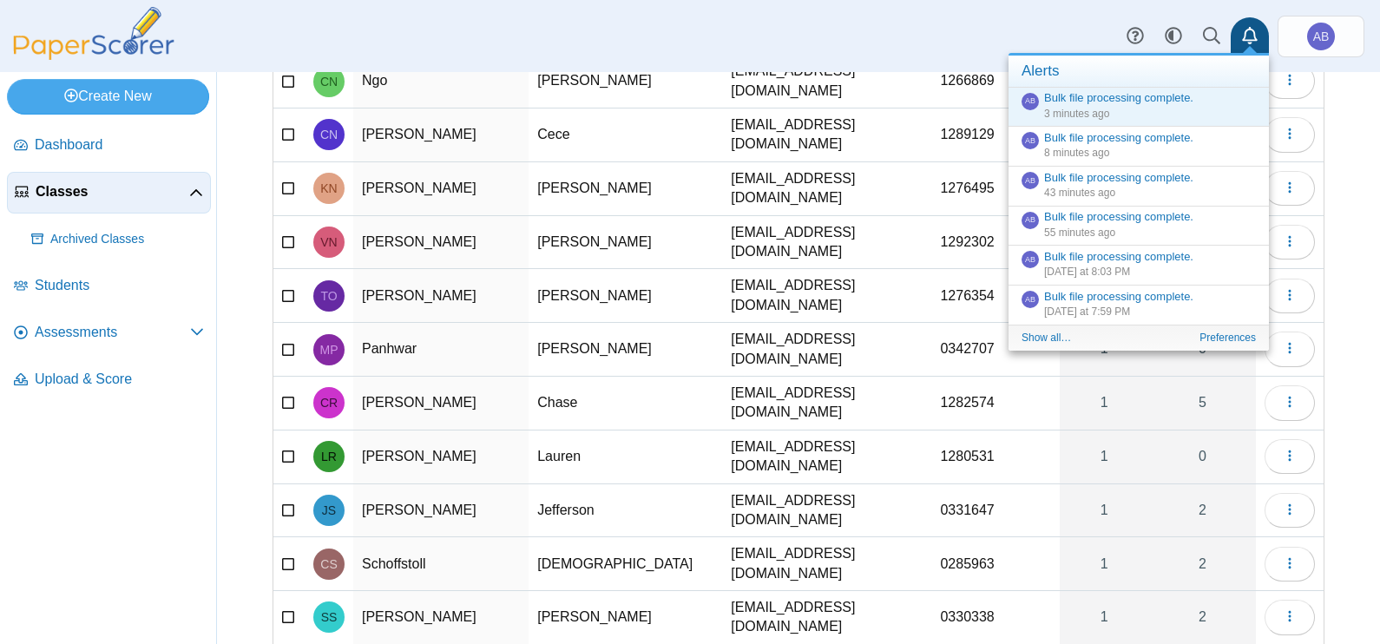
click at [981, 22] on div "Dashboard Classes Archived classes Students Assessments" at bounding box center [690, 36] width 1380 height 72
